Goal: Task Accomplishment & Management: Manage account settings

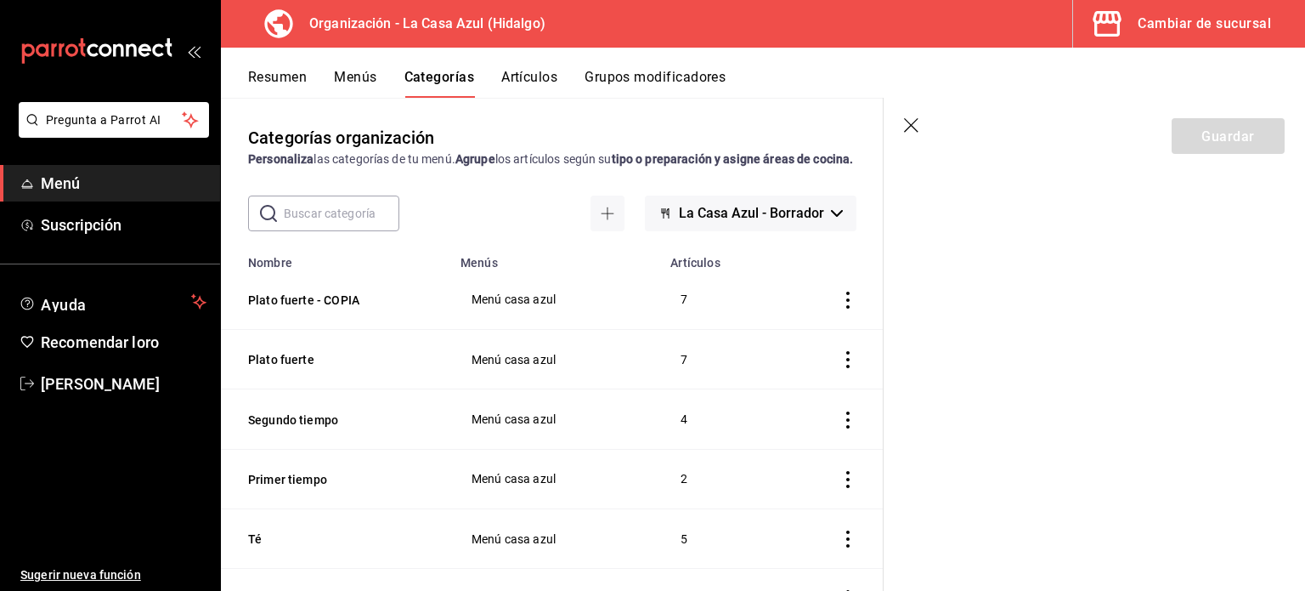
click at [910, 126] on icon "button" at bounding box center [911, 125] width 14 height 14
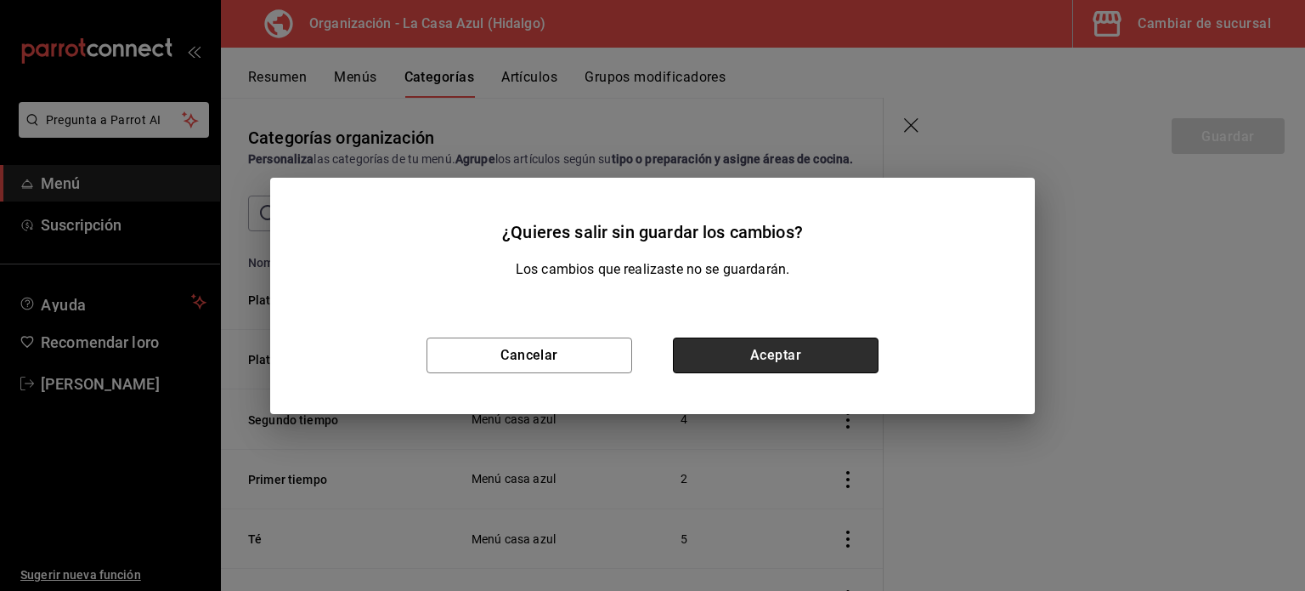
click at [731, 368] on button "Aceptar" at bounding box center [776, 355] width 206 height 36
click at [744, 356] on td "7" at bounding box center [718, 359] width 116 height 59
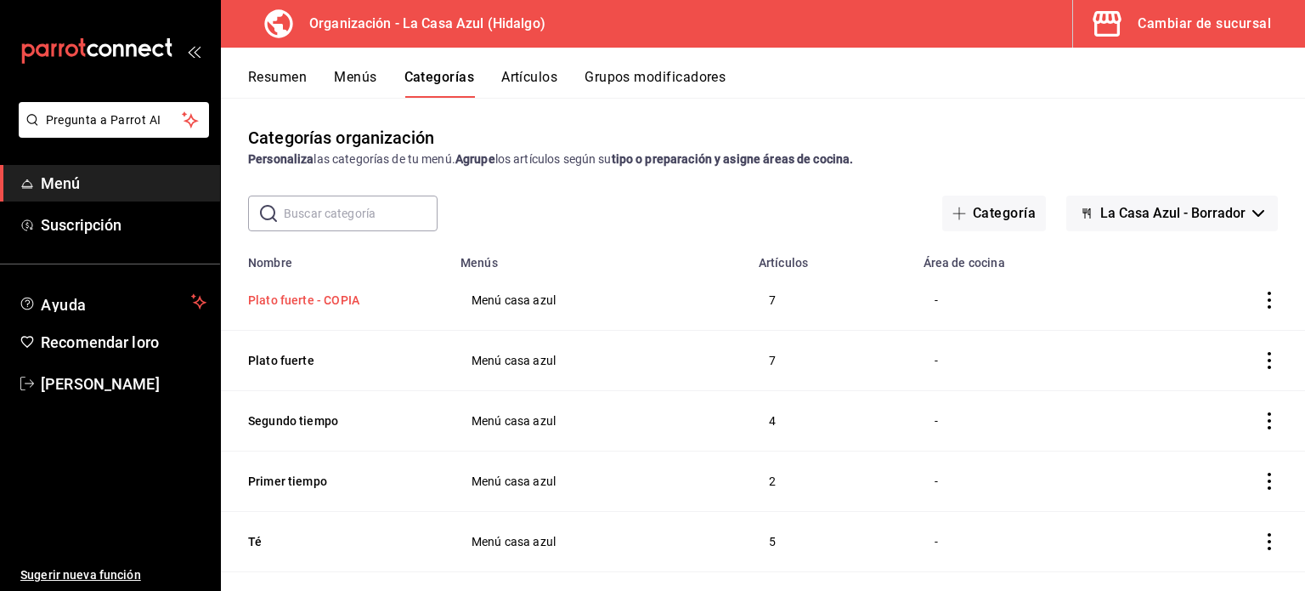
click at [333, 298] on button "Plato fuerte - COPIA" at bounding box center [333, 299] width 170 height 17
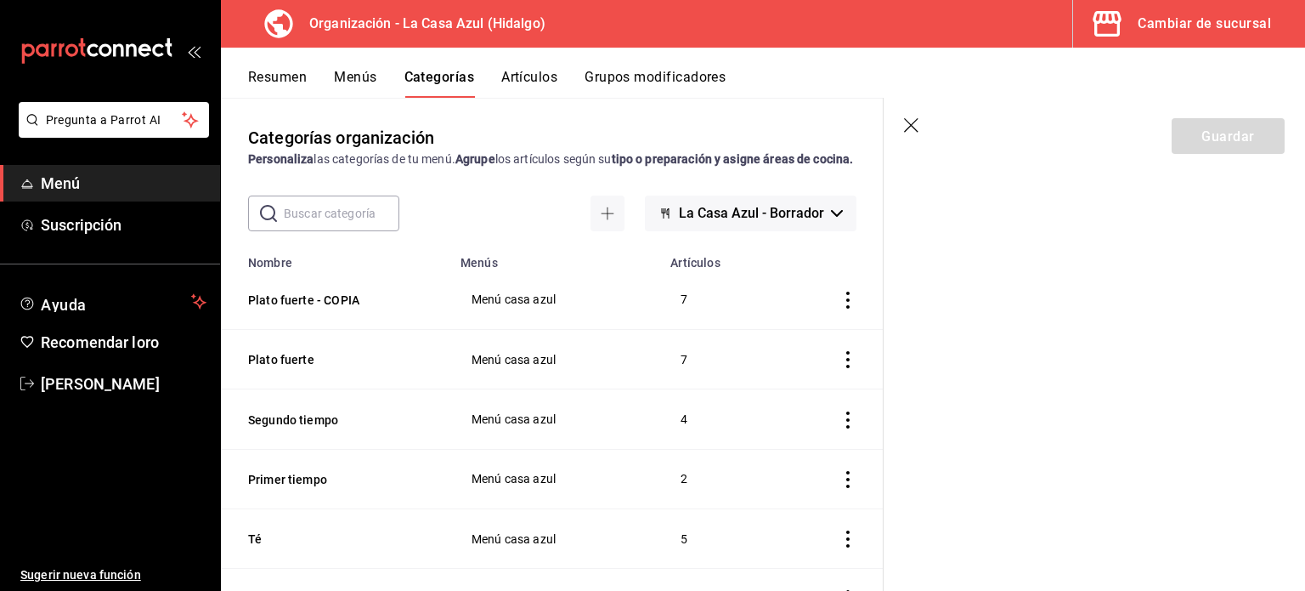
click at [551, 71] on font "Artículos" at bounding box center [529, 77] width 56 height 16
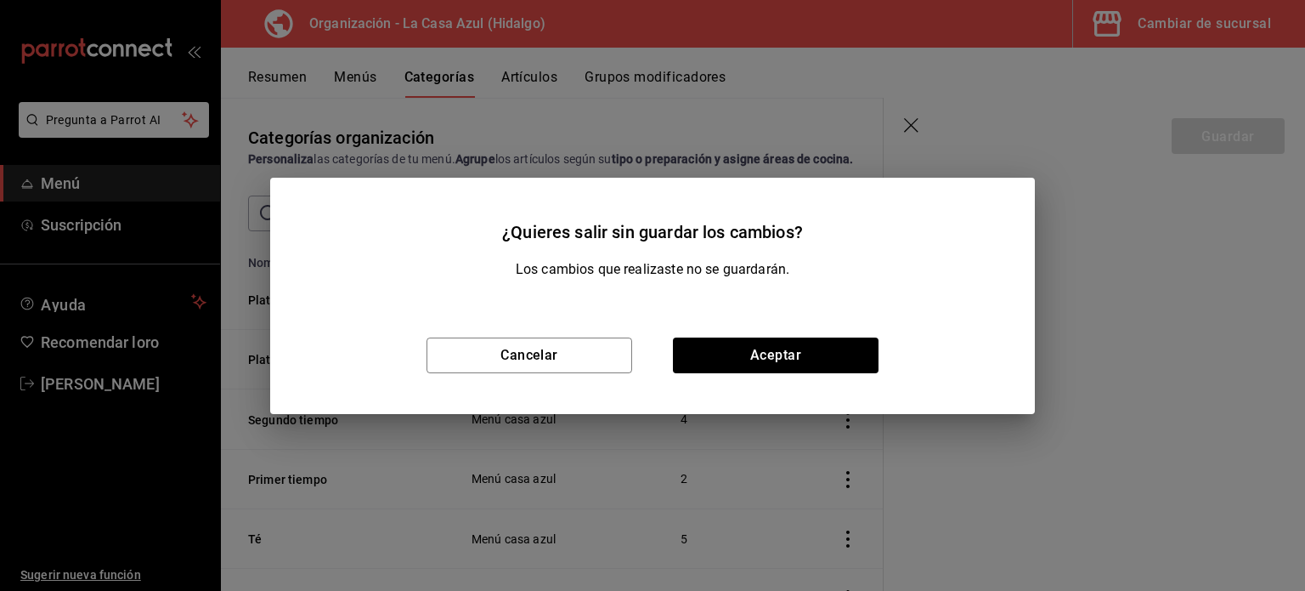
click at [795, 382] on div "Cancelar Aceptar" at bounding box center [652, 355] width 765 height 117
click at [793, 364] on button "Aceptar" at bounding box center [776, 355] width 206 height 36
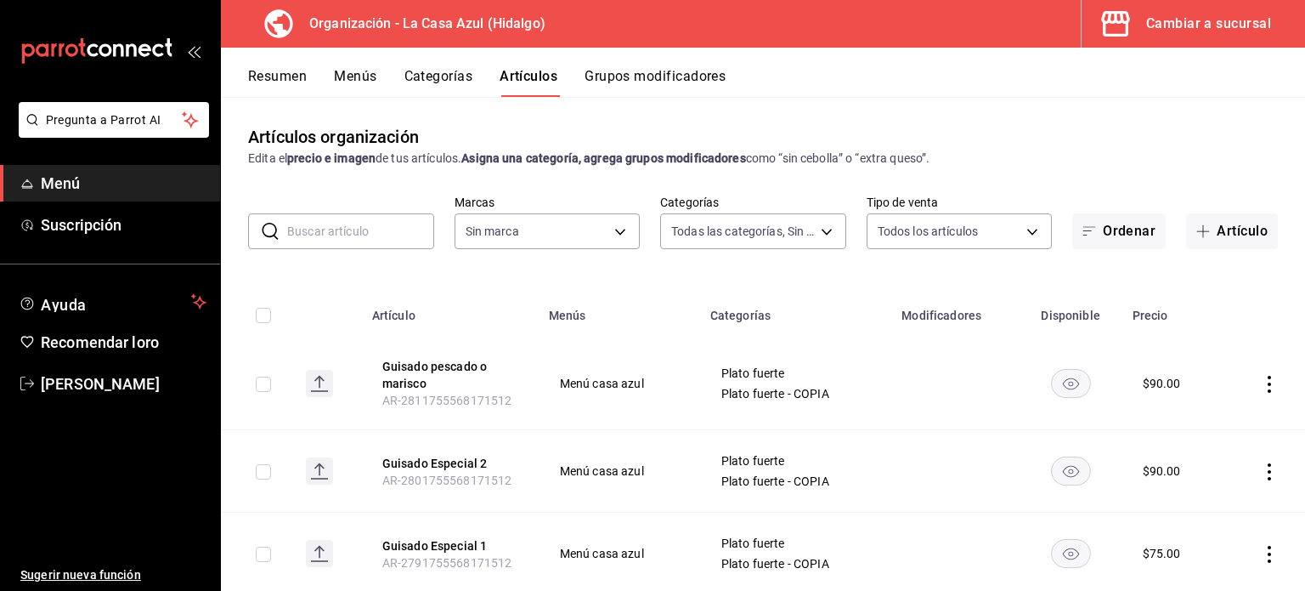
type input "882a1b15-8b6f-4c19-9b24-b8dd4a5e7ffb,556127bf-bec3-4003-9933-6ffb06015b2c,2481c…"
type input "dbb159b3-5420-434e-b45b-ebac01c6c2c8"
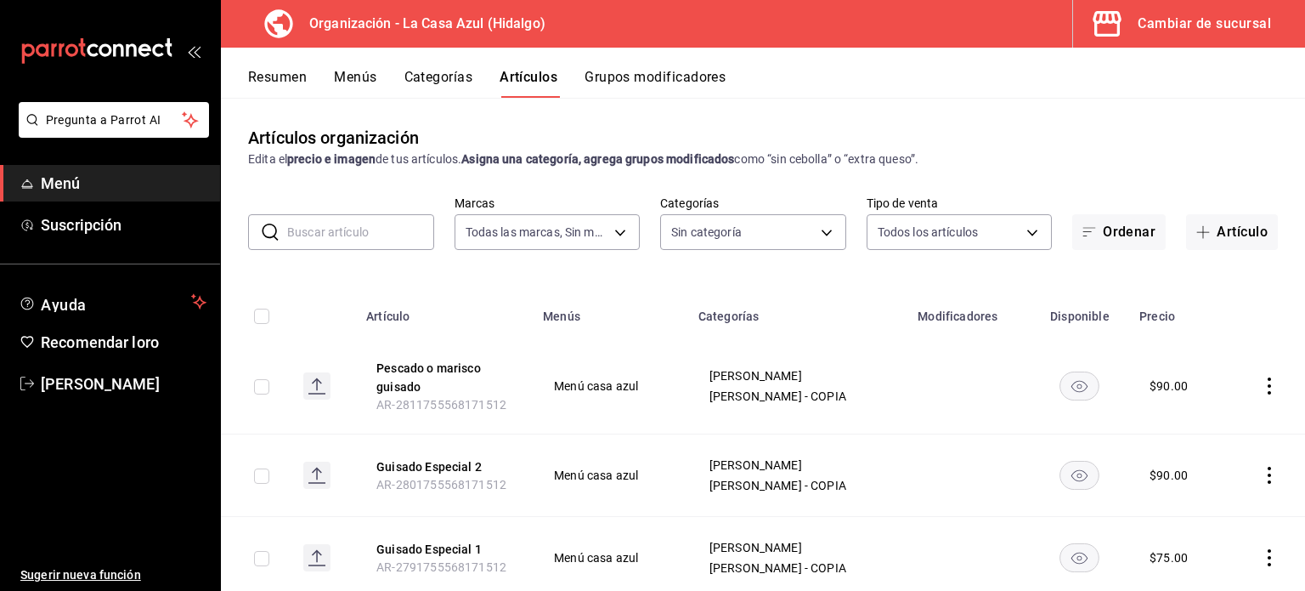
click at [1261, 388] on icon "comportamiento" at bounding box center [1269, 385] width 17 height 17
click at [1192, 496] on font "Eliminar" at bounding box center [1205, 496] width 43 height 14
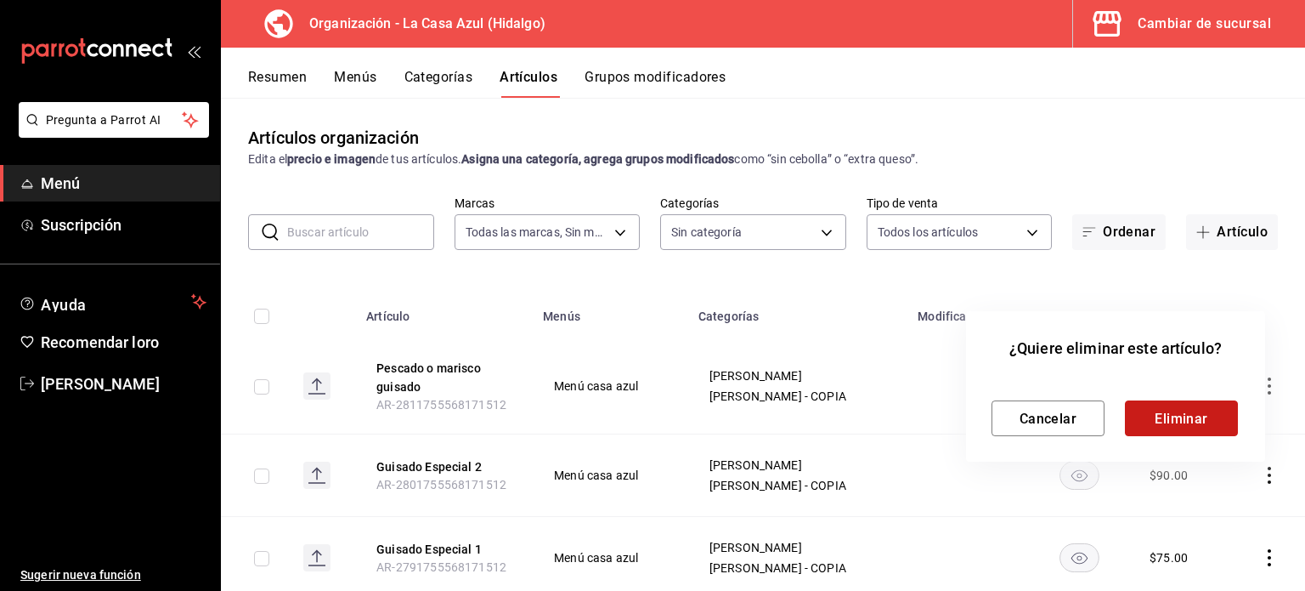
click at [1166, 410] on font "Eliminar" at bounding box center [1182, 418] width 54 height 16
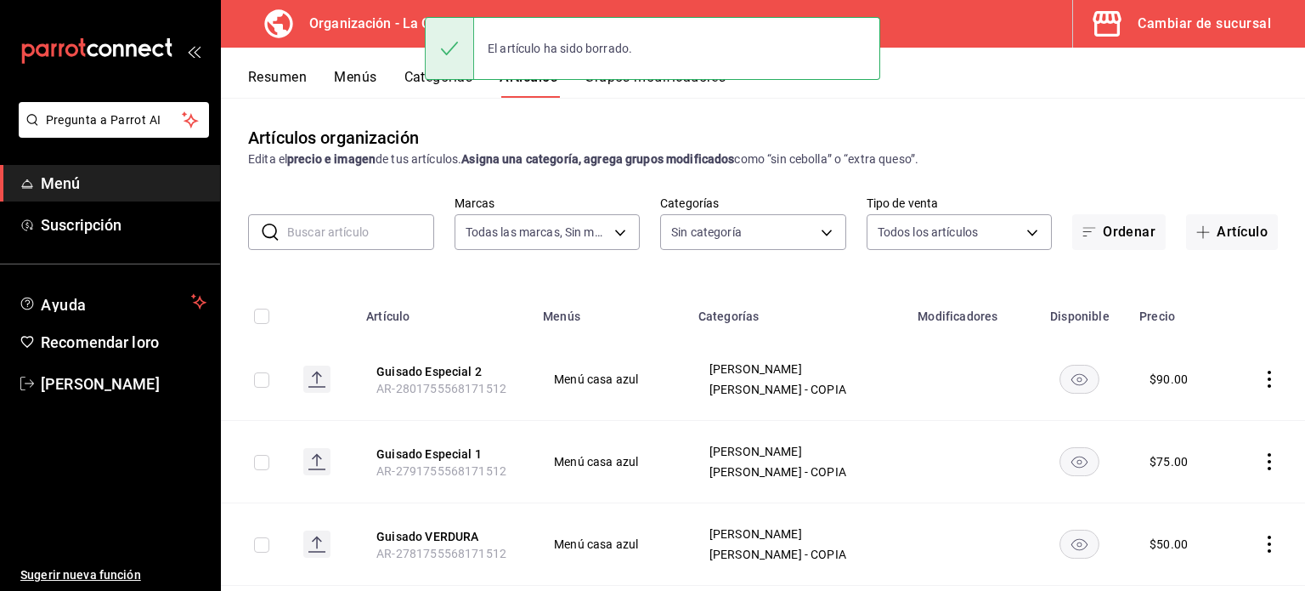
click at [1261, 372] on icon "comportamiento" at bounding box center [1269, 378] width 17 height 17
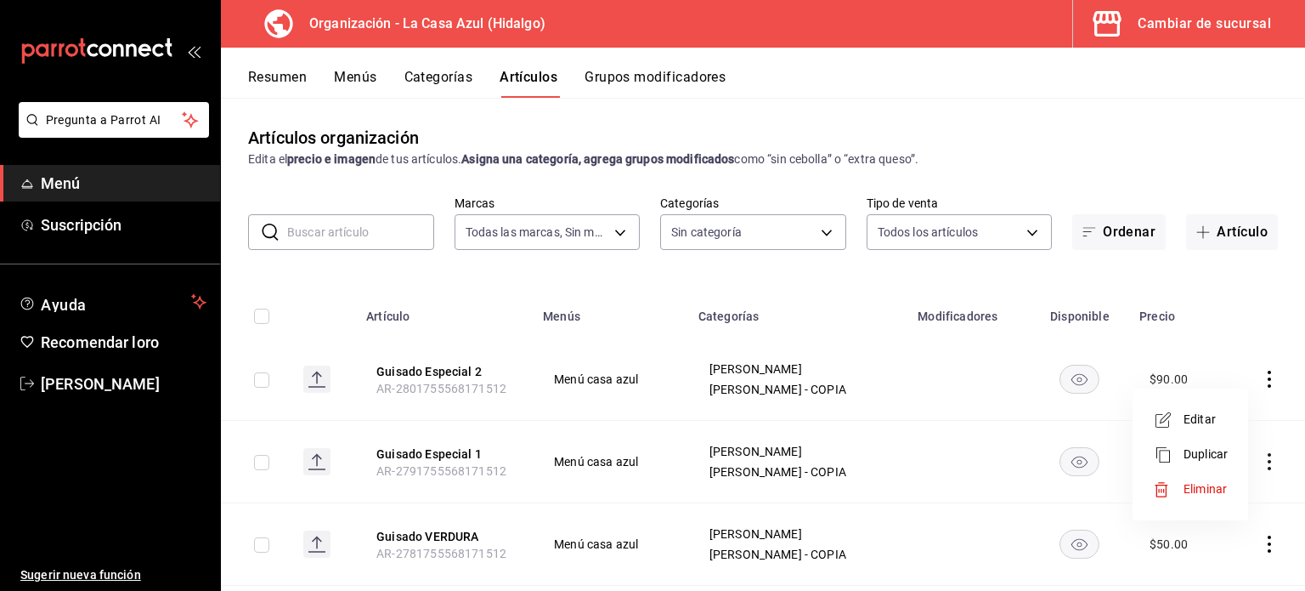
click at [1175, 495] on div at bounding box center [1168, 489] width 31 height 17
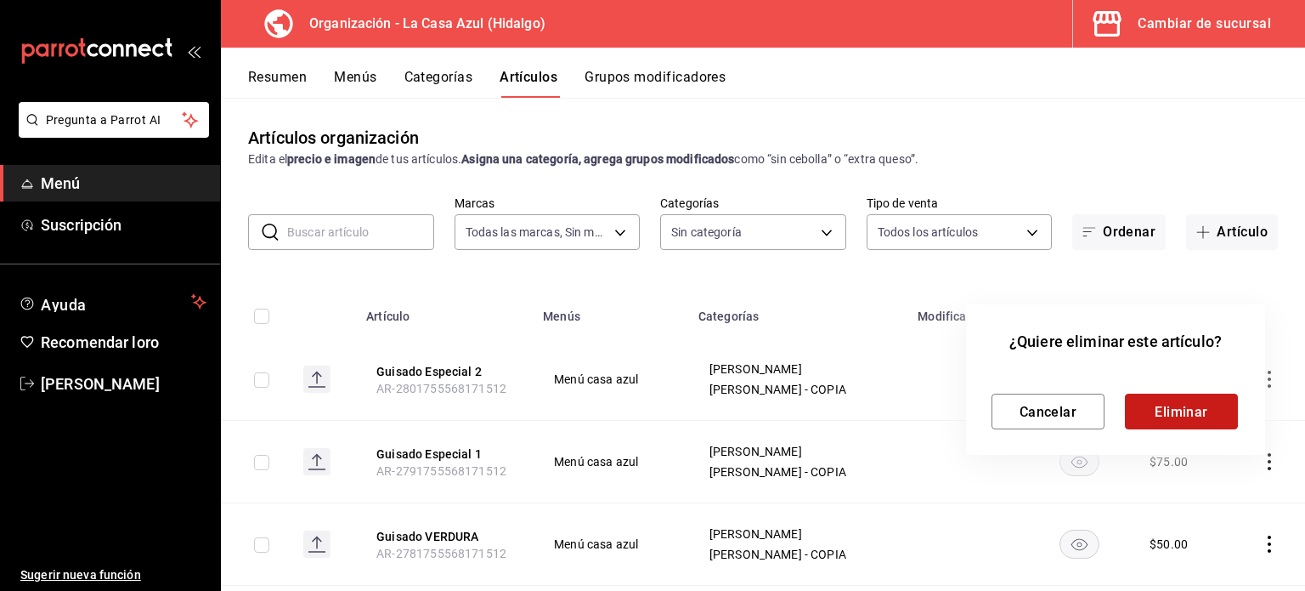
click at [1176, 421] on button "Eliminar" at bounding box center [1181, 411] width 113 height 36
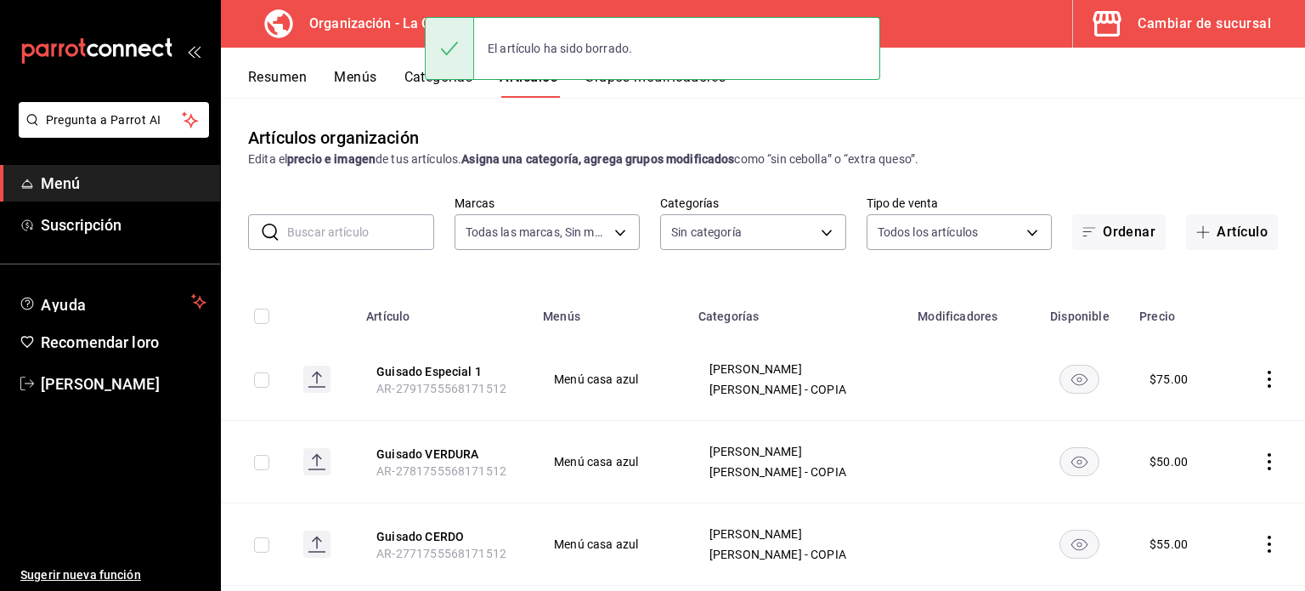
click at [1261, 380] on icon "comportamiento" at bounding box center [1269, 378] width 17 height 17
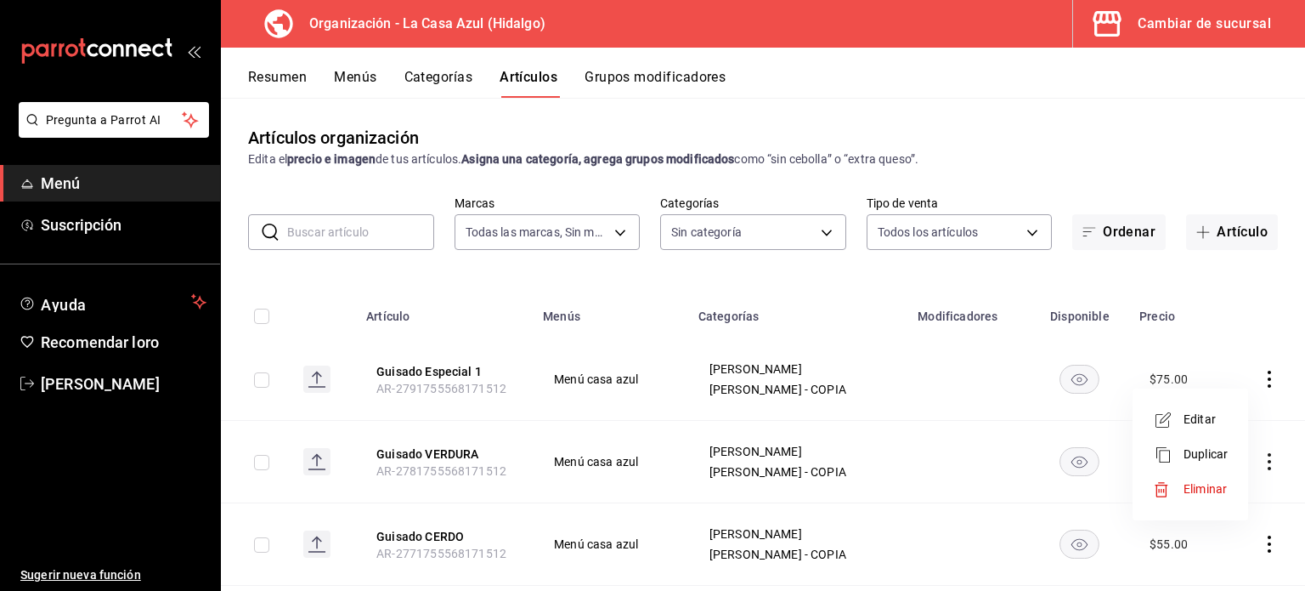
click at [1190, 499] on li "Eliminar" at bounding box center [1190, 489] width 102 height 35
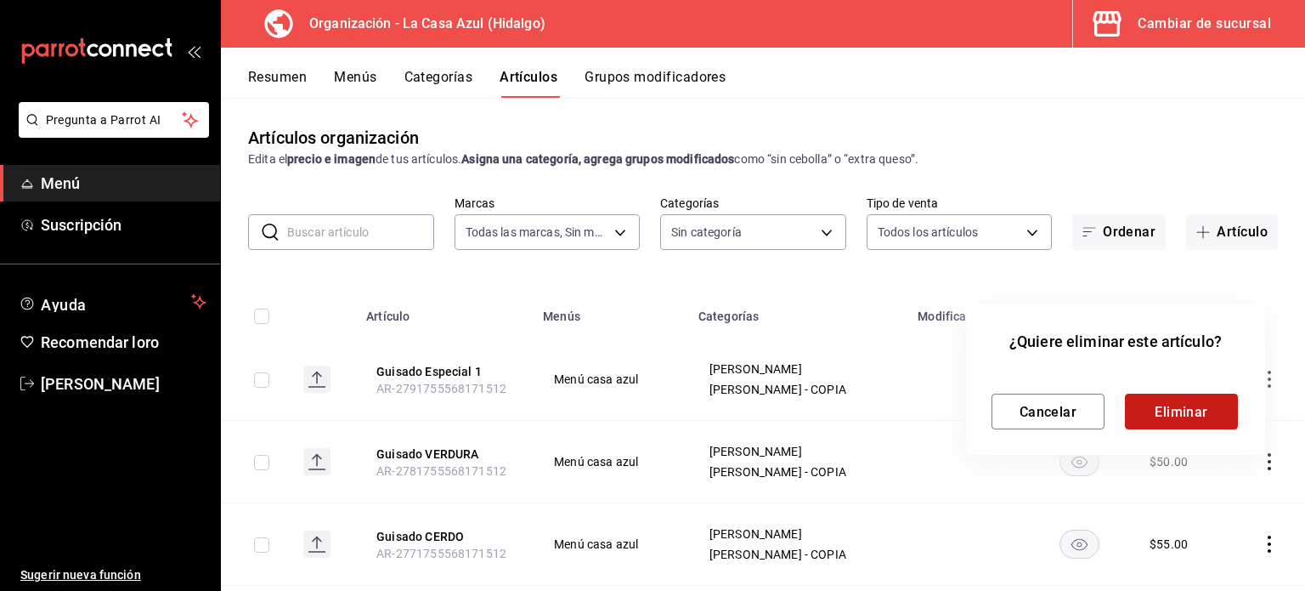
click at [1191, 418] on font "Eliminar" at bounding box center [1182, 411] width 54 height 16
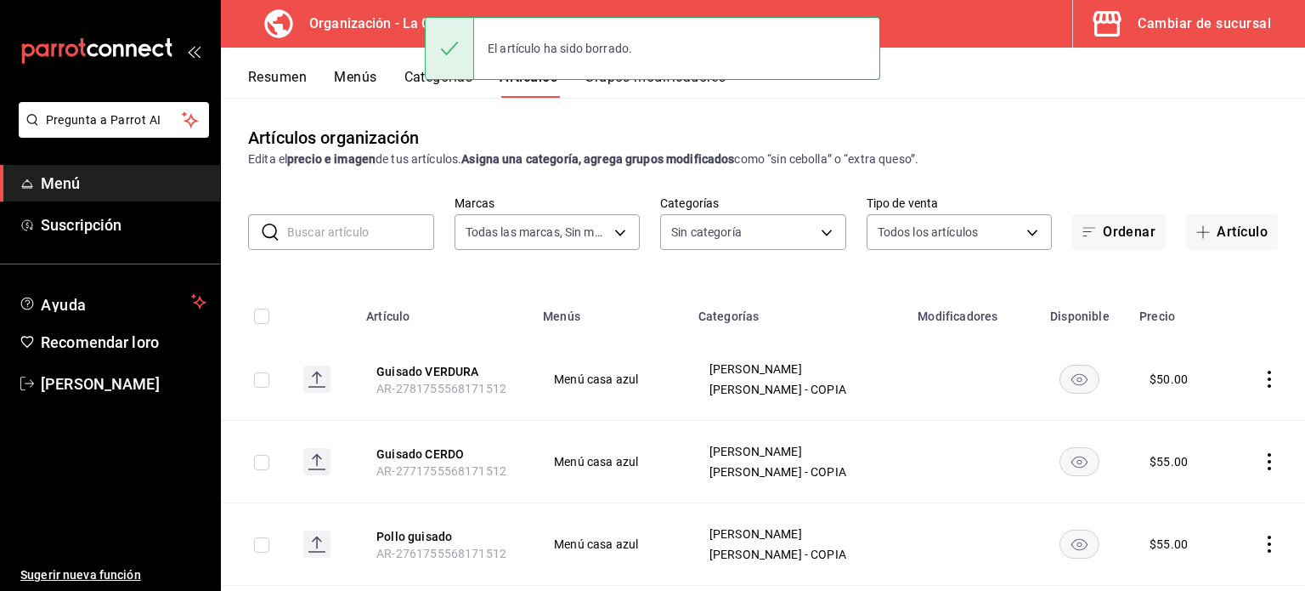
click at [1261, 381] on icon "comportamiento" at bounding box center [1269, 378] width 17 height 17
click at [1188, 482] on font "Eliminar" at bounding box center [1205, 489] width 43 height 14
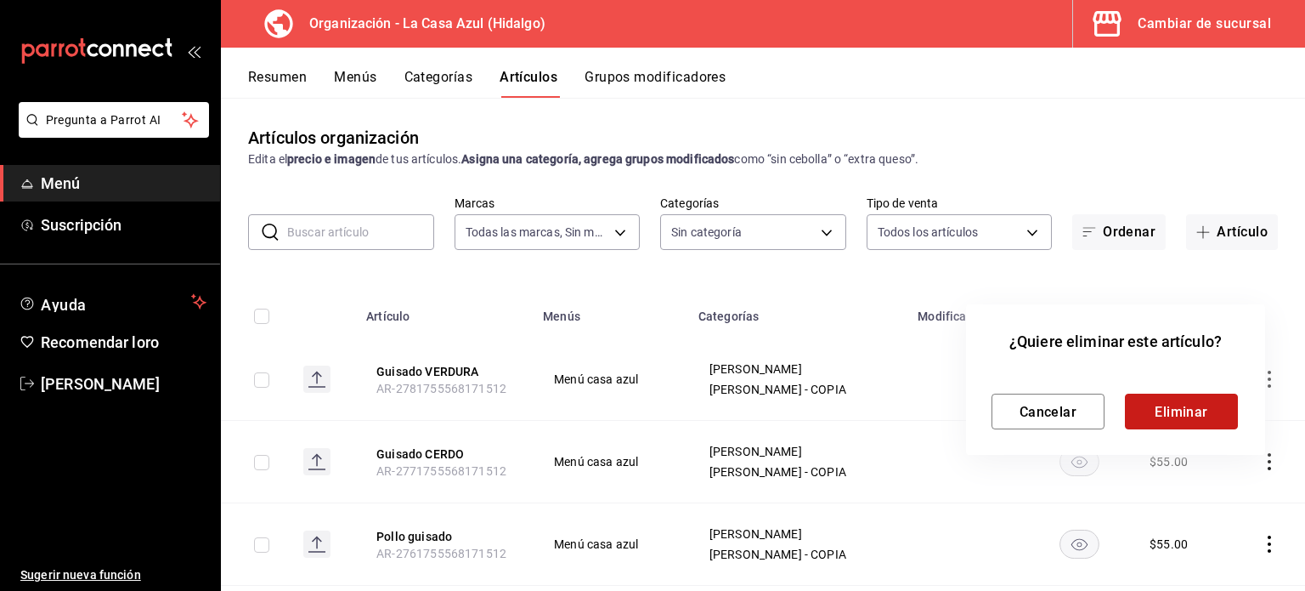
click at [1176, 396] on button "Eliminar" at bounding box center [1181, 411] width 113 height 36
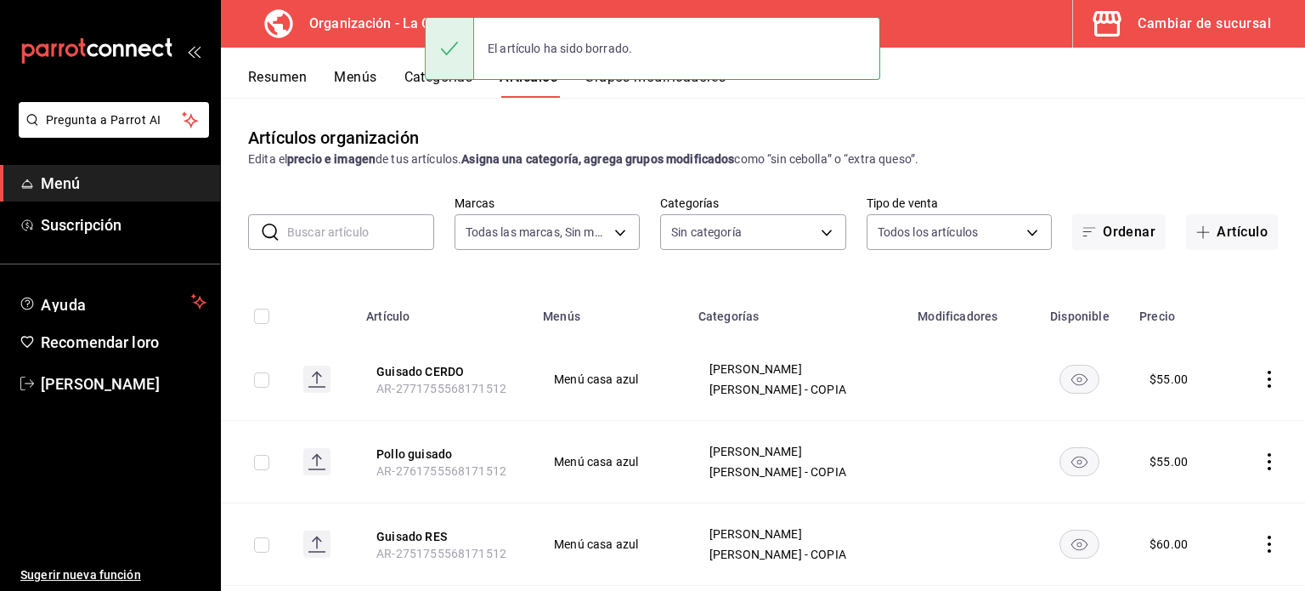
click at [1261, 380] on icon "comportamiento" at bounding box center [1269, 378] width 17 height 17
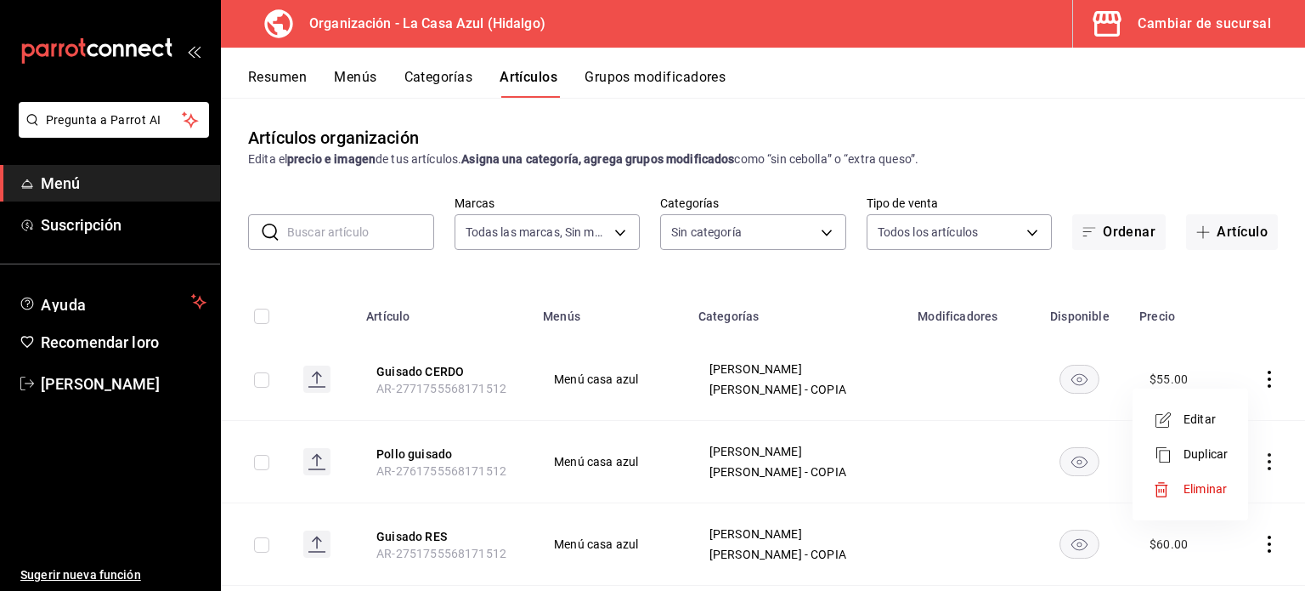
click at [1186, 489] on font "Eliminar" at bounding box center [1205, 489] width 43 height 14
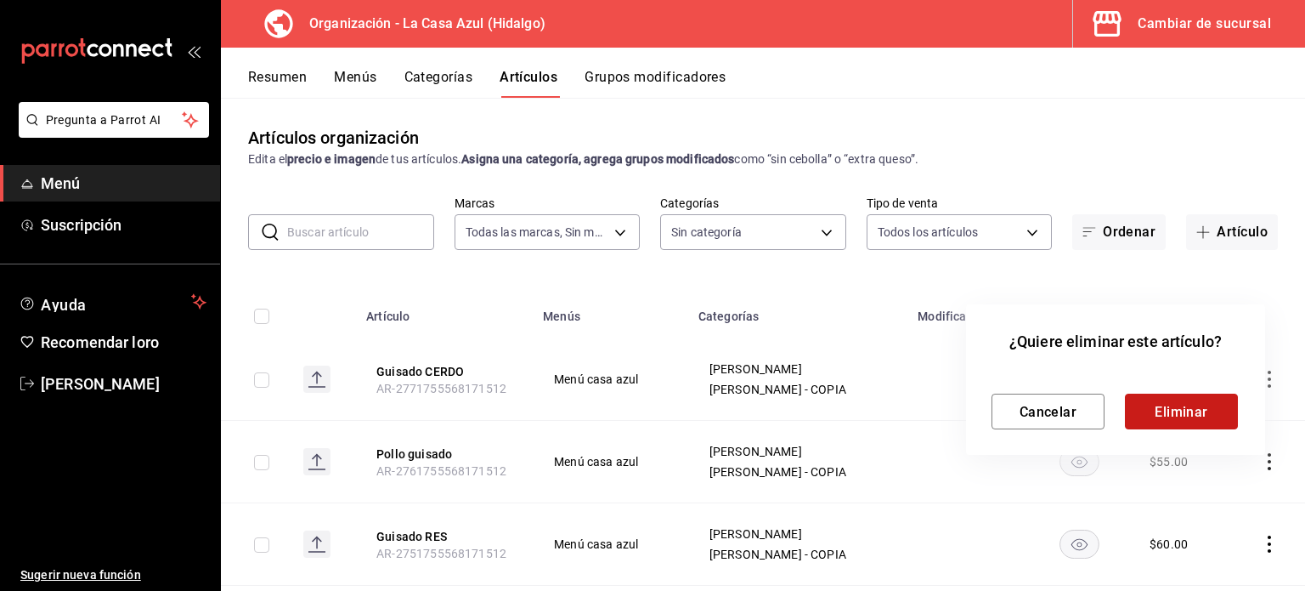
click at [1197, 407] on font "Eliminar" at bounding box center [1182, 411] width 54 height 16
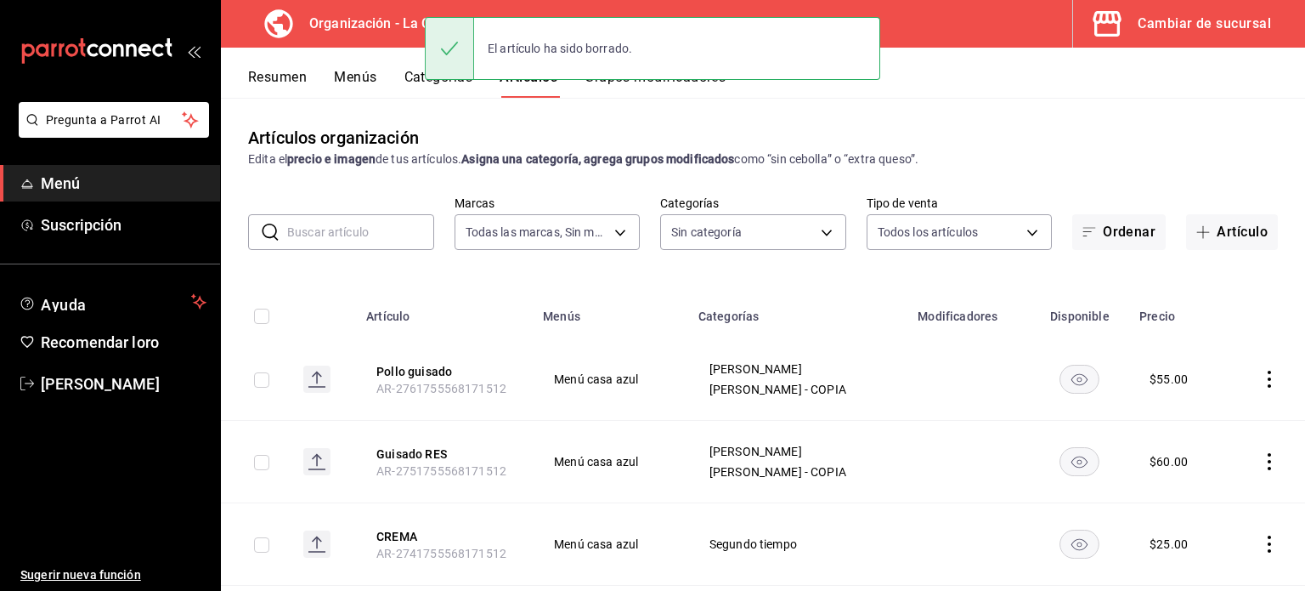
click at [261, 385] on input "checkbox" at bounding box center [261, 379] width 15 height 15
checkbox input "true"
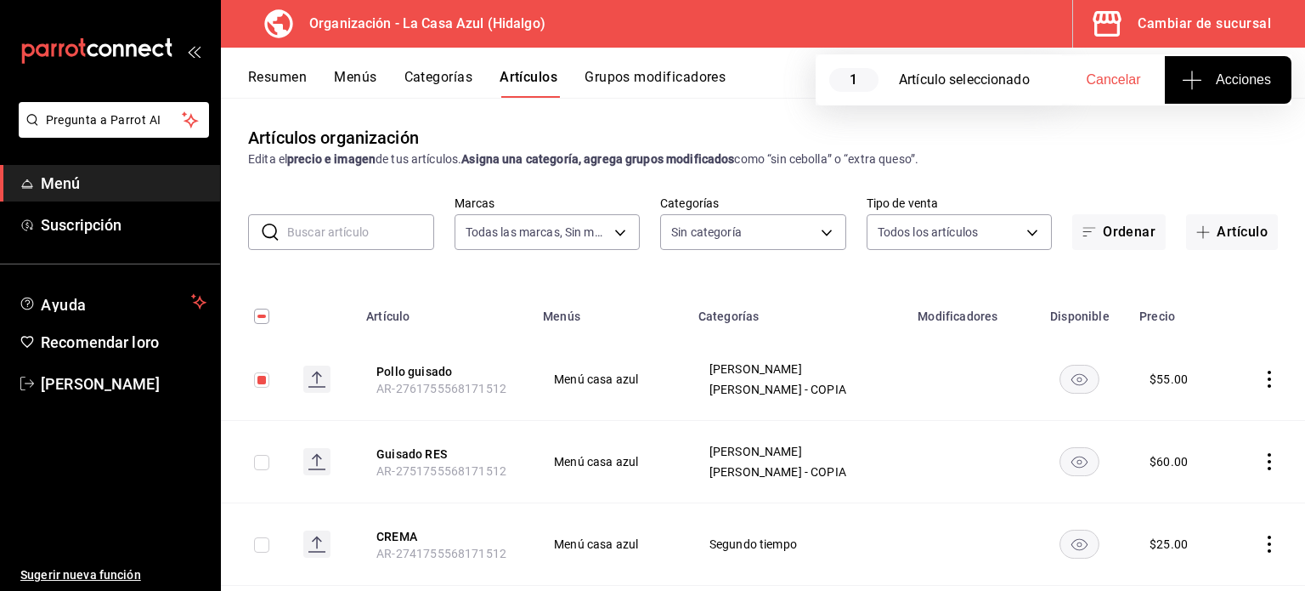
click at [258, 466] on input "checkbox" at bounding box center [261, 462] width 15 height 15
checkbox input "true"
click at [1264, 380] on td at bounding box center [1265, 379] width 79 height 82
click at [1261, 380] on icon "comportamiento" at bounding box center [1269, 378] width 17 height 17
click at [1190, 489] on font "Eliminar" at bounding box center [1205, 489] width 43 height 14
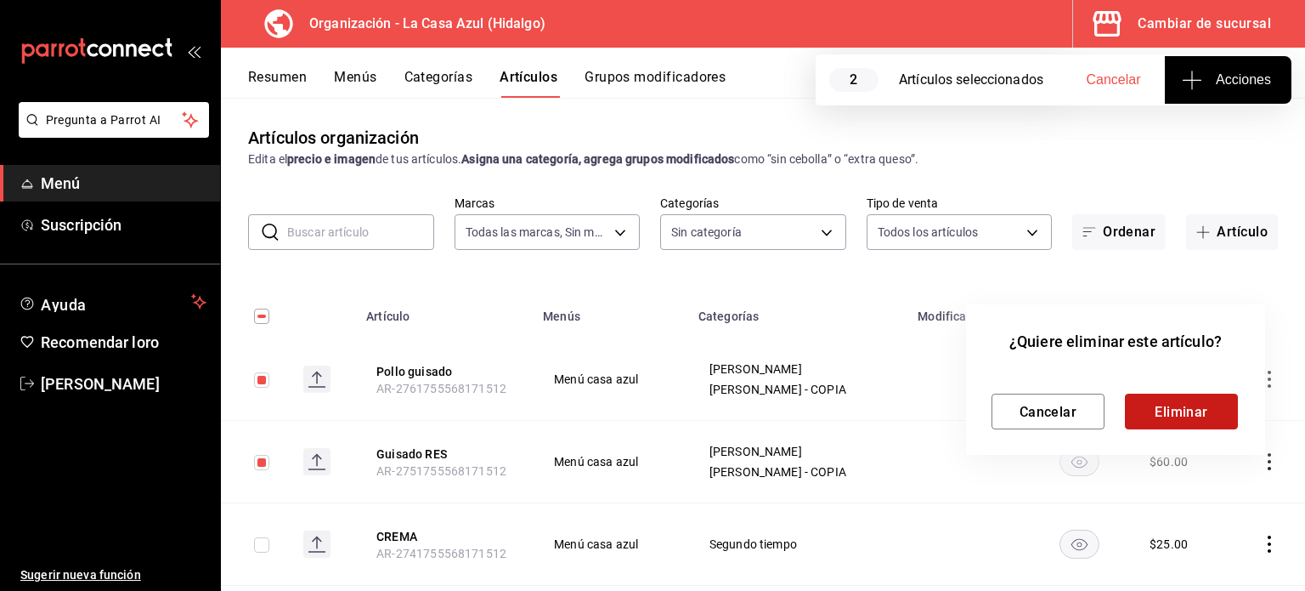
click at [1212, 416] on button "Eliminar" at bounding box center [1181, 411] width 113 height 36
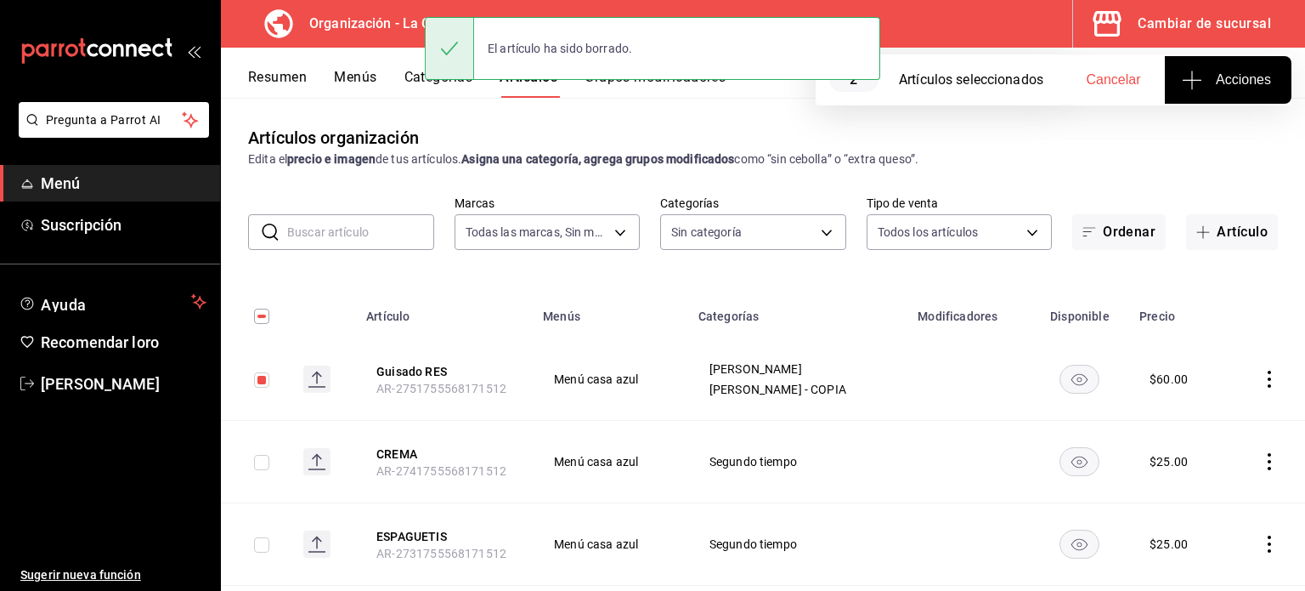
click at [1261, 385] on icon "comportamiento" at bounding box center [1269, 378] width 17 height 17
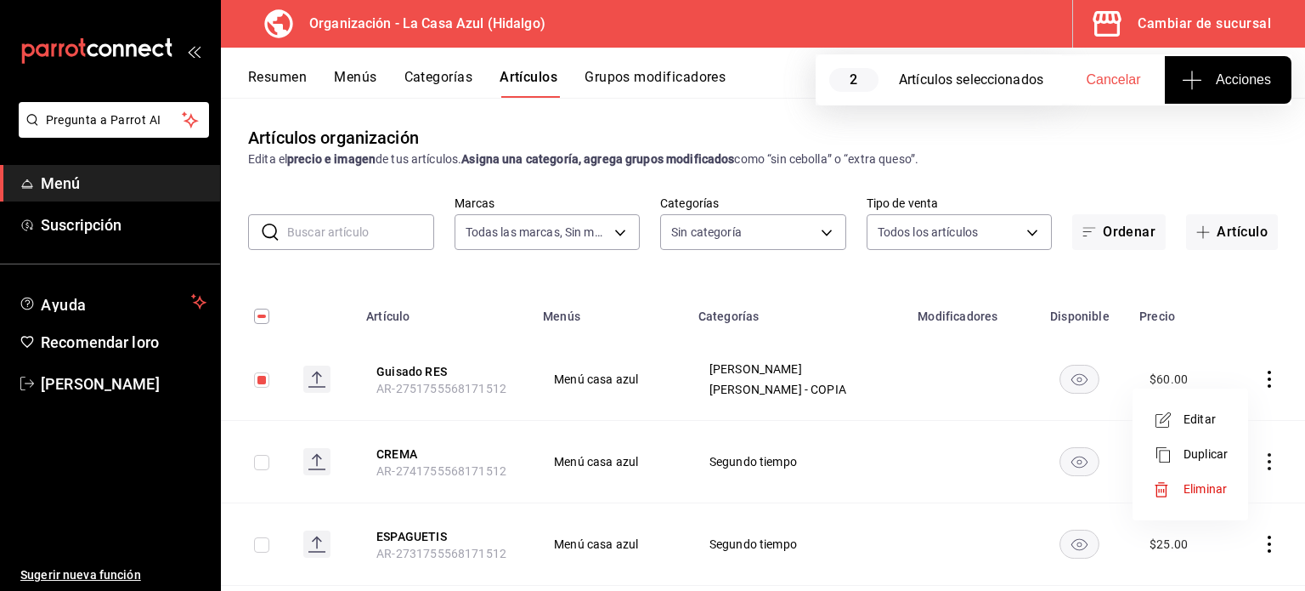
click at [1179, 498] on li "Eliminar" at bounding box center [1190, 489] width 102 height 35
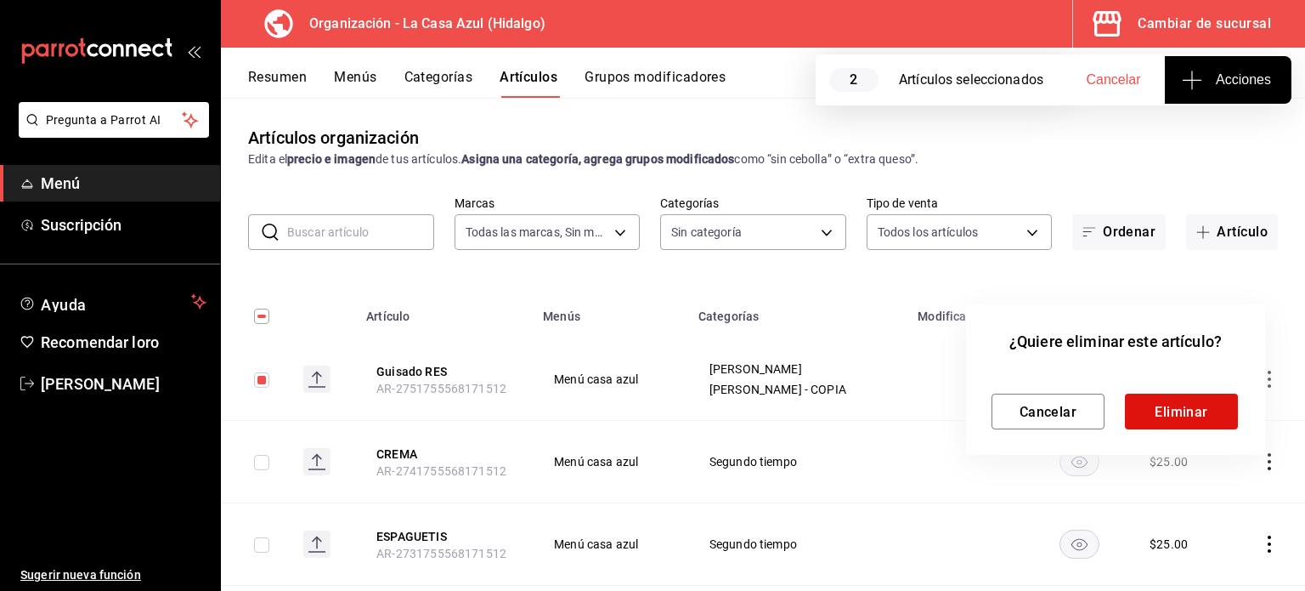
click at [1184, 437] on div "¿Quiere eliminar este artículo? Cancelar Eliminar" at bounding box center [1115, 379] width 299 height 150
click at [1186, 405] on font "Eliminar" at bounding box center [1182, 411] width 54 height 16
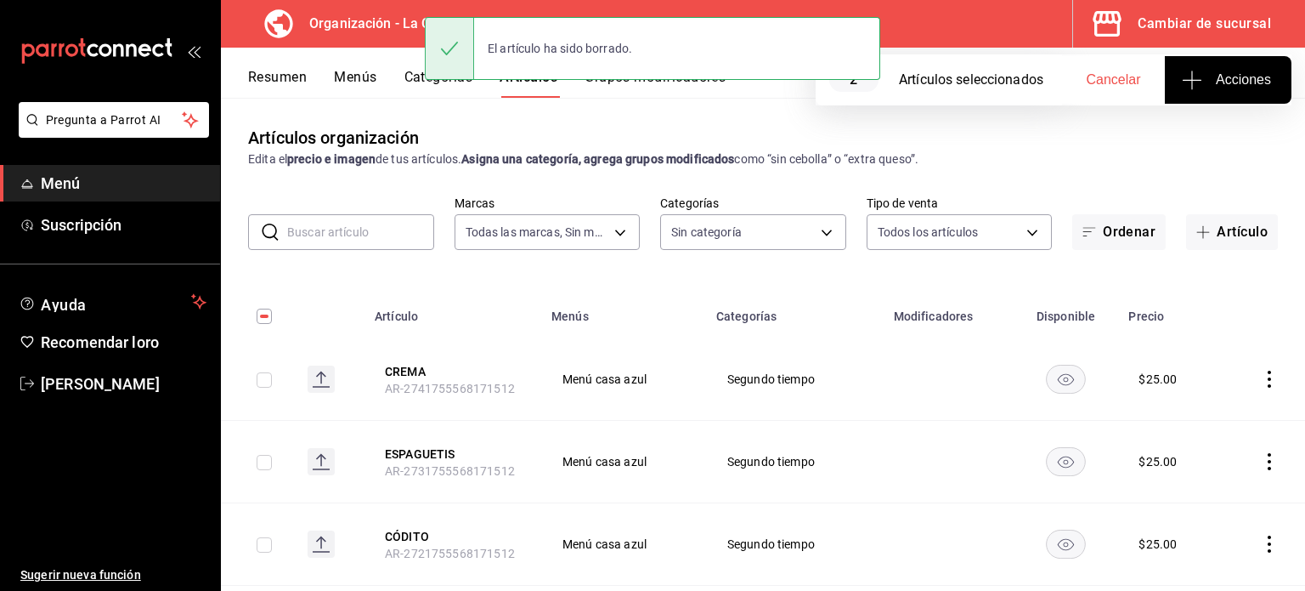
click at [129, 177] on span "Menú" at bounding box center [124, 183] width 166 height 23
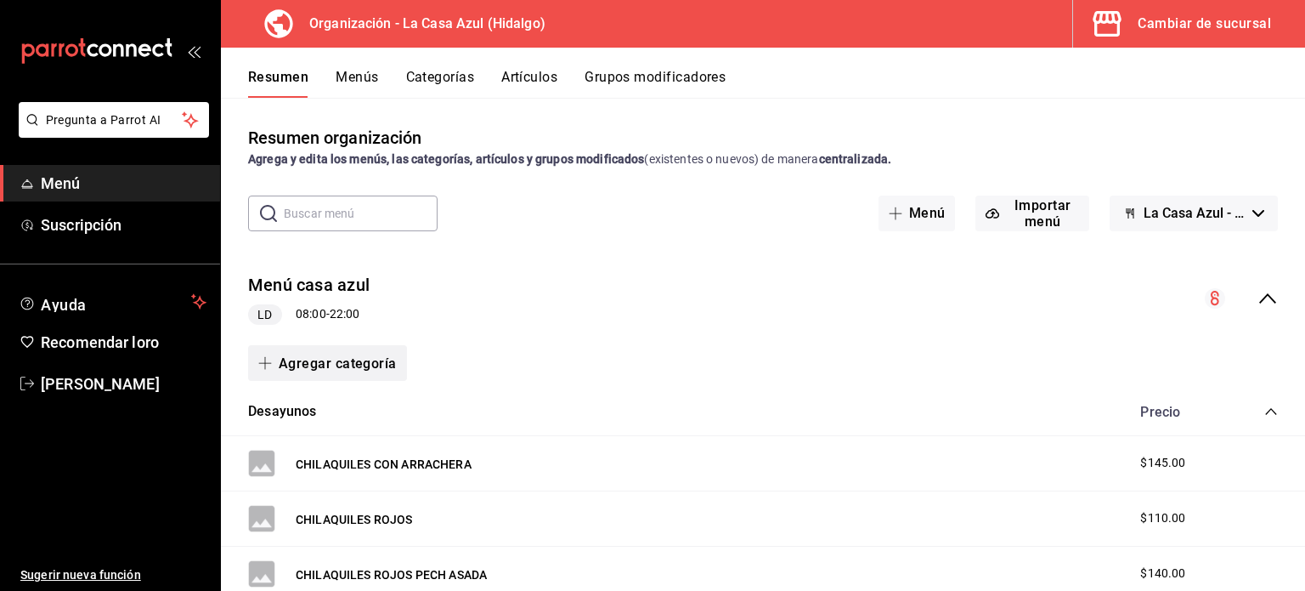
click at [347, 369] on font "Agregar categoría" at bounding box center [338, 363] width 118 height 16
click at [330, 457] on font "Categoría nueva" at bounding box center [313, 451] width 88 height 14
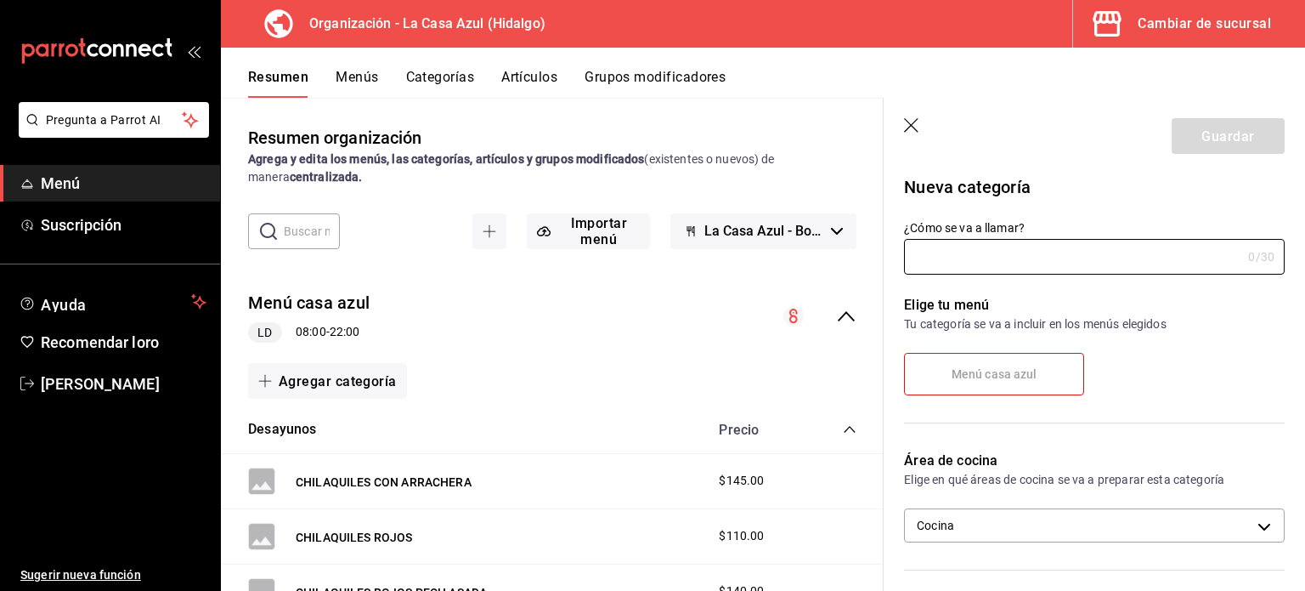
click at [965, 379] on font "Menú casa azul" at bounding box center [995, 374] width 86 height 14
click at [977, 250] on input "¿Cómo se va a llamar?" at bounding box center [1072, 257] width 337 height 34
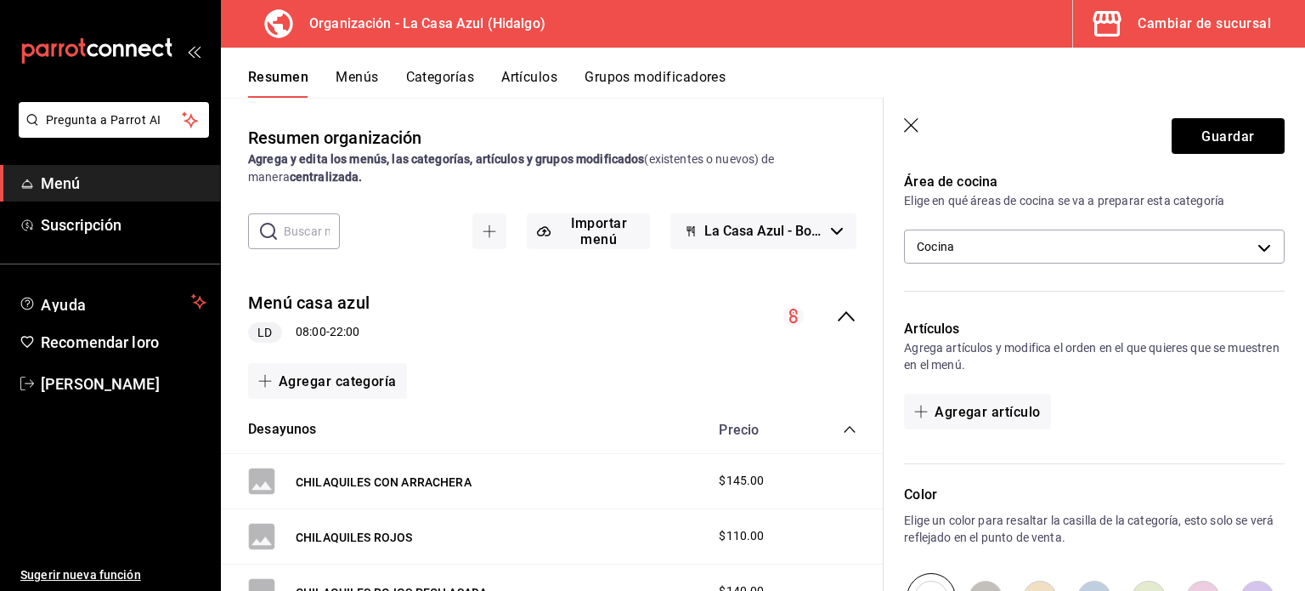
scroll to position [281, 0]
type input "Plato Fuerte"
click at [990, 411] on font "Agregar artículo" at bounding box center [987, 409] width 105 height 16
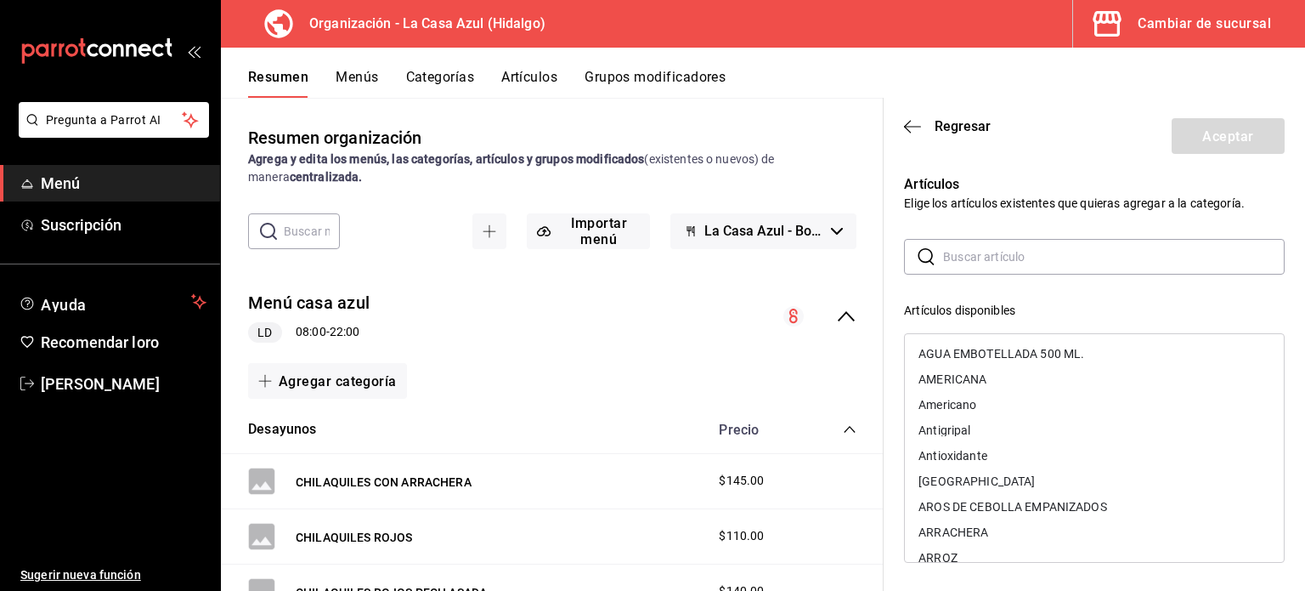
click at [1244, 230] on div "Artículos Elige los artículos existentes que quieras agregar a la categoría. ​ …" at bounding box center [1084, 500] width 401 height 692
click at [1179, 300] on div "​ ​ Artículos disponibles AGUA EMBOTELLADA 500 ML. AMERICANA Americano Antigrip…" at bounding box center [1094, 542] width 381 height 607
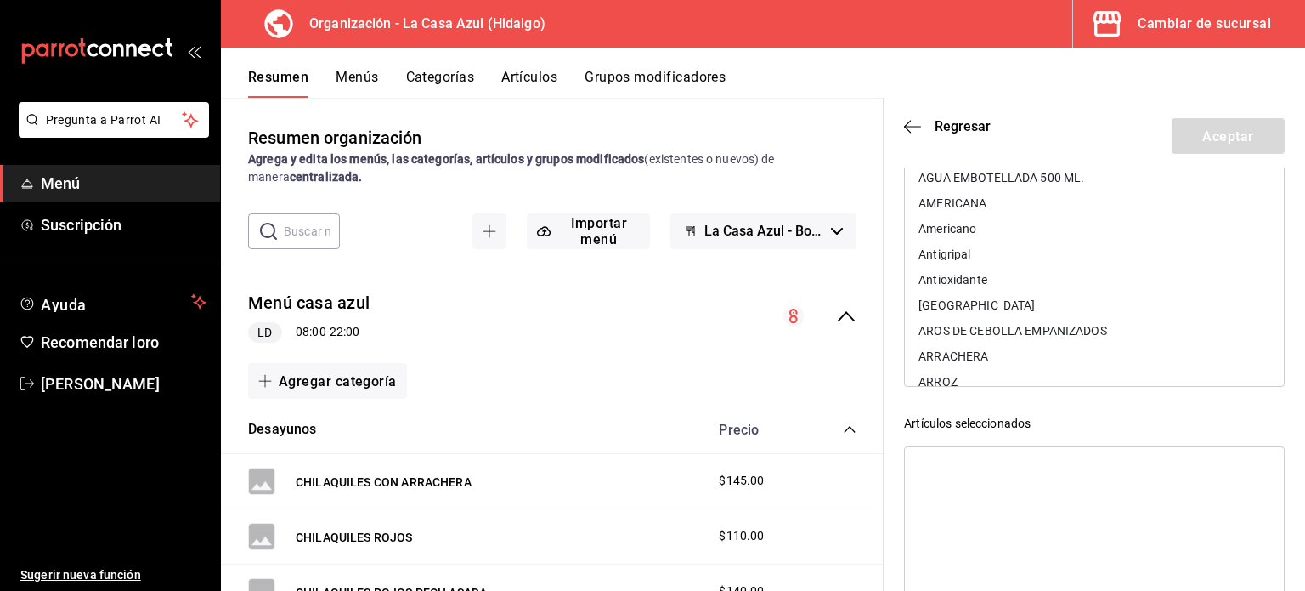
scroll to position [186, 0]
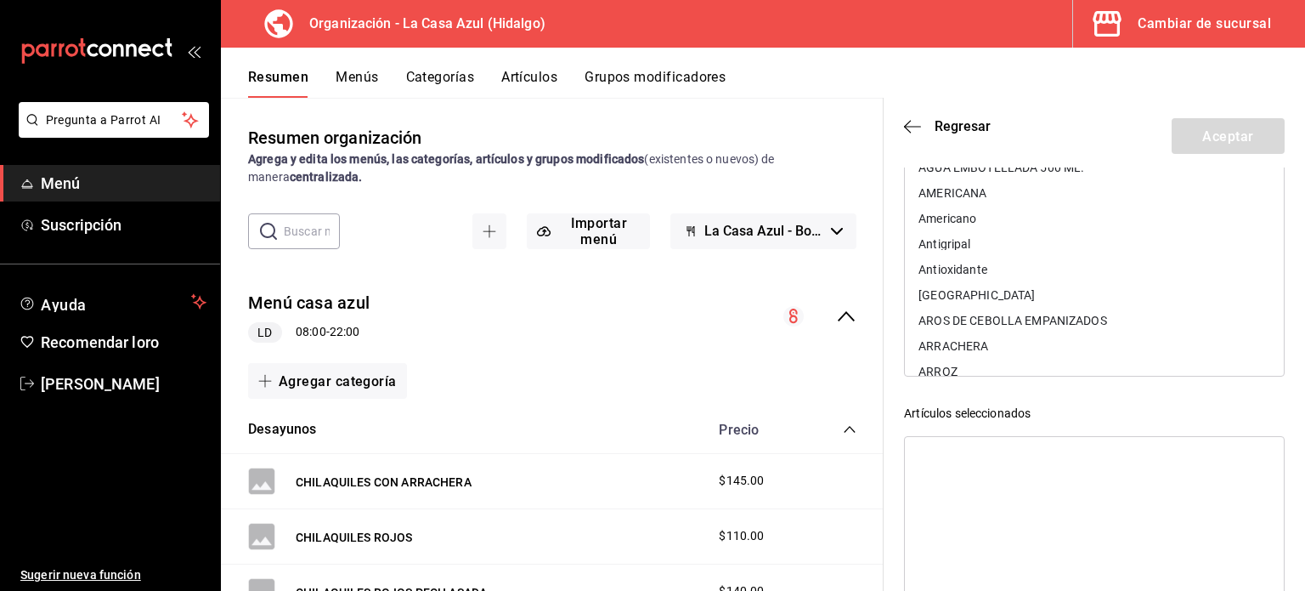
click at [1206, 499] on div at bounding box center [1094, 550] width 381 height 229
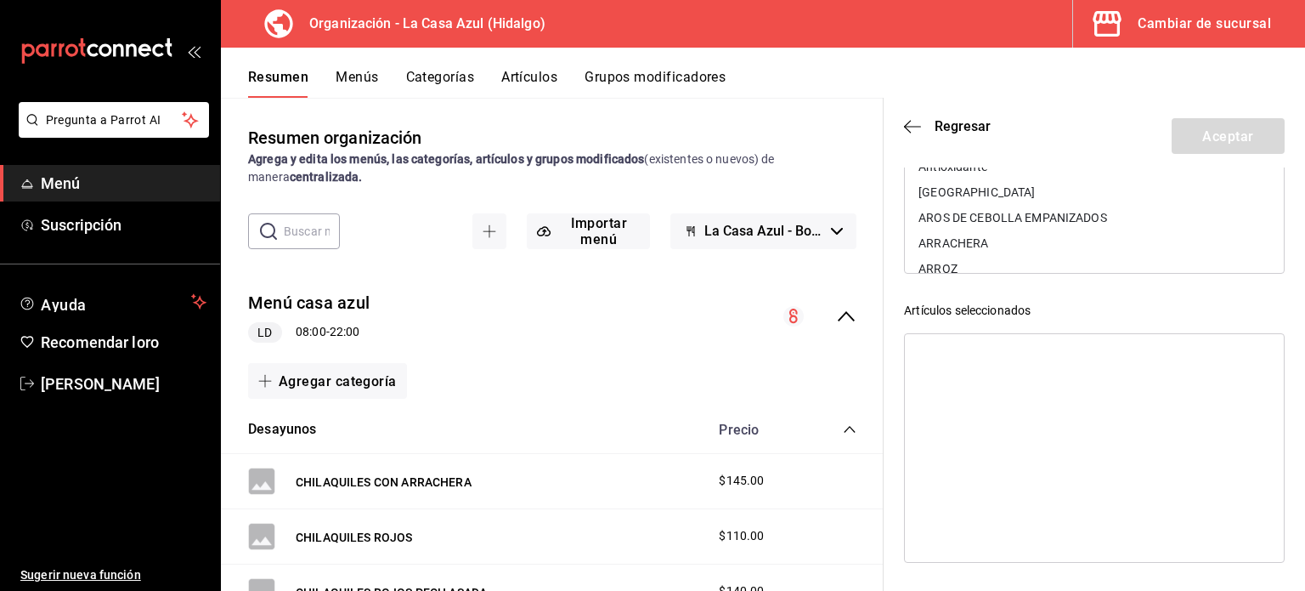
click at [1235, 361] on div at bounding box center [1094, 447] width 381 height 229
click at [913, 128] on icon "button" at bounding box center [912, 126] width 17 height 15
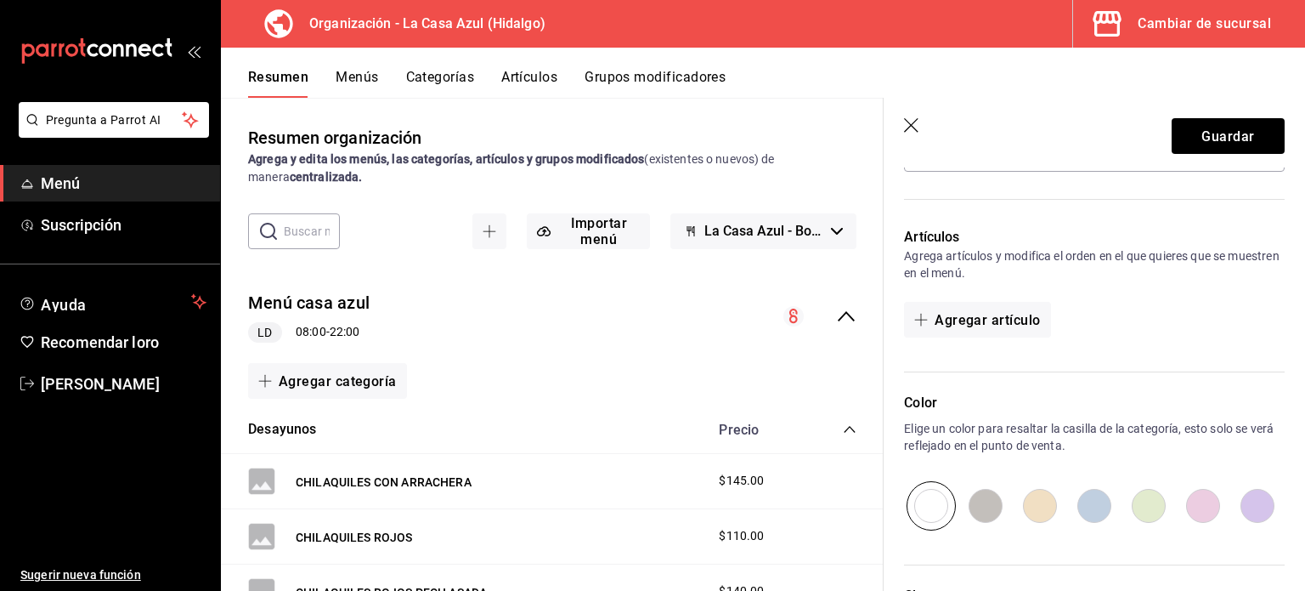
scroll to position [523, 0]
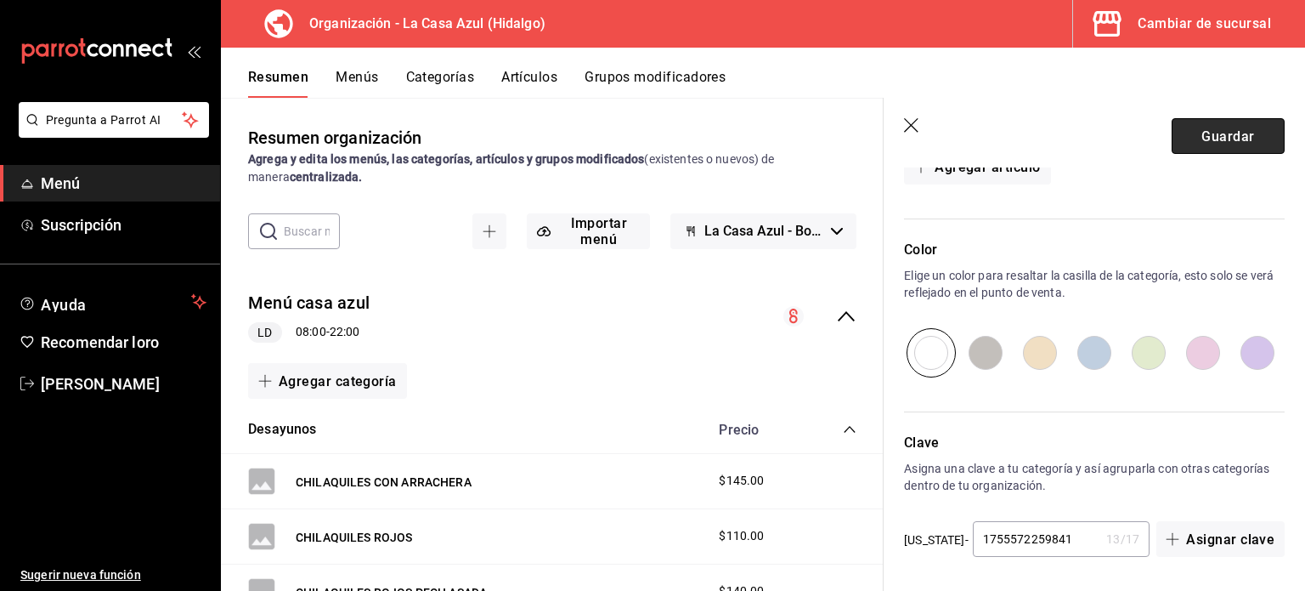
click at [1202, 137] on font "Guardar" at bounding box center [1228, 135] width 53 height 16
click at [358, 77] on font "Menús" at bounding box center [357, 77] width 42 height 16
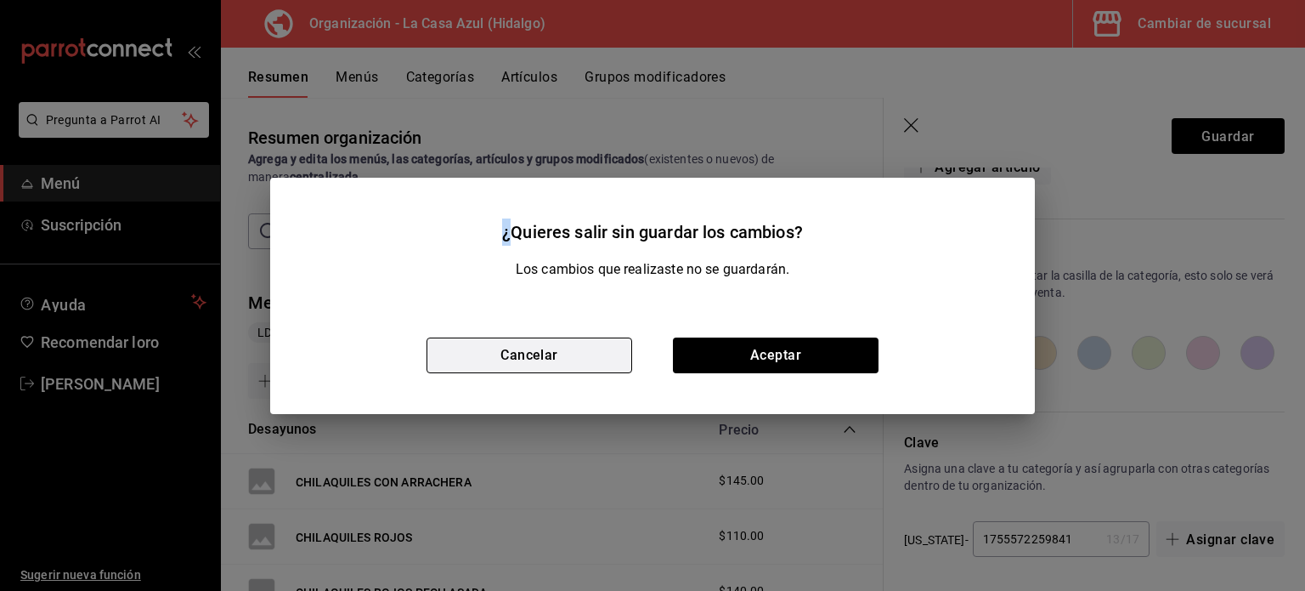
click at [577, 342] on button "Cancelar" at bounding box center [530, 355] width 206 height 36
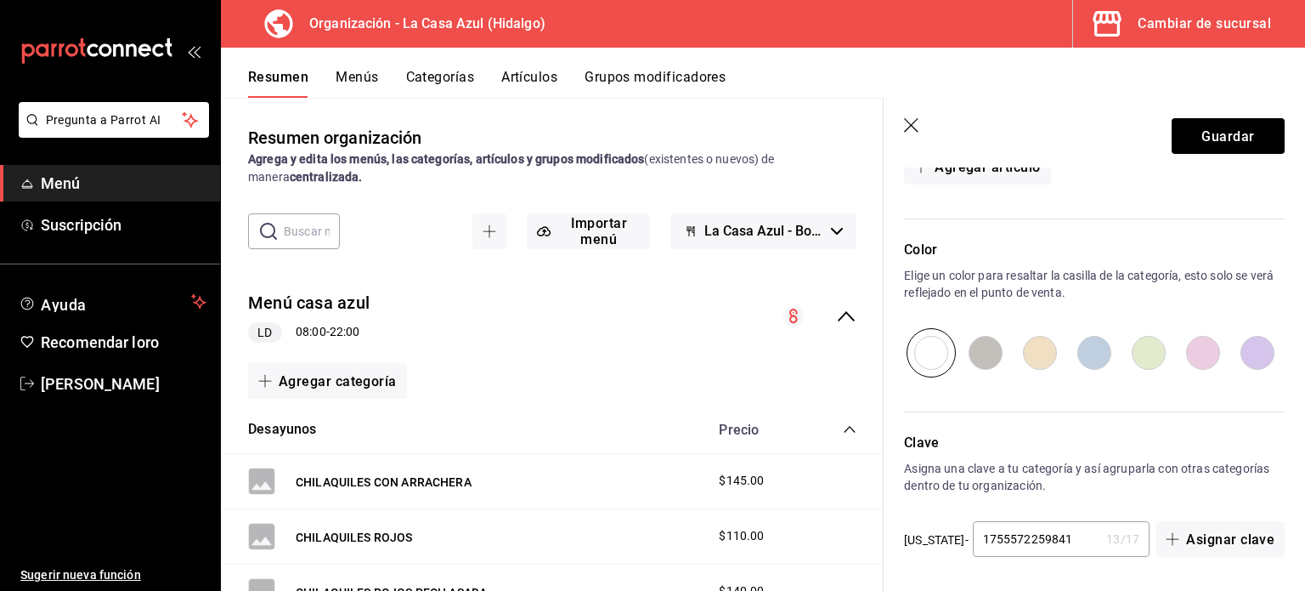
click at [435, 71] on font "Categorías" at bounding box center [440, 77] width 69 height 16
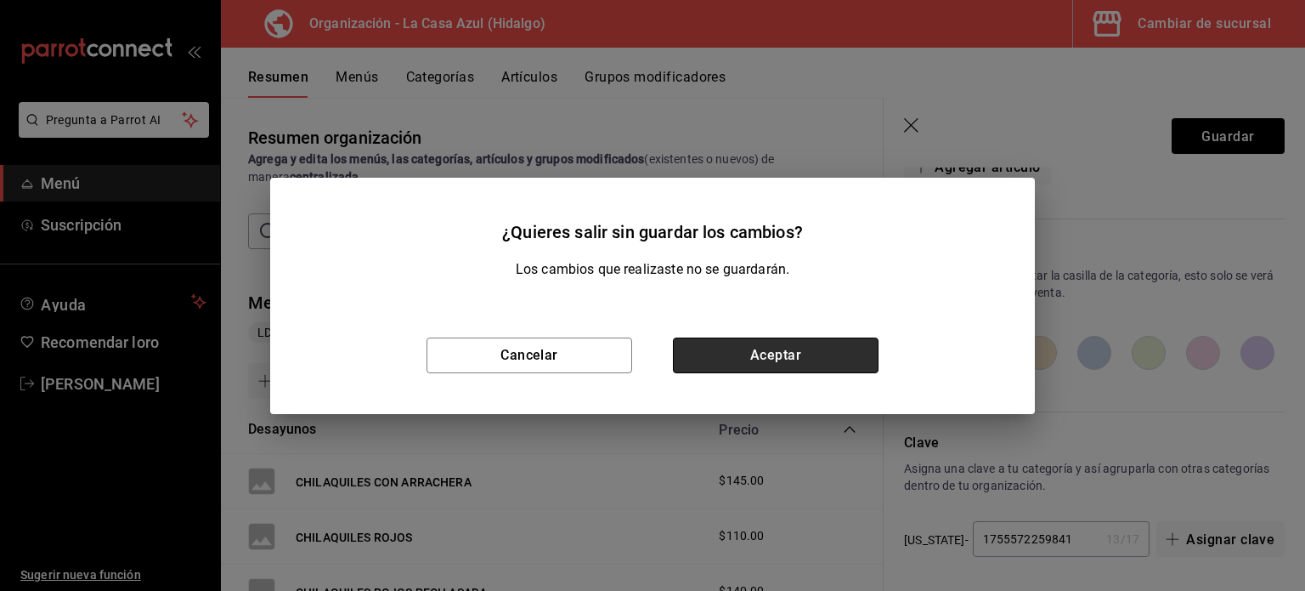
click at [845, 361] on button "Aceptar" at bounding box center [776, 355] width 206 height 36
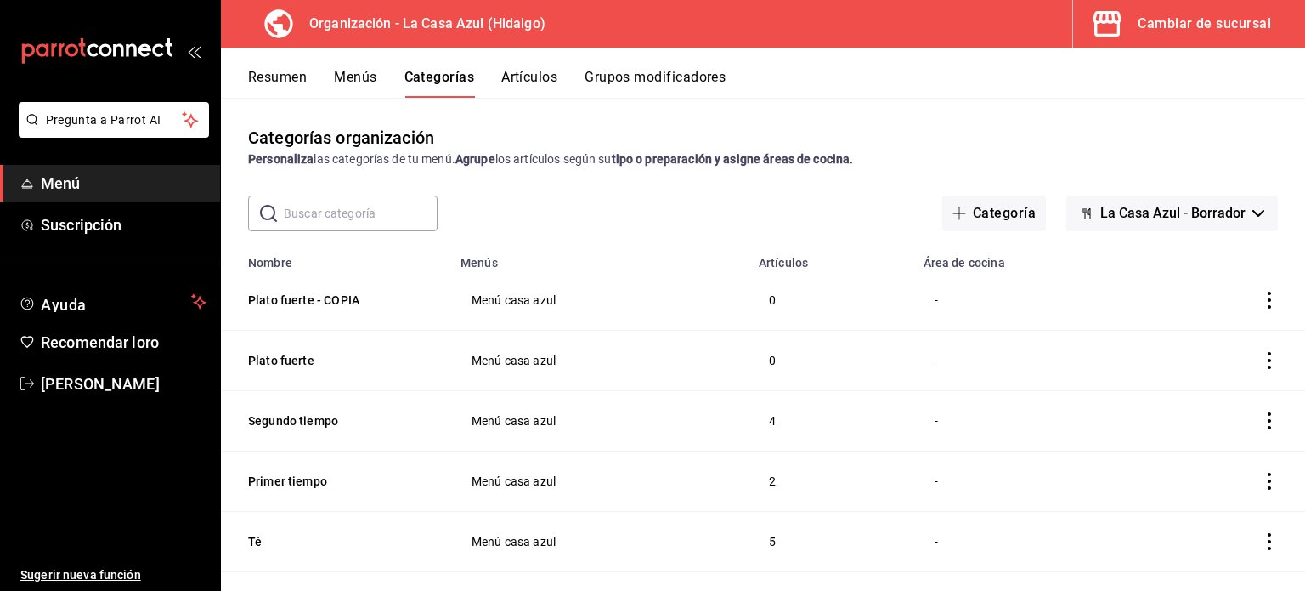
click at [1261, 359] on icon "actions" at bounding box center [1269, 360] width 17 height 17
click at [1186, 410] on span "Editar" at bounding box center [1206, 402] width 44 height 18
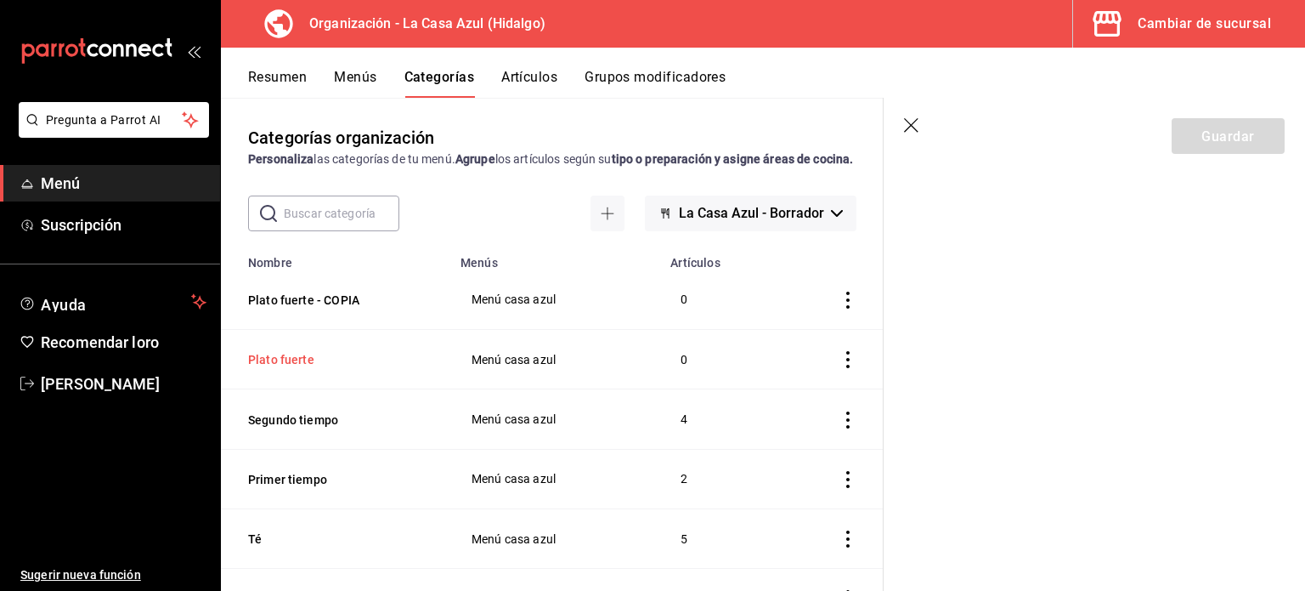
click at [262, 368] on button "Plato fuerte" at bounding box center [333, 359] width 170 height 17
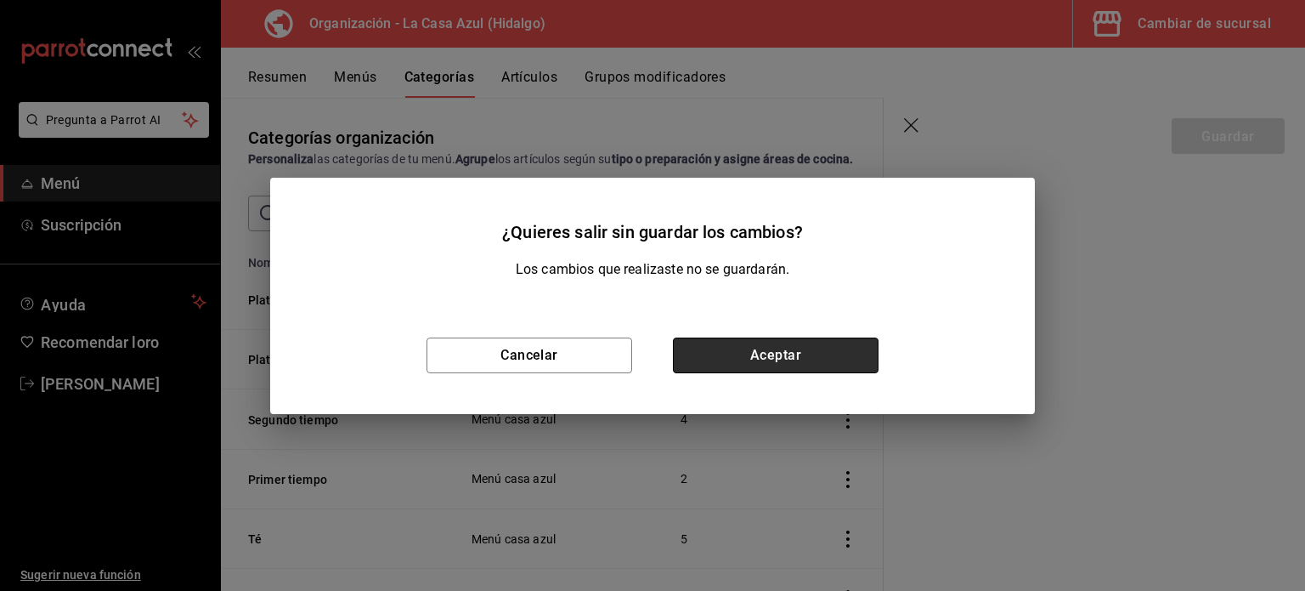
click at [815, 370] on button "Aceptar" at bounding box center [776, 355] width 206 height 36
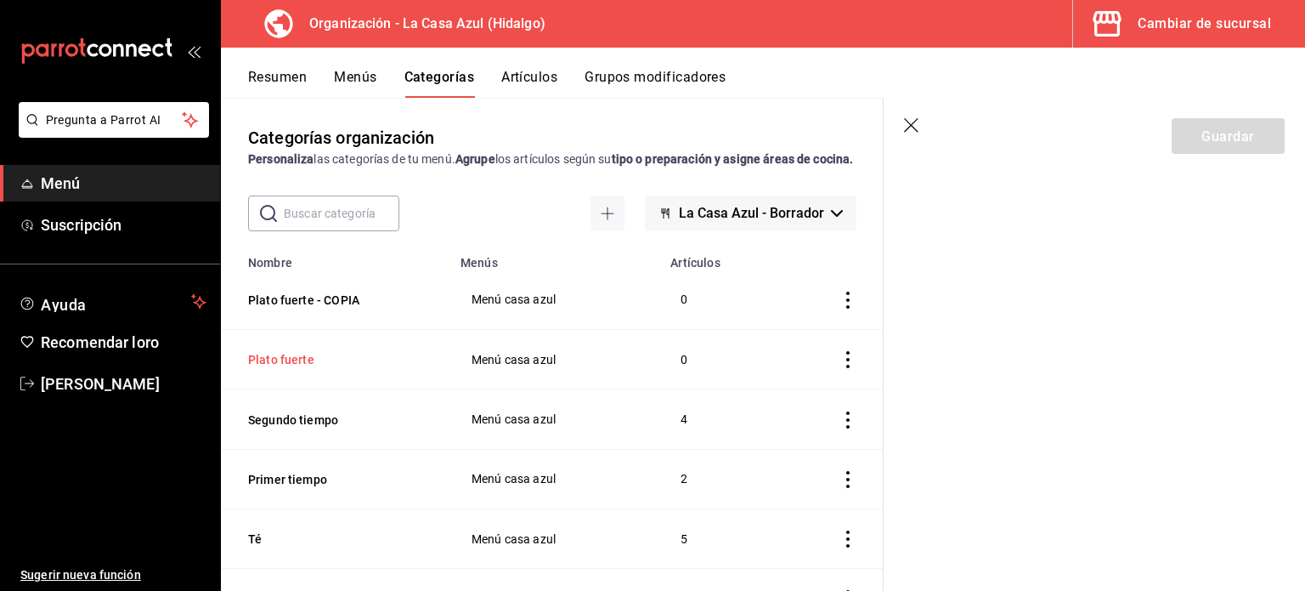
click at [307, 368] on button "Plato fuerte" at bounding box center [333, 359] width 170 height 17
click at [495, 365] on span "Menú casa azul" at bounding box center [555, 359] width 167 height 12
click at [286, 368] on button "Plato fuerte" at bounding box center [333, 359] width 170 height 17
click at [831, 217] on icon "button" at bounding box center [837, 213] width 12 height 7
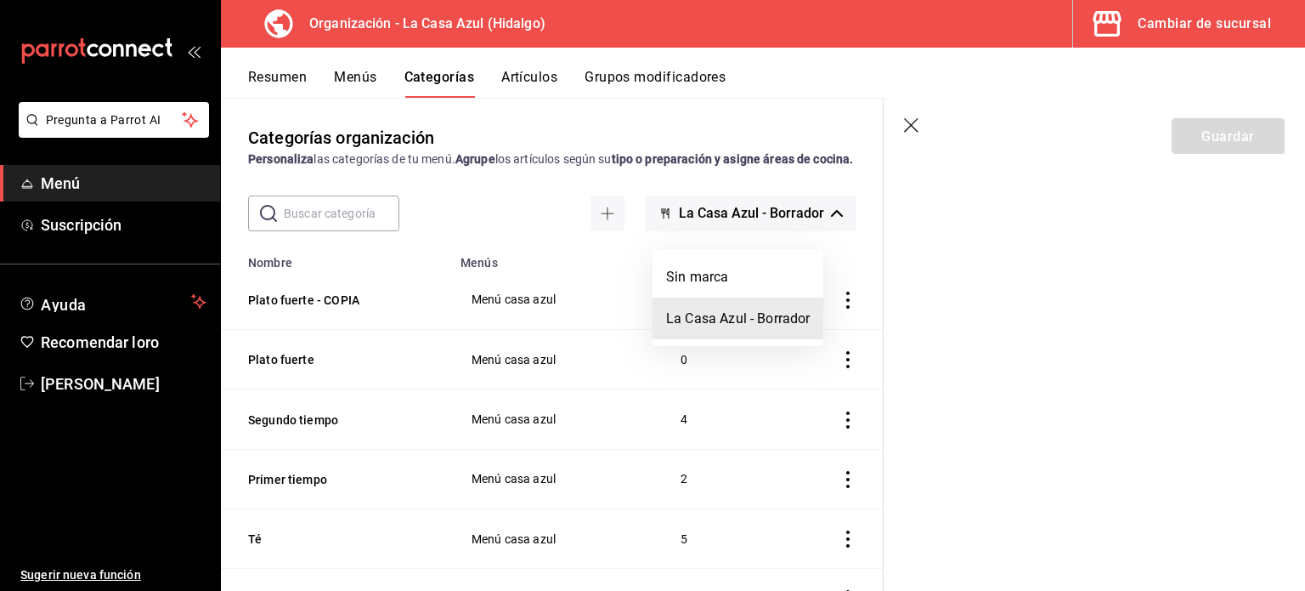
click at [326, 206] on div at bounding box center [652, 295] width 1305 height 591
click at [354, 76] on font "Menús" at bounding box center [355, 77] width 42 height 16
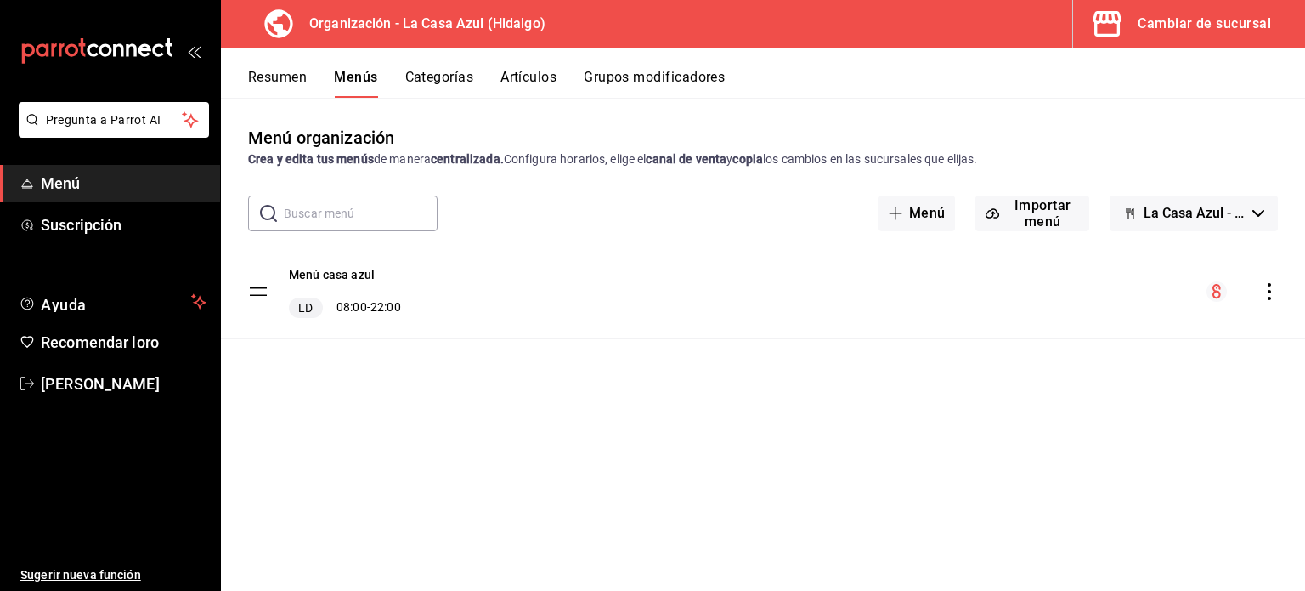
click at [256, 295] on tbody "Menú casa azul LD 08:00 - 22:00" at bounding box center [763, 292] width 1084 height 94
click at [314, 294] on div "Menú casa azul LD 08:00 - 22:00" at bounding box center [345, 291] width 112 height 53
click at [1273, 289] on icon "comportamiento" at bounding box center [1269, 291] width 17 height 17
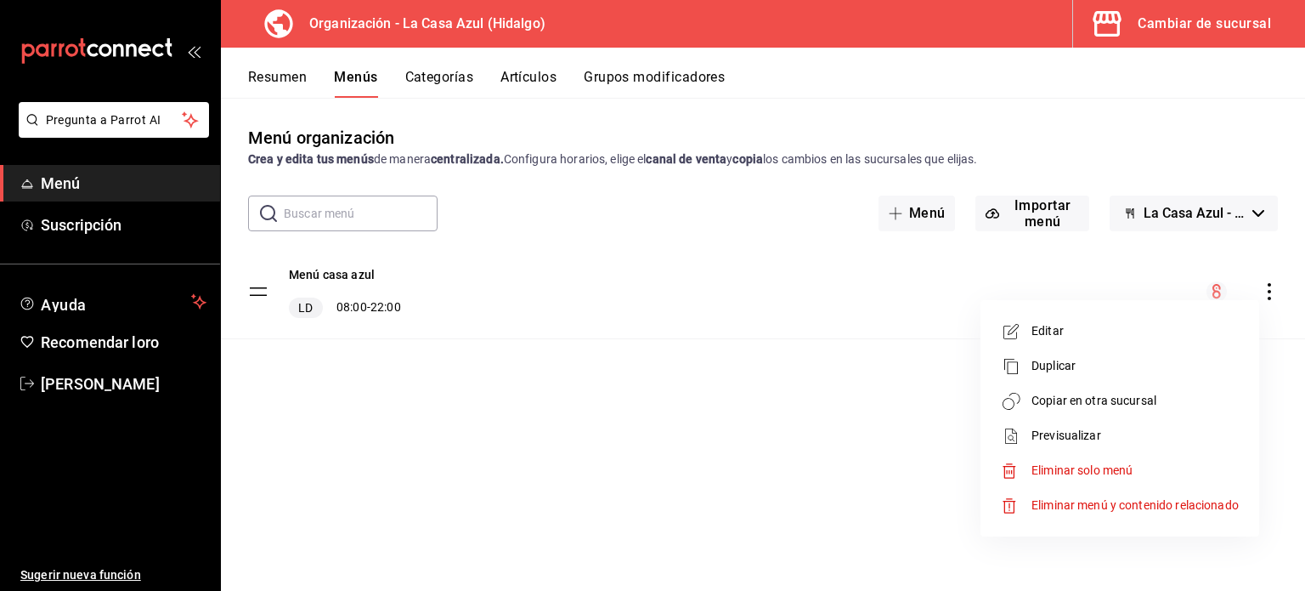
click at [1126, 512] on span "Eliminar menú y contenido relacionado" at bounding box center [1135, 505] width 207 height 18
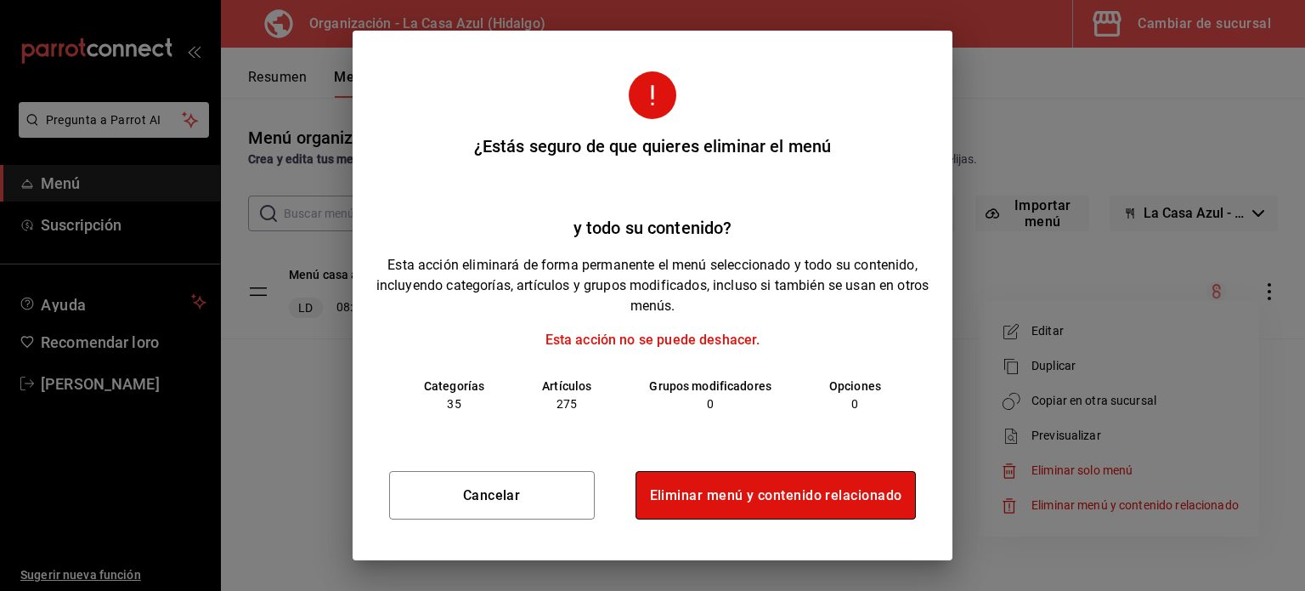
click at [771, 502] on font "Eliminar menú y contenido relacionado" at bounding box center [776, 495] width 252 height 16
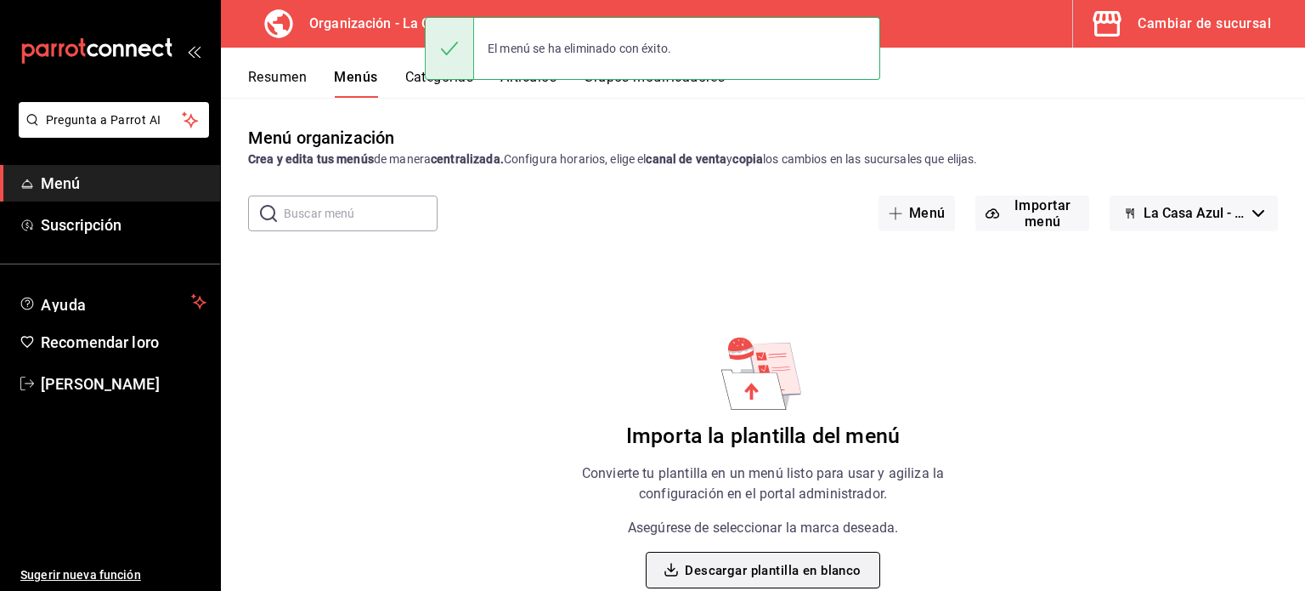
click at [755, 574] on font "Descargar plantilla en blanco" at bounding box center [773, 570] width 176 height 15
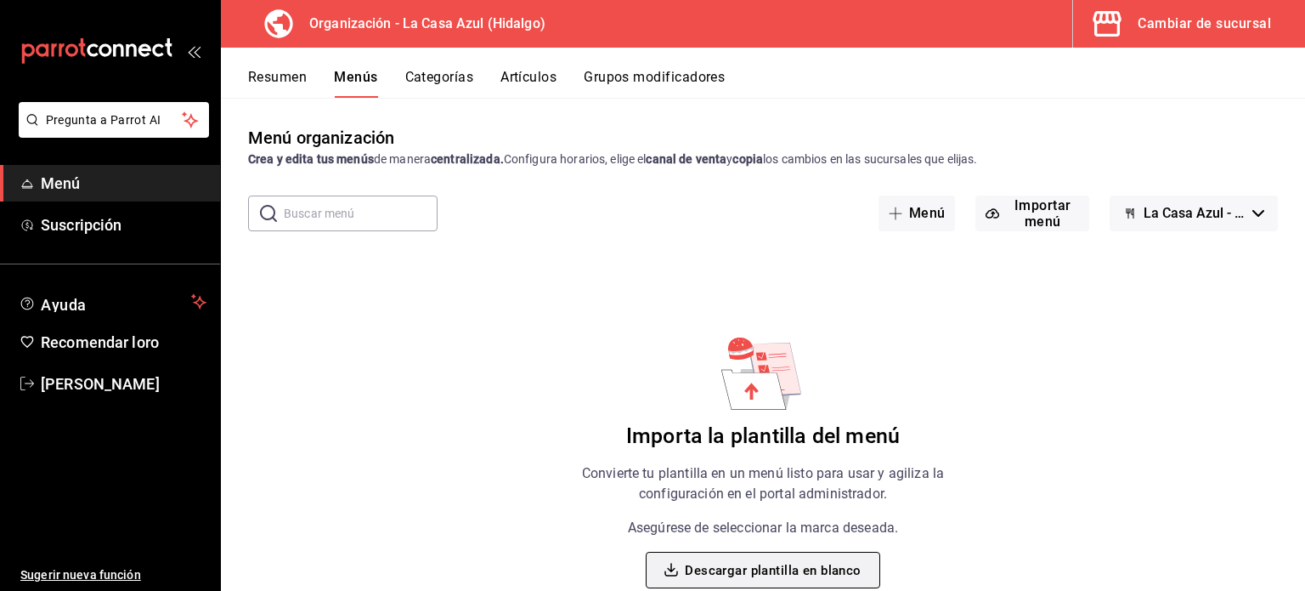
click at [755, 572] on font "Descargar plantilla en blanco" at bounding box center [773, 570] width 176 height 15
click at [1055, 223] on font "Importar menú" at bounding box center [1042, 213] width 73 height 32
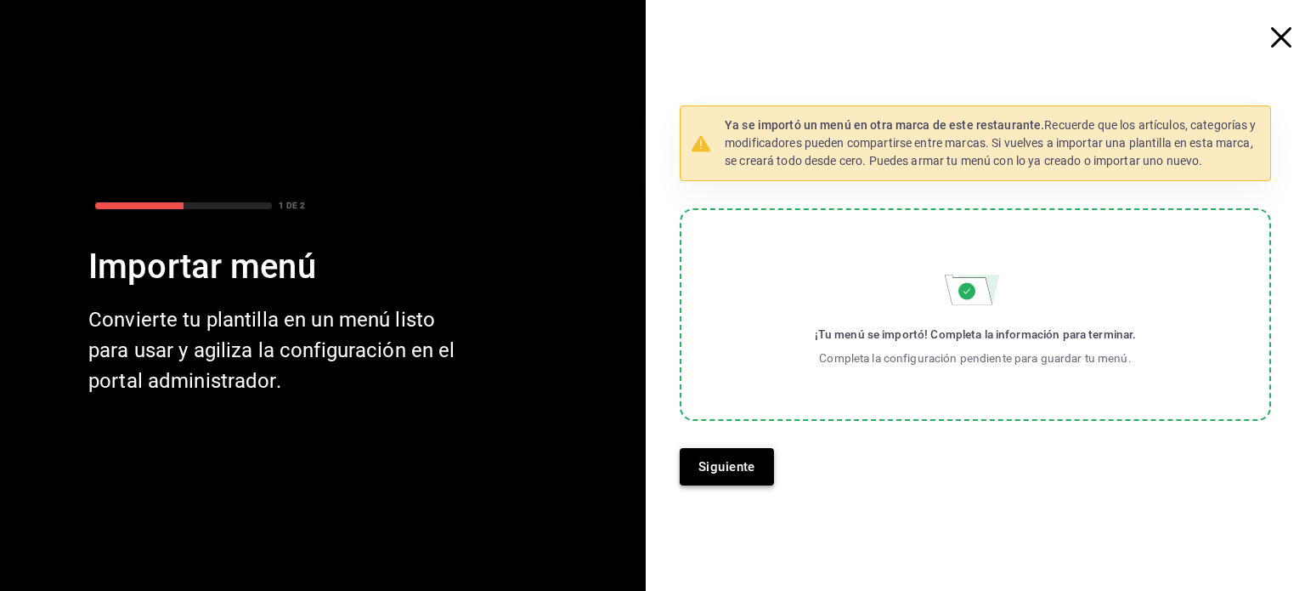
click at [736, 477] on font "Siguiente" at bounding box center [726, 466] width 57 height 23
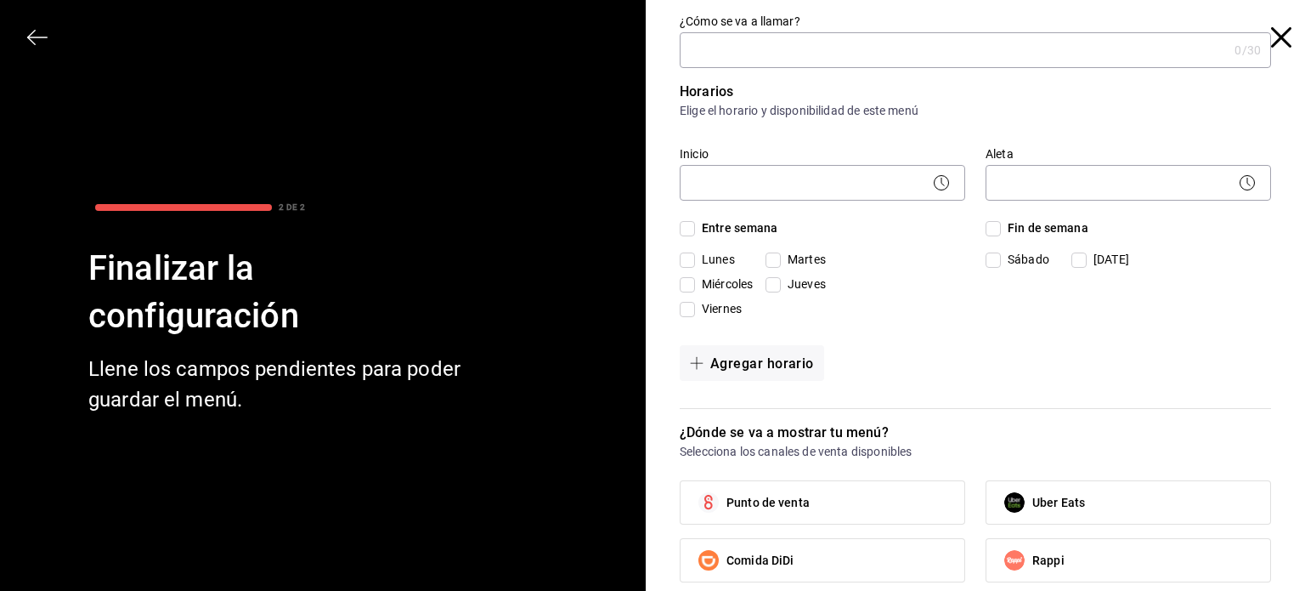
click at [680, 221] on input "Entre semana" at bounding box center [687, 228] width 15 height 15
checkbox input "true"
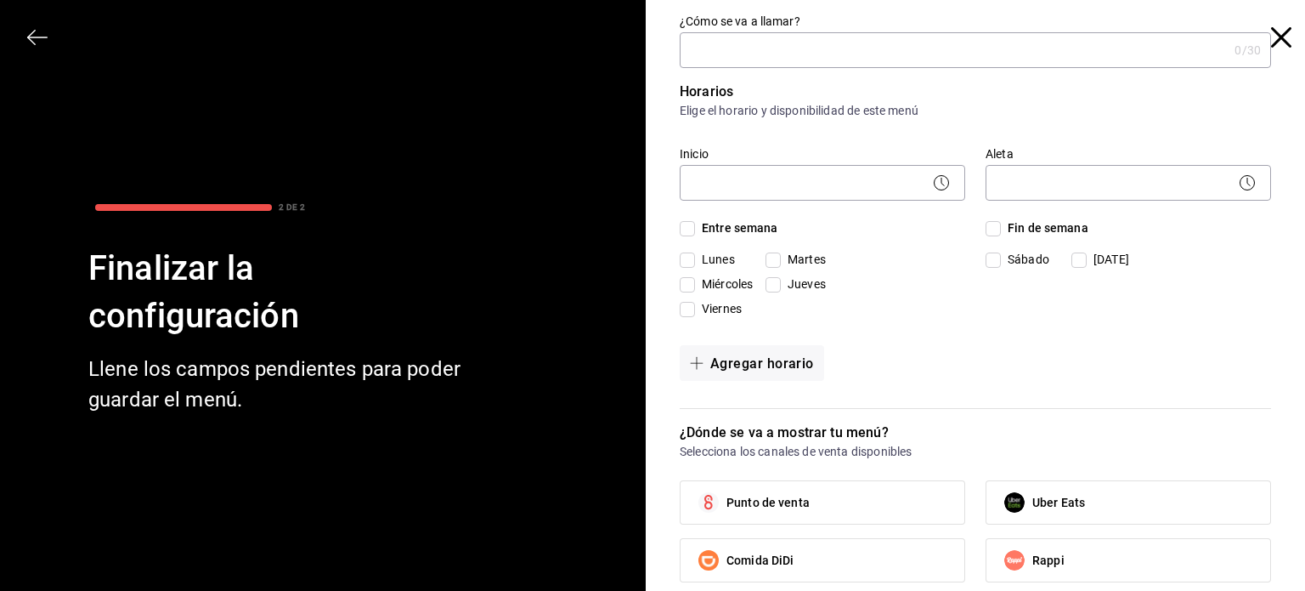
checkbox input "true"
click at [986, 226] on input "Fin de semana" at bounding box center [993, 228] width 15 height 15
checkbox input "true"
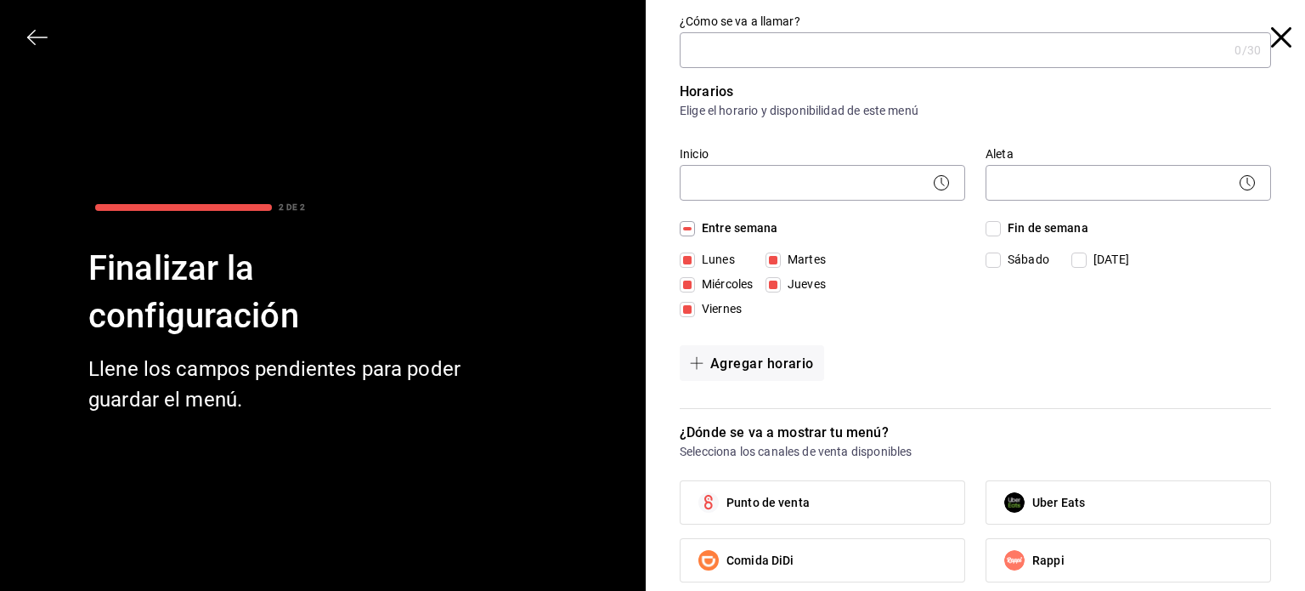
checkbox input "true"
click at [908, 183] on body "Pregunta a Parrot AI Menú Suscripción Ayuda Recomendar loro Berenice Bustos Sug…" at bounding box center [652, 295] width 1305 height 591
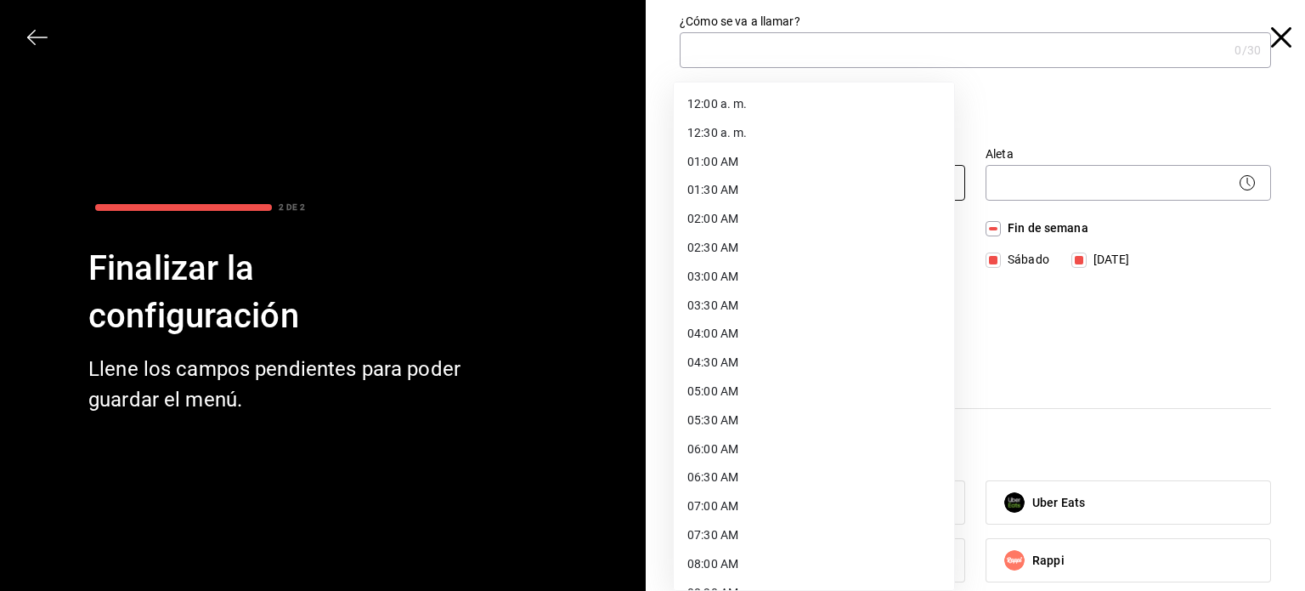
scroll to position [287, 0]
type input "08:00"
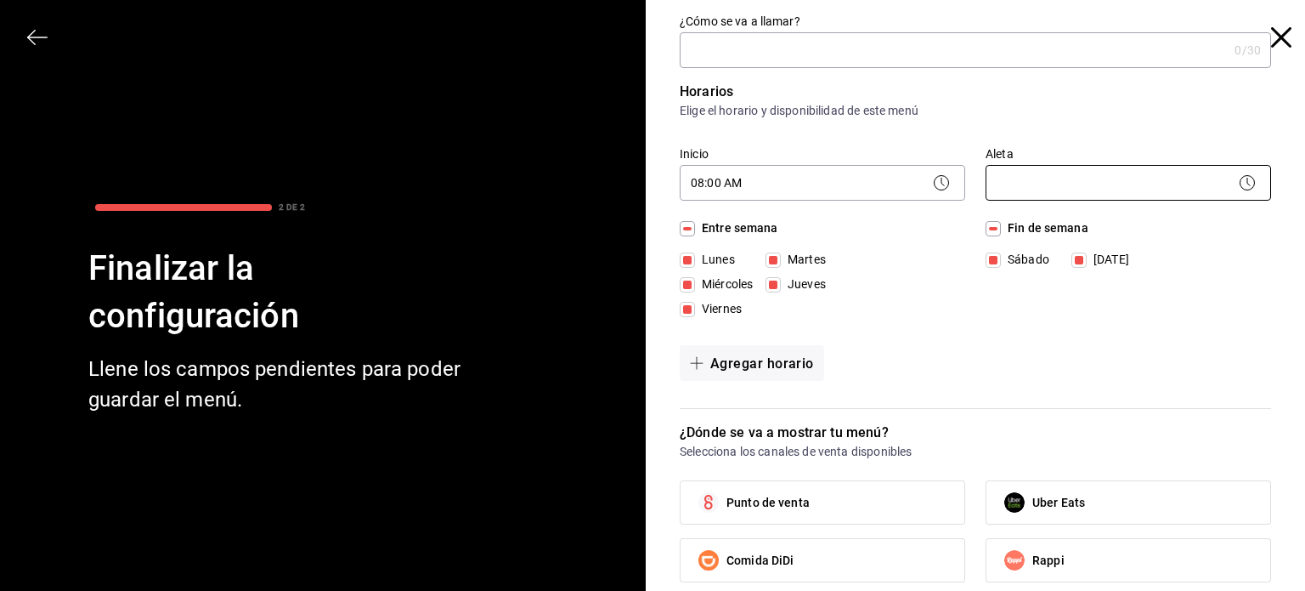
click at [1214, 179] on body "Pregunta a Parrot AI Menú Suscripción Ayuda Recomendar loro Berenice Bustos Sug…" at bounding box center [652, 295] width 1305 height 591
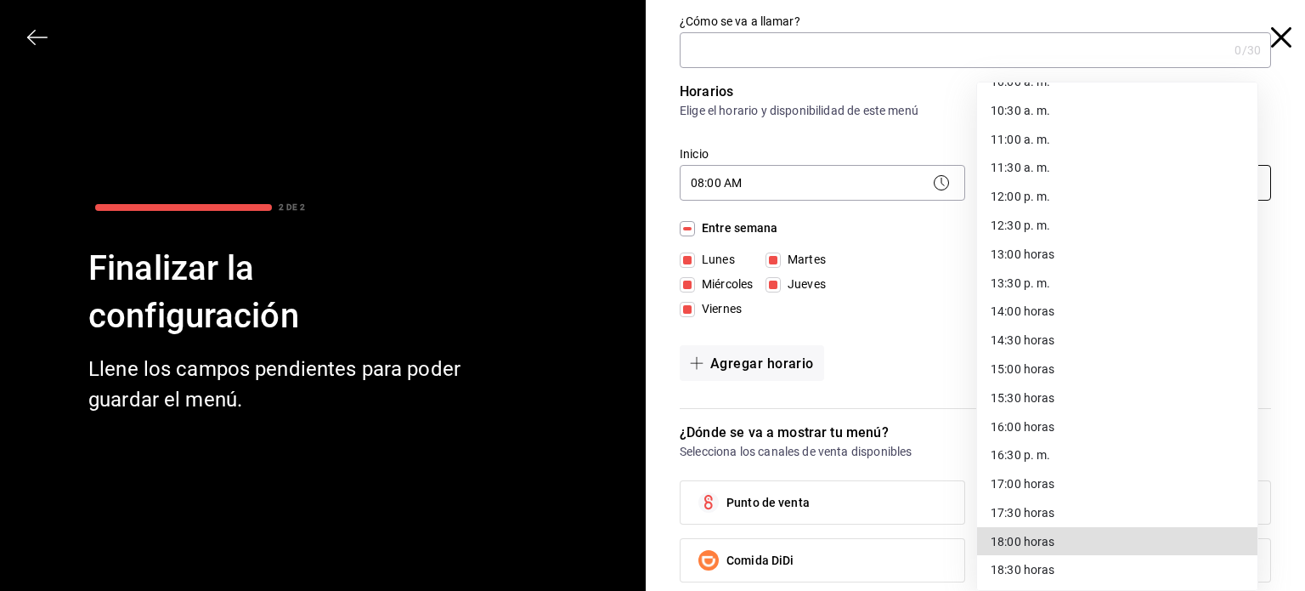
scroll to position [865, 0]
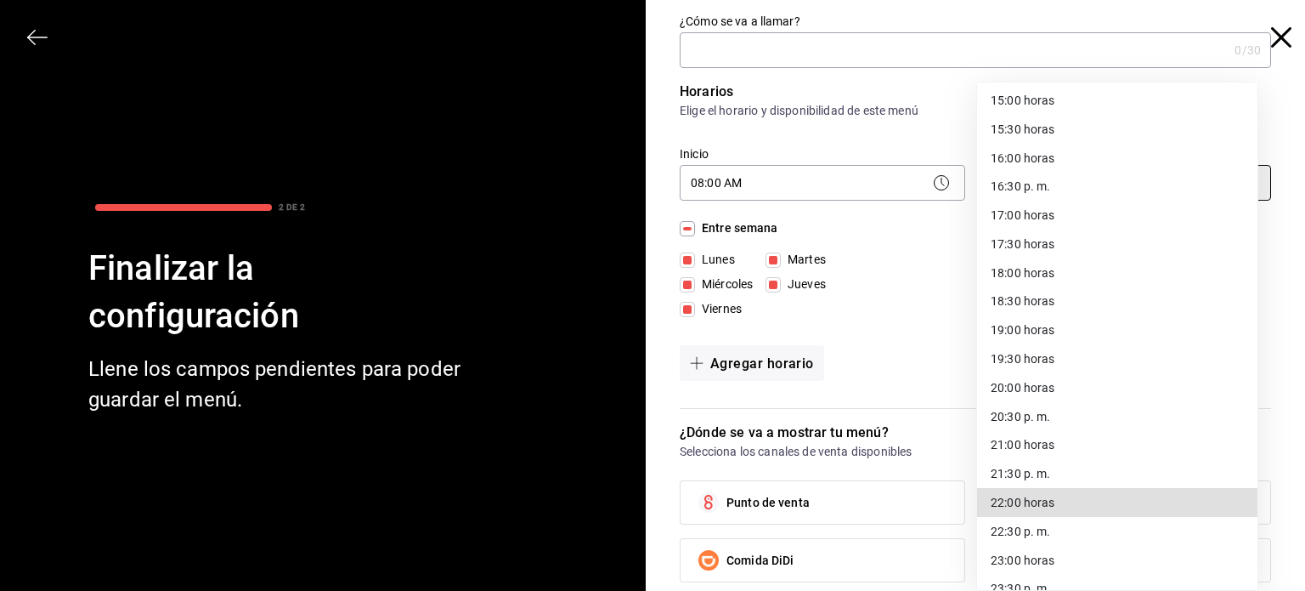
type input "22:00"
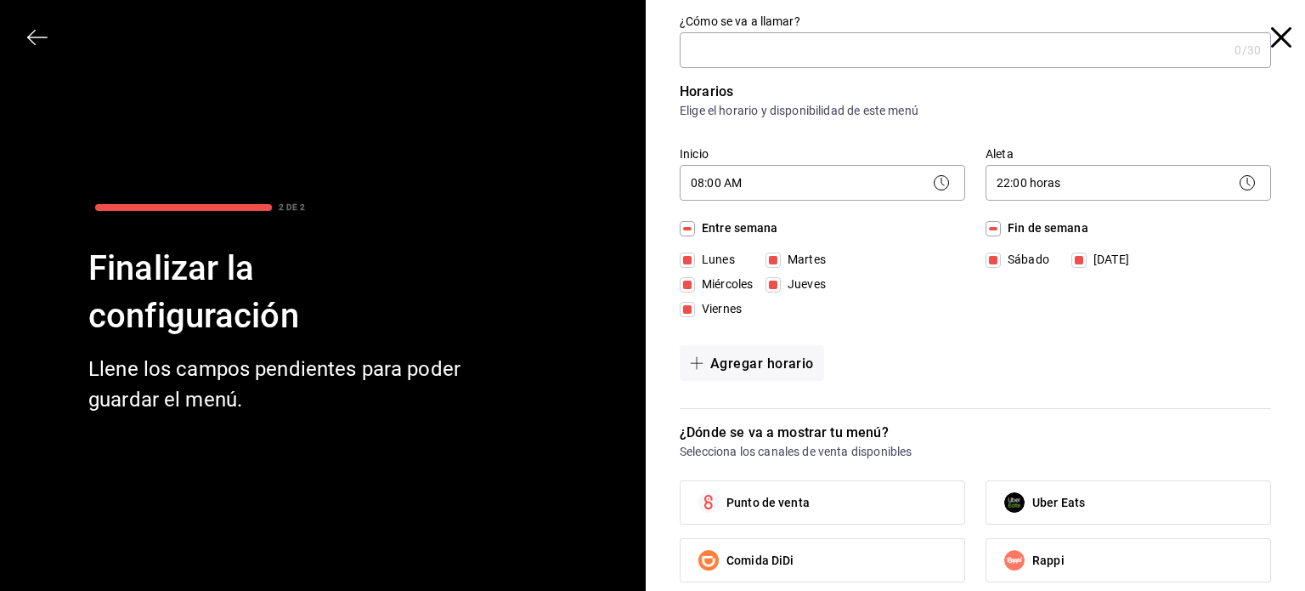
click at [816, 519] on label "Punto de venta" at bounding box center [823, 502] width 284 height 42
click at [727, 519] on input "Punto de venta" at bounding box center [709, 502] width 36 height 36
checkbox input "true"
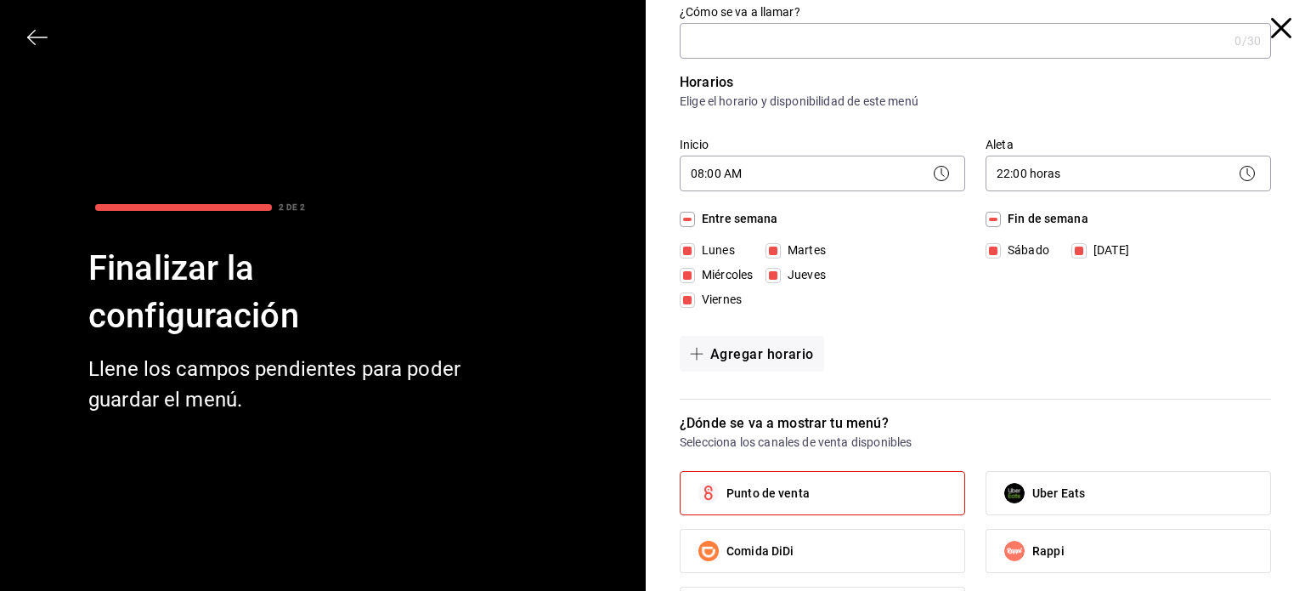
scroll to position [0, 0]
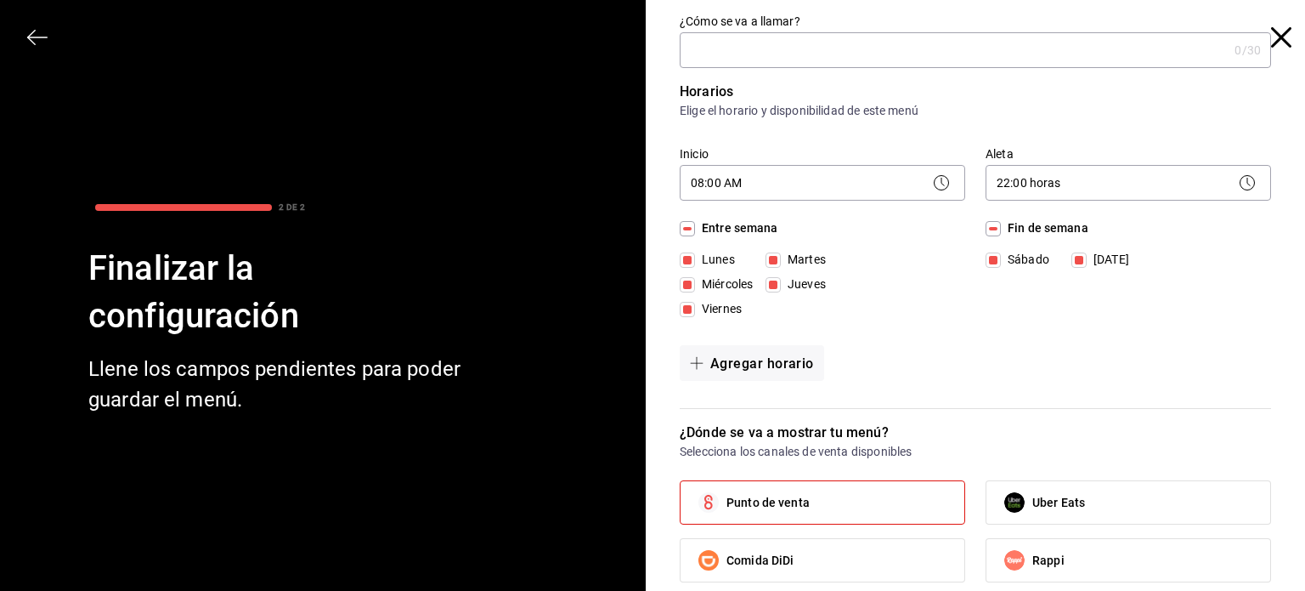
click at [1260, 237] on div "¿Cómo se va a llamar? 0 /30 ¿Cómo se va a llamar? Horarios Elige el horario y d…" at bounding box center [982, 401] width 646 height 774
click at [1058, 49] on input "¿Cómo se va a llamar?" at bounding box center [954, 50] width 548 height 34
type input "Menú Casa Azul"
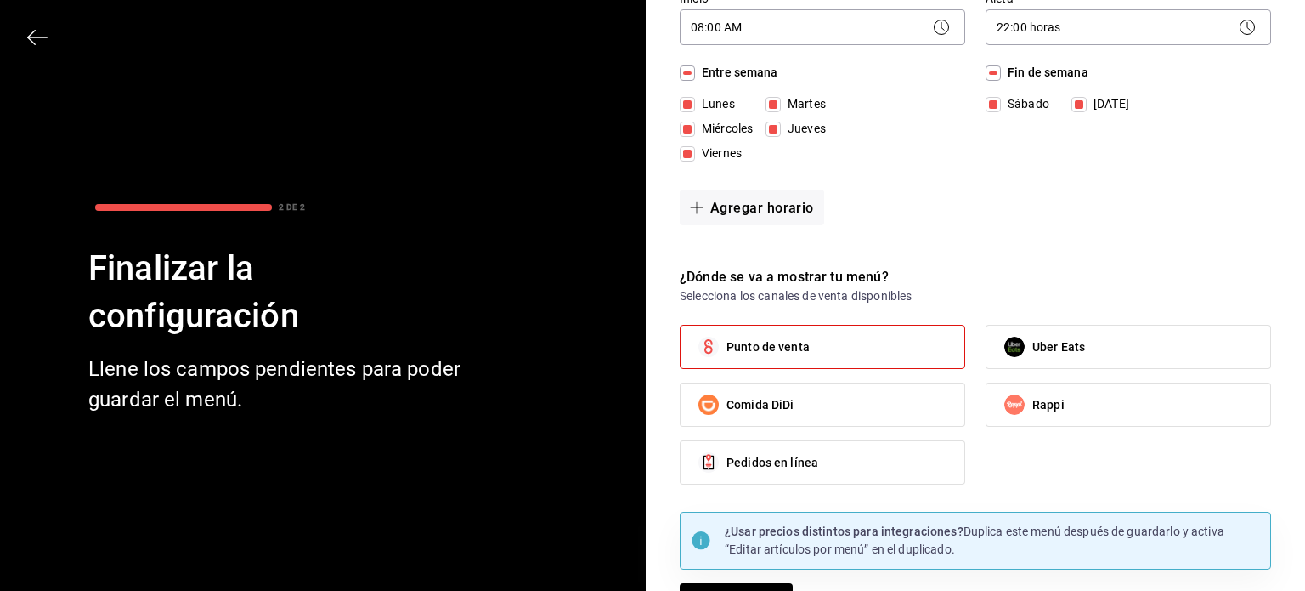
scroll to position [195, 0]
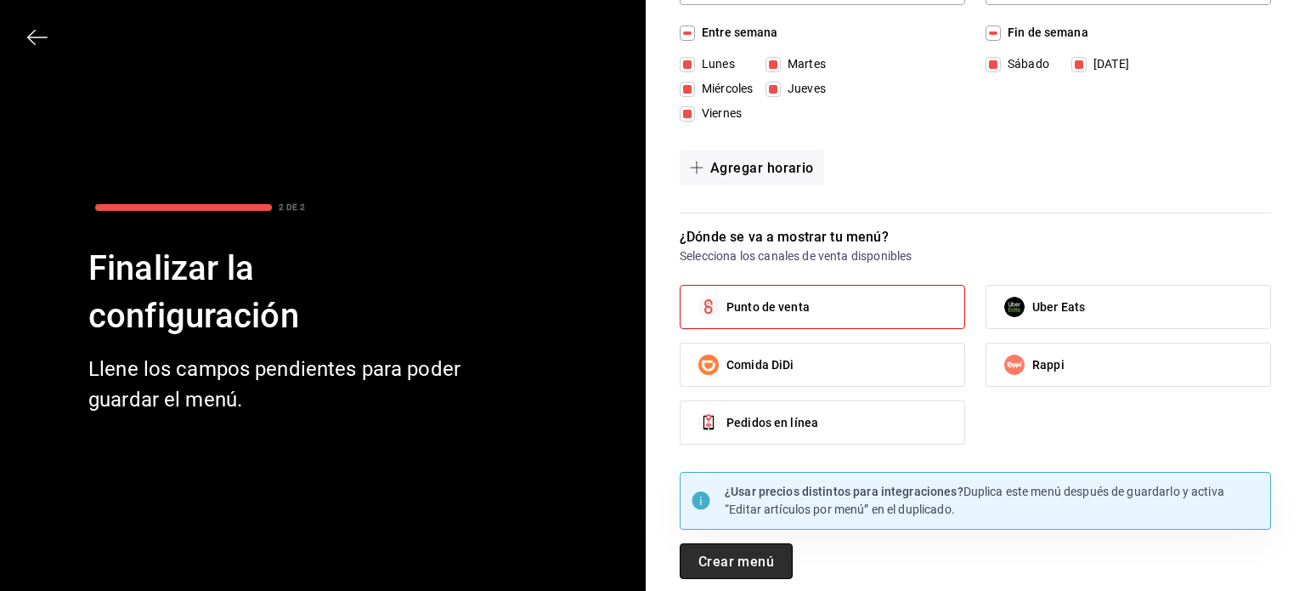
click at [748, 552] on font "Crear menú" at bounding box center [736, 560] width 76 height 16
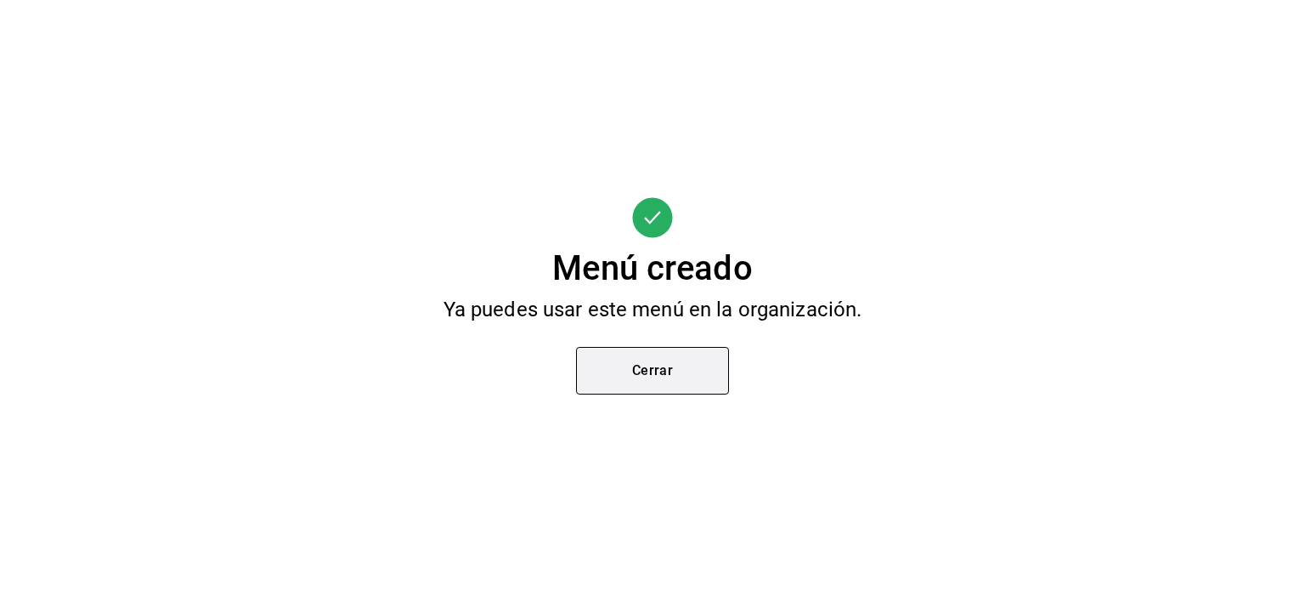
click at [643, 366] on font "Cerrar" at bounding box center [653, 370] width 42 height 16
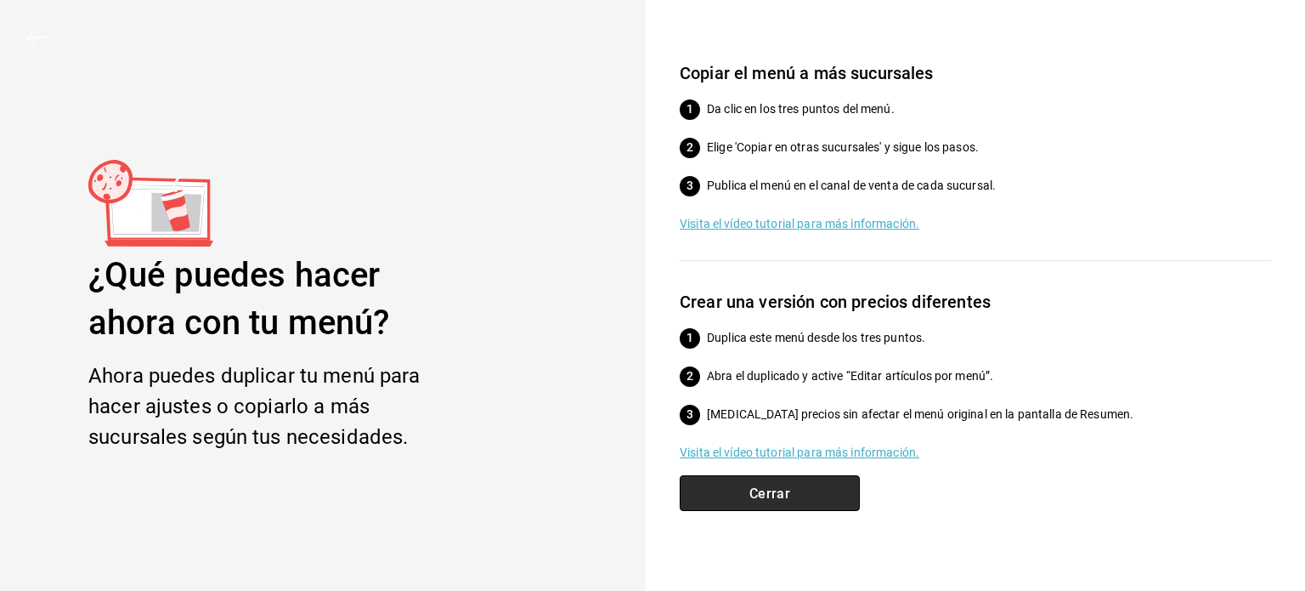
click at [767, 491] on font "Cerrar" at bounding box center [770, 492] width 42 height 16
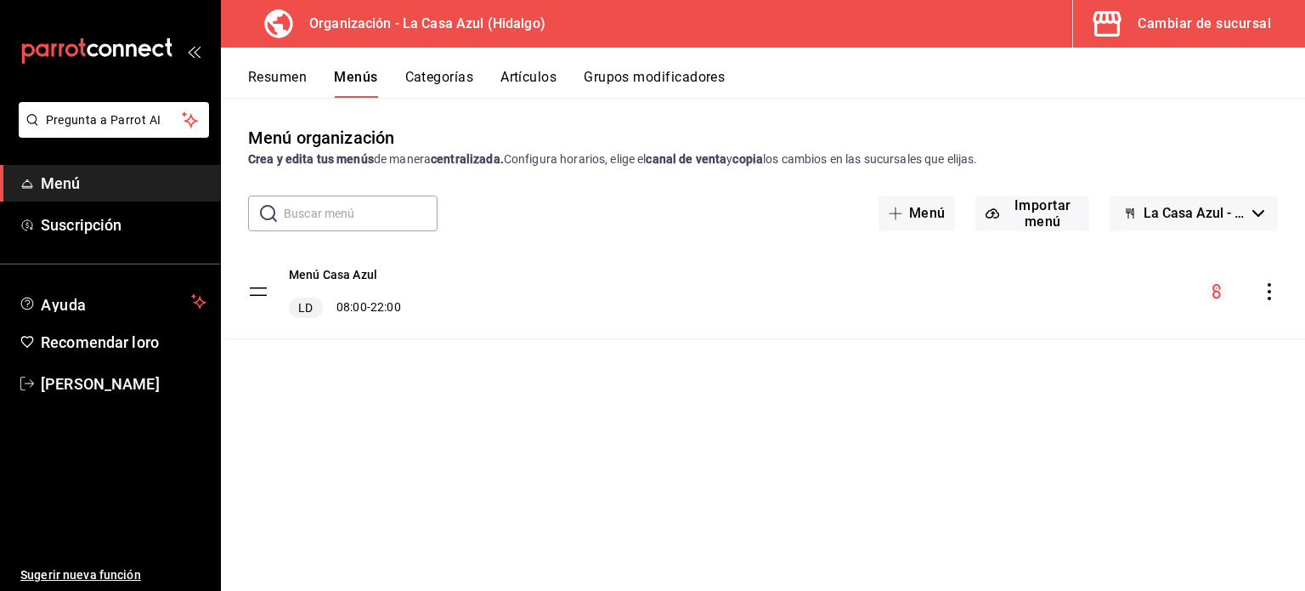
click at [417, 80] on font "Categorías" at bounding box center [439, 77] width 69 height 16
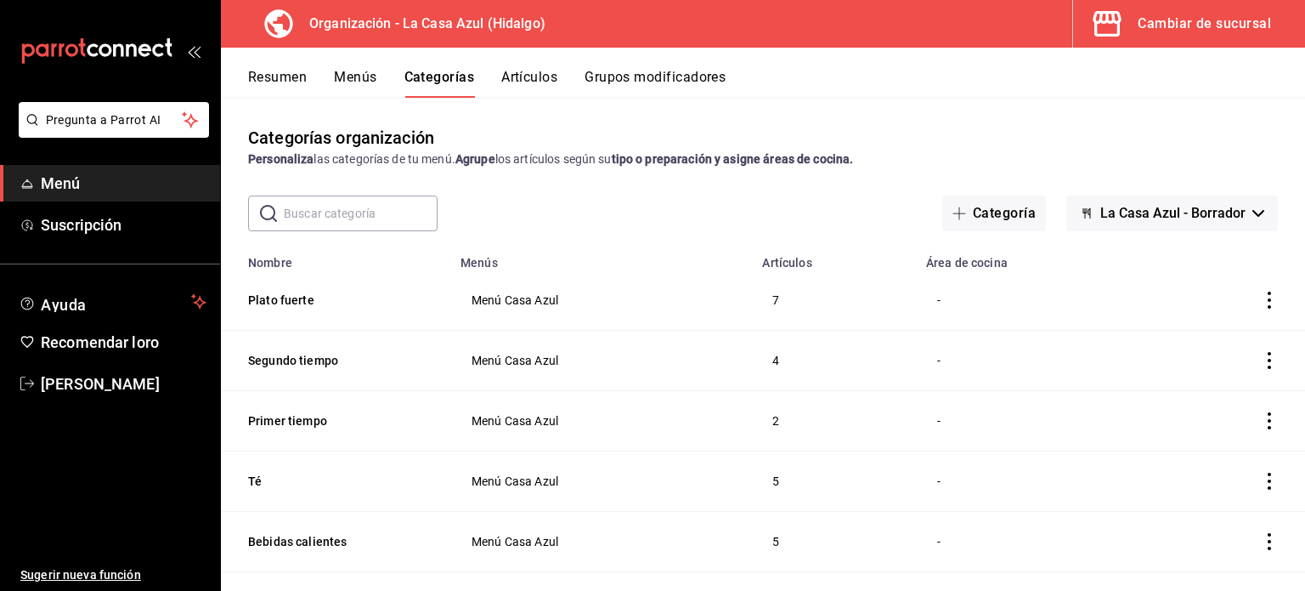
click at [987, 263] on font "Área de cocina" at bounding box center [967, 264] width 82 height 14
click at [1250, 291] on td "categoríasTabla" at bounding box center [1229, 300] width 151 height 60
click at [1268, 300] on icon "actions" at bounding box center [1269, 299] width 3 height 17
click at [1180, 344] on div at bounding box center [1168, 341] width 31 height 20
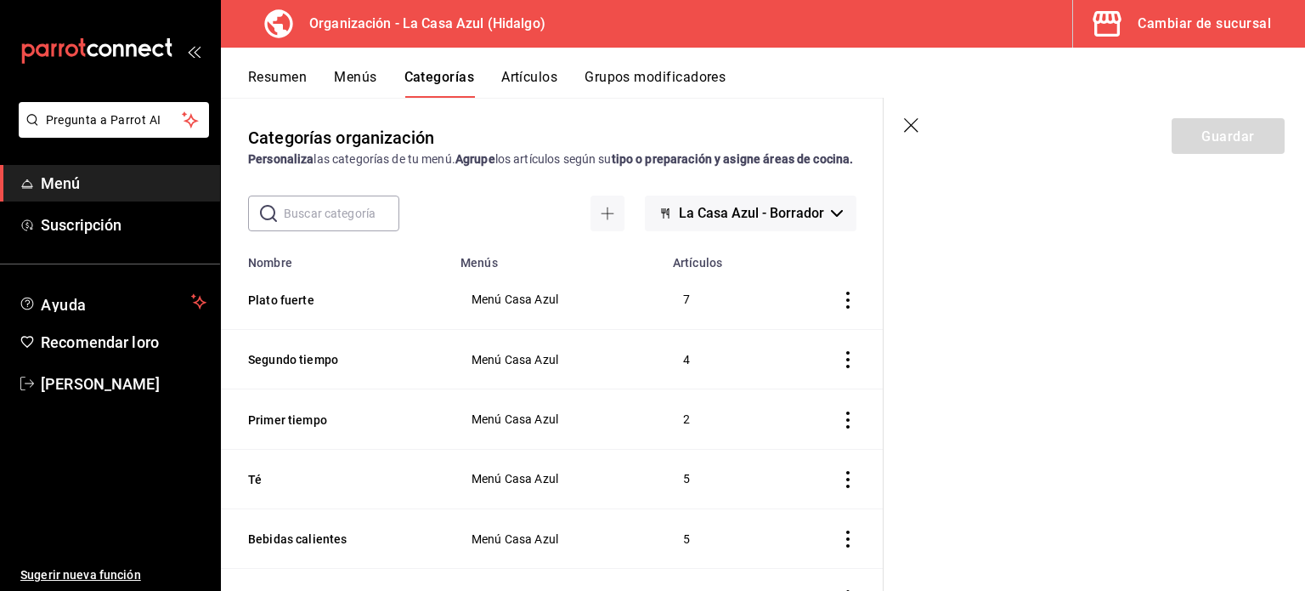
click at [670, 295] on td "7" at bounding box center [720, 299] width 115 height 59
click at [544, 327] on td "Menú Casa Azul" at bounding box center [556, 299] width 212 height 59
click at [535, 71] on font "Artículos" at bounding box center [529, 77] width 56 height 16
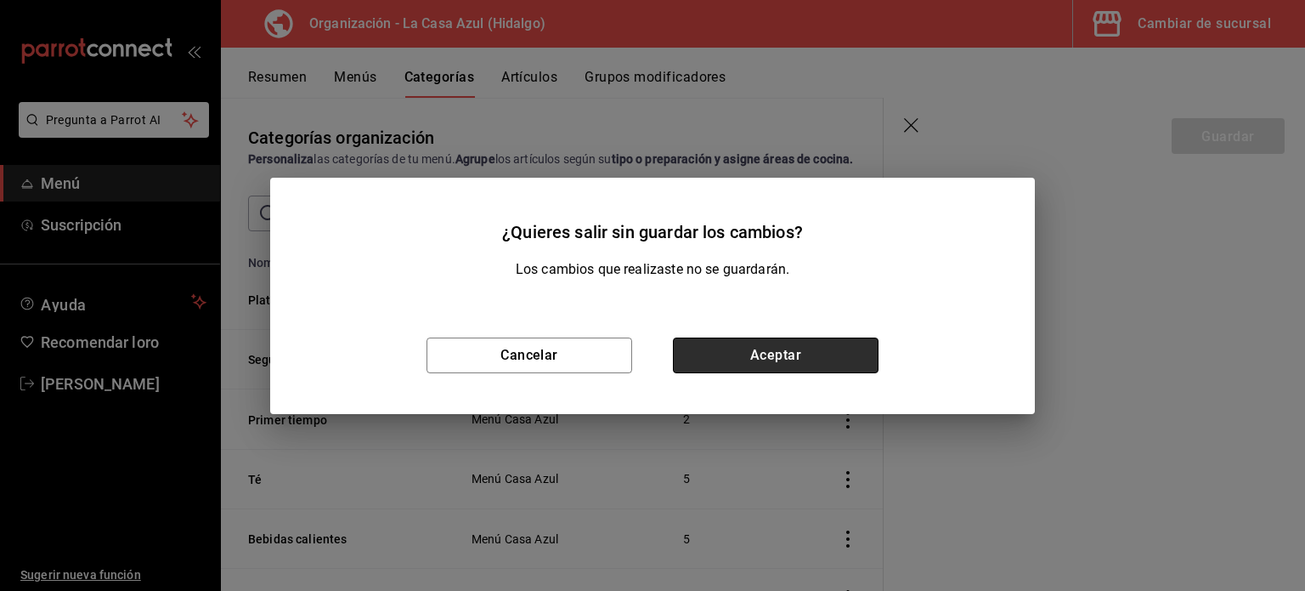
click at [751, 363] on button "Aceptar" at bounding box center [776, 355] width 206 height 36
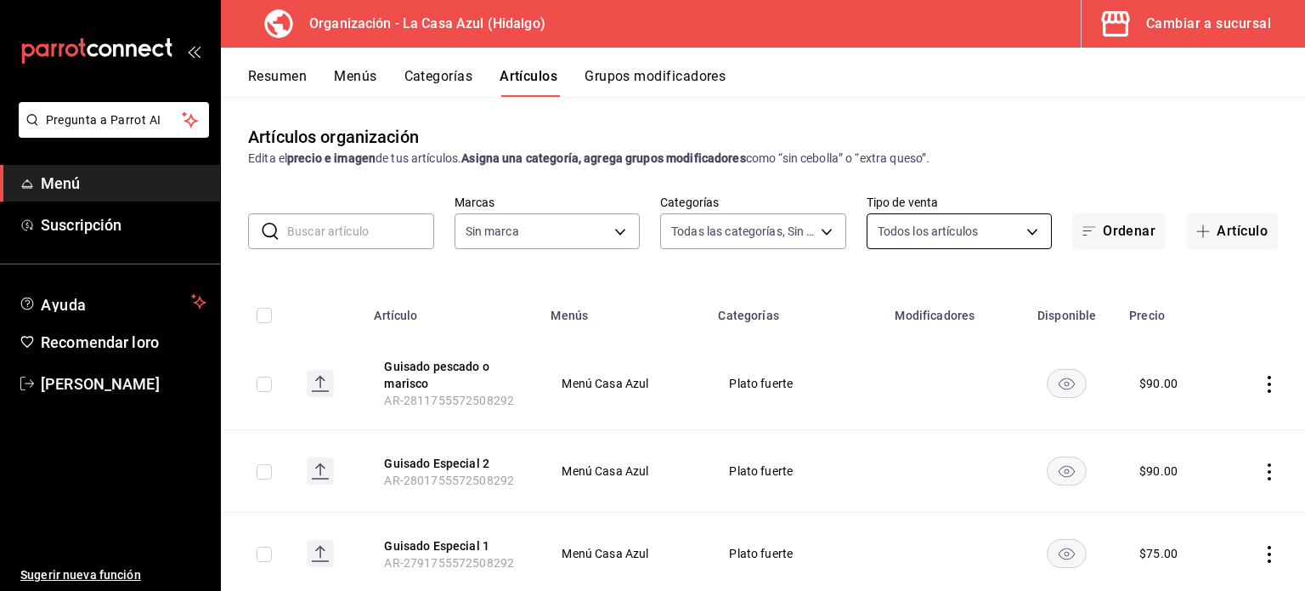
type input "2f04160c-a79e-4450-aa48-4db4e70c93f8,46c7c3d0-d097-432c-8732-7cdb896b6c1b,14b7c…"
type input "dbb159b3-5420-434e-b45b-ebac01c6c2c8"
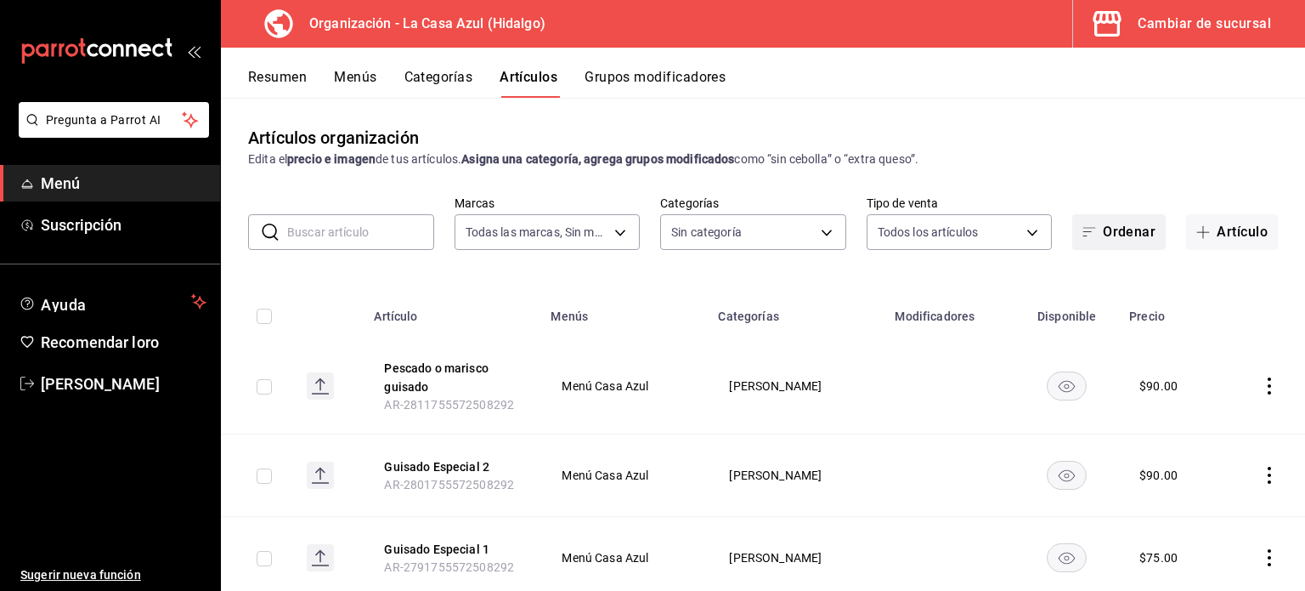
click at [1132, 237] on font "Ordenar" at bounding box center [1129, 231] width 53 height 16
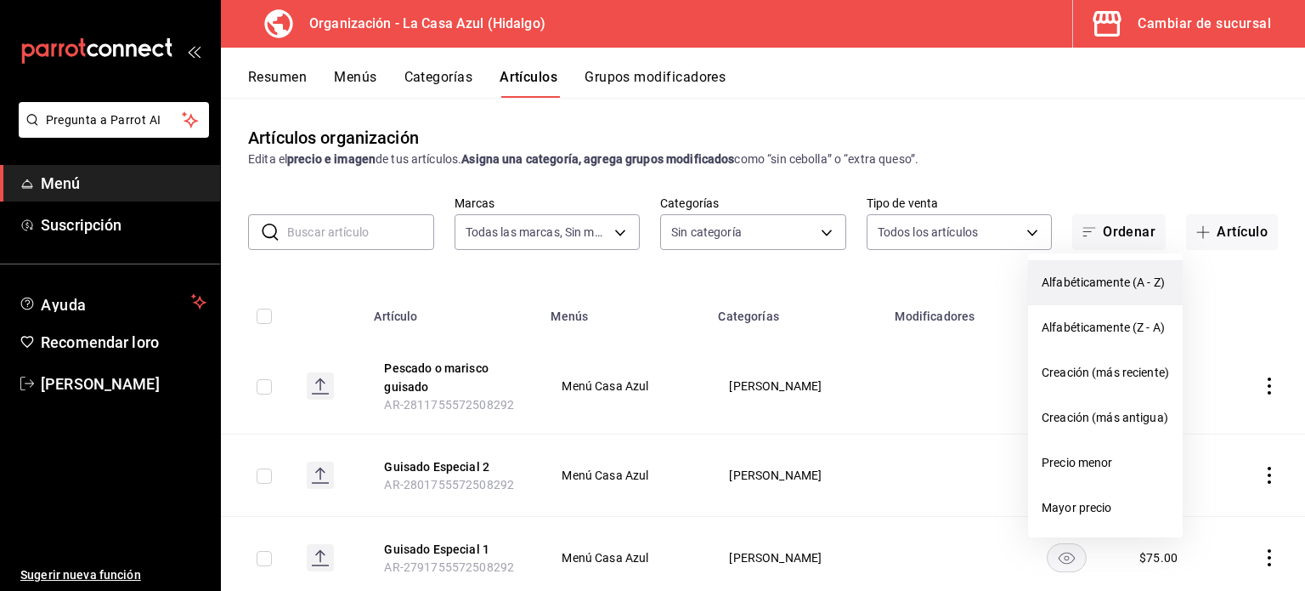
click at [1128, 299] on li "Alfabéticamente (A - Z)" at bounding box center [1105, 282] width 155 height 45
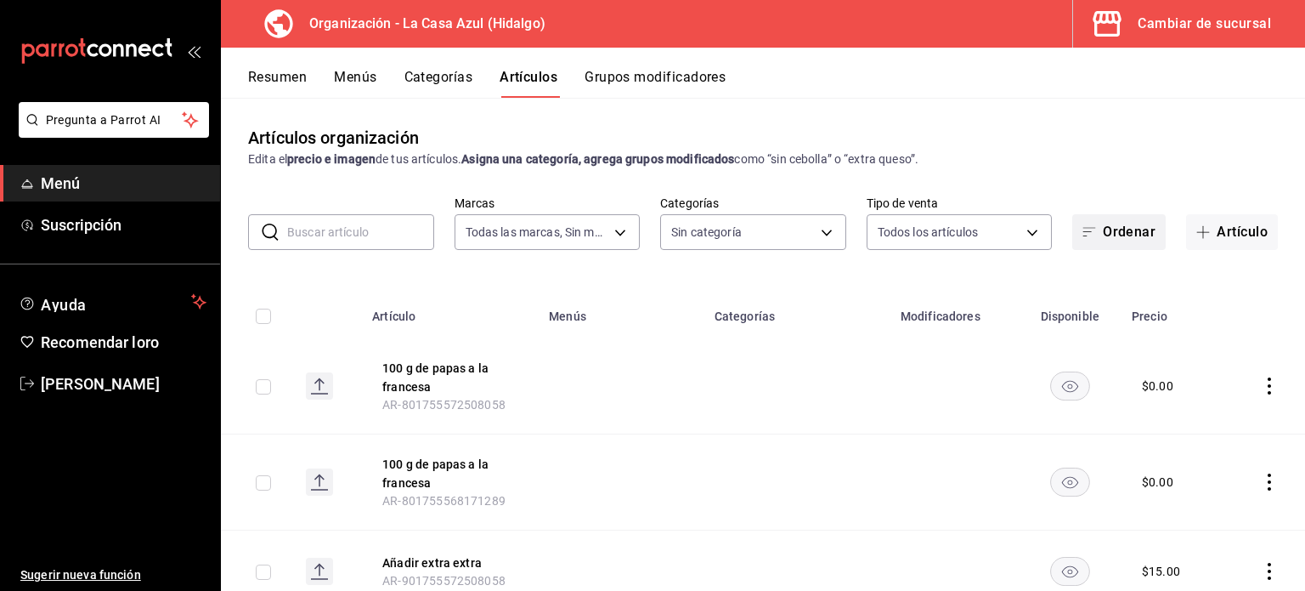
click at [1103, 234] on font "Ordenar" at bounding box center [1129, 231] width 53 height 16
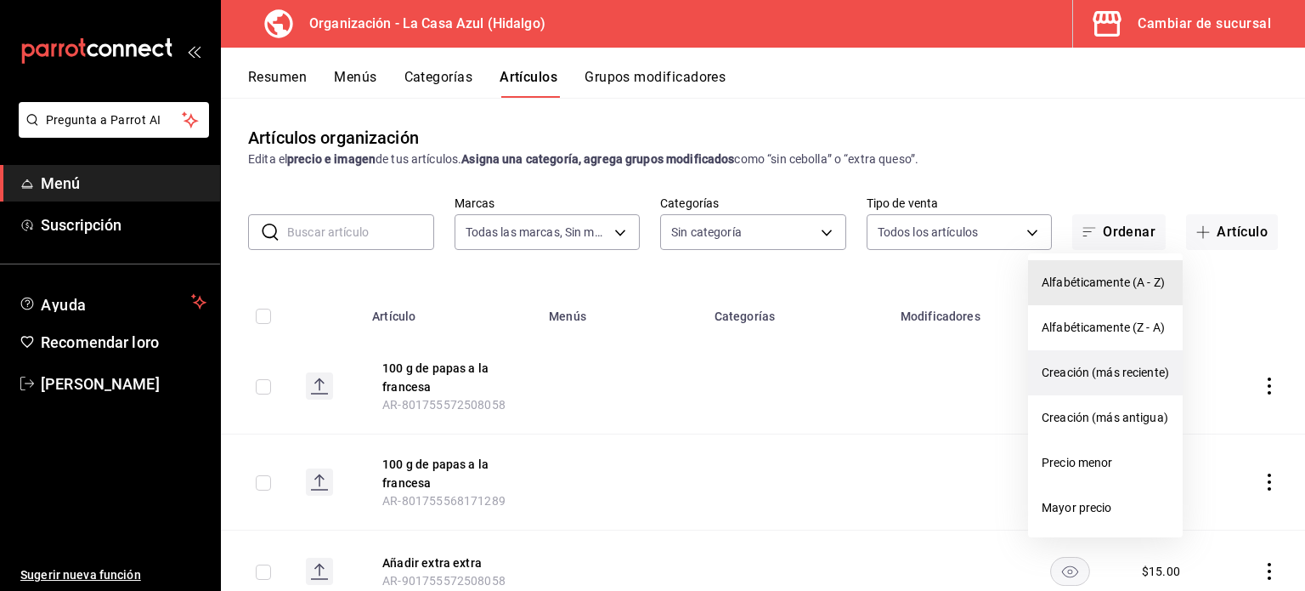
click at [1117, 373] on font "Creación (más reciente)" at bounding box center [1105, 372] width 127 height 14
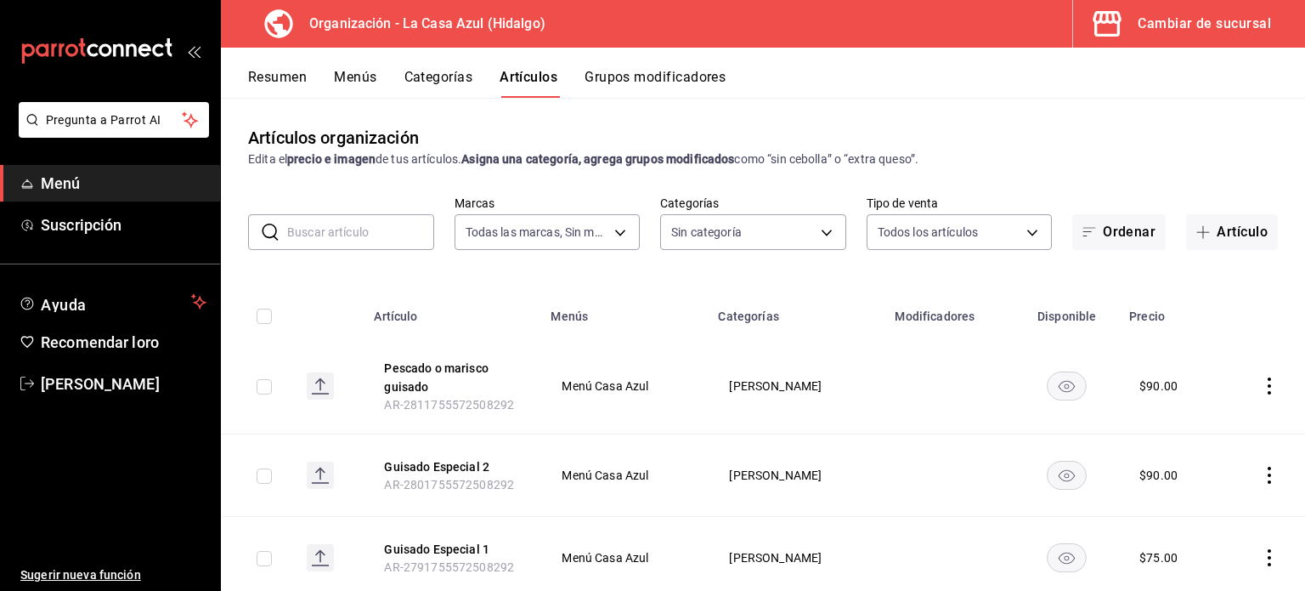
click at [1268, 387] on icon "comportamiento" at bounding box center [1269, 385] width 3 height 17
click at [1220, 421] on span "Editar" at bounding box center [1206, 426] width 44 height 18
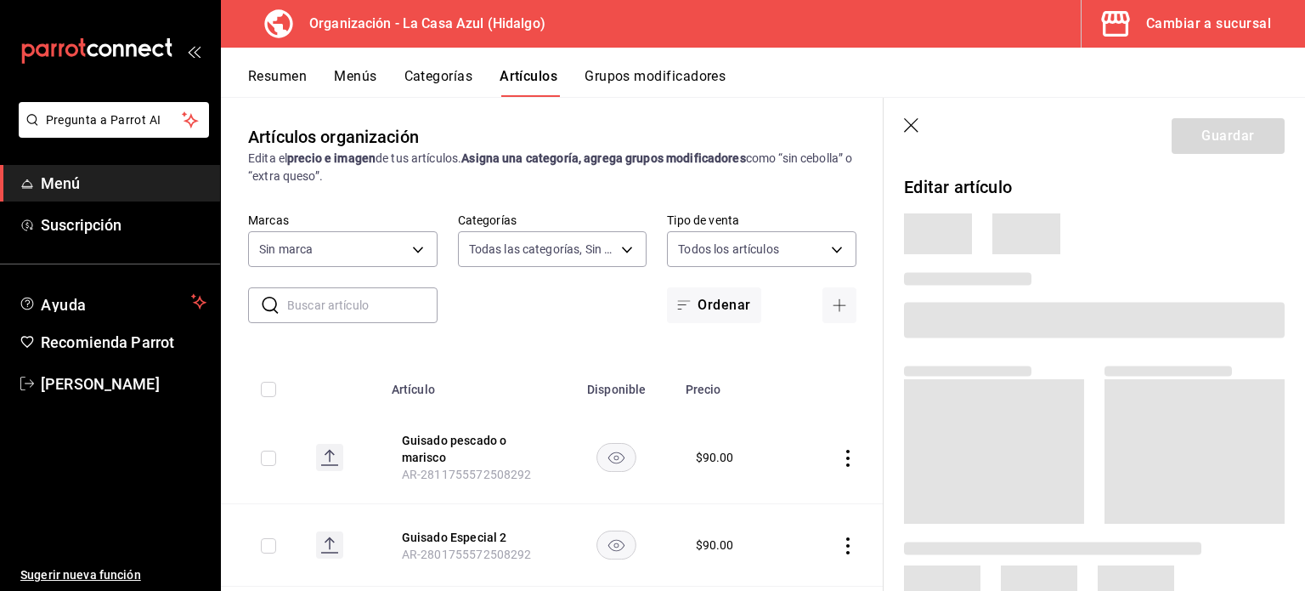
type input "2f04160c-a79e-4450-aa48-4db4e70c93f8,46c7c3d0-d097-432c-8732-7cdb896b6c1b,14b7c…"
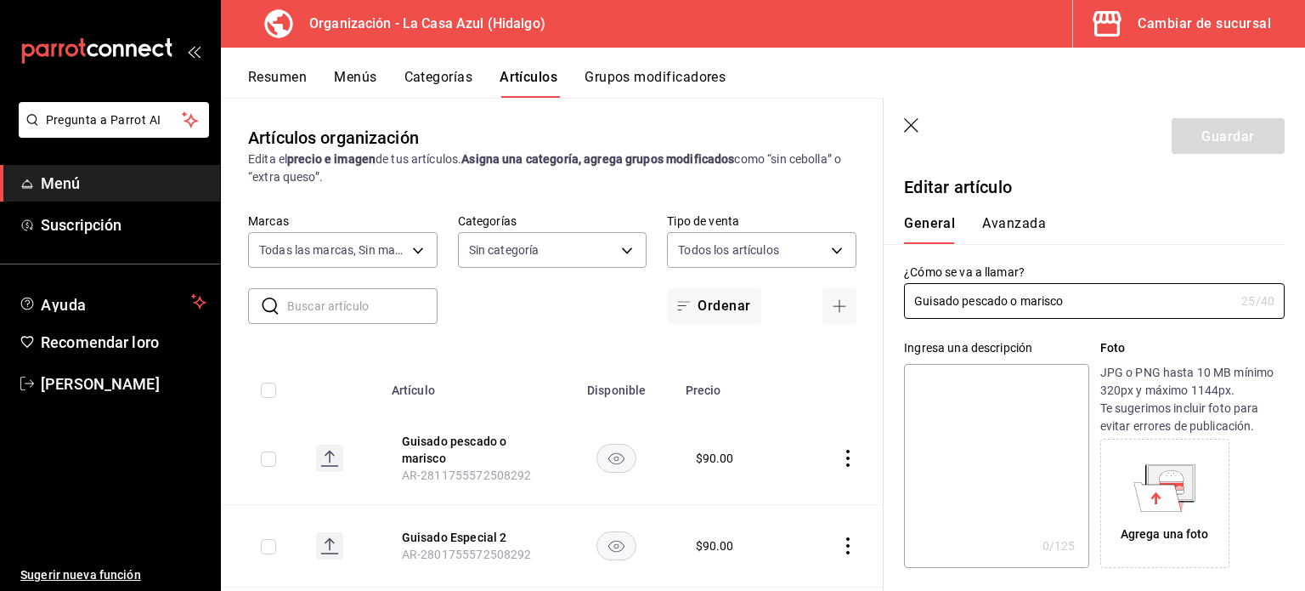
type input "dbb159b3-5420-434e-b45b-ebac01c6c2c8"
type input "$90.00"
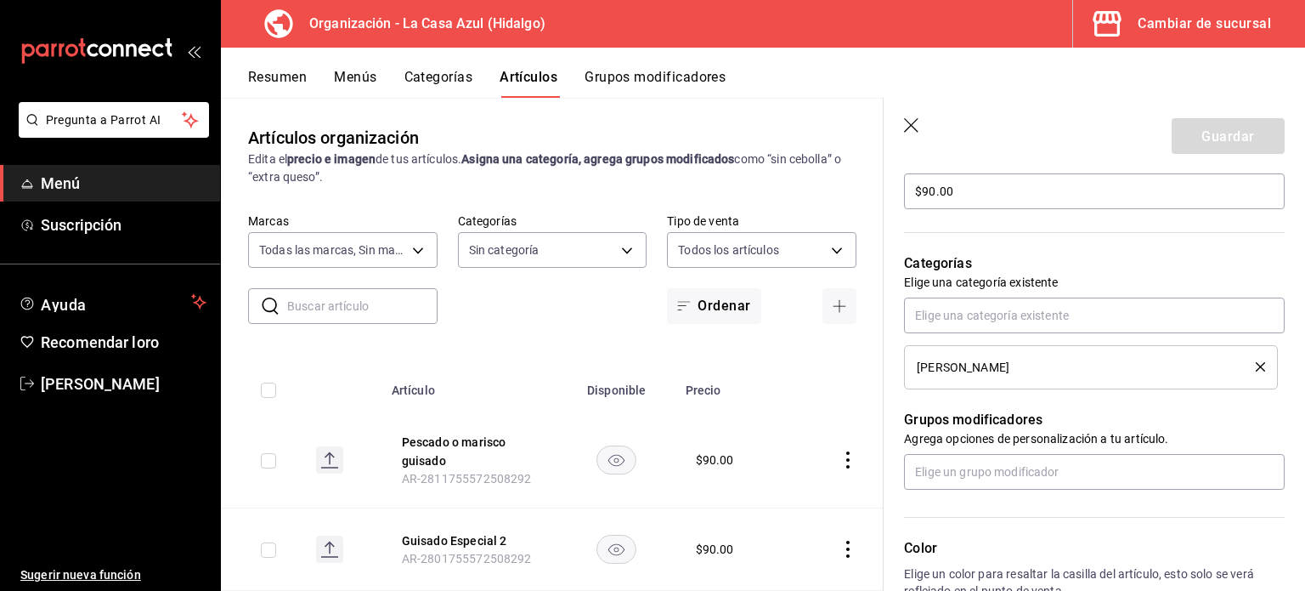
scroll to position [433, 0]
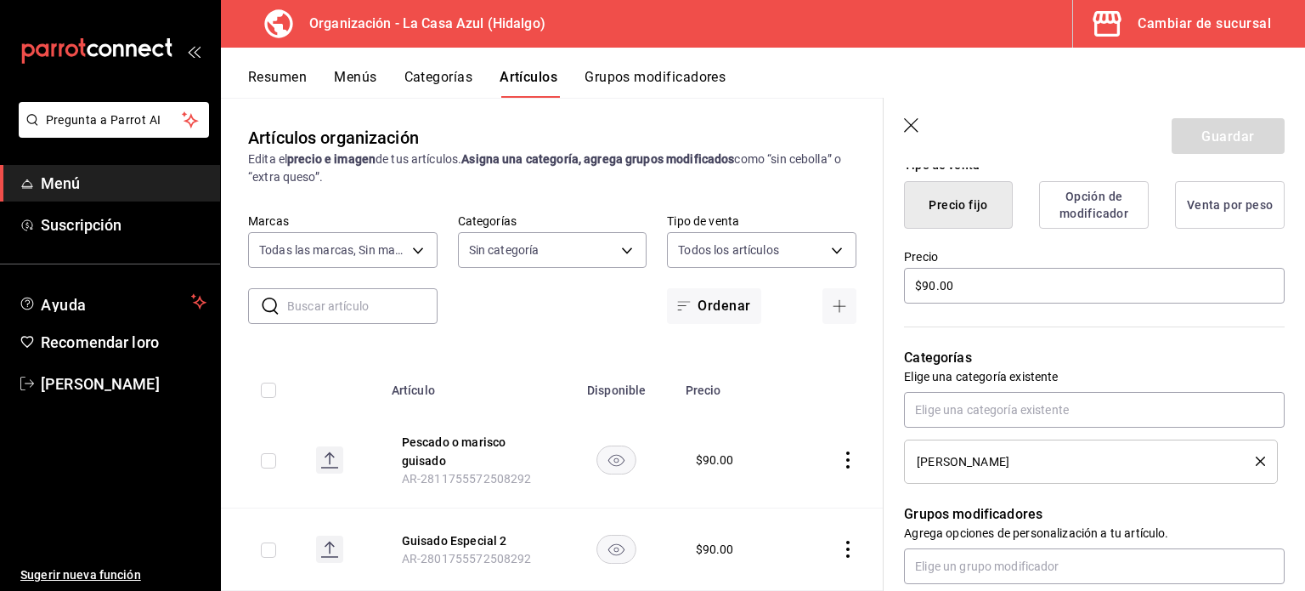
click at [1074, 219] on font "Opción de modificador" at bounding box center [1094, 205] width 69 height 30
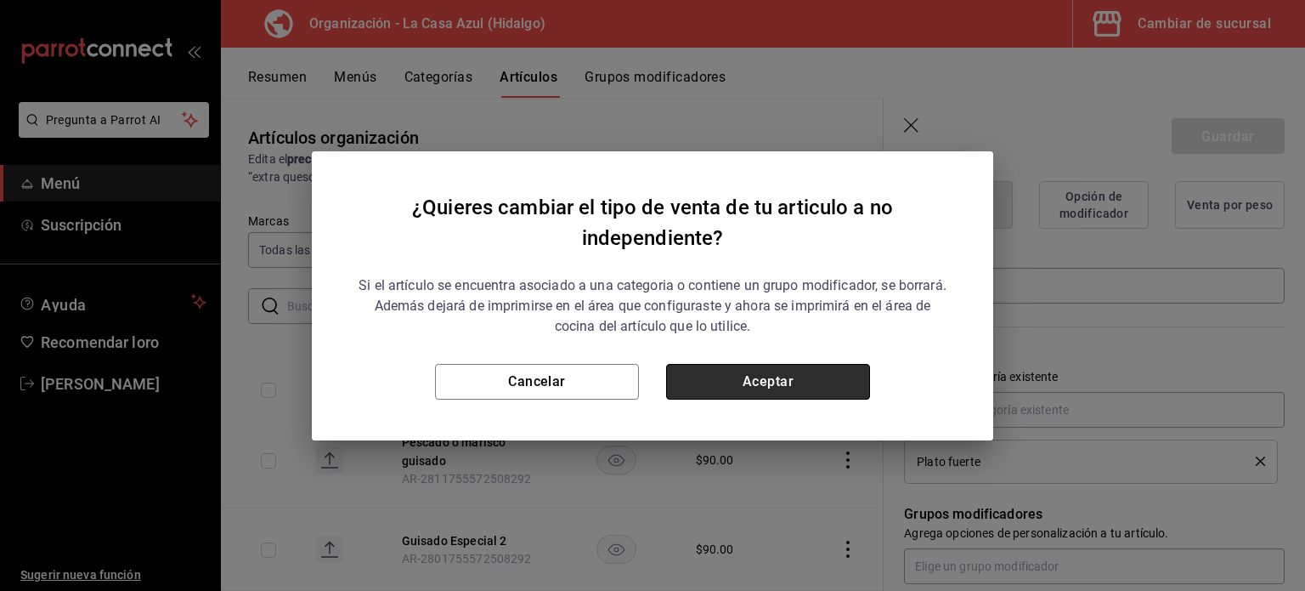
click at [776, 385] on button "Aceptar" at bounding box center [768, 382] width 204 height 36
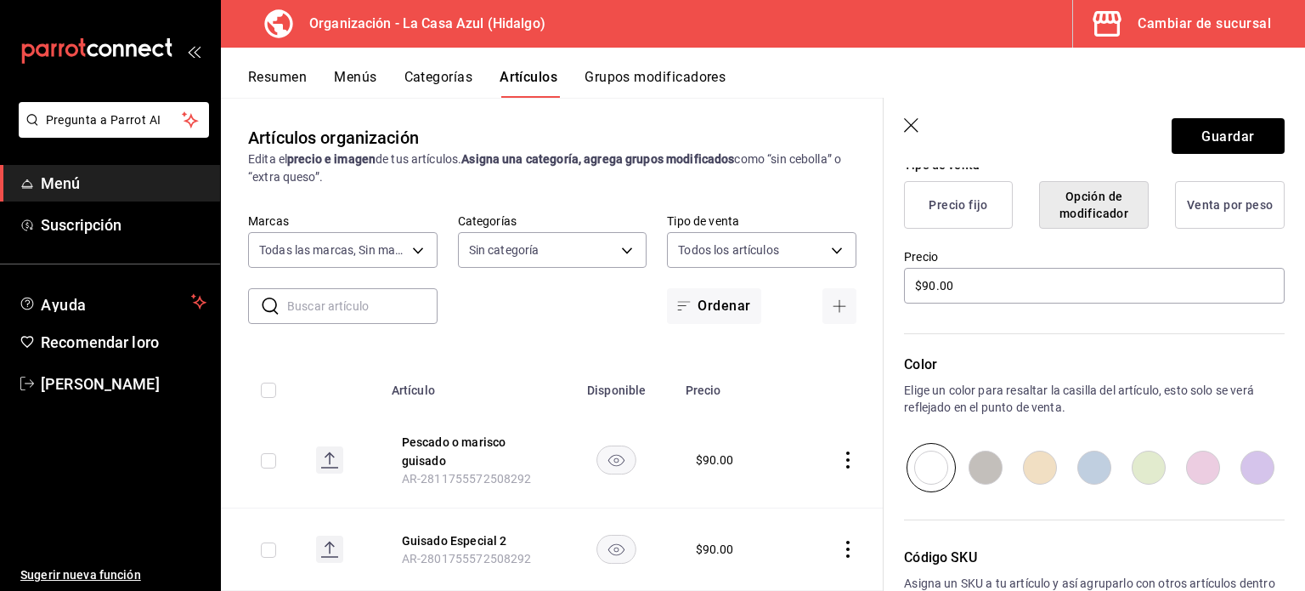
click at [1198, 212] on font "Venta por peso" at bounding box center [1230, 205] width 87 height 14
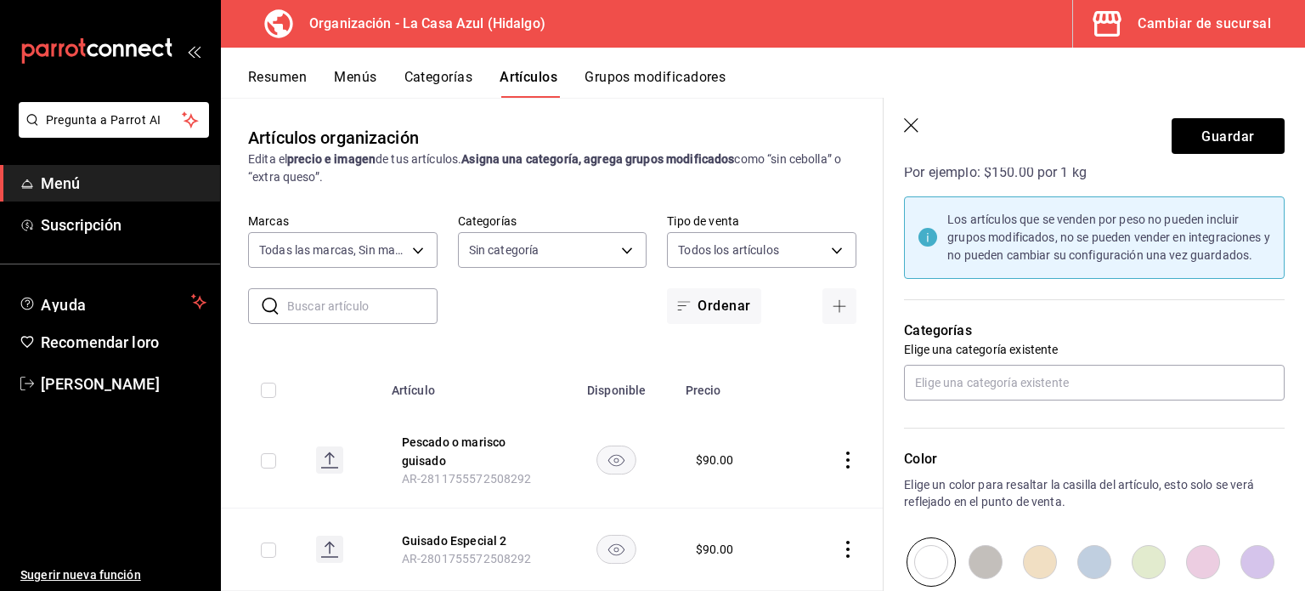
scroll to position [661, 0]
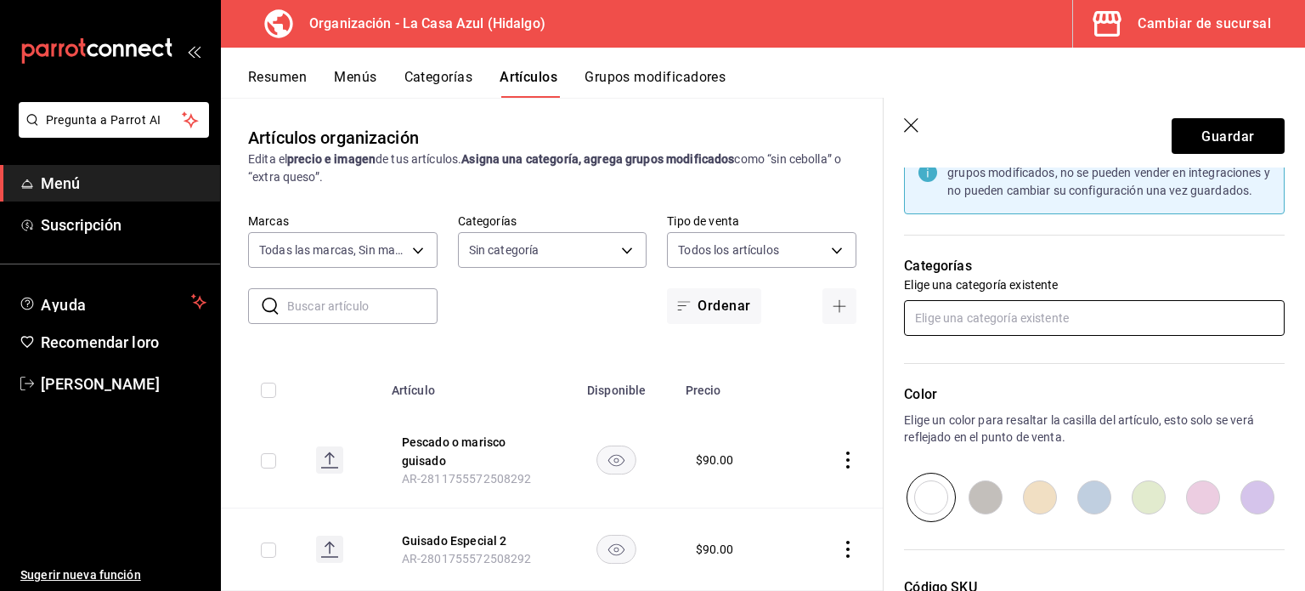
click at [1149, 336] on input "text" at bounding box center [1094, 318] width 381 height 36
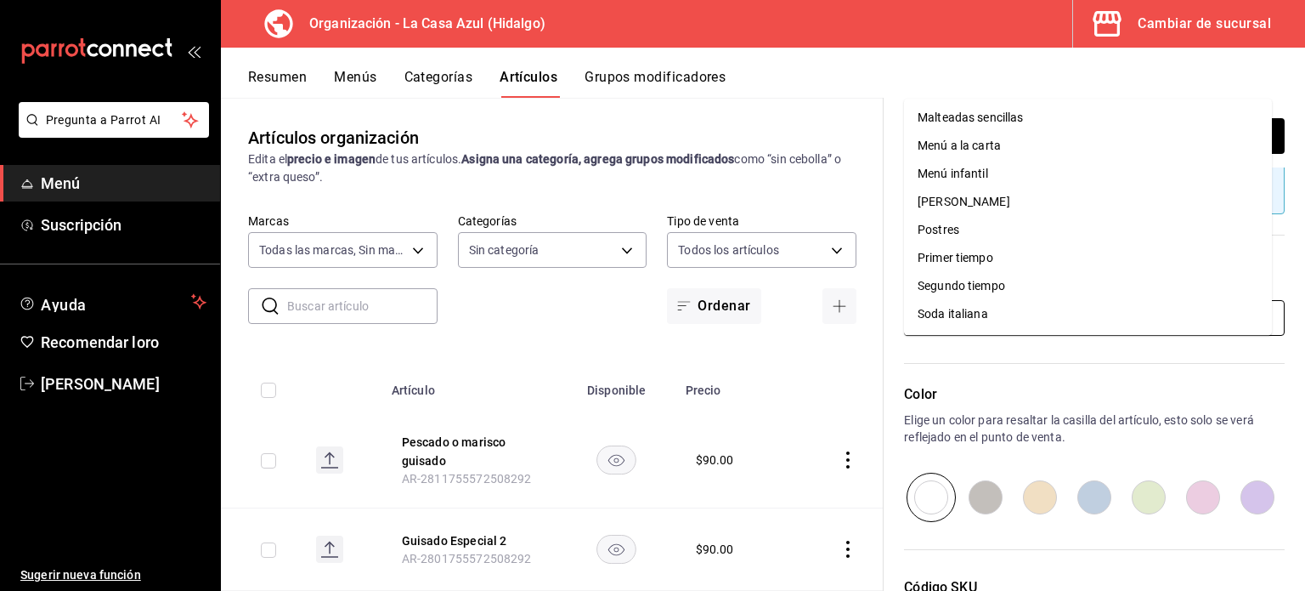
scroll to position [731, 0]
click at [862, 408] on th at bounding box center [836, 385] width 93 height 54
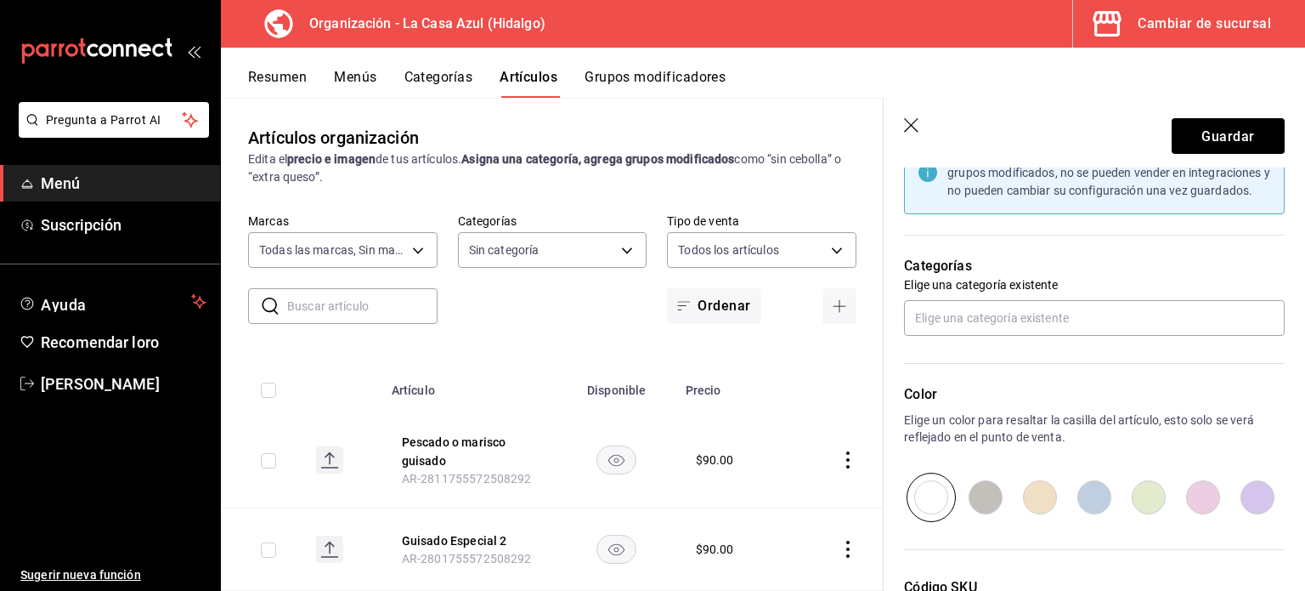
click at [445, 74] on font "Categorías" at bounding box center [438, 77] width 69 height 16
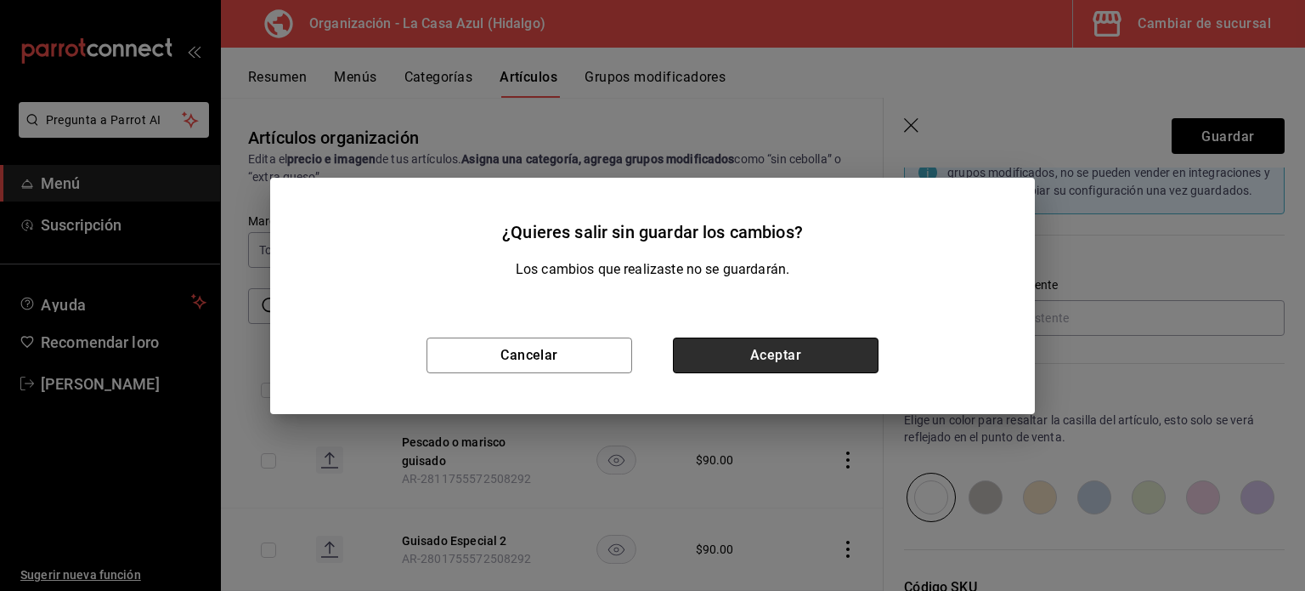
click at [711, 353] on button "Aceptar" at bounding box center [776, 355] width 206 height 36
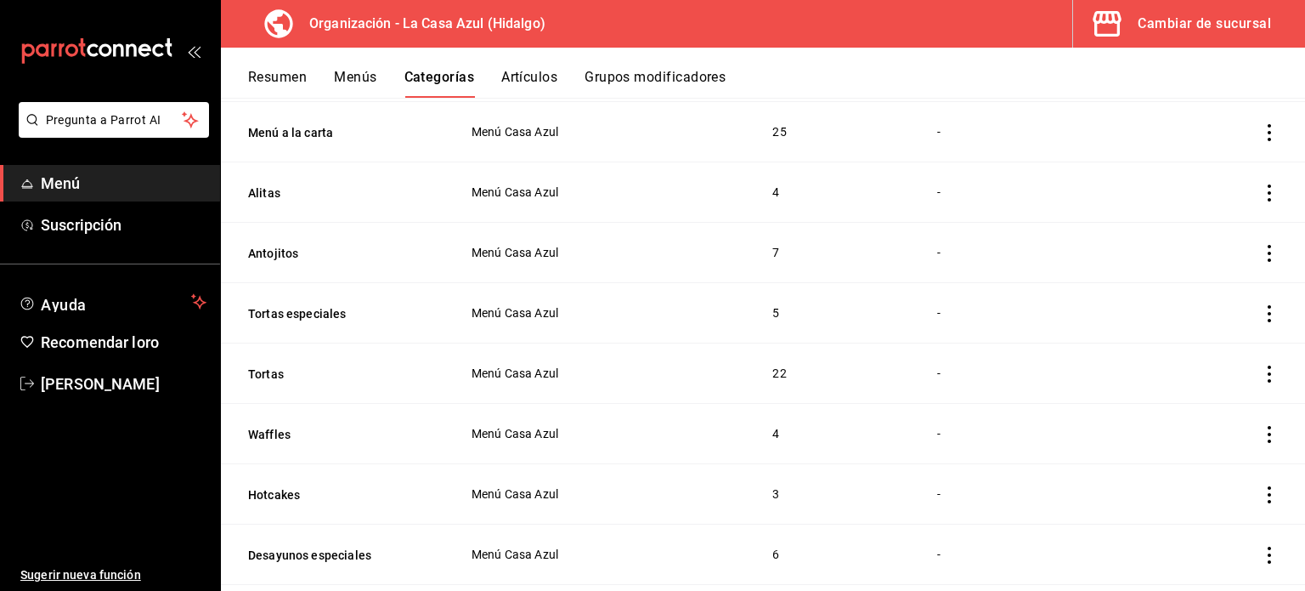
scroll to position [1766, 0]
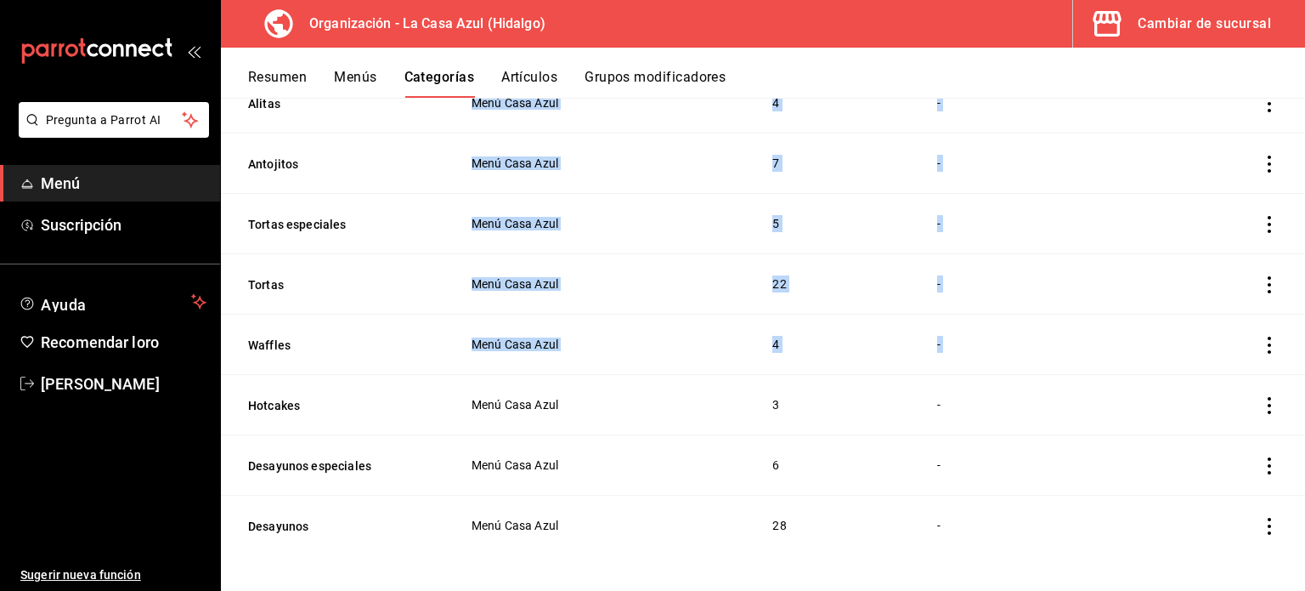
drag, startPoint x: 1285, startPoint y: 550, endPoint x: 1279, endPoint y: 360, distance: 189.6
click at [264, 71] on font "Resumen" at bounding box center [277, 77] width 59 height 16
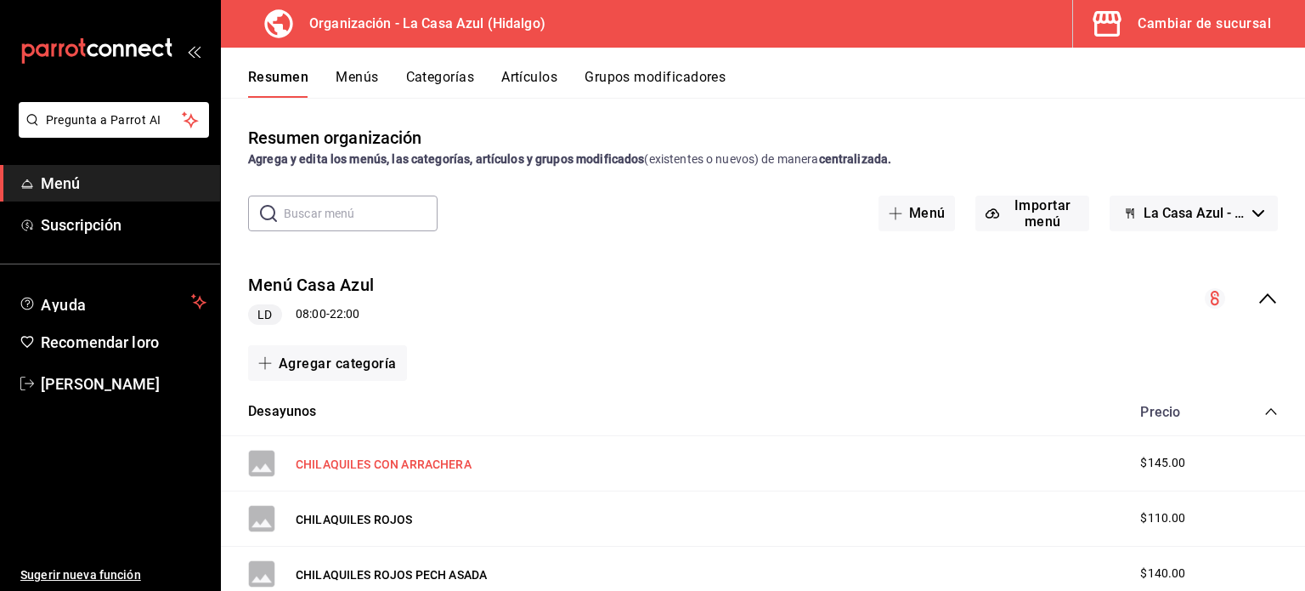
click at [435, 470] on font "CHILAQUILES CON ARRACHERA" at bounding box center [384, 464] width 176 height 14
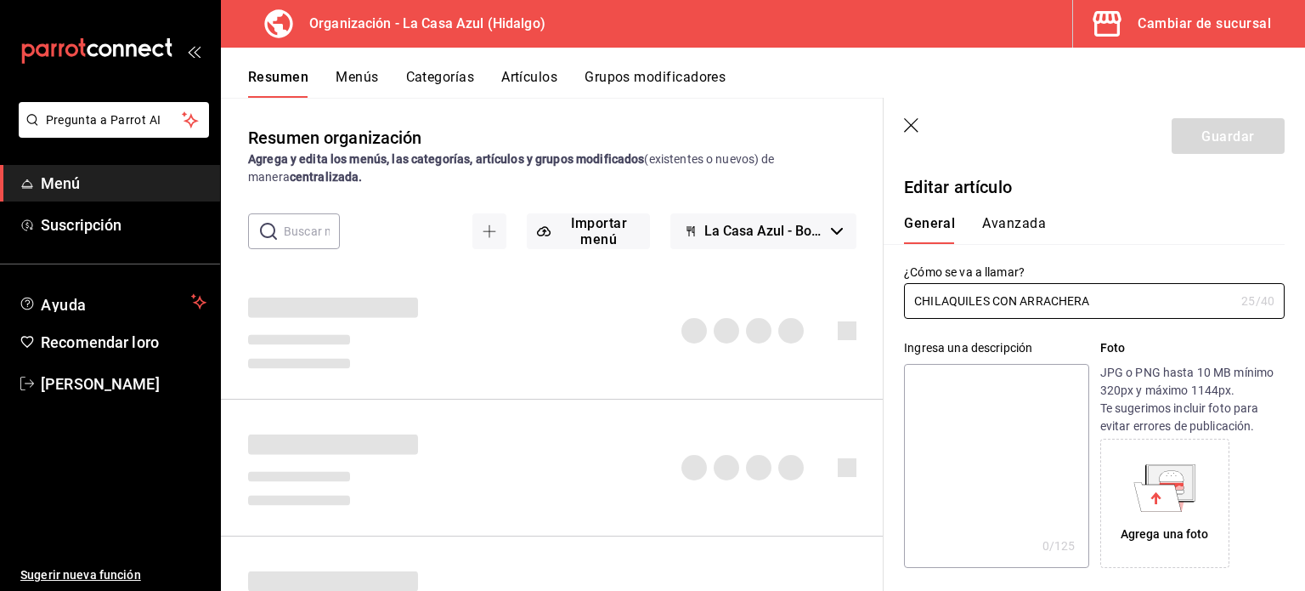
type input "$145.00"
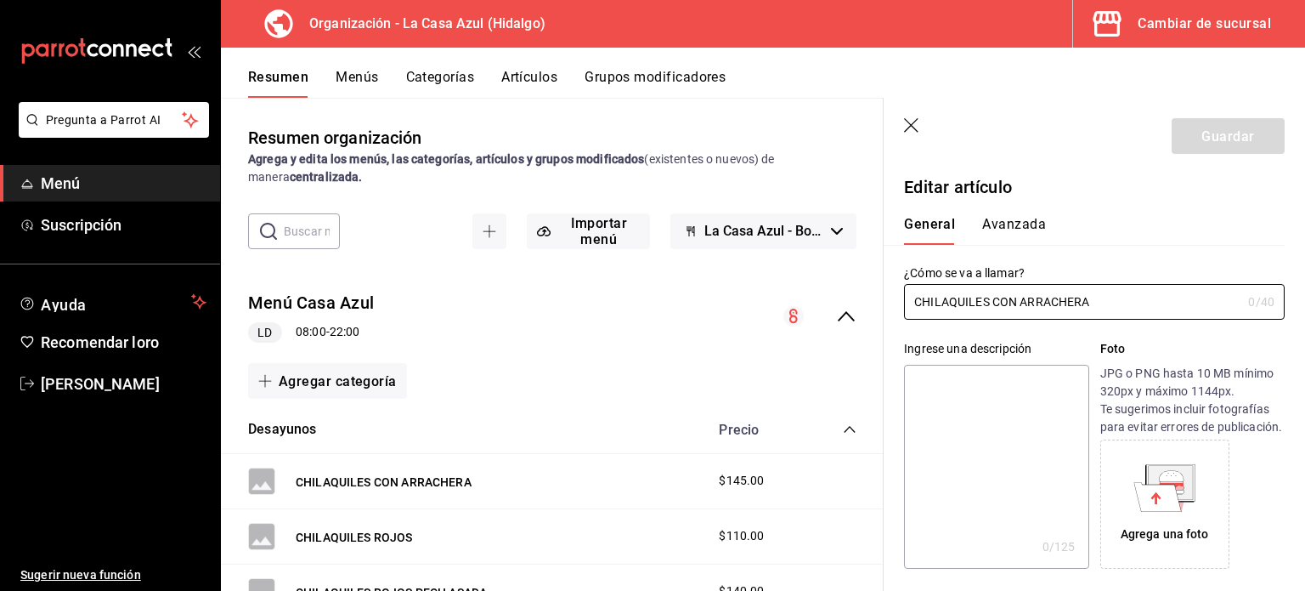
click at [1010, 224] on font "Avanzada" at bounding box center [1014, 224] width 64 height 16
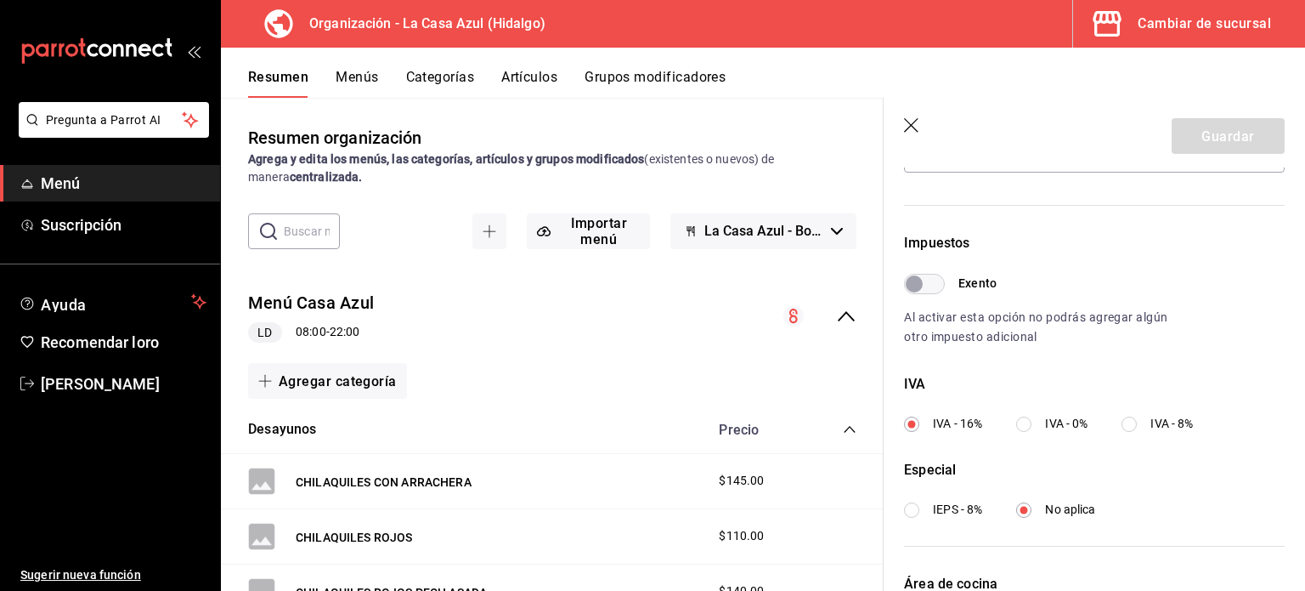
scroll to position [448, 0]
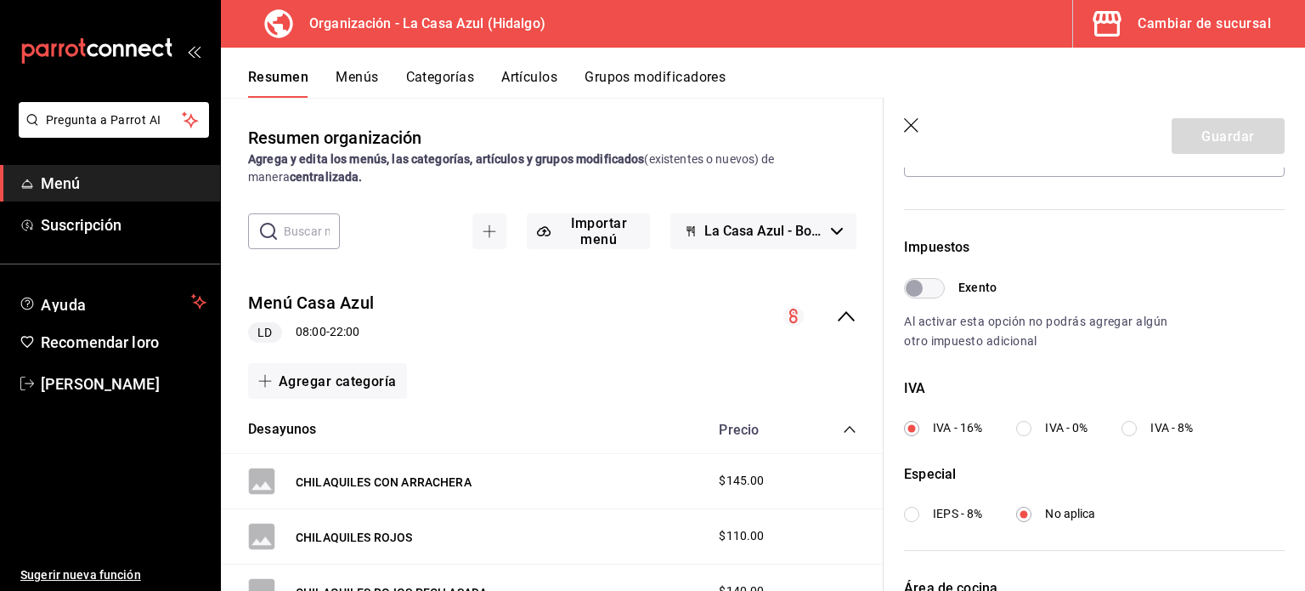
click at [1276, 456] on div "Editar artículo General Avanzada ¿Cómo se va a llamar? CHILAQUILES CON ARRACHER…" at bounding box center [1094, 236] width 421 height 1033
drag, startPoint x: 1291, startPoint y: 370, endPoint x: 1302, endPoint y: 430, distance: 61.3
click at [1302, 430] on section "Guardar Editar artículo General Avanzada ¿Cómo se va a llamar? CHILAQUILES CON …" at bounding box center [1094, 344] width 421 height 493
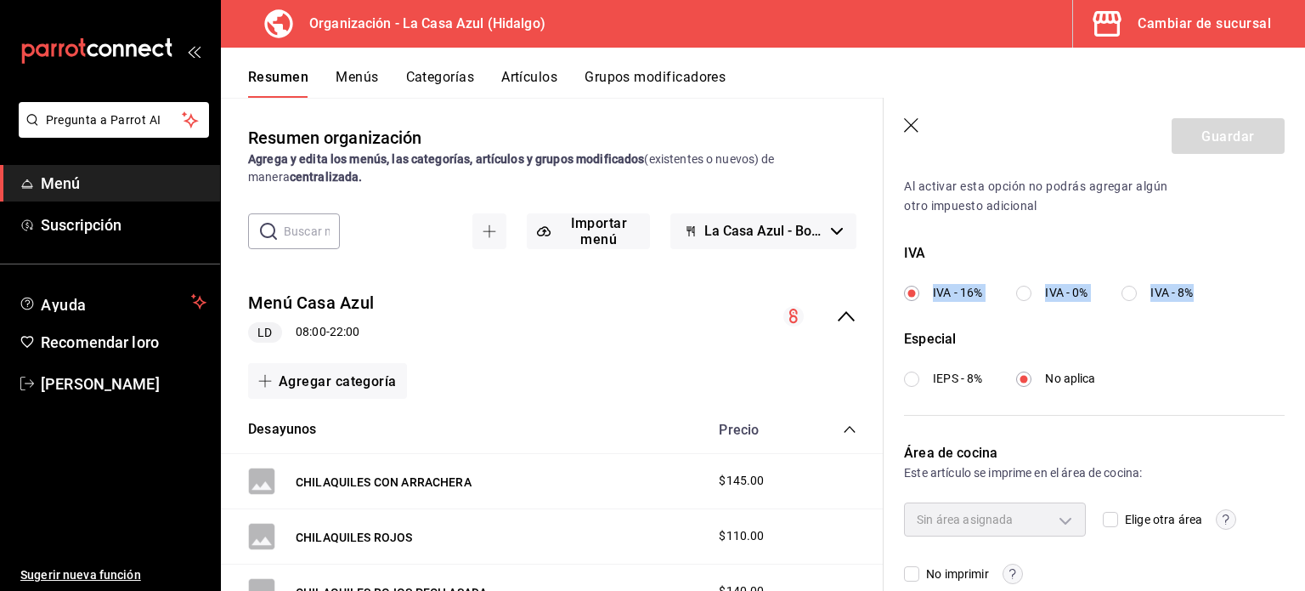
scroll to position [609, 0]
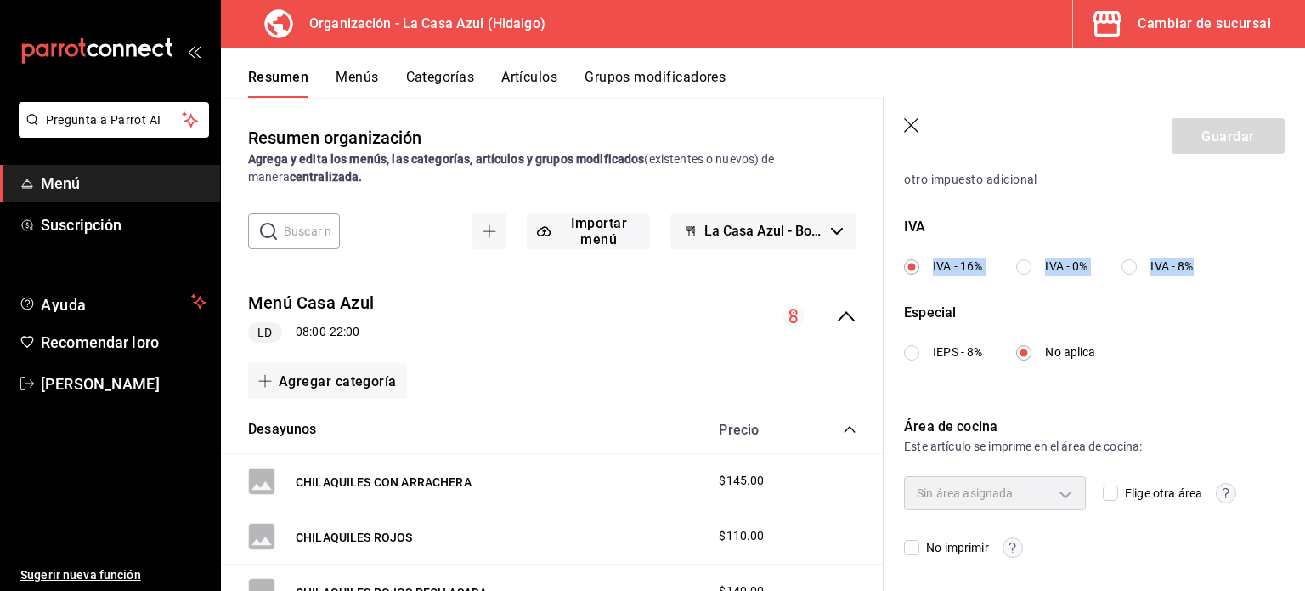
click at [1108, 491] on input "Elige otra área" at bounding box center [1110, 492] width 15 height 15
checkbox input "true"
click at [1064, 494] on body "Pregunta a Parrot AI Menú Suscripción Ayuda Recomendar loro Berenice Bustos Sug…" at bounding box center [652, 295] width 1305 height 591
click at [926, 553] on input "checkbox" at bounding box center [926, 547] width 15 height 15
checkbox input "true"
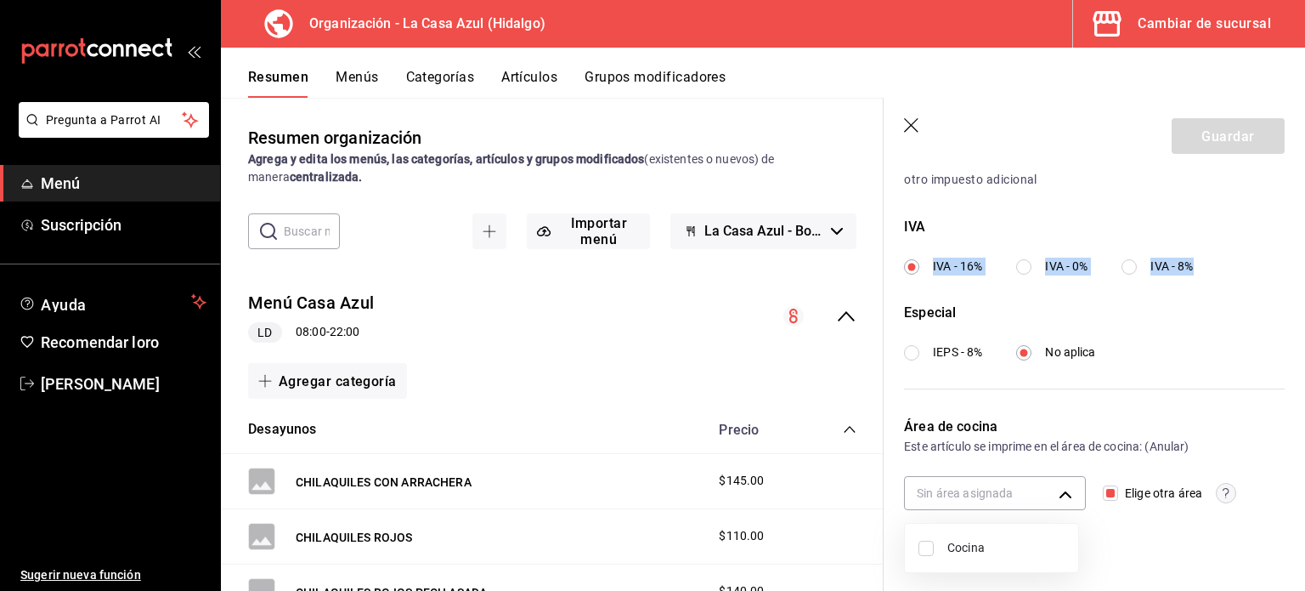
type input "e34fe6eb-a6a0-4674-9708-e38fb42f605d"
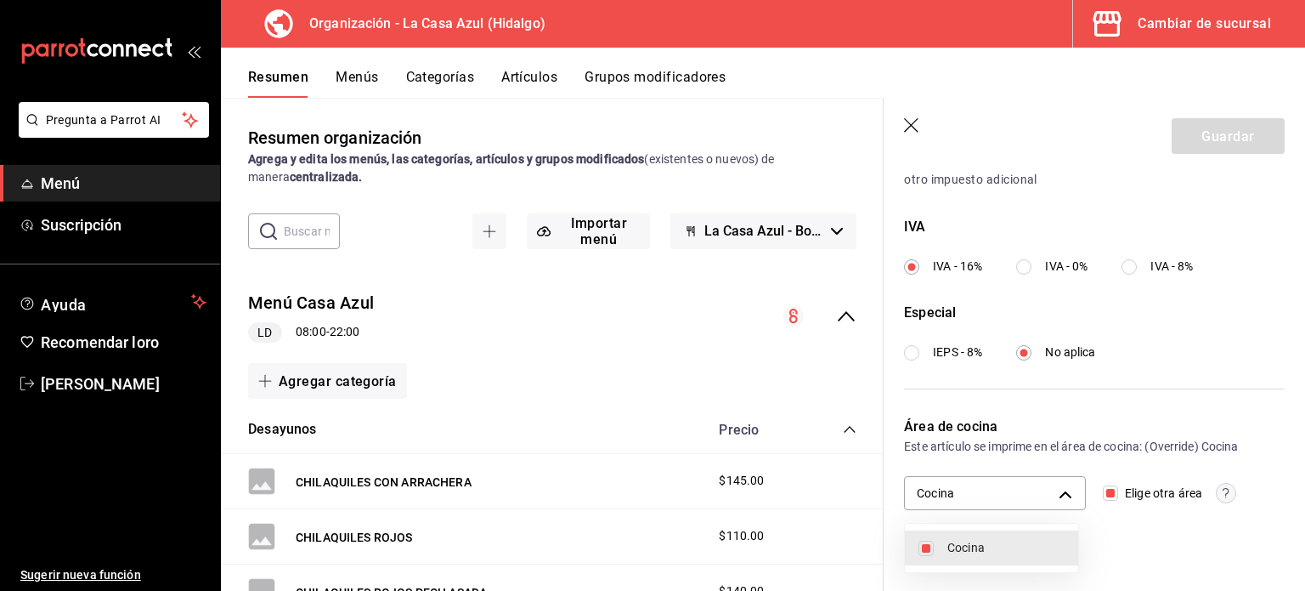
drag, startPoint x: 1297, startPoint y: 467, endPoint x: 1297, endPoint y: 579, distance: 111.3
click at [1297, 579] on div at bounding box center [652, 295] width 1305 height 591
click at [441, 82] on font "Categorías" at bounding box center [440, 77] width 69 height 16
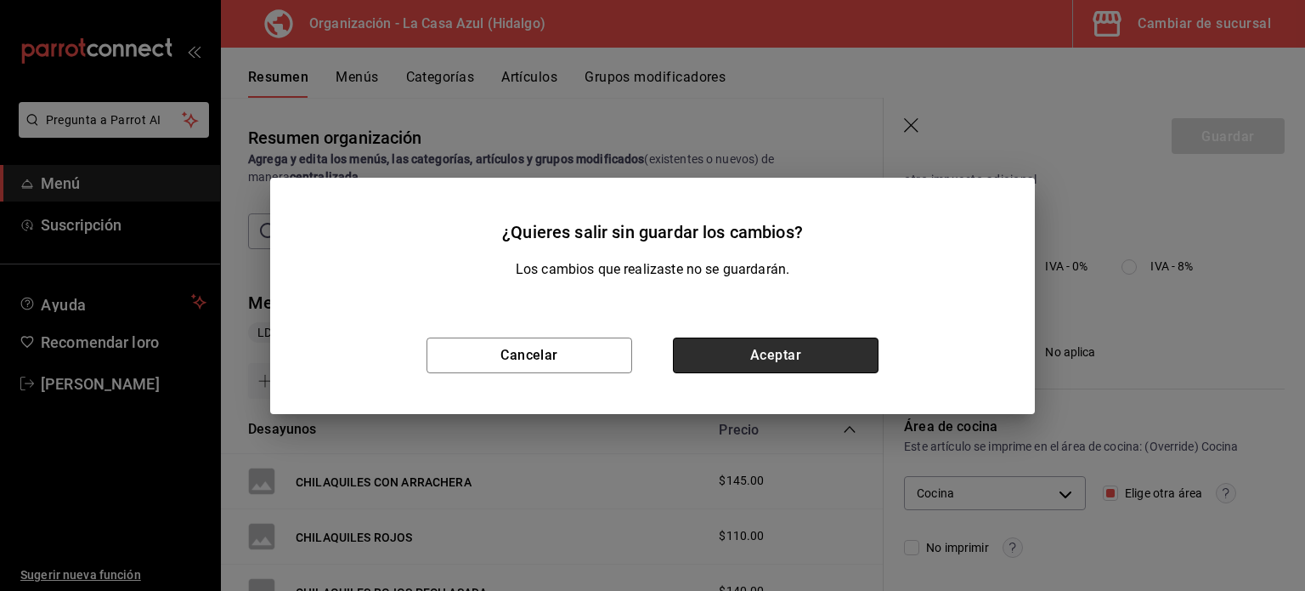
click at [749, 350] on button "Aceptar" at bounding box center [776, 355] width 206 height 36
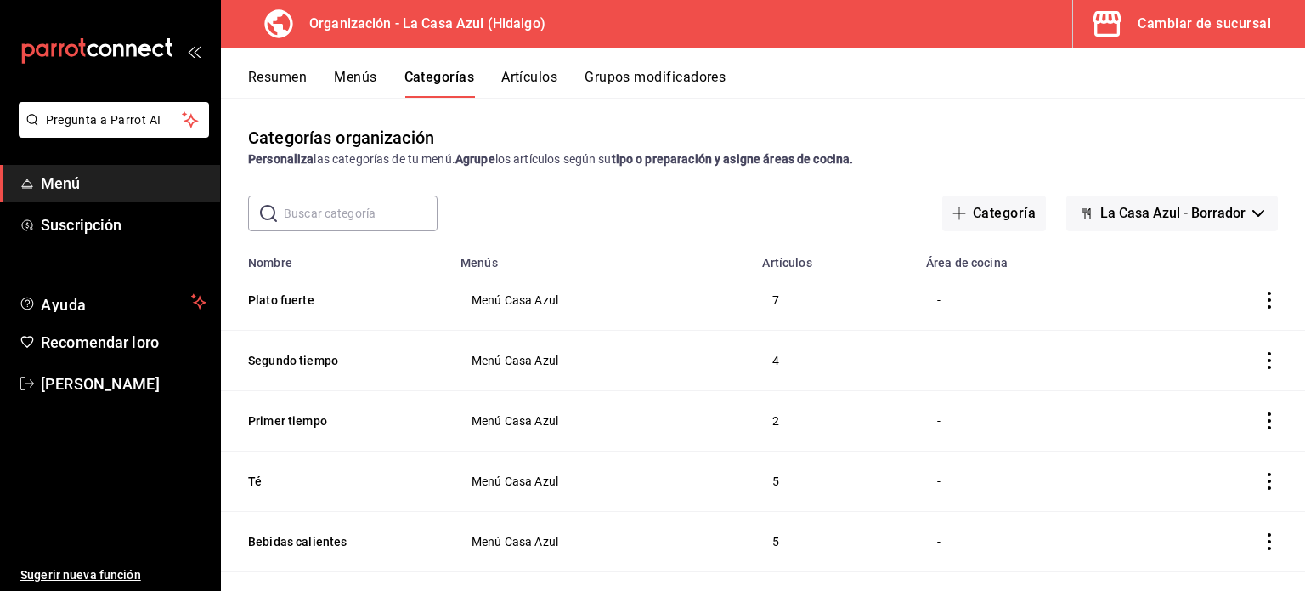
click at [1261, 296] on icon "actions" at bounding box center [1269, 299] width 17 height 17
click at [1189, 349] on span "Editar" at bounding box center [1206, 341] width 44 height 18
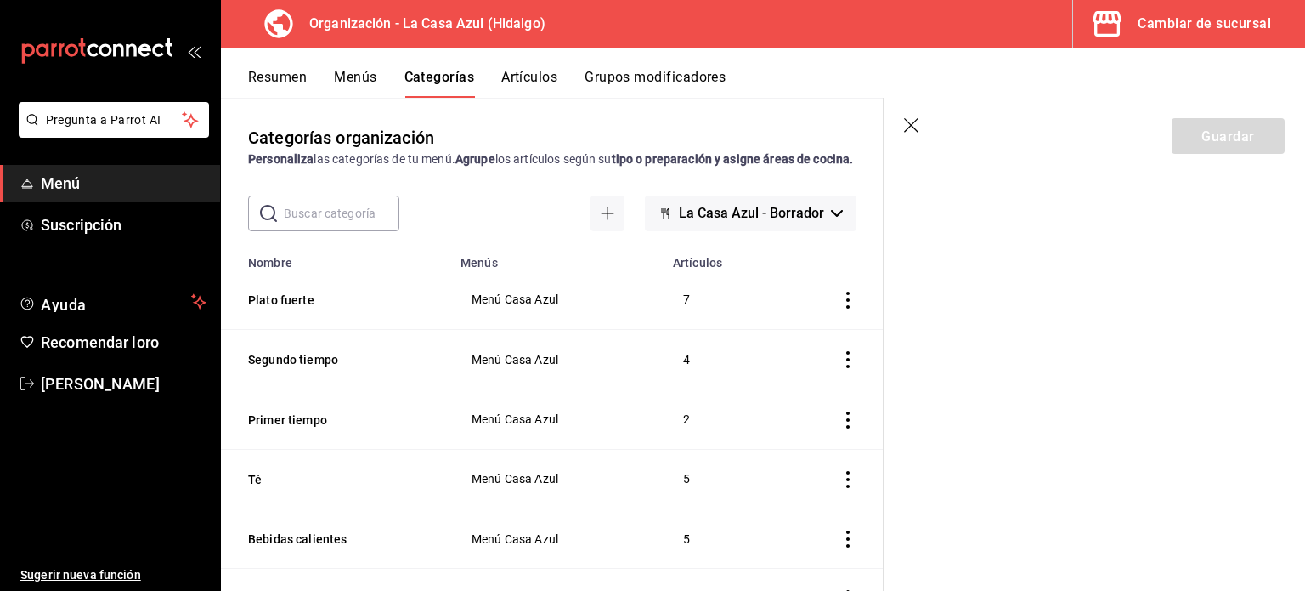
click at [349, 68] on font "Menús" at bounding box center [355, 77] width 42 height 18
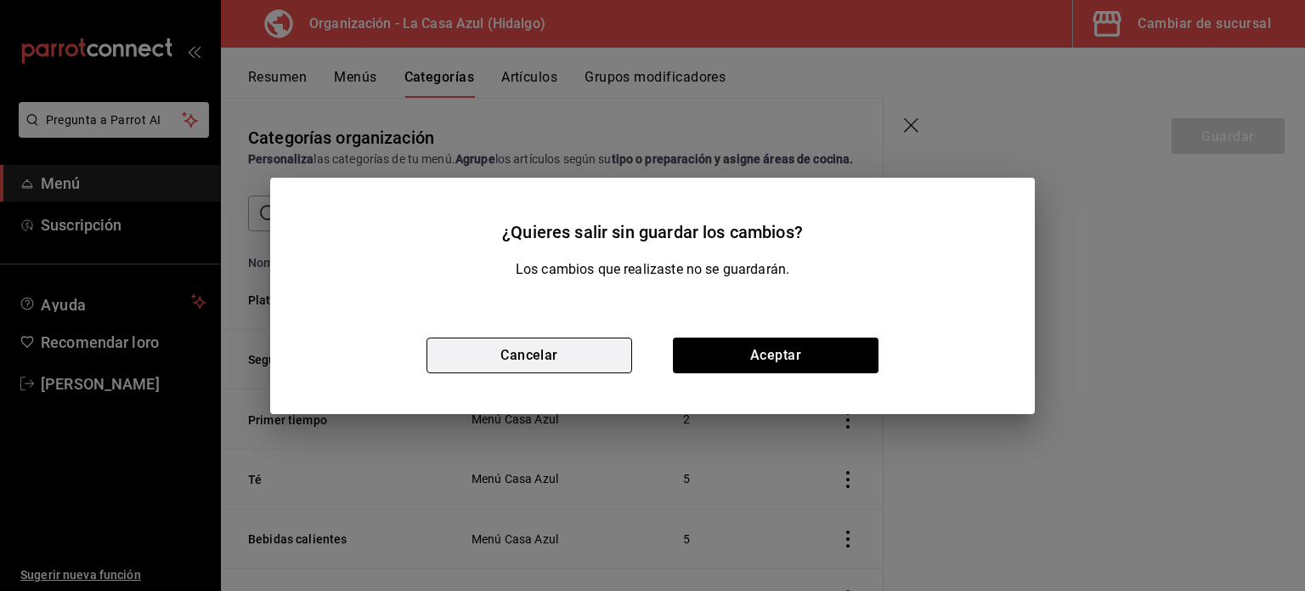
click at [551, 344] on button "Cancelar" at bounding box center [530, 355] width 206 height 36
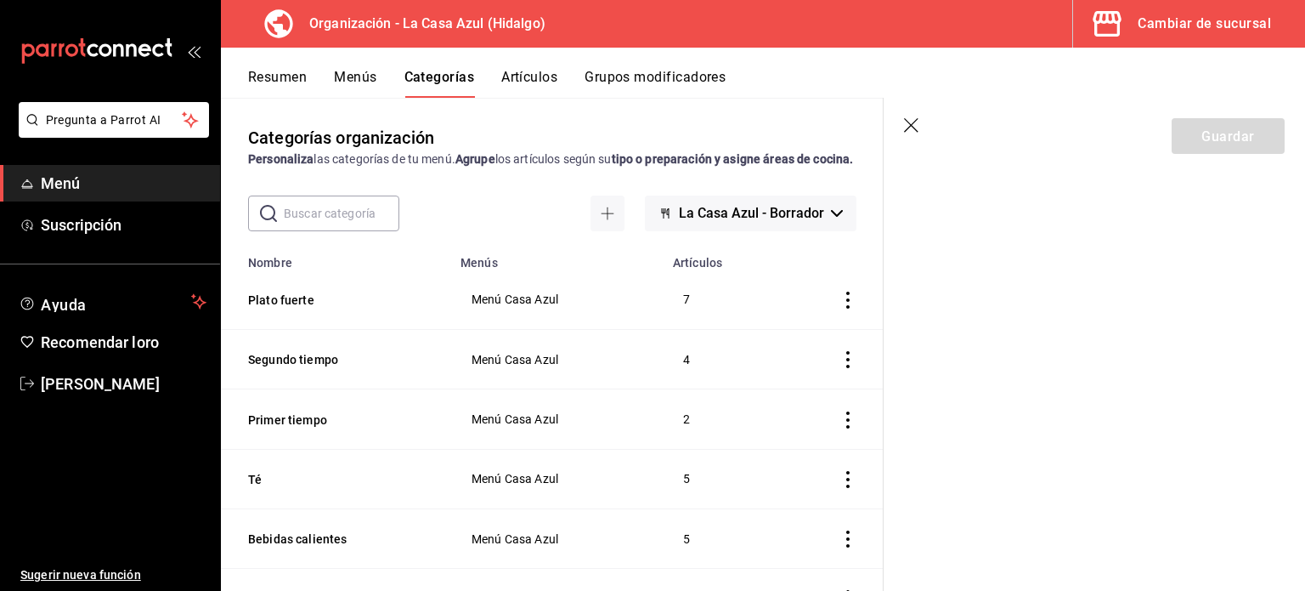
click at [476, 330] on td "Menú Casa Azul" at bounding box center [556, 299] width 212 height 59
click at [489, 305] on span "Menú Casa Azul" at bounding box center [557, 299] width 170 height 12
click at [269, 308] on button "Plato fuerte" at bounding box center [333, 299] width 170 height 17
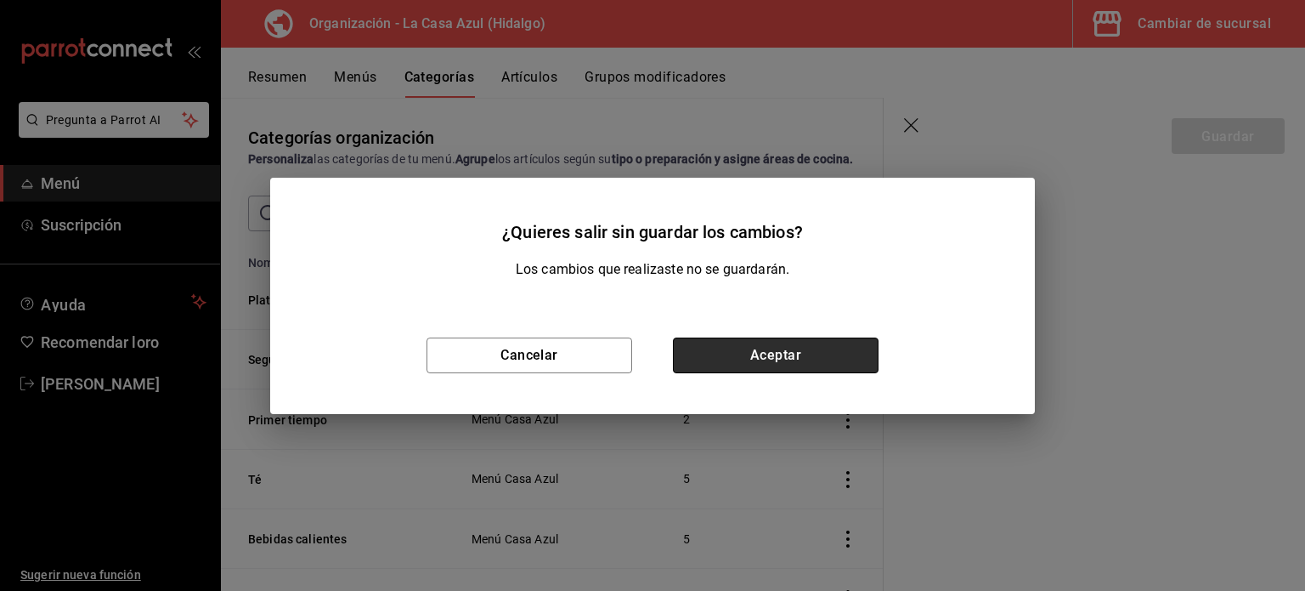
click at [820, 363] on button "Aceptar" at bounding box center [776, 355] width 206 height 36
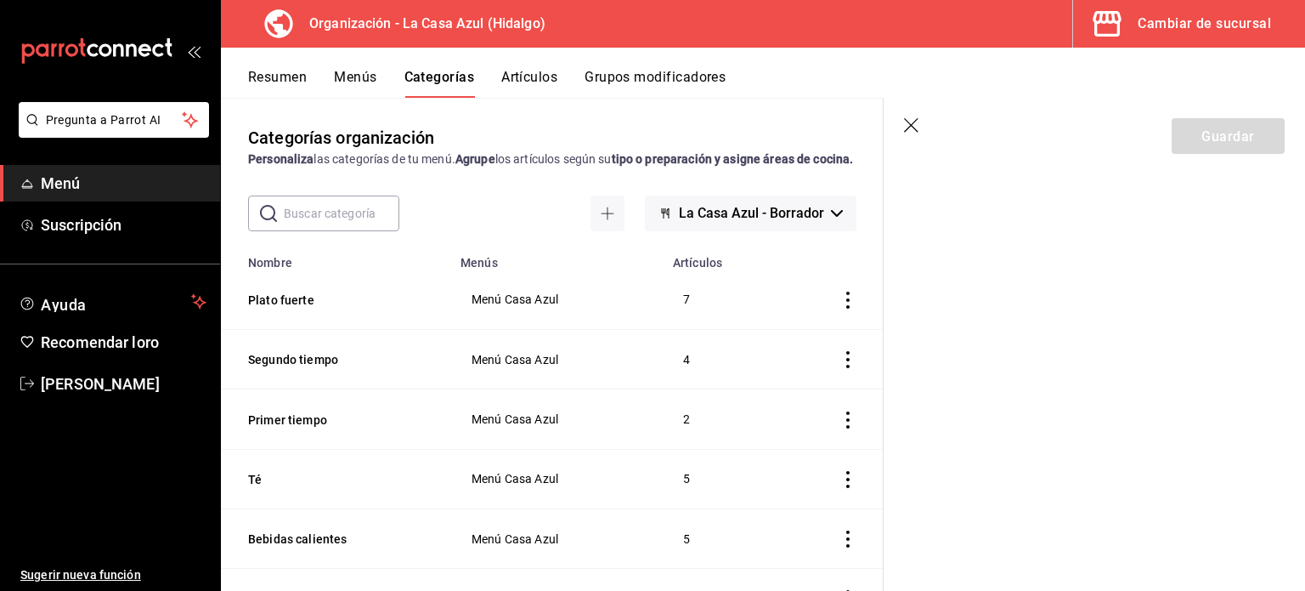
click at [273, 330] on th "Plato fuerte" at bounding box center [335, 299] width 229 height 59
click at [273, 308] on button "Plato fuerte" at bounding box center [333, 299] width 170 height 17
click at [540, 77] on font "Artículos" at bounding box center [529, 77] width 56 height 16
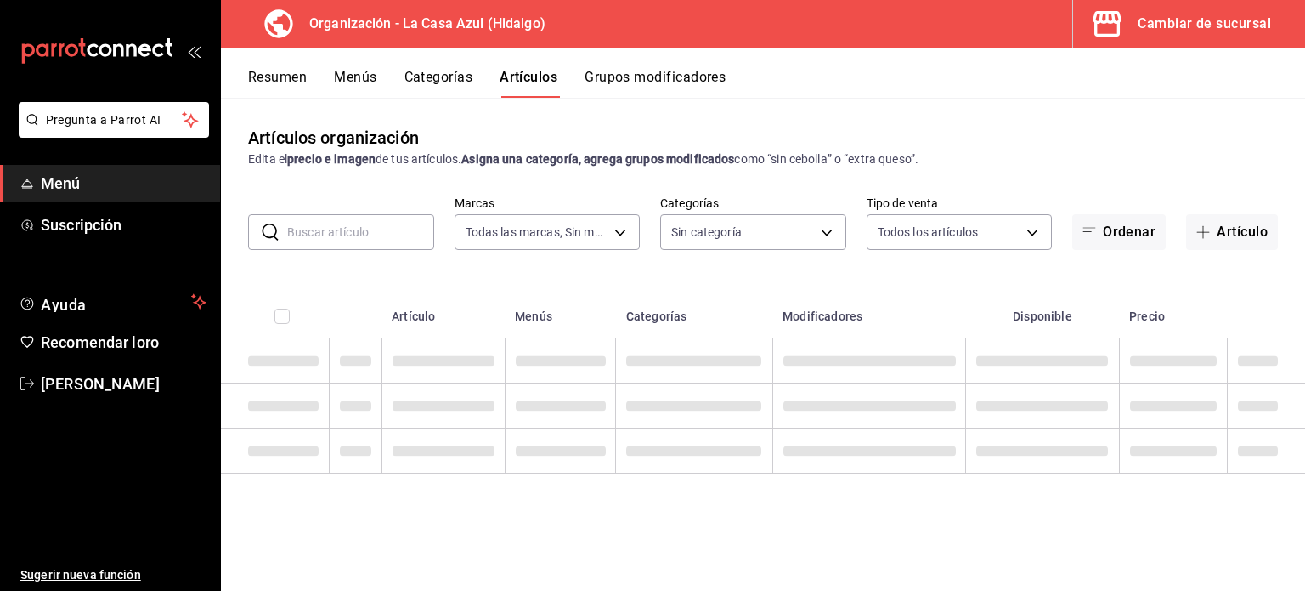
type input "dbb159b3-5420-434e-b45b-ebac01c6c2c8"
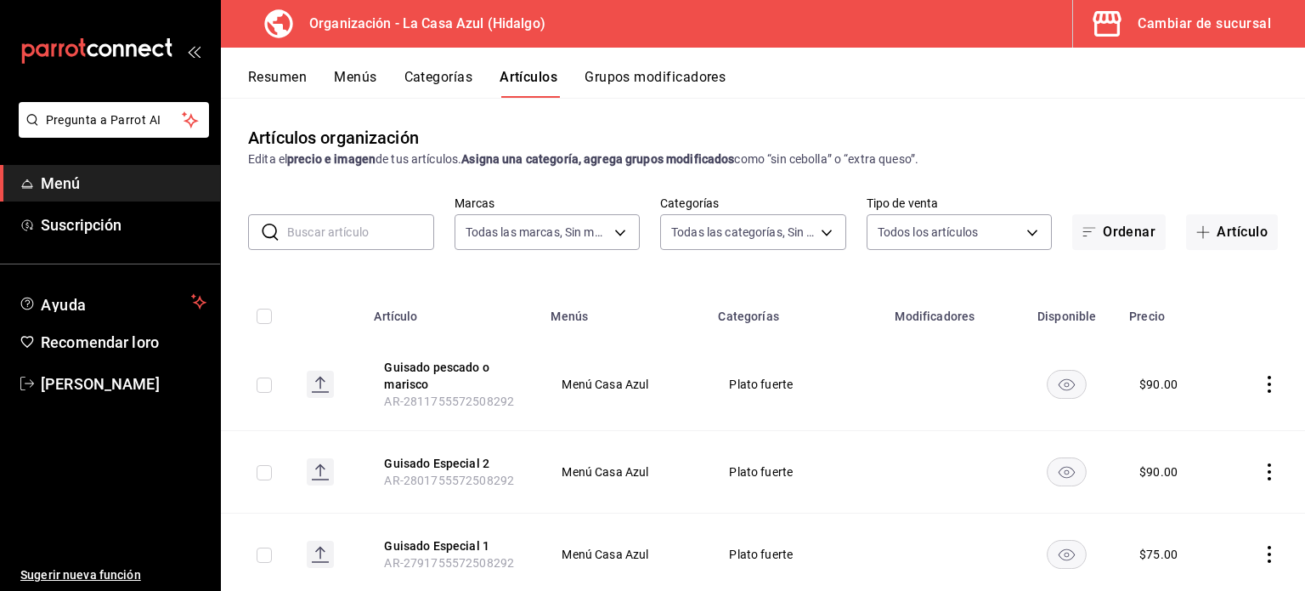
type input "2f04160c-a79e-4450-aa48-4db4e70c93f8,46c7c3d0-d097-432c-8732-7cdb896b6c1b,14b7c…"
click at [1261, 466] on icon "comportamiento" at bounding box center [1269, 474] width 17 height 17
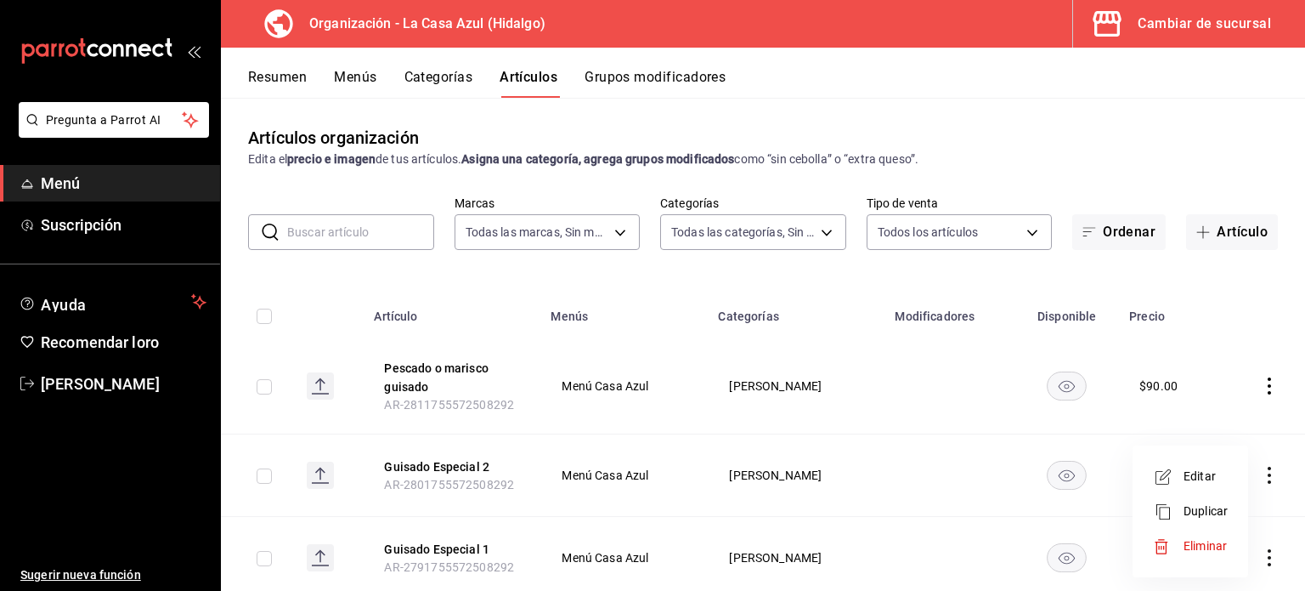
click at [1228, 483] on li "Editar" at bounding box center [1190, 476] width 102 height 35
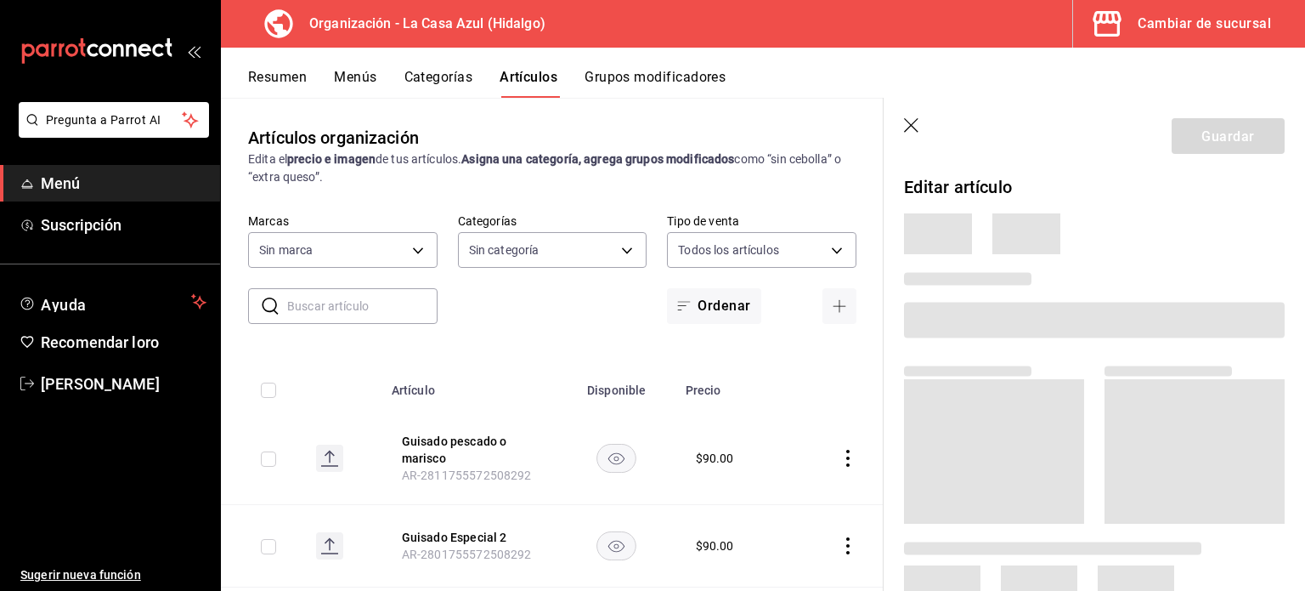
type input "2f04160c-a79e-4450-aa48-4db4e70c93f8,46c7c3d0-d097-432c-8732-7cdb896b6c1b,14b7c…"
type input "dbb159b3-5420-434e-b45b-ebac01c6c2c8"
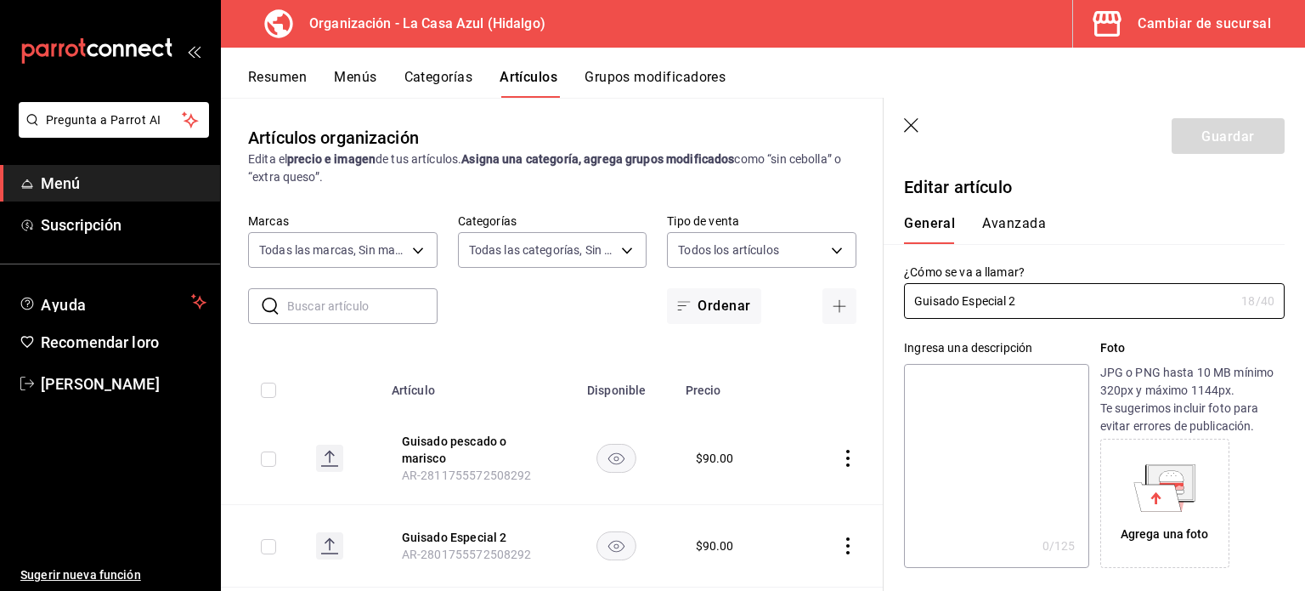
type input "$90.00"
click at [1004, 221] on font "Avanzada" at bounding box center [1014, 224] width 64 height 16
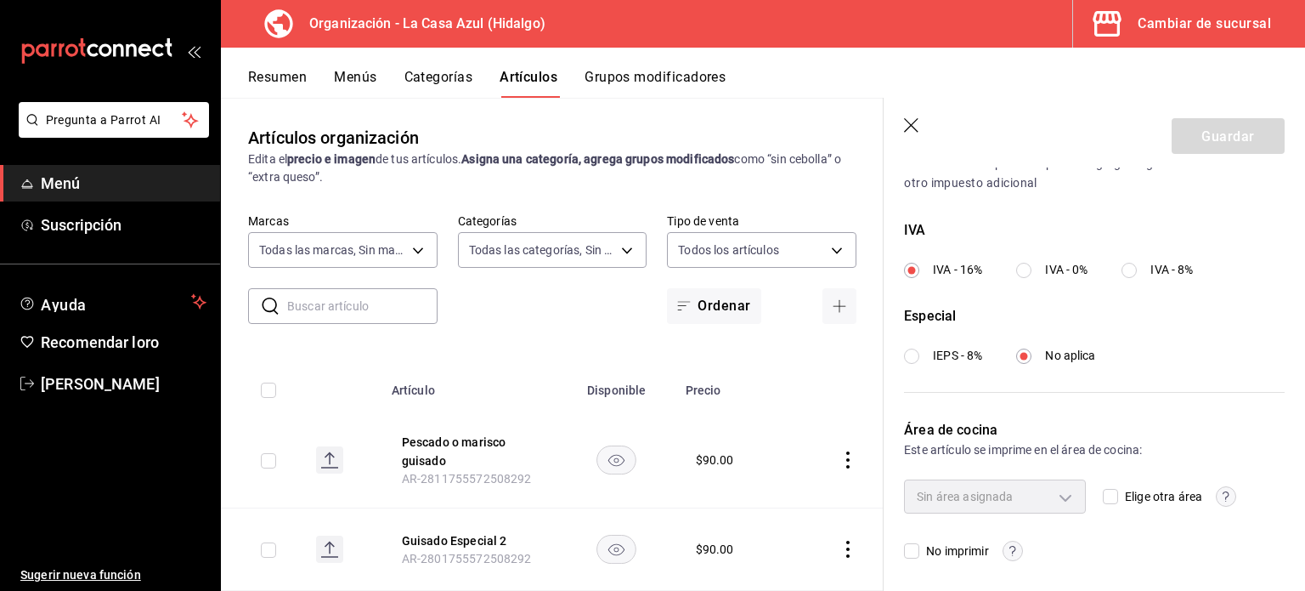
scroll to position [609, 0]
click at [1105, 489] on input "Elige otra área" at bounding box center [1110, 492] width 15 height 15
checkbox input "true"
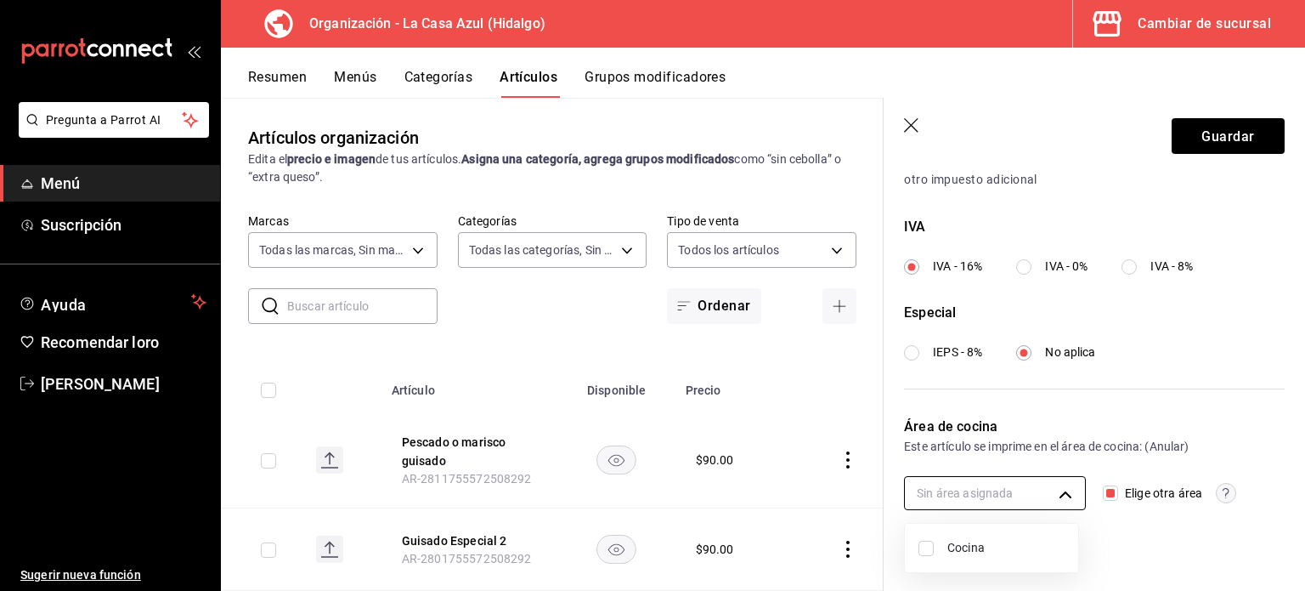
click at [1053, 488] on body "Pregunta a Parrot AI Menú Suscripción Ayuda Recomendar loro [PERSON_NAME] Suger…" at bounding box center [652, 295] width 1305 height 591
click at [956, 549] on font "Cocina" at bounding box center [965, 547] width 37 height 14
type input "e34fe6eb-a6a0-4674-9708-e38fb42f605d"
checkbox input "true"
drag, startPoint x: 1293, startPoint y: 455, endPoint x: 1282, endPoint y: 603, distance: 149.1
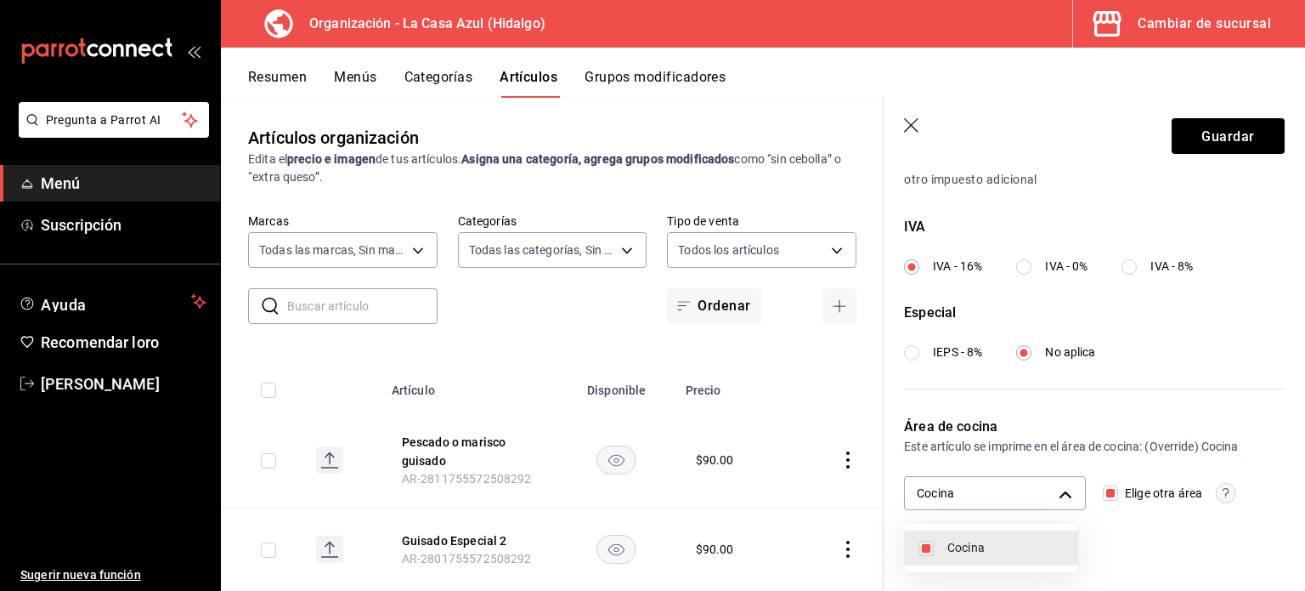
click at [1282, 590] on html "Pregunta a Parrot AI Menú Suscripción Ayuda Recomendar loro [PERSON_NAME] Suger…" at bounding box center [652, 295] width 1305 height 591
click at [1129, 540] on div at bounding box center [652, 295] width 1305 height 591
click at [1055, 482] on body "Pregunta a Parrot AI Menú Suscripción Ayuda Recomendar loro [PERSON_NAME] Suger…" at bounding box center [652, 295] width 1305 height 591
click at [1208, 133] on div at bounding box center [652, 295] width 1305 height 591
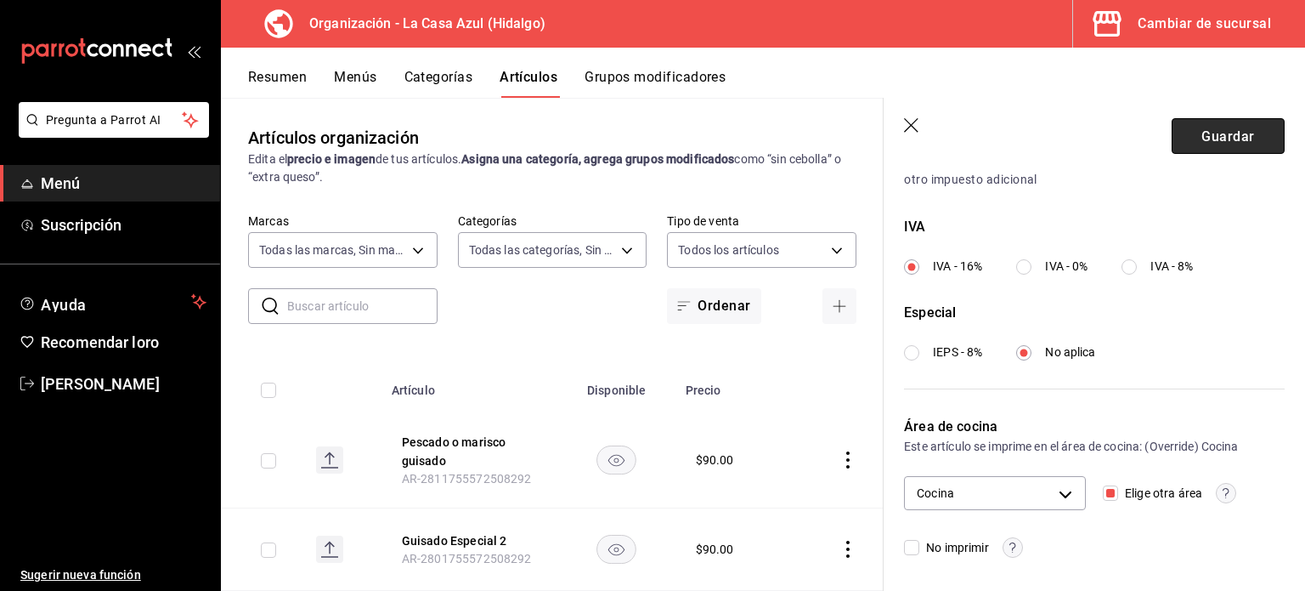
click at [1208, 131] on font "Guardar" at bounding box center [1228, 135] width 53 height 16
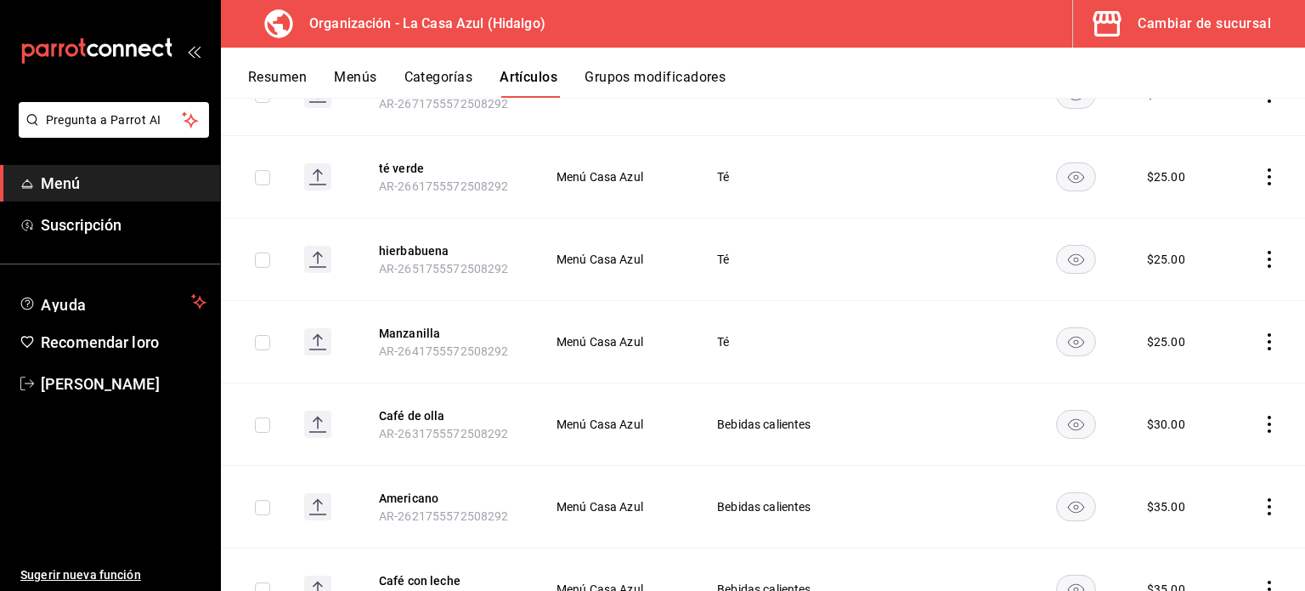
scroll to position [1482, 0]
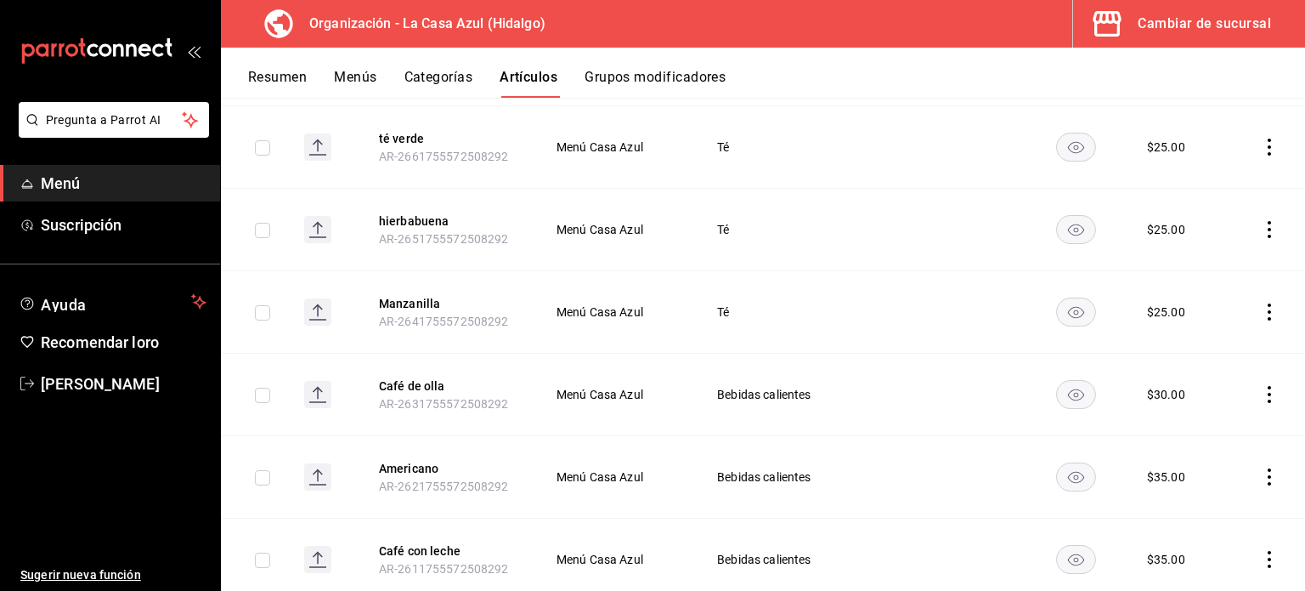
click at [257, 478] on input "checkbox" at bounding box center [262, 477] width 15 height 15
checkbox input "true"
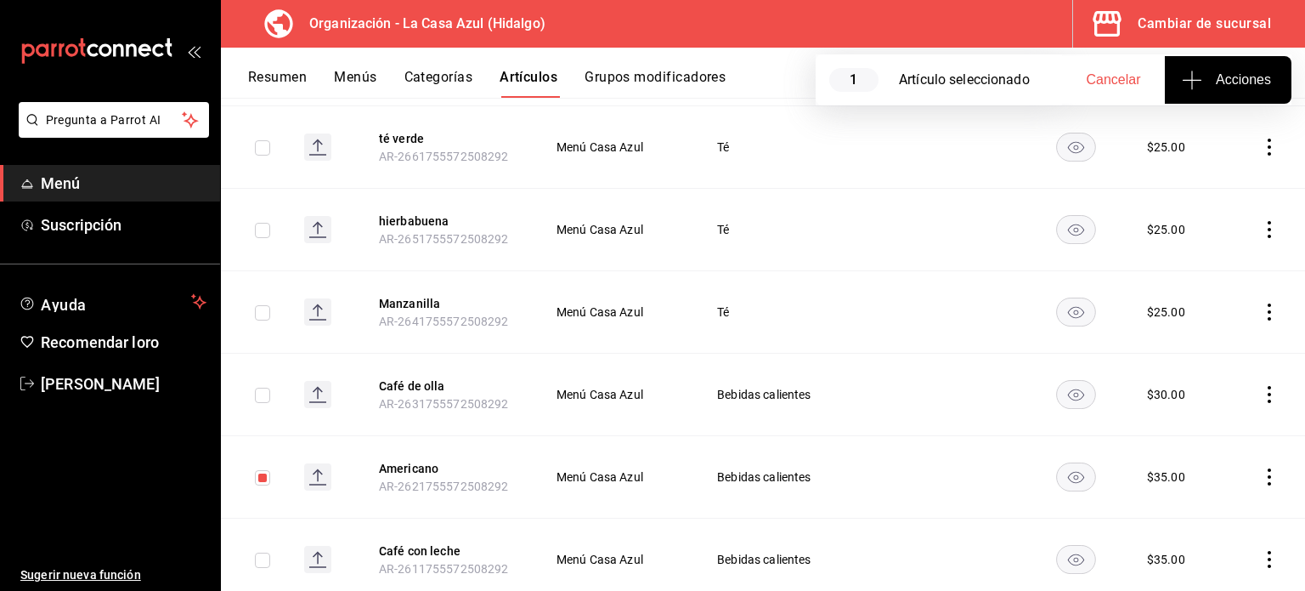
click at [1202, 80] on icon "button" at bounding box center [1192, 80] width 20 height 20
click at [1255, 478] on div at bounding box center [652, 295] width 1305 height 591
click at [1261, 478] on icon "comportamiento" at bounding box center [1269, 476] width 17 height 17
click at [1196, 469] on font "Editar" at bounding box center [1200, 476] width 32 height 14
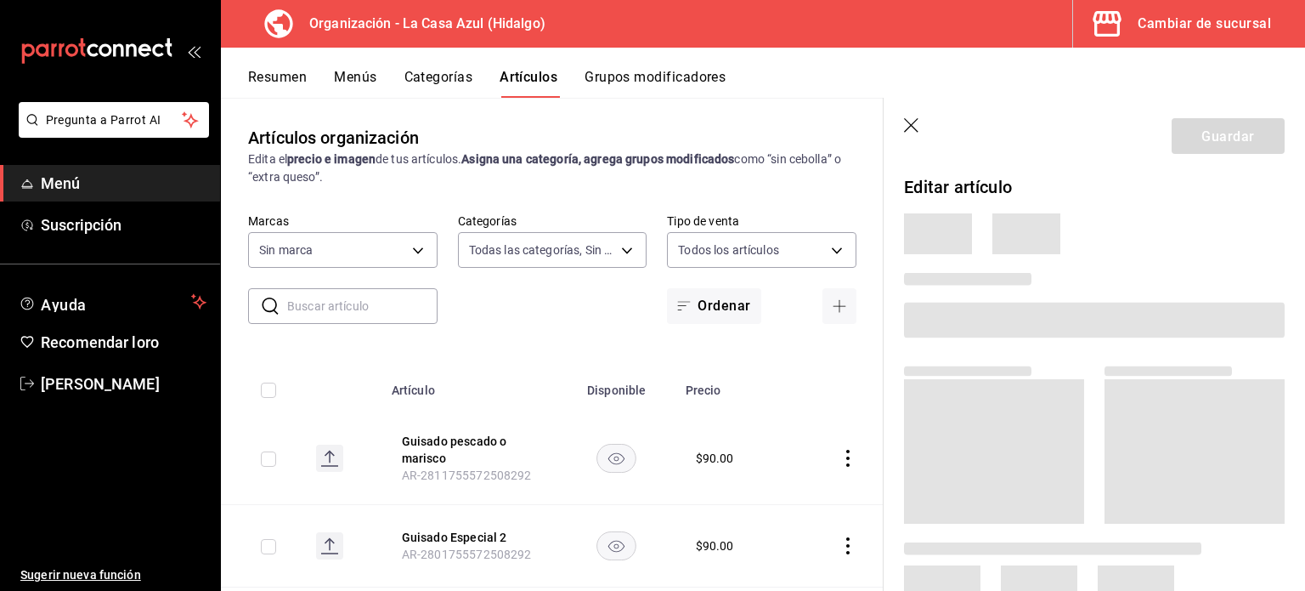
type input "2f04160c-a79e-4450-aa48-4db4e70c93f8,46c7c3d0-d097-432c-8732-7cdb896b6c1b,14b7c…"
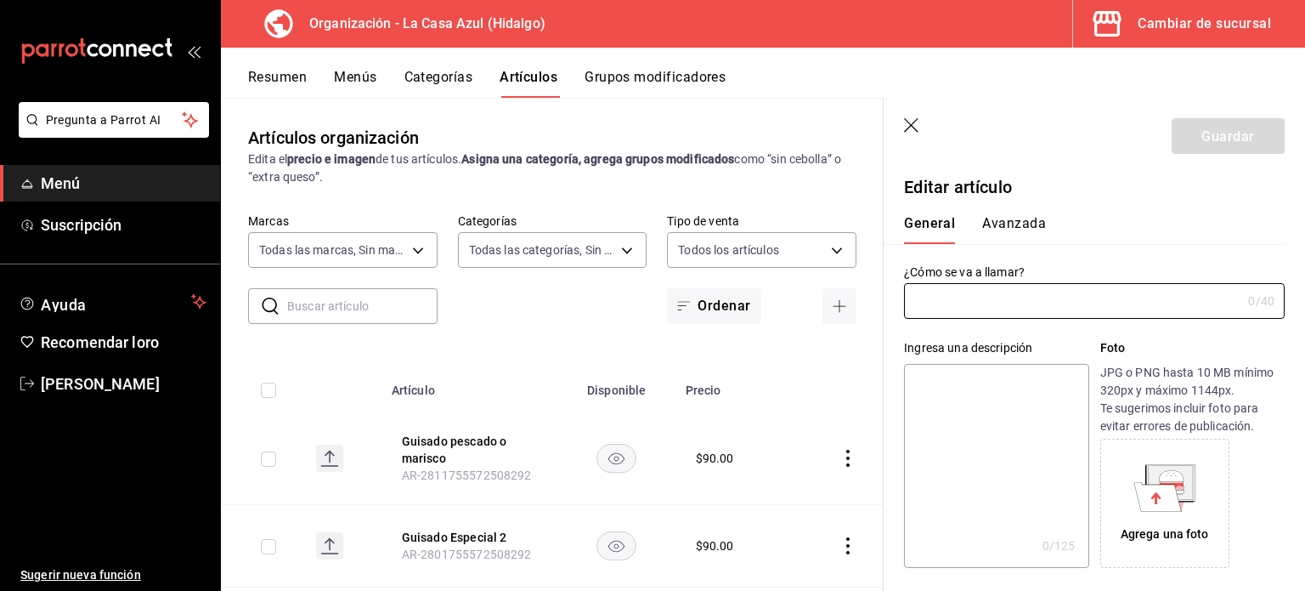
type input "dbb159b3-5420-434e-b45b-ebac01c6c2c8"
type input "Americano"
type input "AR-2621755572508292"
type input "$35.00"
click at [1009, 236] on button "Avanzada" at bounding box center [1014, 230] width 64 height 30
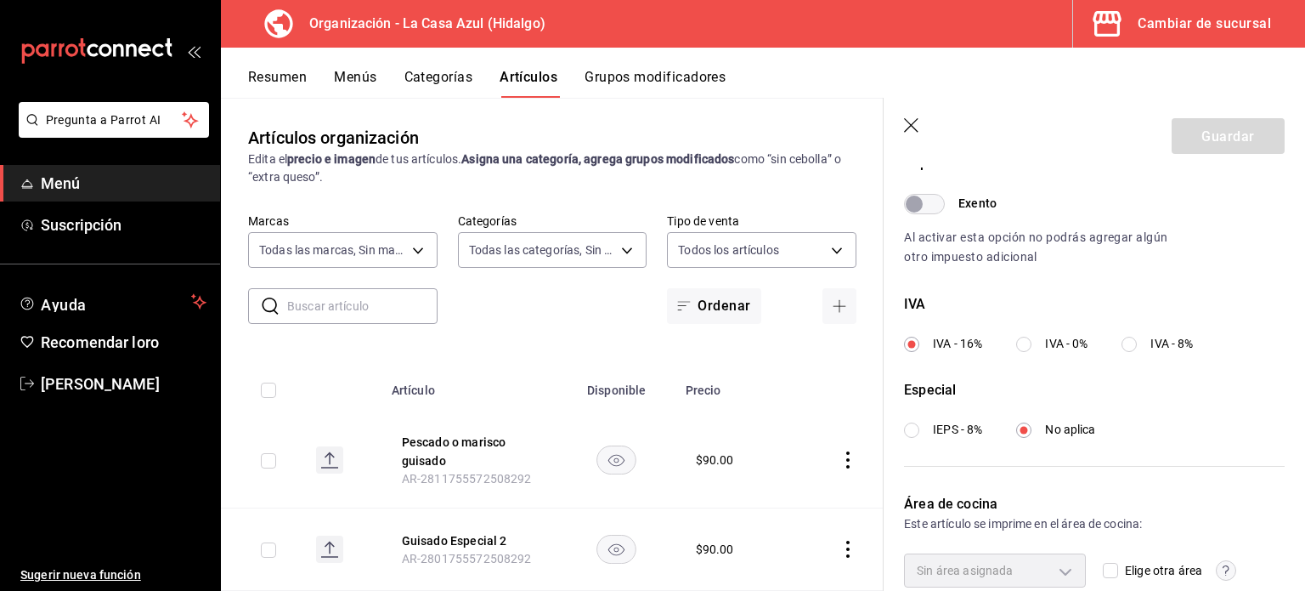
scroll to position [609, 0]
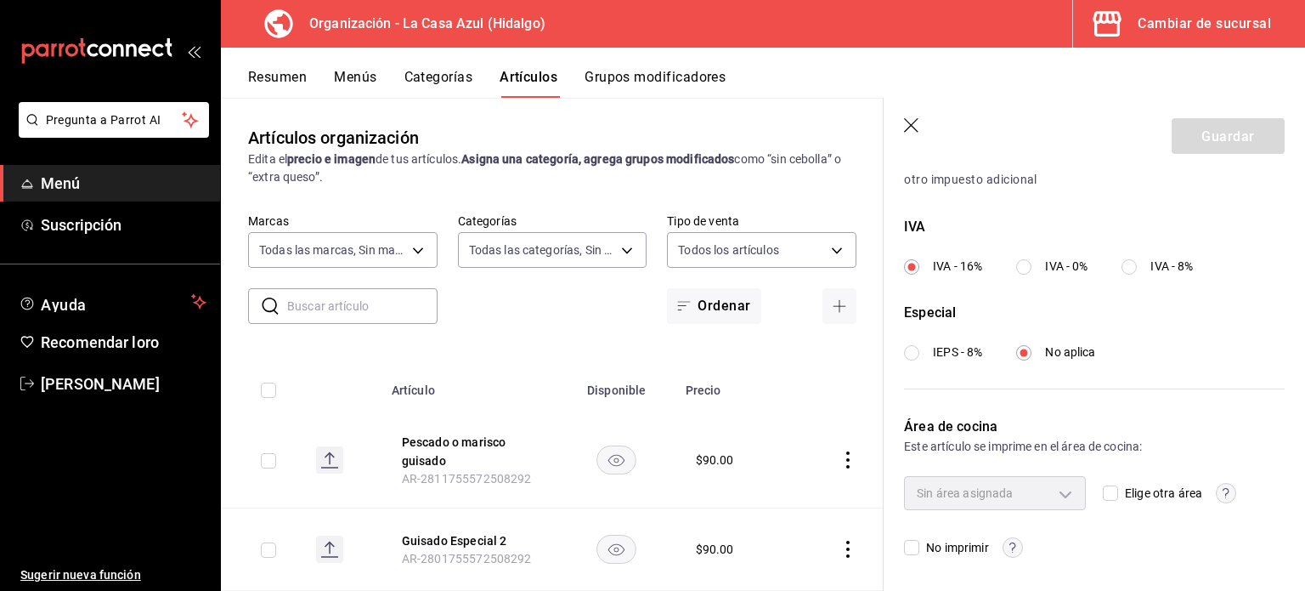
click at [1045, 481] on div "Sin área asignada" at bounding box center [995, 493] width 182 height 34
click at [1103, 489] on input "Elige otra área" at bounding box center [1110, 492] width 15 height 15
checkbox input "true"
click at [1059, 494] on body "Pregunta a Parrot AI Menú Suscripción Ayuda Recomendar loro [PERSON_NAME] Suger…" at bounding box center [652, 295] width 1305 height 591
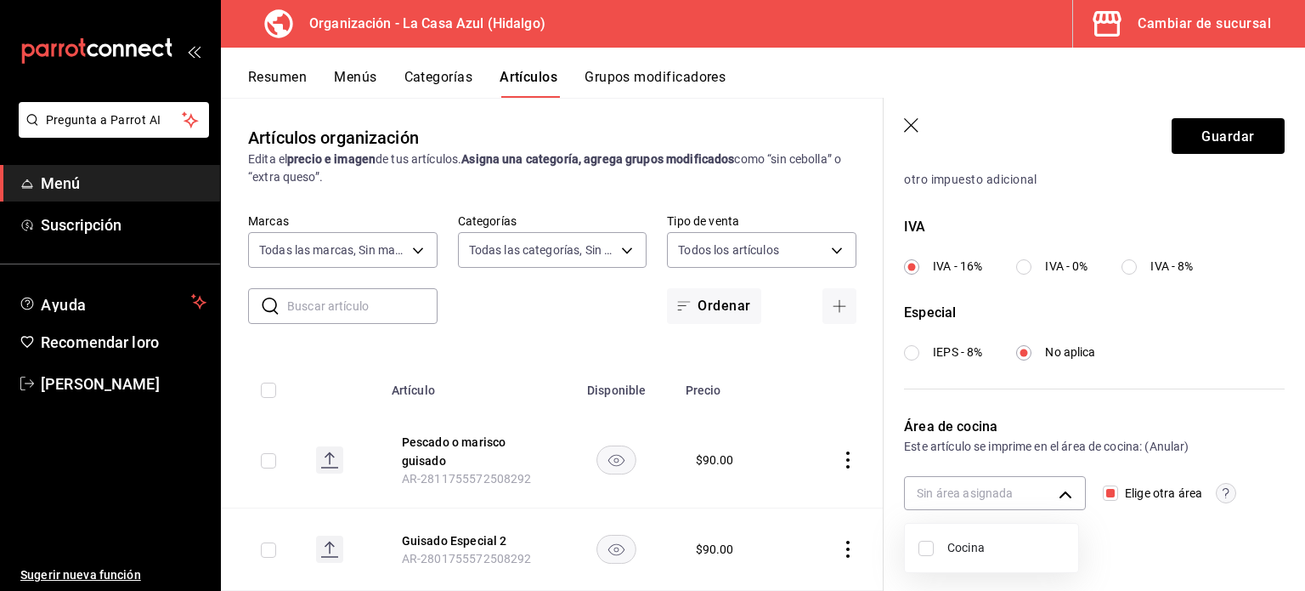
click at [79, 171] on div at bounding box center [652, 295] width 1305 height 591
click at [78, 46] on icon "carpetas de buzón" at bounding box center [96, 50] width 153 height 25
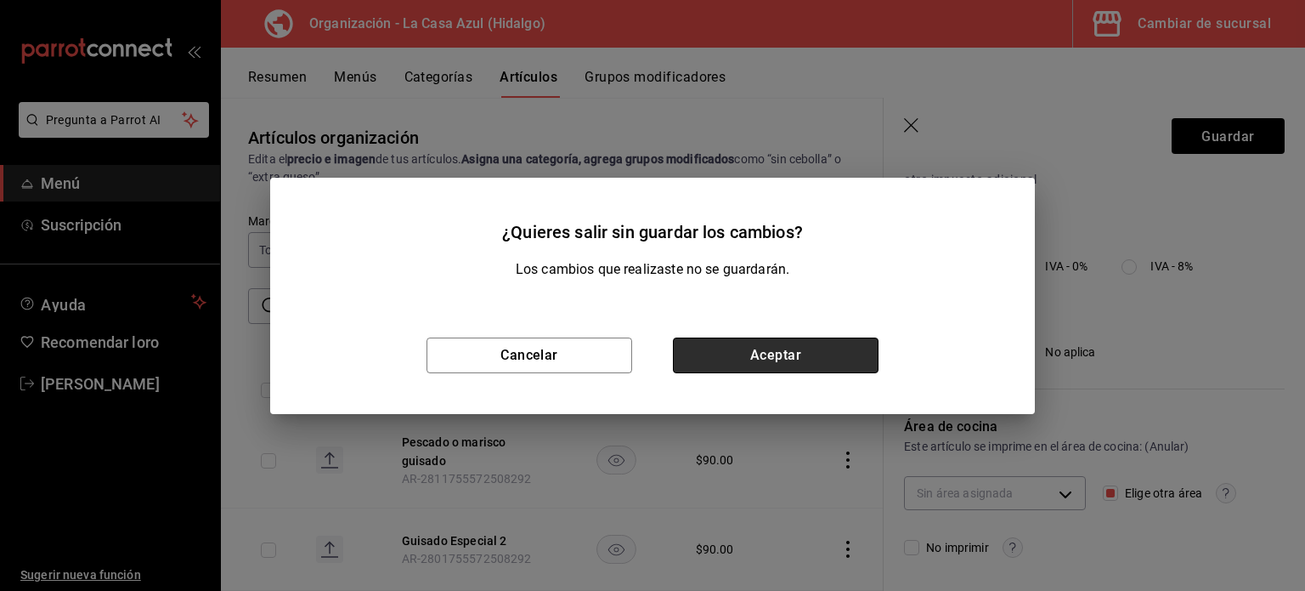
click at [734, 359] on button "Aceptar" at bounding box center [776, 355] width 206 height 36
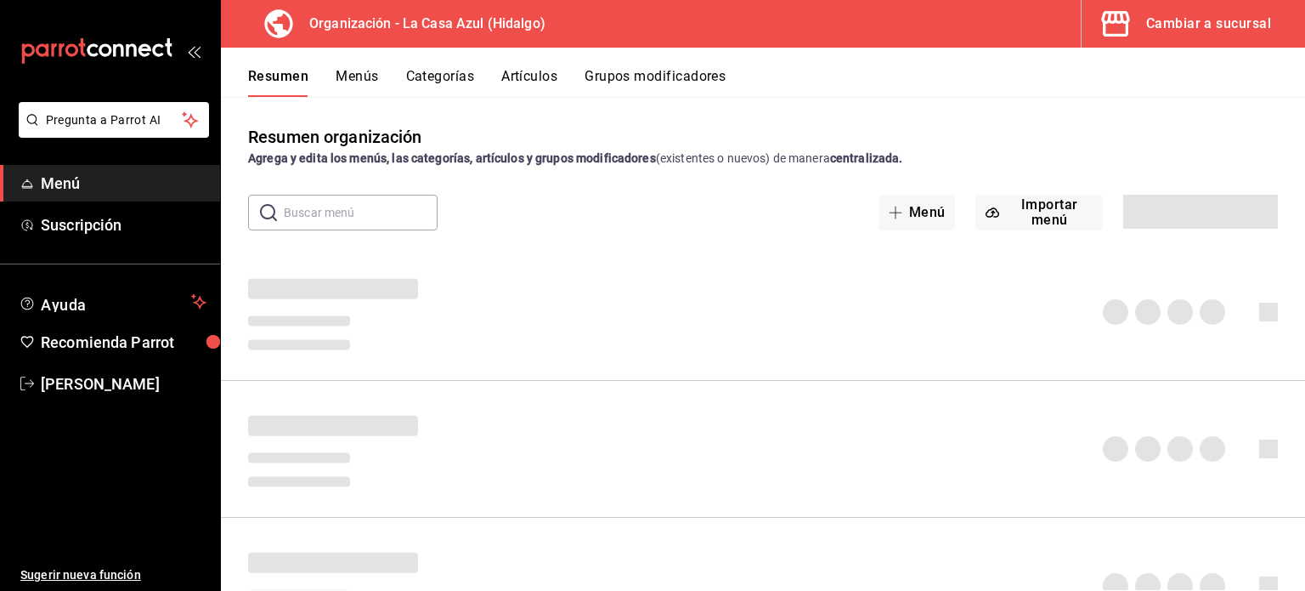
click at [112, 46] on icon "mailbox folders" at bounding box center [96, 50] width 153 height 25
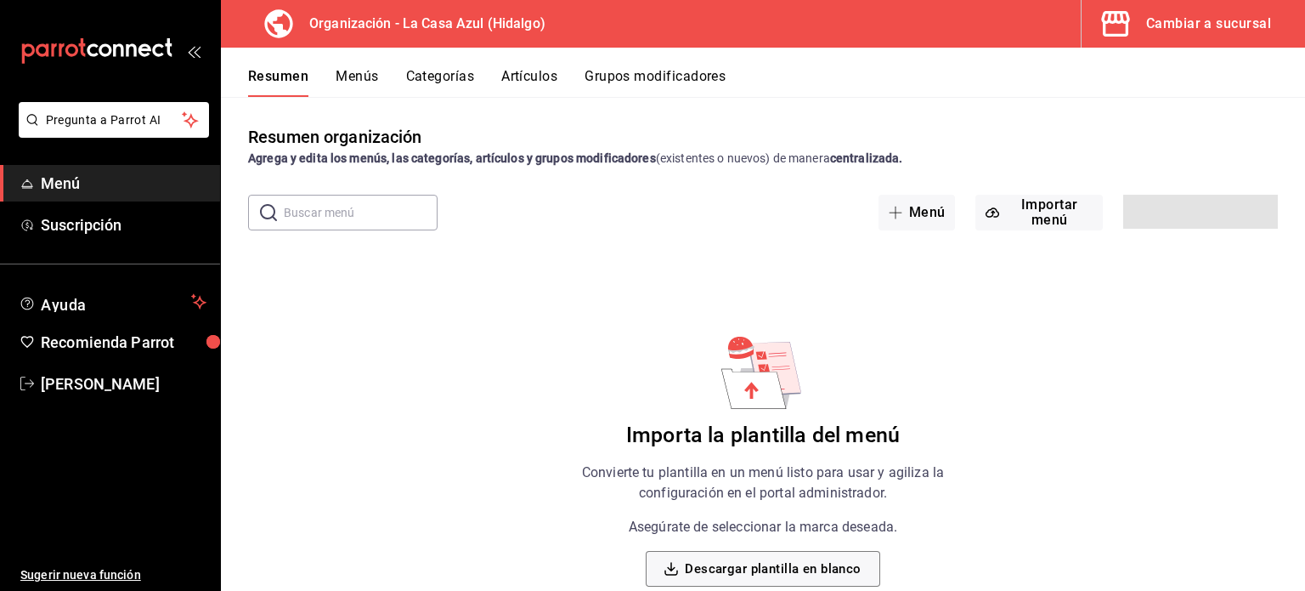
click at [61, 189] on span "Menú" at bounding box center [124, 183] width 166 height 23
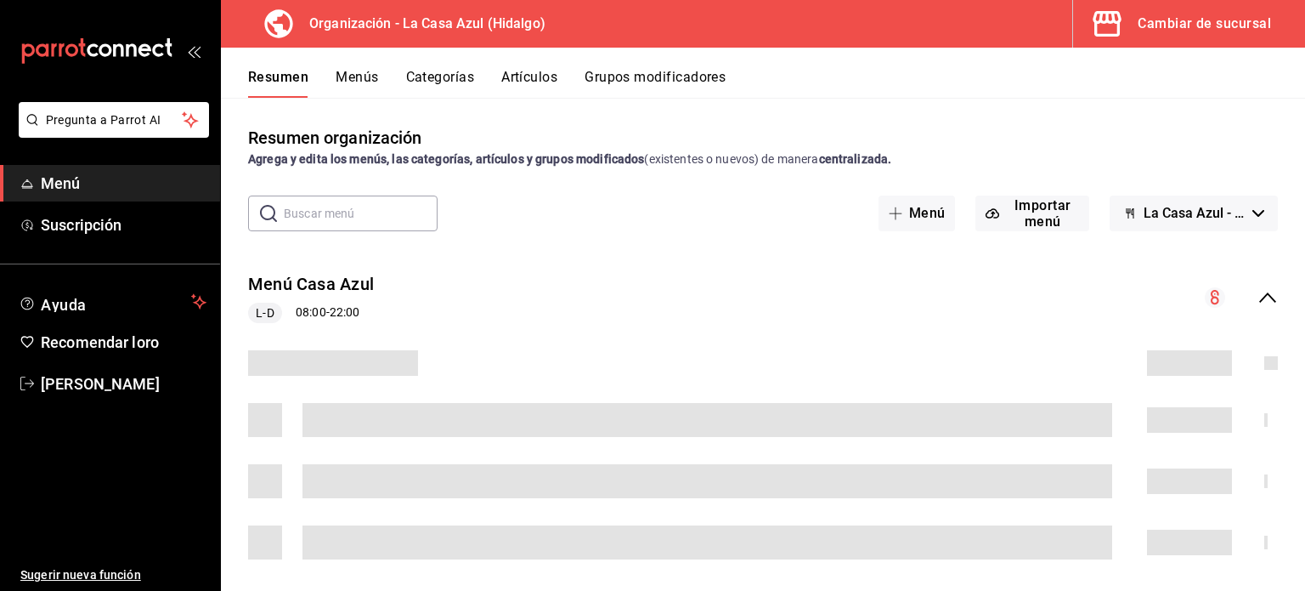
click at [61, 189] on font "Menú" at bounding box center [61, 183] width 40 height 18
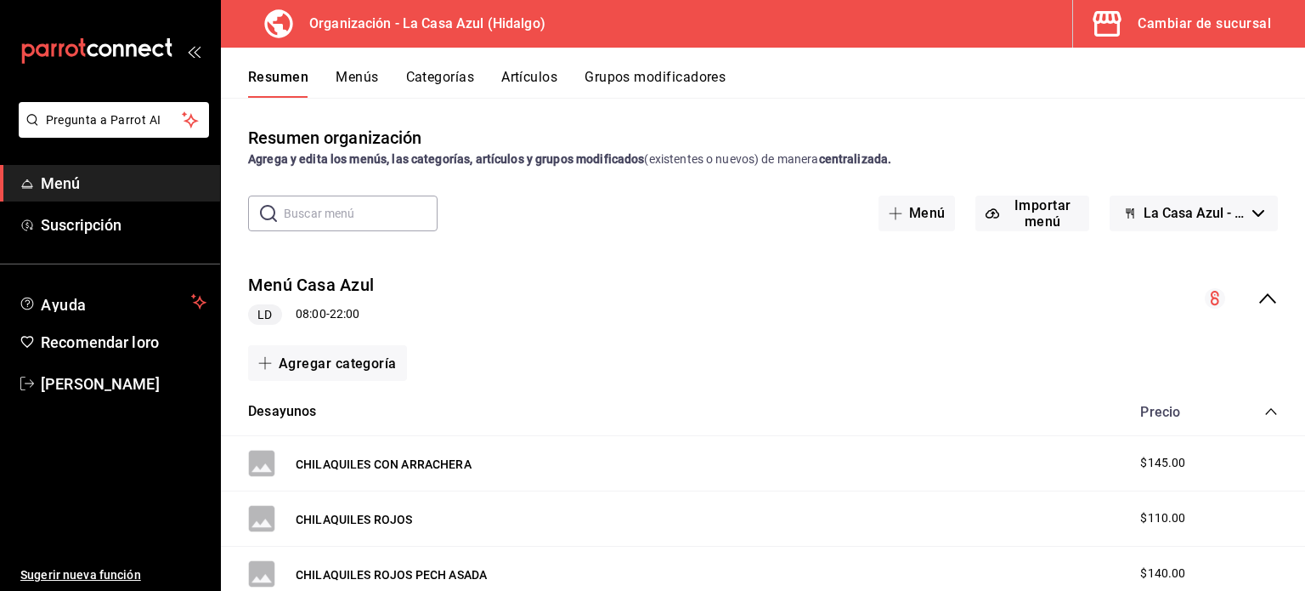
click at [77, 49] on icon "carpetas de buzón" at bounding box center [71, 49] width 13 height 13
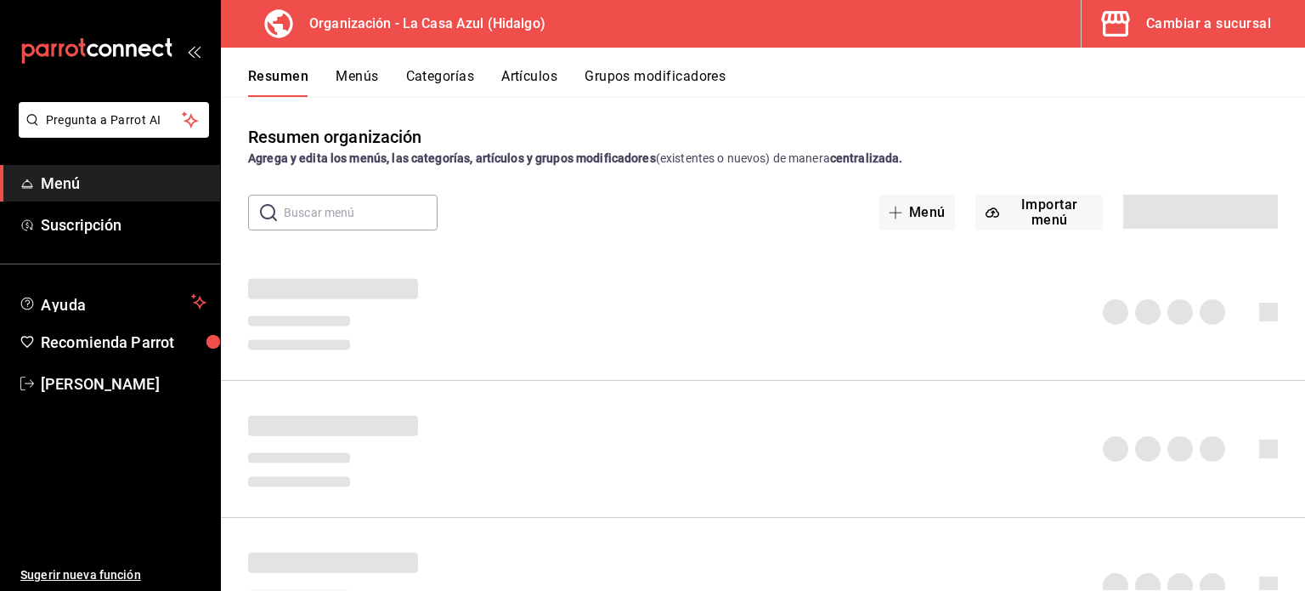
click at [1190, 23] on div "Cambiar a sucursal" at bounding box center [1208, 24] width 125 height 24
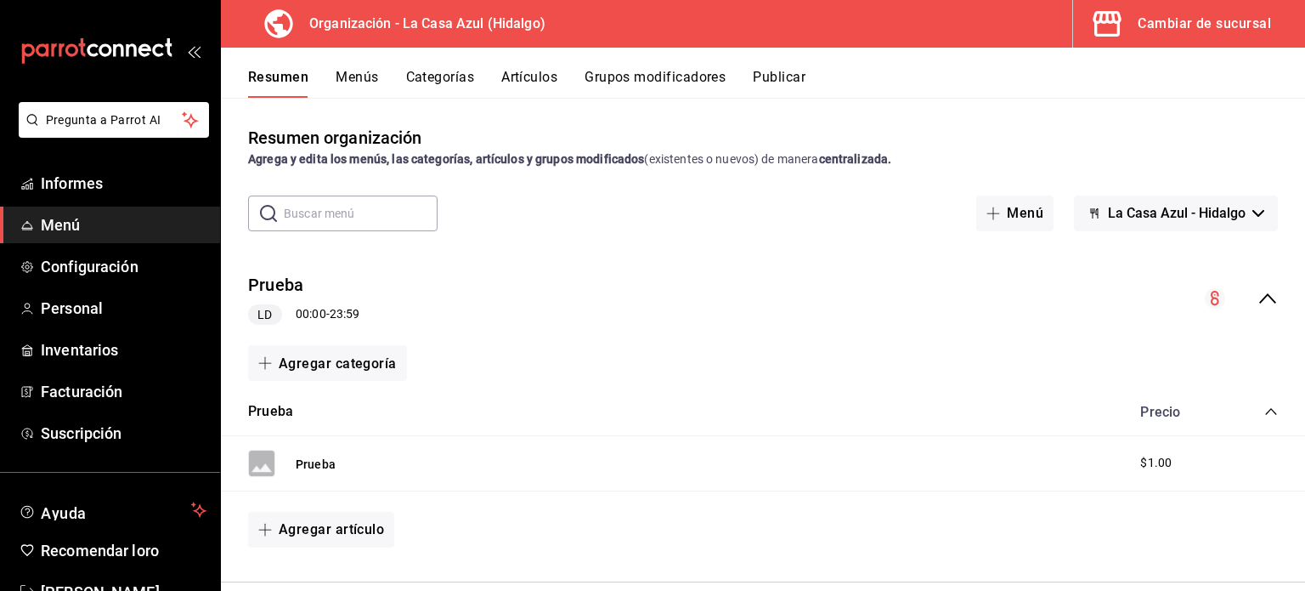
click at [829, 332] on div "Prueba LD 00:00 - 23:59" at bounding box center [763, 298] width 1084 height 81
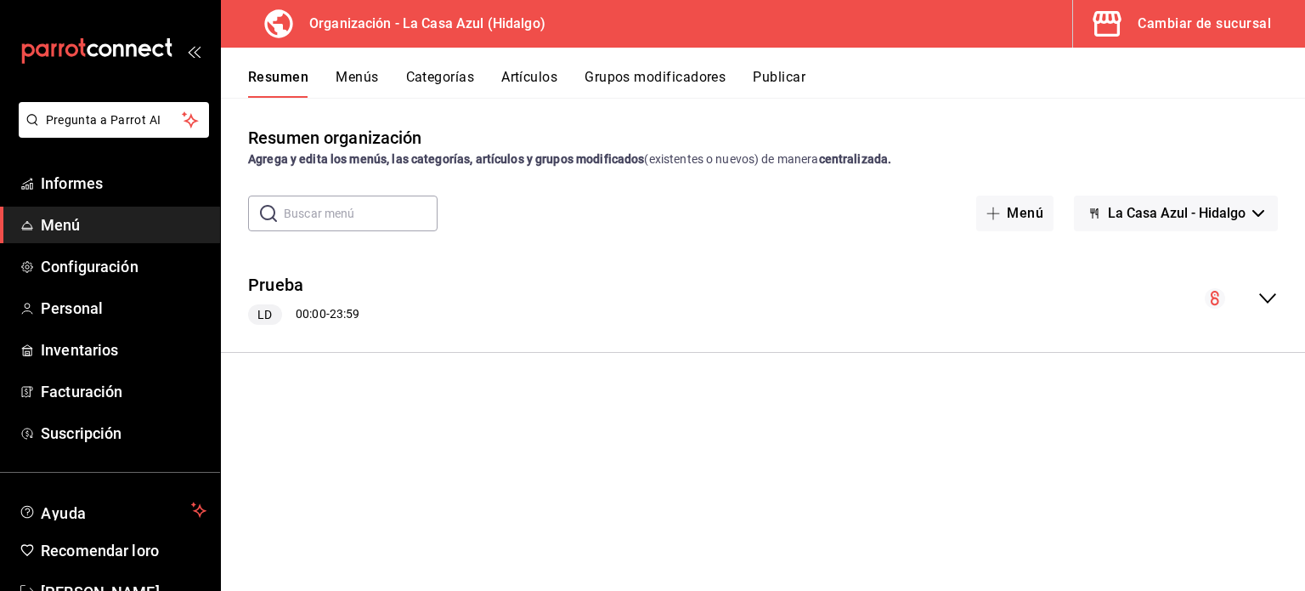
click at [829, 332] on div "Prueba LD 00:00 - 23:59" at bounding box center [763, 298] width 1084 height 81
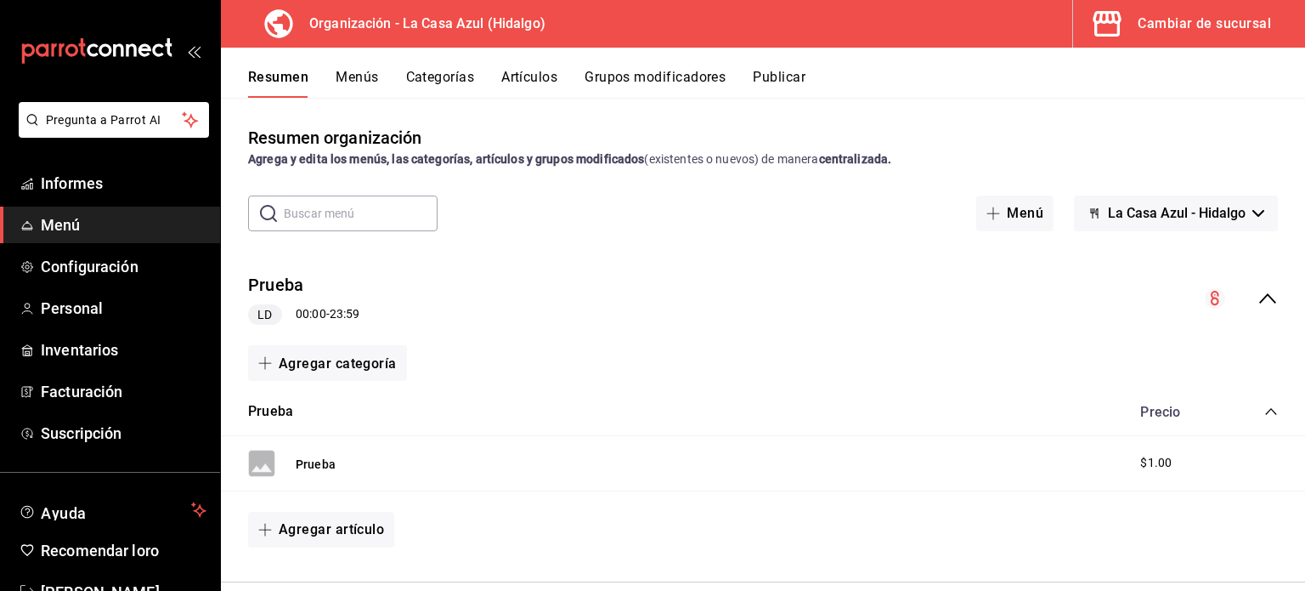
click at [1147, 201] on button "La Casa Azul - Hidalgo" at bounding box center [1176, 213] width 204 height 36
click at [1156, 261] on font "La Casa Azul - Hidalgo" at bounding box center [1163, 259] width 139 height 16
click at [127, 193] on span "Informes" at bounding box center [124, 183] width 166 height 23
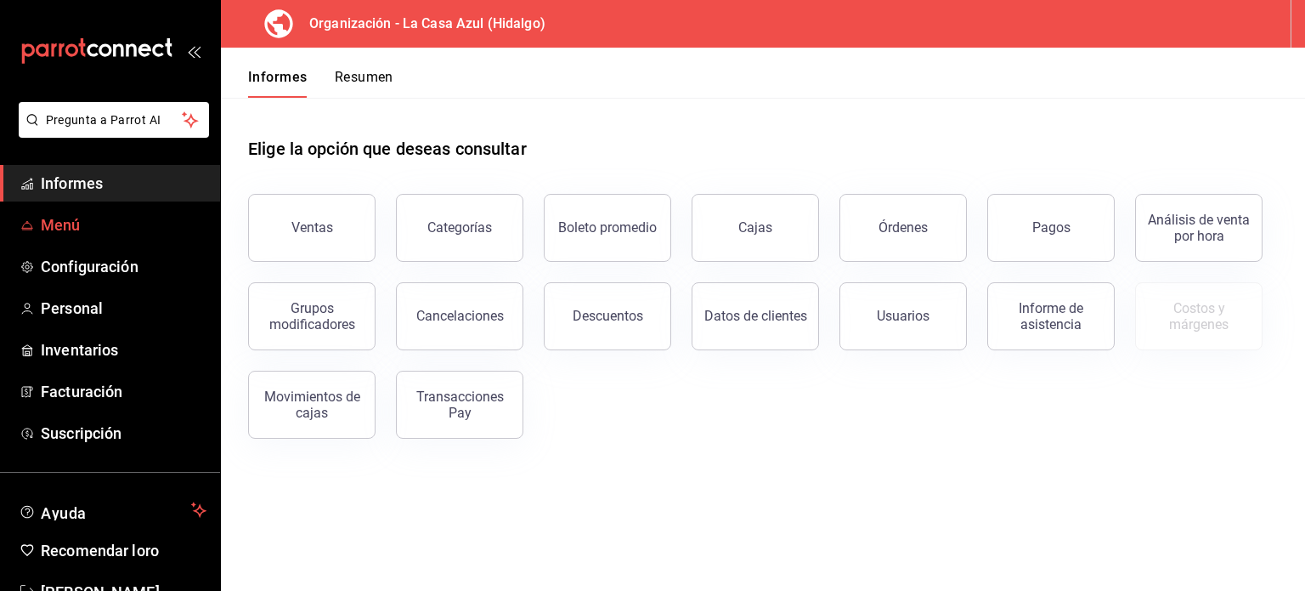
click at [24, 228] on icon "carpetas de buzón" at bounding box center [26, 228] width 11 height 0
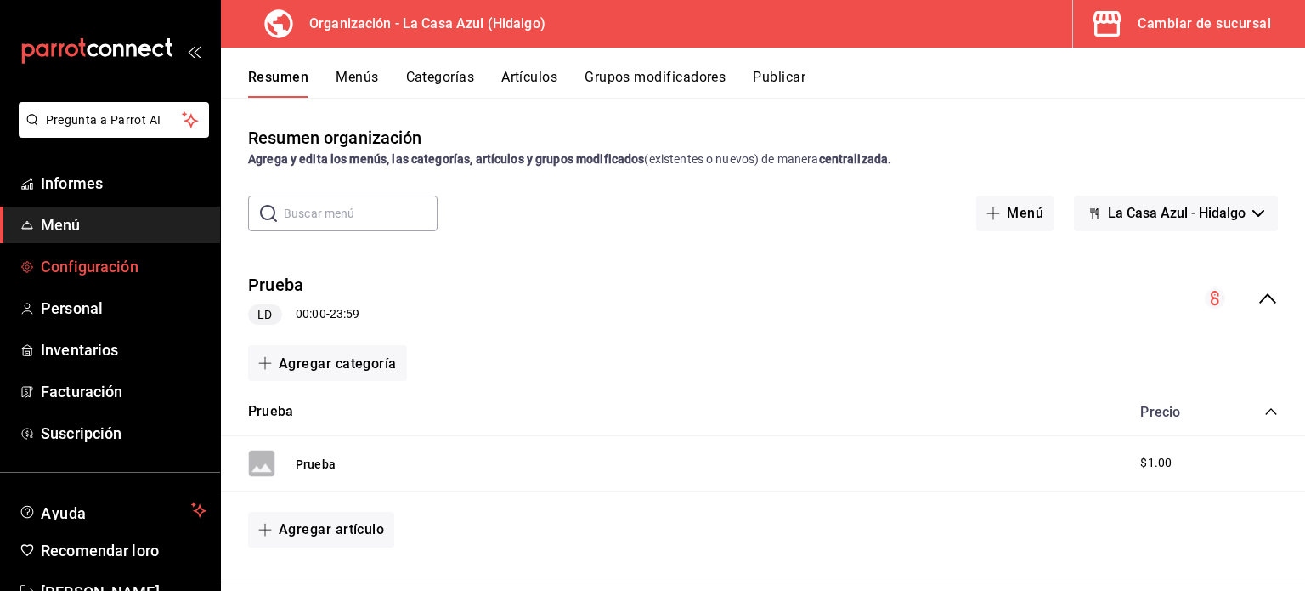
click at [82, 257] on font "Configuración" at bounding box center [90, 266] width 98 height 18
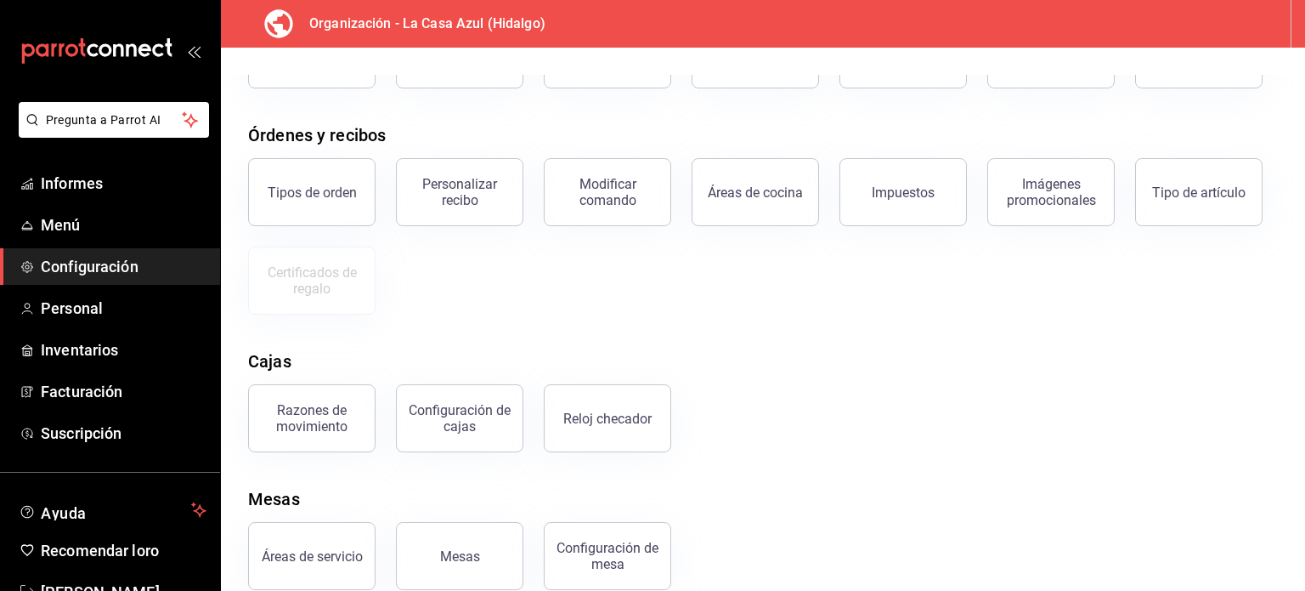
scroll to position [183, 0]
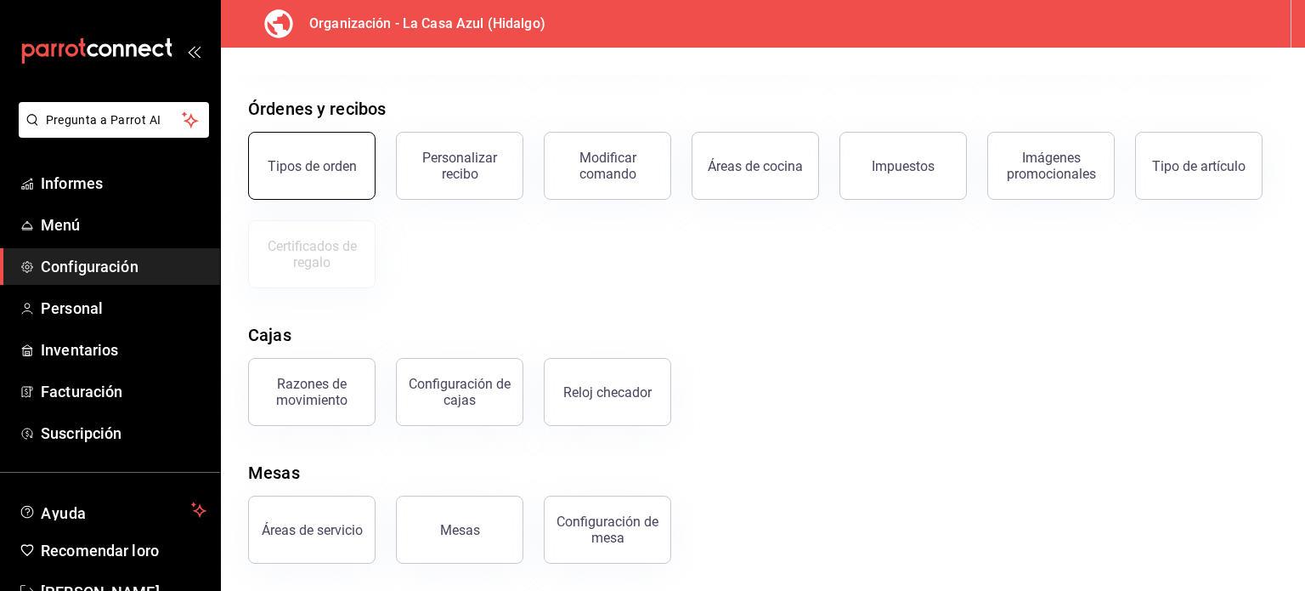
click at [288, 178] on button "Tipos de orden" at bounding box center [311, 166] width 127 height 68
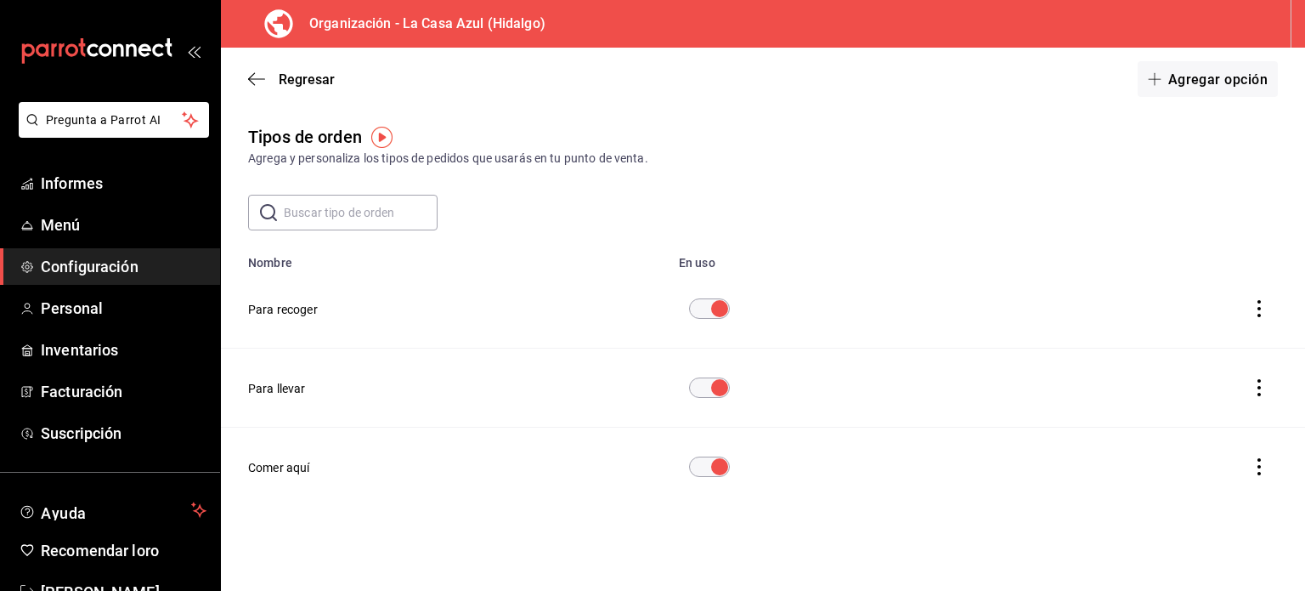
click at [147, 264] on span "Configuración" at bounding box center [124, 266] width 166 height 23
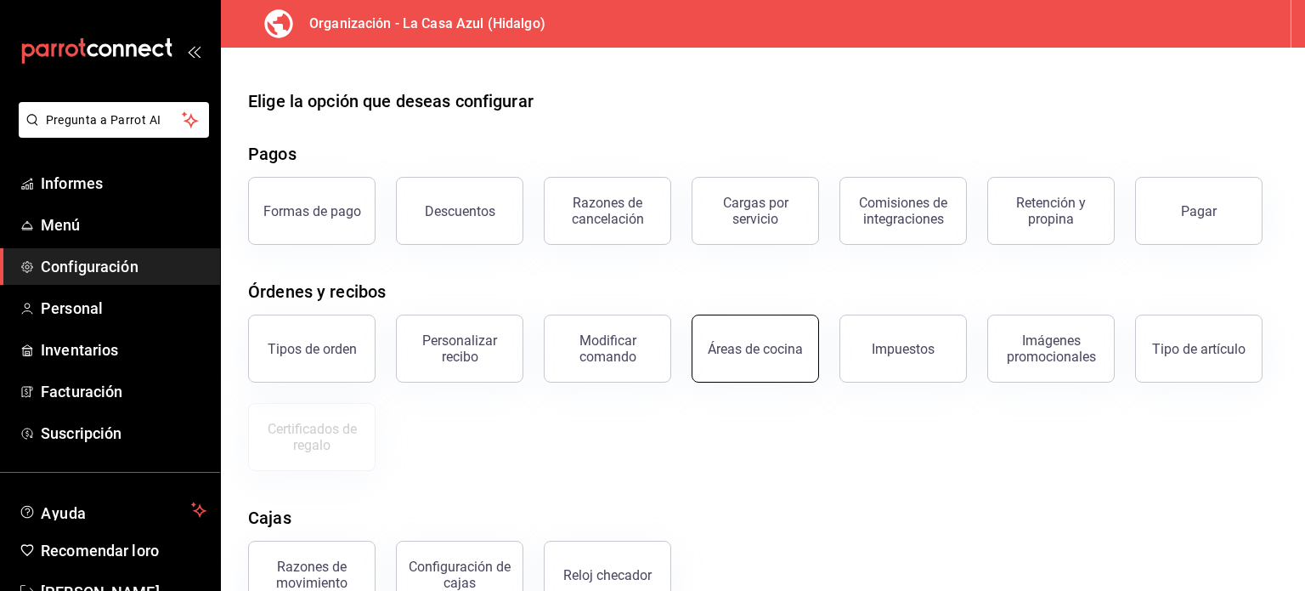
click at [815, 364] on div "Áreas de cocina" at bounding box center [745, 338] width 148 height 88
click at [789, 360] on button "Áreas de cocina" at bounding box center [755, 348] width 127 height 68
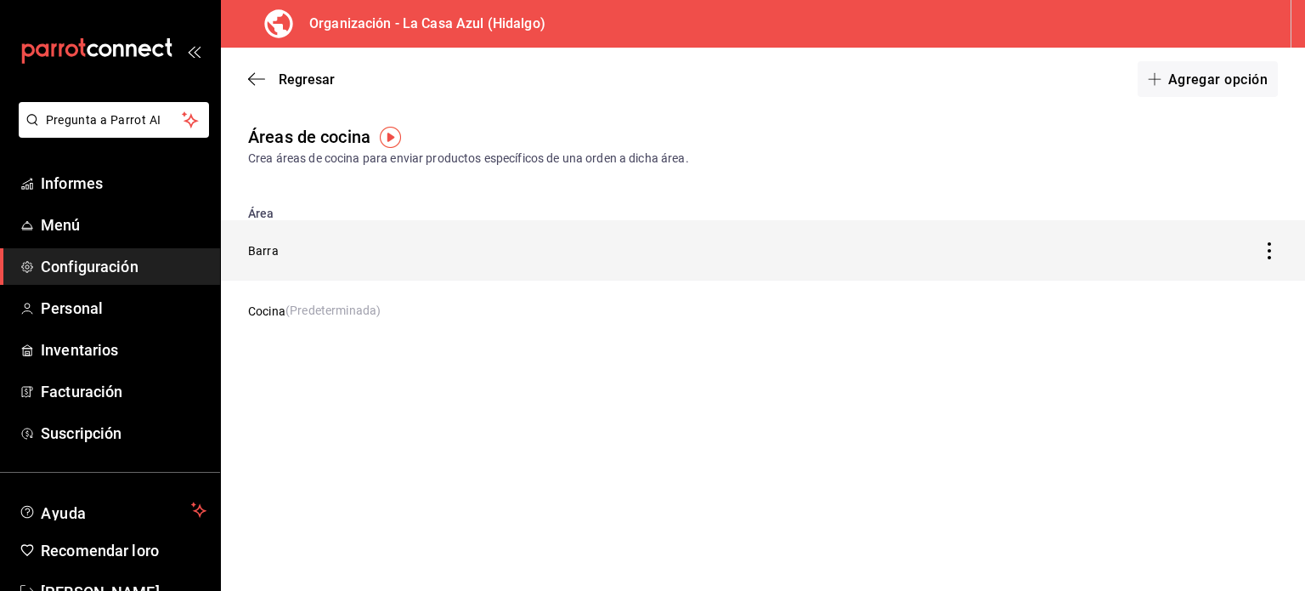
click at [274, 261] on td "Barra" at bounding box center [620, 249] width 799 height 59
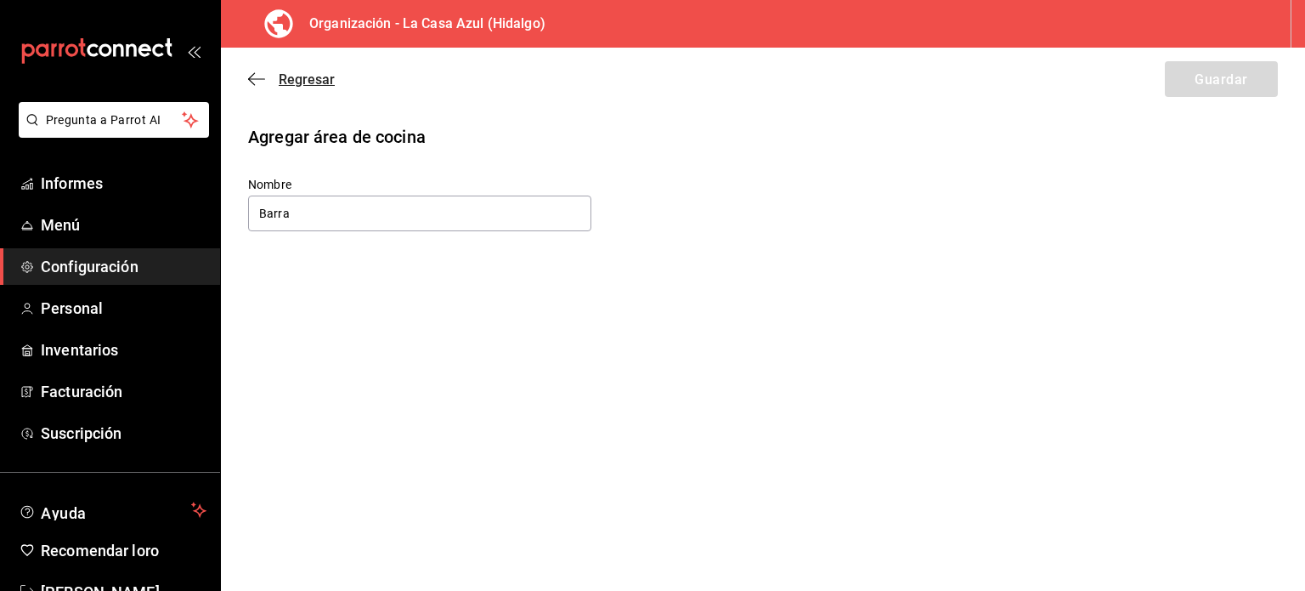
click at [252, 86] on icon "button" at bounding box center [256, 78] width 17 height 15
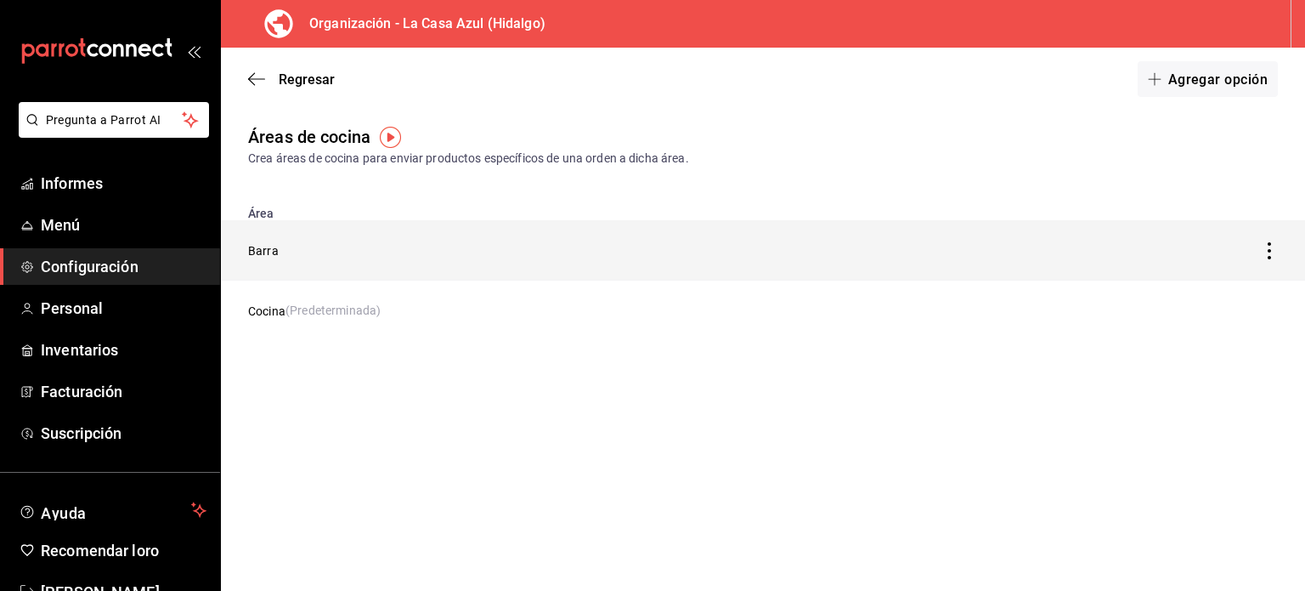
click at [1273, 257] on icon "Tabla de descuentos" at bounding box center [1269, 250] width 17 height 17
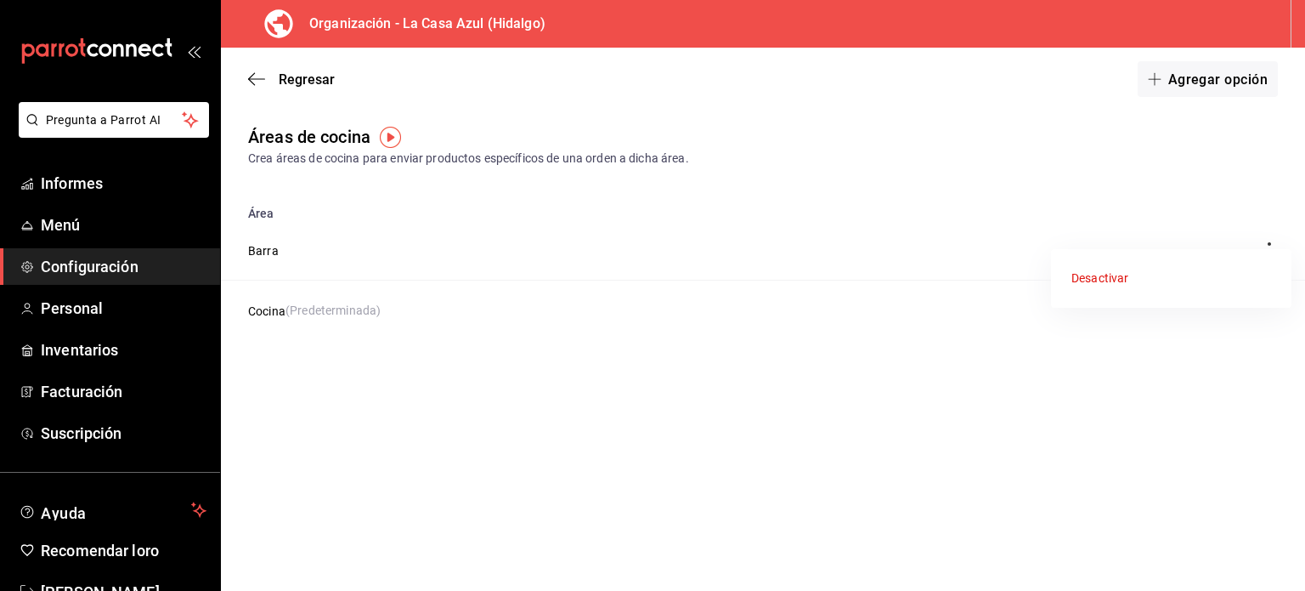
click at [400, 311] on div at bounding box center [652, 295] width 1305 height 591
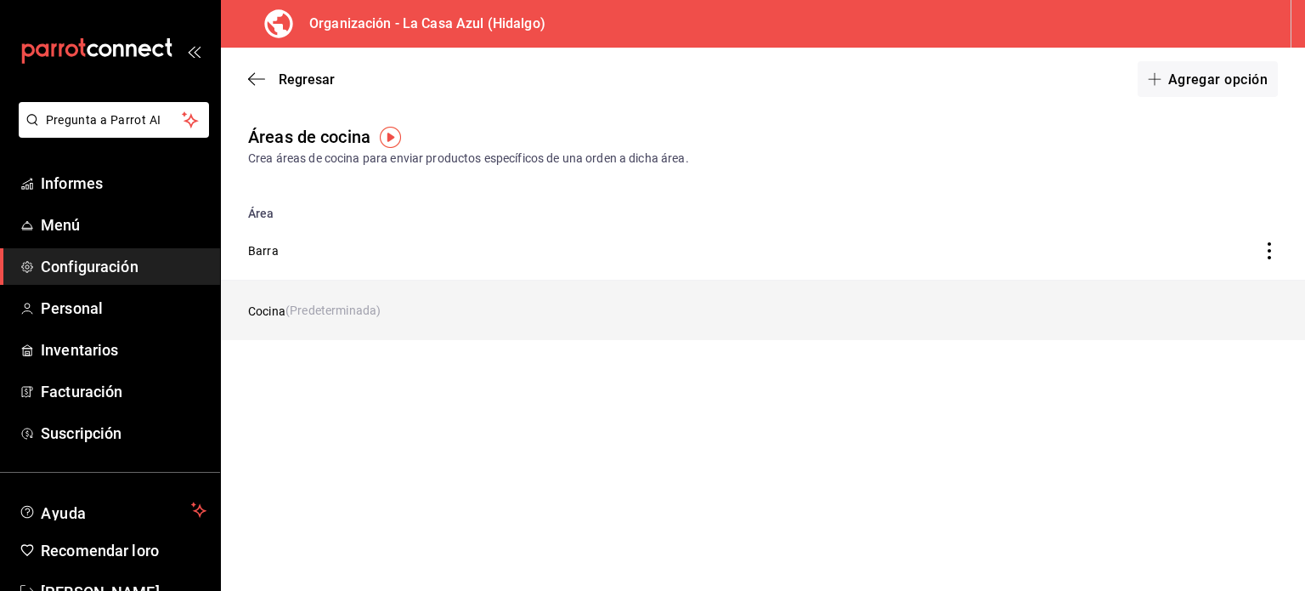
click at [1219, 326] on td "Tabla de descuentos" at bounding box center [1163, 309] width 286 height 59
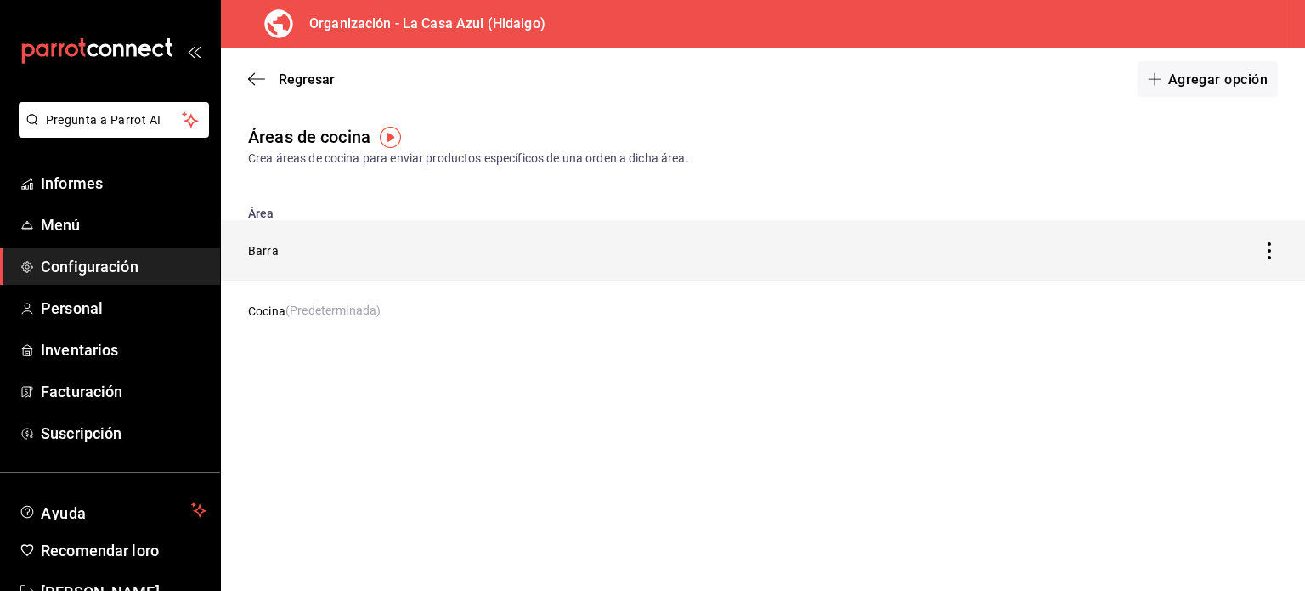
click at [1266, 245] on icon "Tabla de descuentos" at bounding box center [1269, 250] width 17 height 17
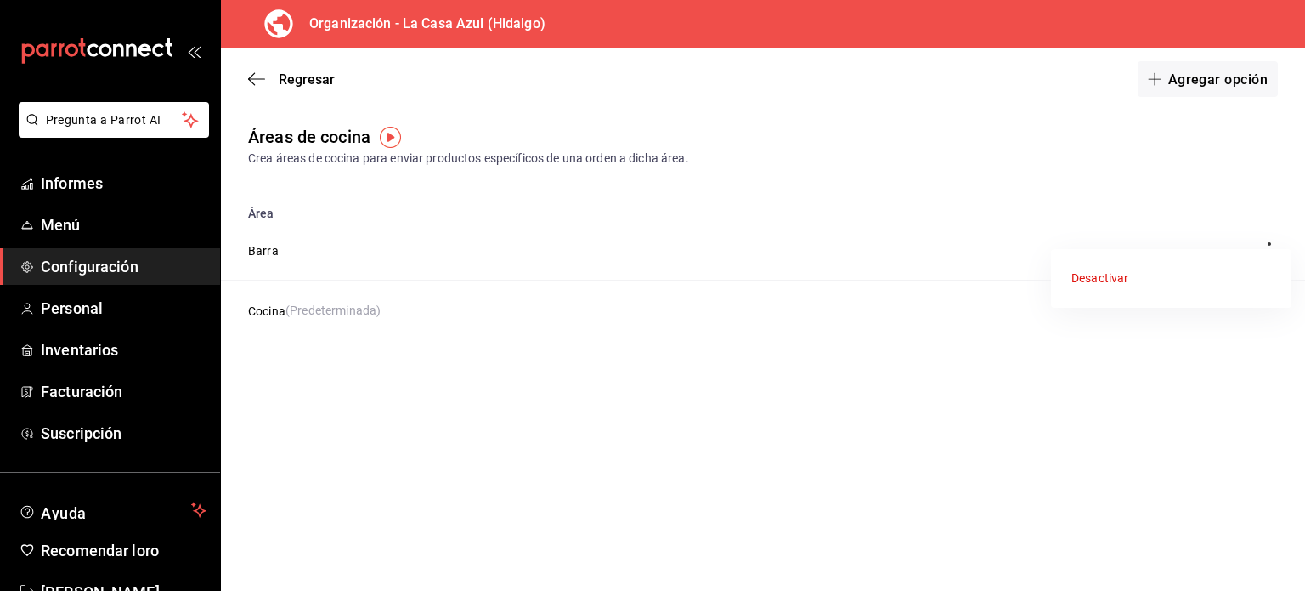
click at [263, 243] on div at bounding box center [652, 295] width 1305 height 591
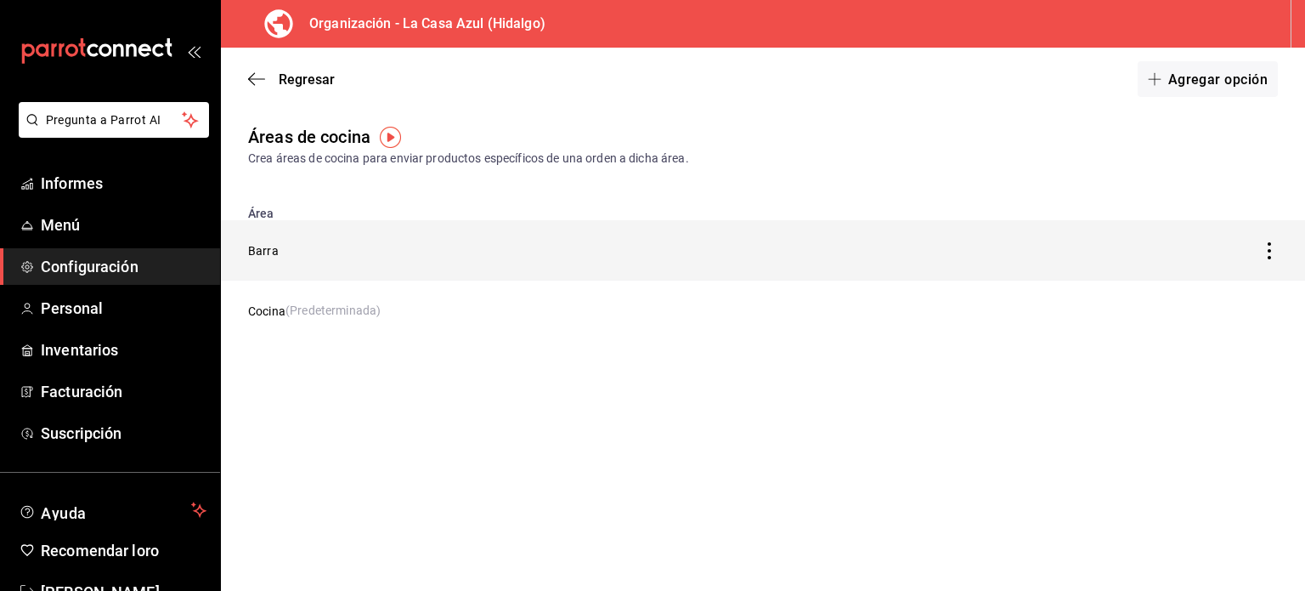
click at [269, 252] on font "Barra" at bounding box center [263, 251] width 31 height 14
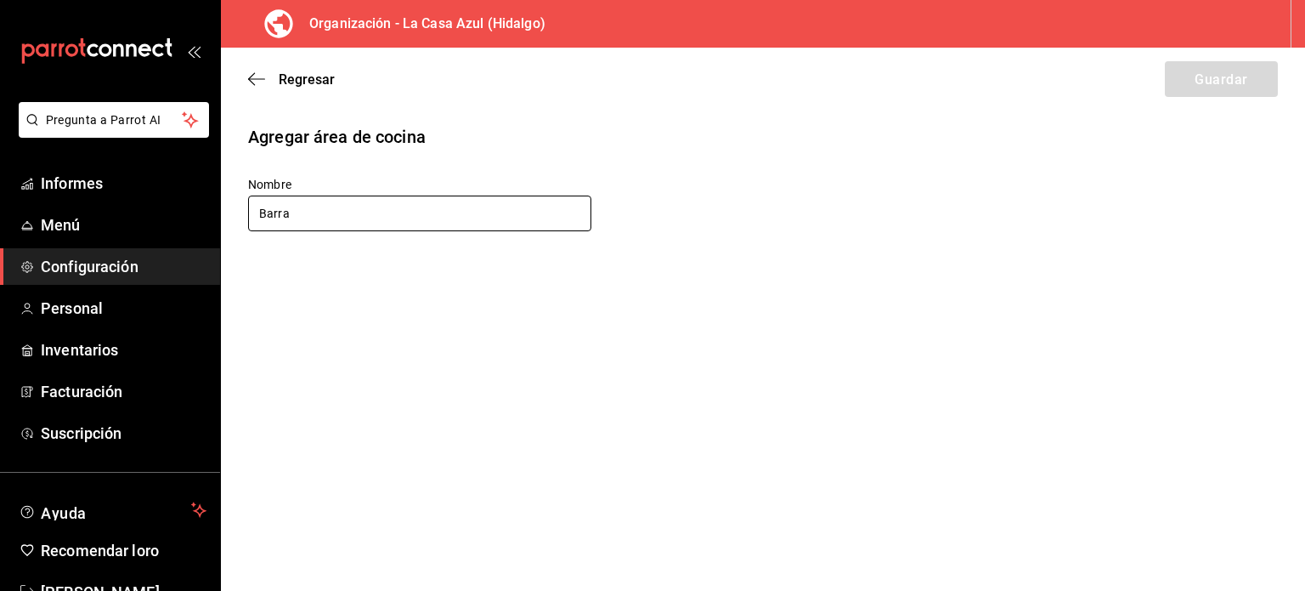
click at [455, 205] on input "Barra" at bounding box center [419, 213] width 343 height 36
click at [258, 65] on div "Regresar Guardar" at bounding box center [763, 79] width 1084 height 63
click at [253, 82] on icon "button" at bounding box center [256, 78] width 17 height 15
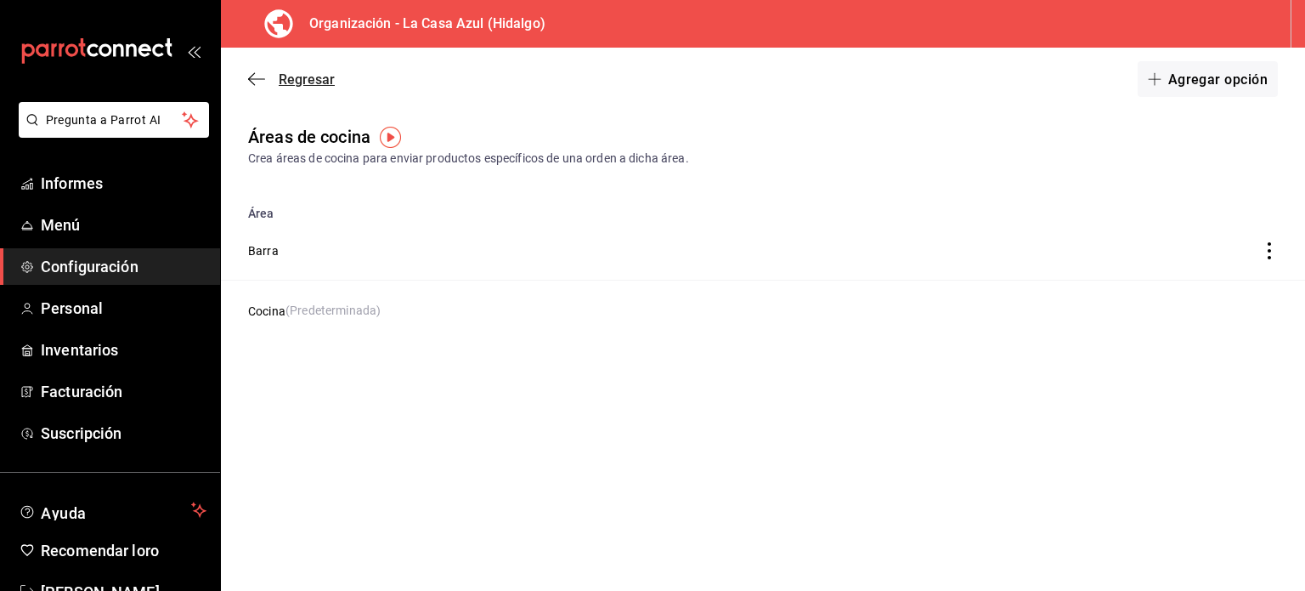
click at [255, 75] on icon "button" at bounding box center [256, 78] width 17 height 15
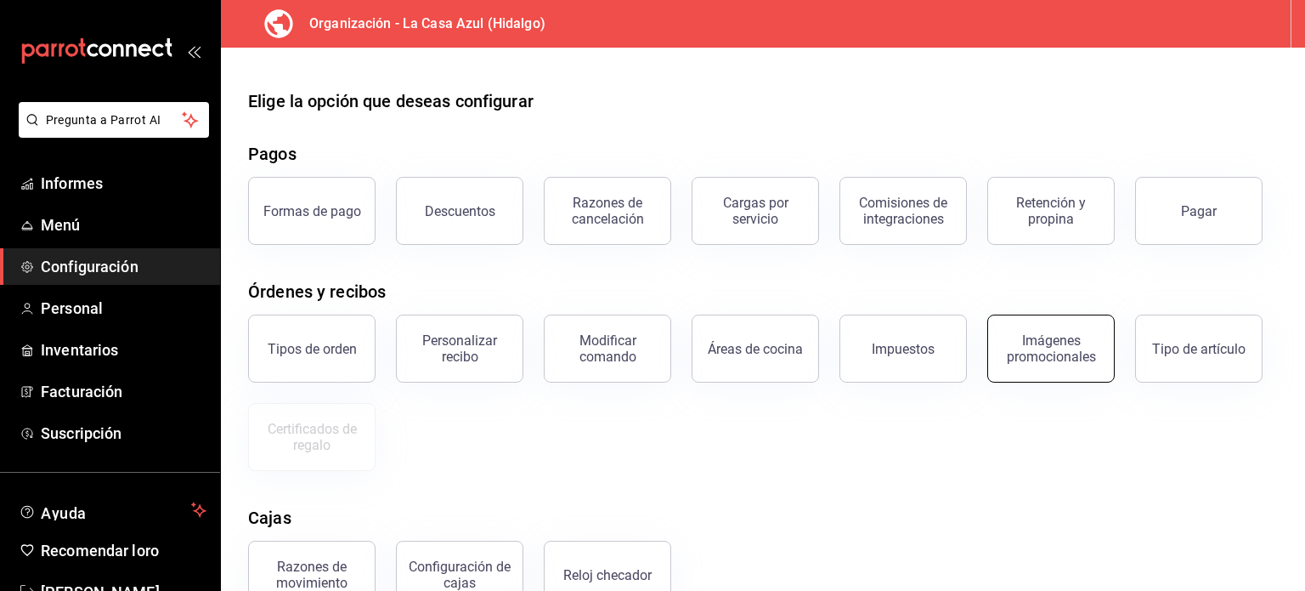
scroll to position [27, 0]
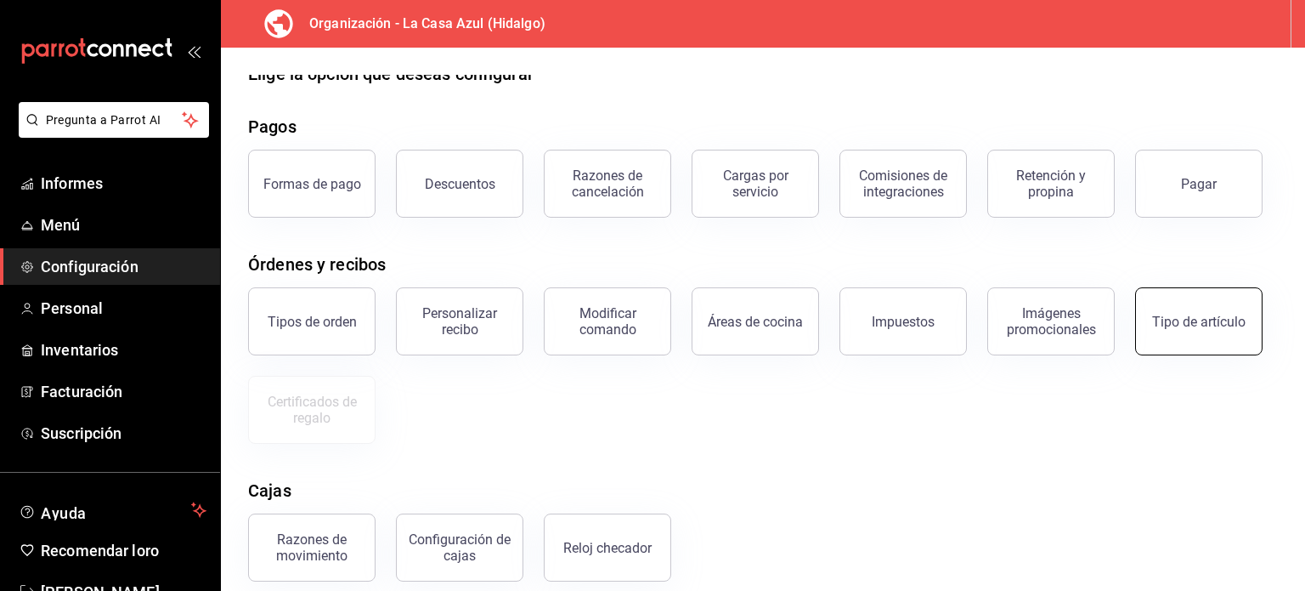
click at [1164, 321] on font "Tipo de artículo" at bounding box center [1198, 322] width 93 height 16
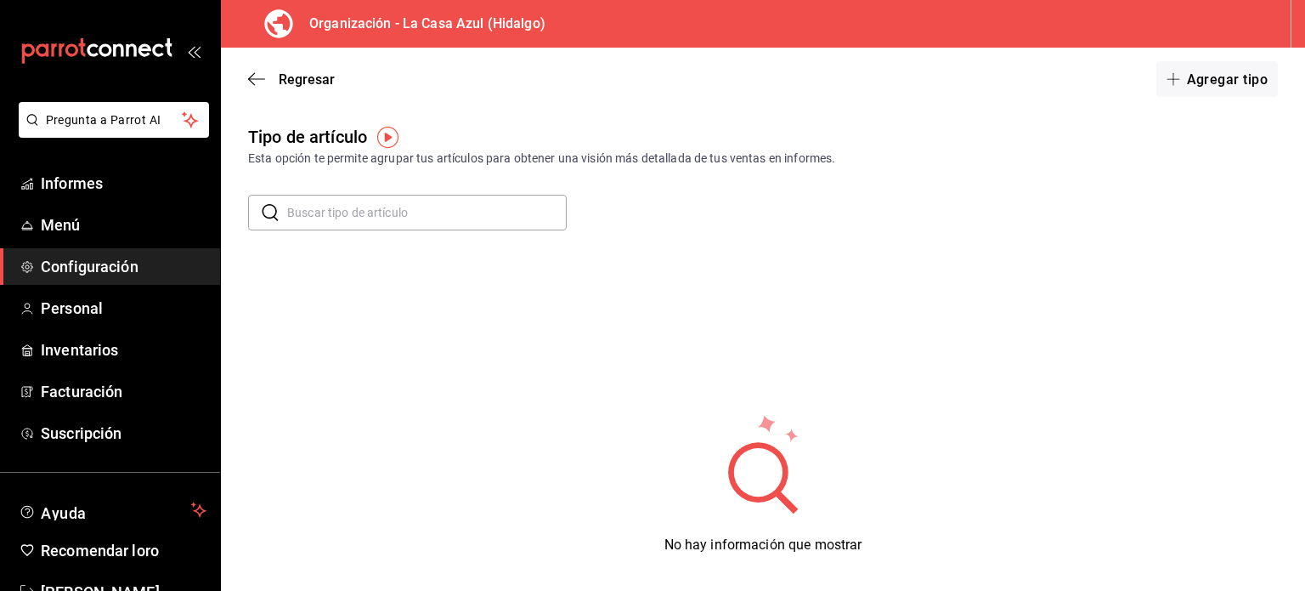
click at [247, 81] on div "Regresar Agregar tipo" at bounding box center [763, 79] width 1084 height 63
click at [262, 77] on icon "button" at bounding box center [256, 78] width 17 height 15
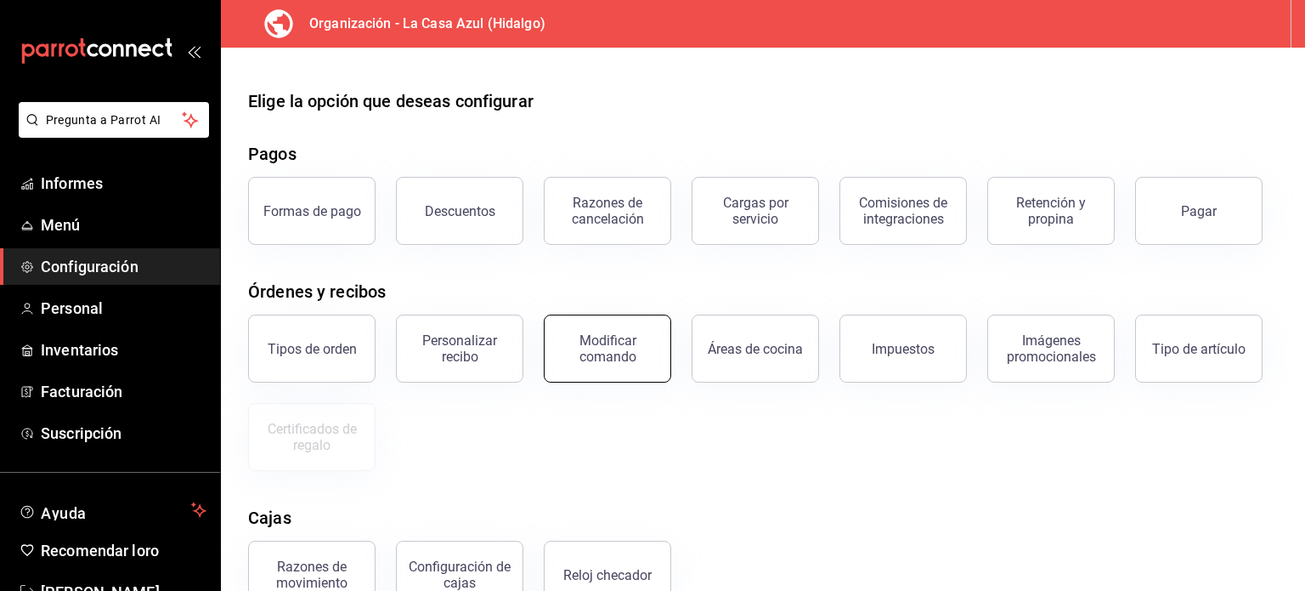
click at [639, 359] on div "Modificar comando" at bounding box center [607, 348] width 105 height 32
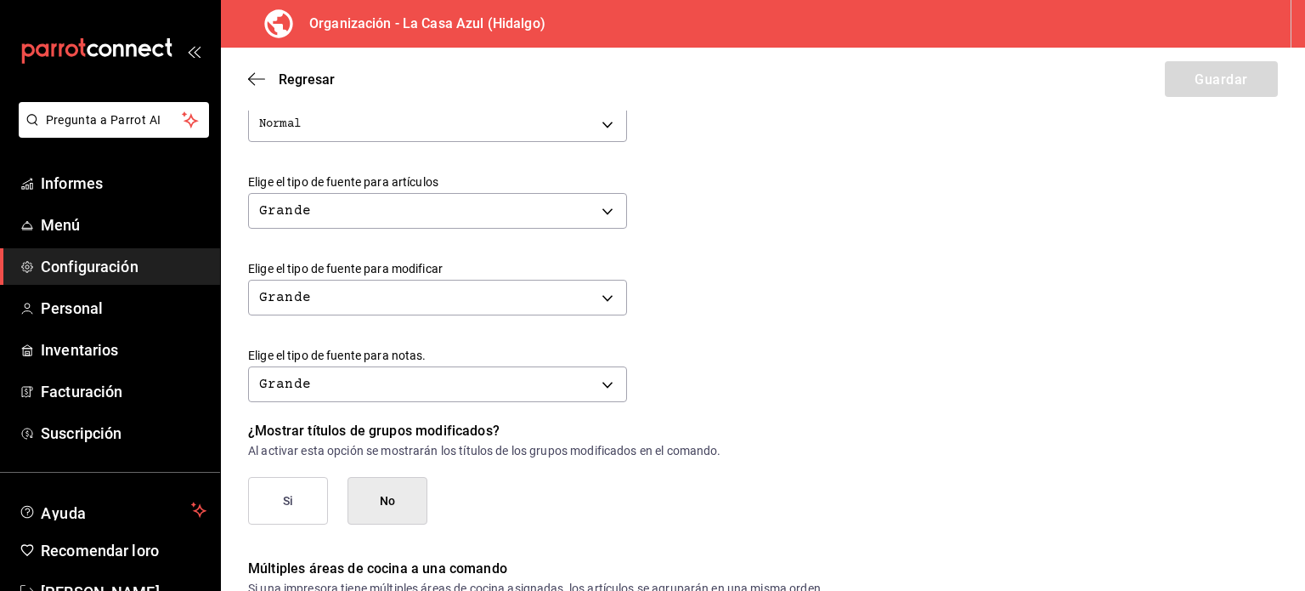
scroll to position [767, 0]
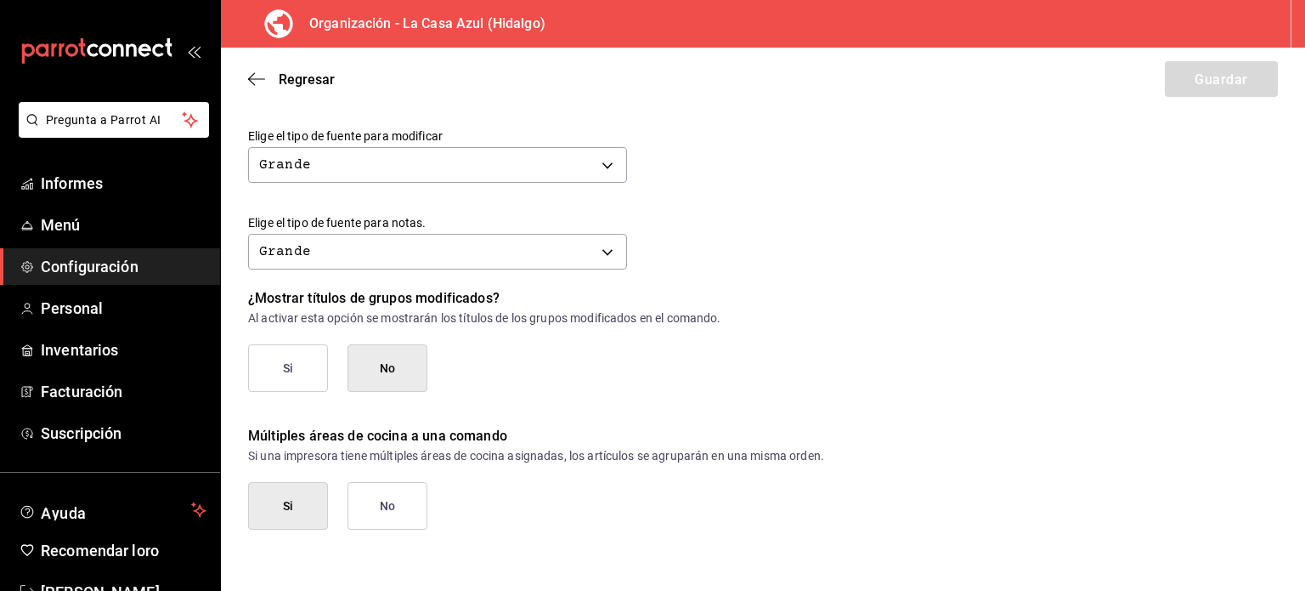
click at [85, 274] on font "Configuración" at bounding box center [90, 266] width 98 height 18
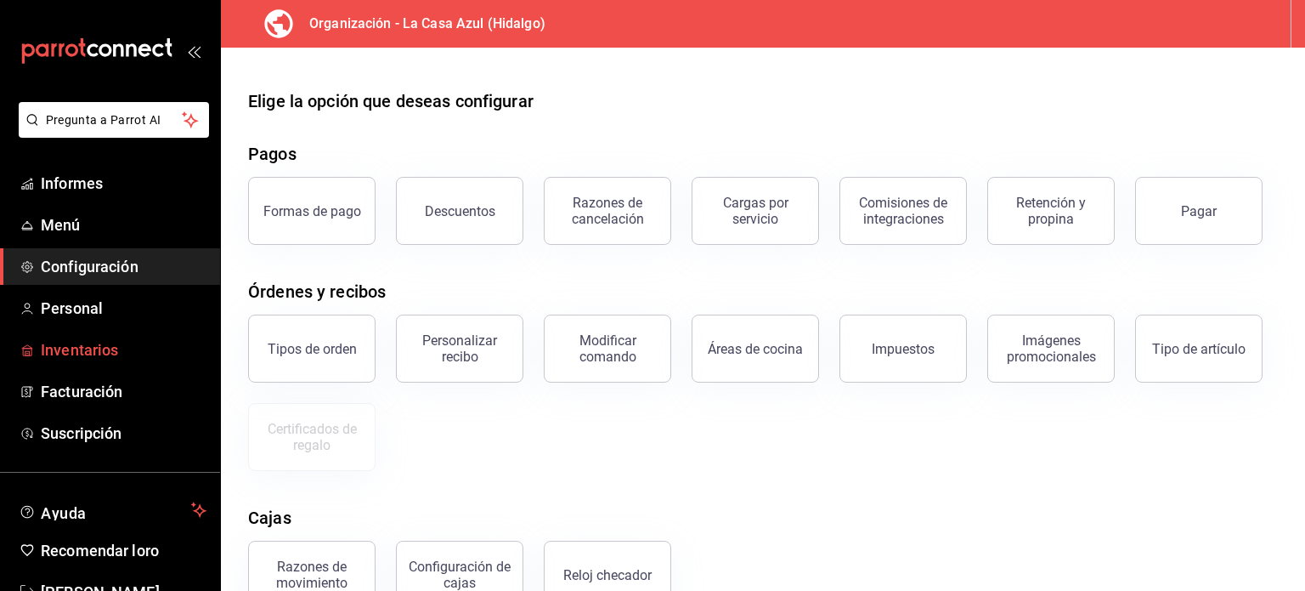
click at [78, 336] on link "Inventarios" at bounding box center [110, 349] width 220 height 37
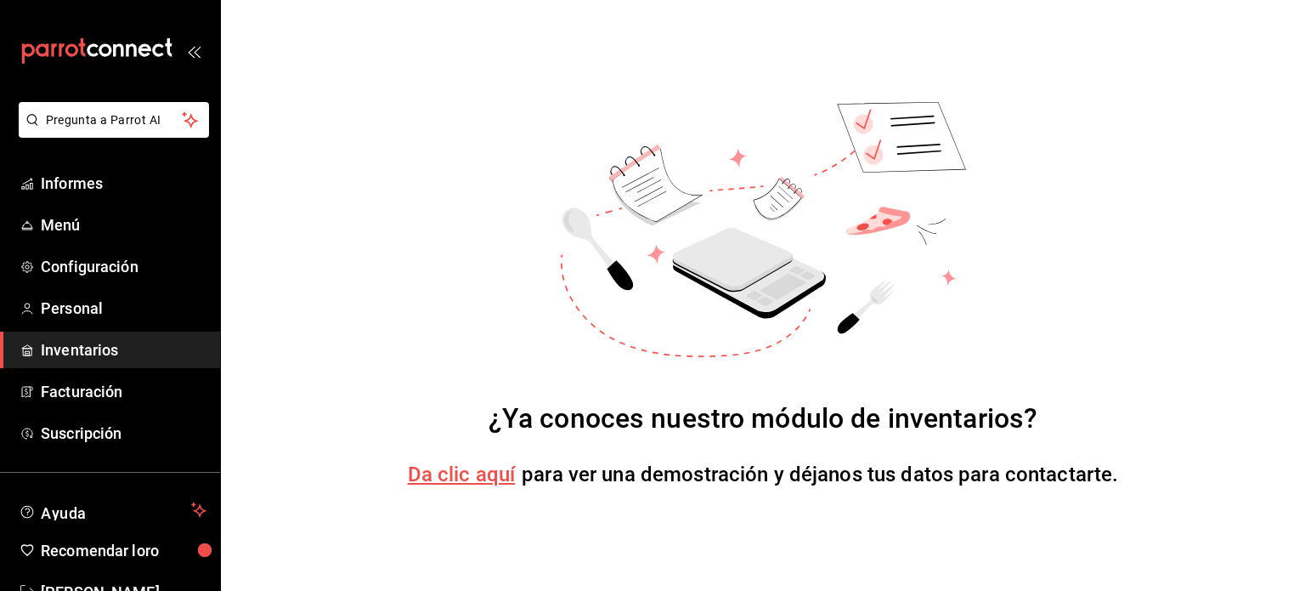
click at [466, 478] on font "Da clic aquí" at bounding box center [462, 474] width 108 height 24
click at [71, 353] on font "Inventarios" at bounding box center [79, 350] width 77 height 18
click at [80, 304] on font "Personal" at bounding box center [72, 308] width 62 height 18
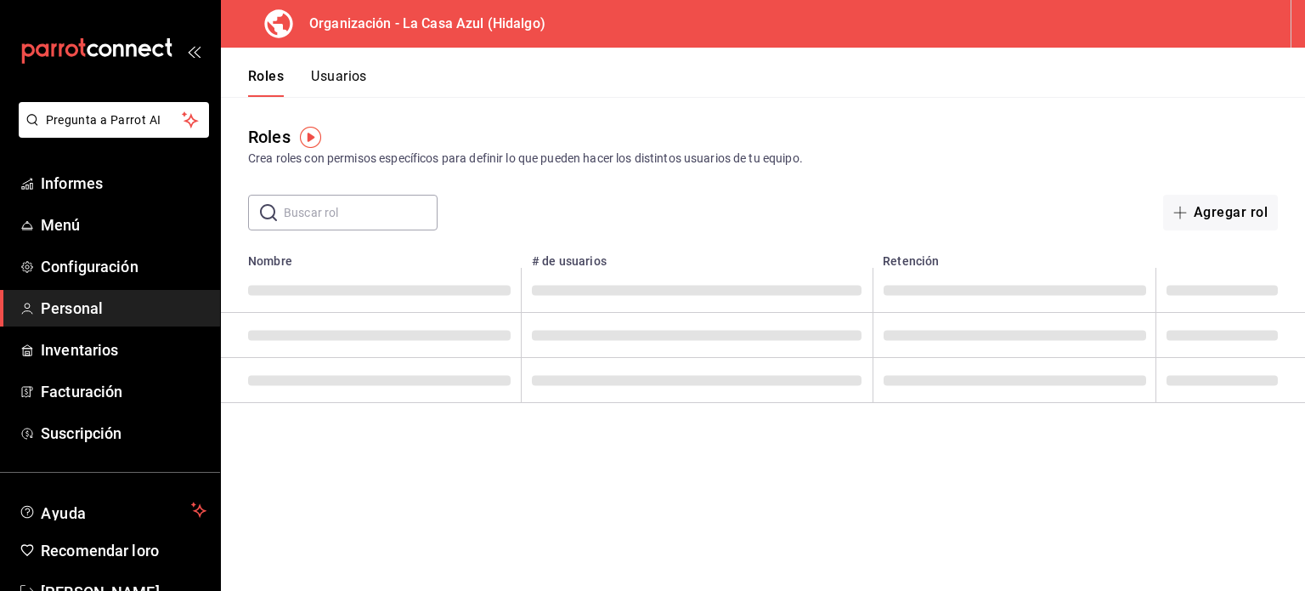
click at [846, 151] on div "Crea roles con permisos específicos para definir lo que pueden hacer los distin…" at bounding box center [763, 159] width 1030 height 18
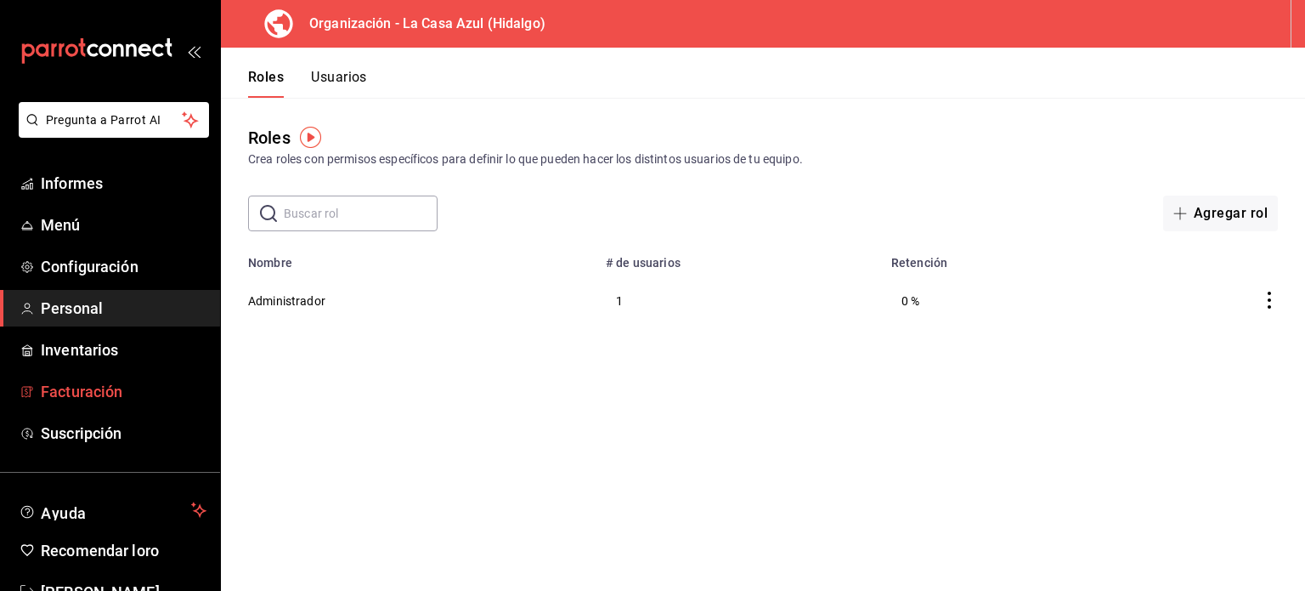
click at [110, 388] on font "Facturación" at bounding box center [82, 391] width 82 height 18
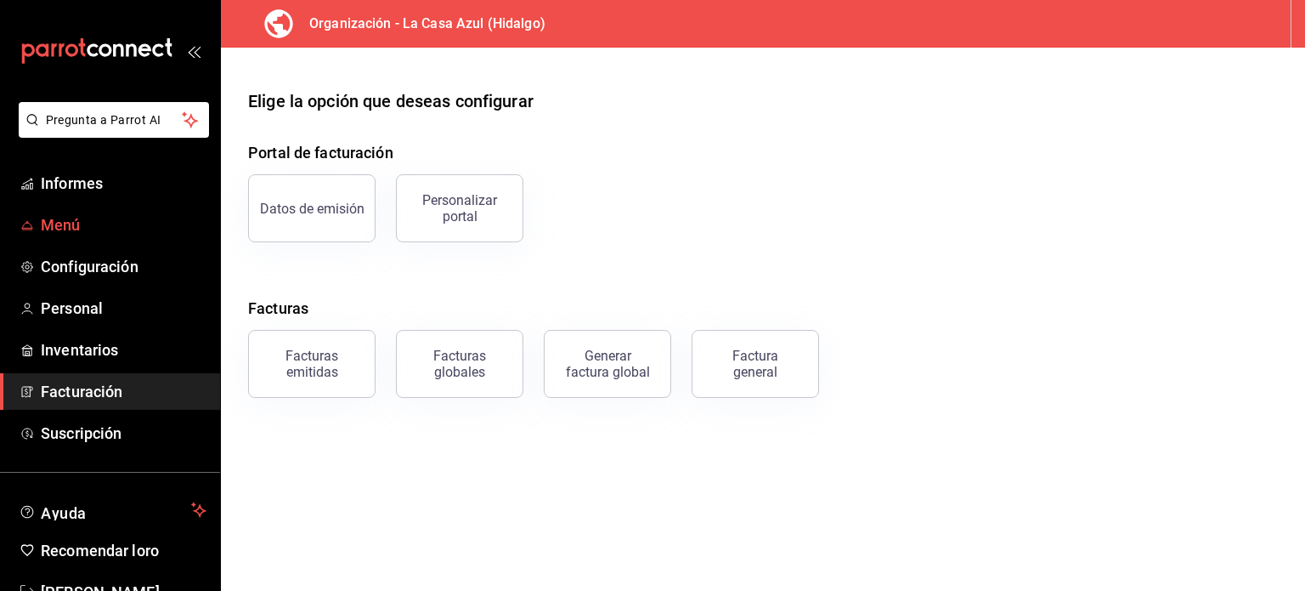
click at [85, 223] on span "Menú" at bounding box center [124, 224] width 166 height 23
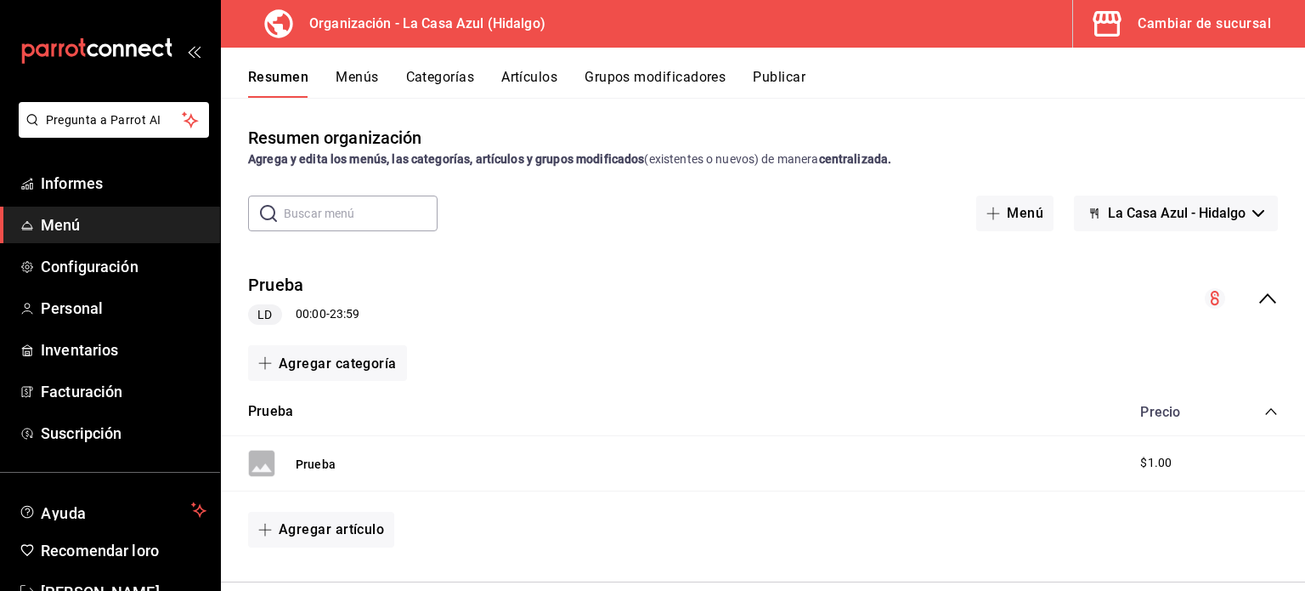
click at [1205, 292] on circle "colapsar-fila-del-menú" at bounding box center [1215, 298] width 20 height 20
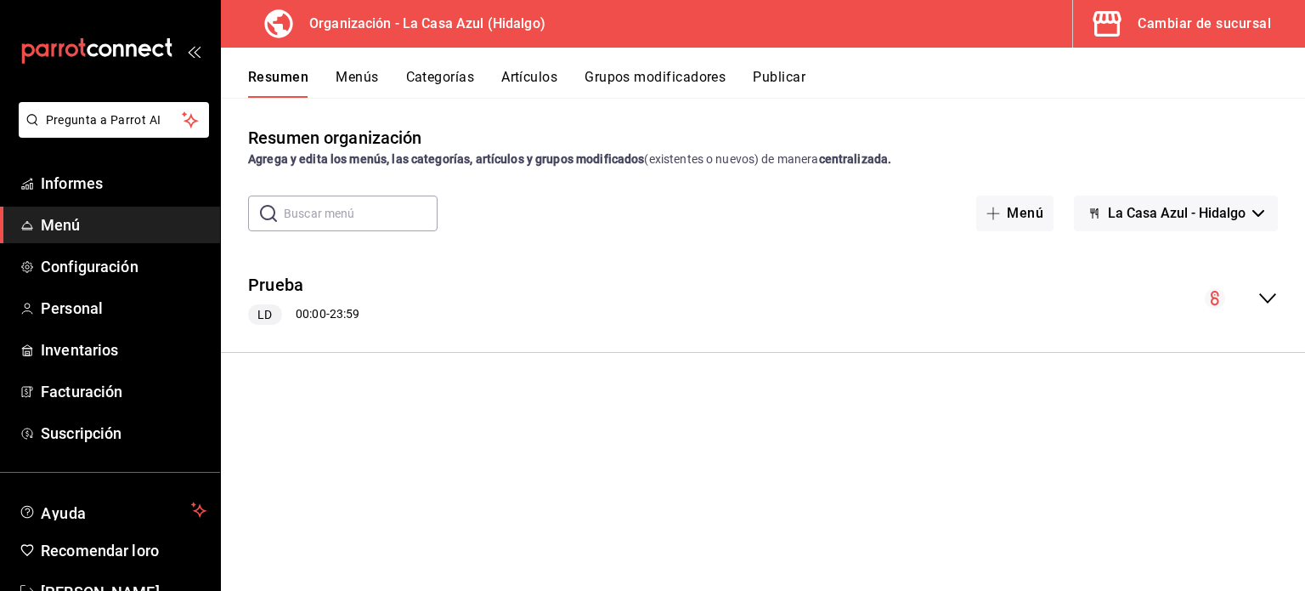
click at [1196, 292] on div "Prueba LD 00:00 - 23:59" at bounding box center [763, 298] width 1084 height 81
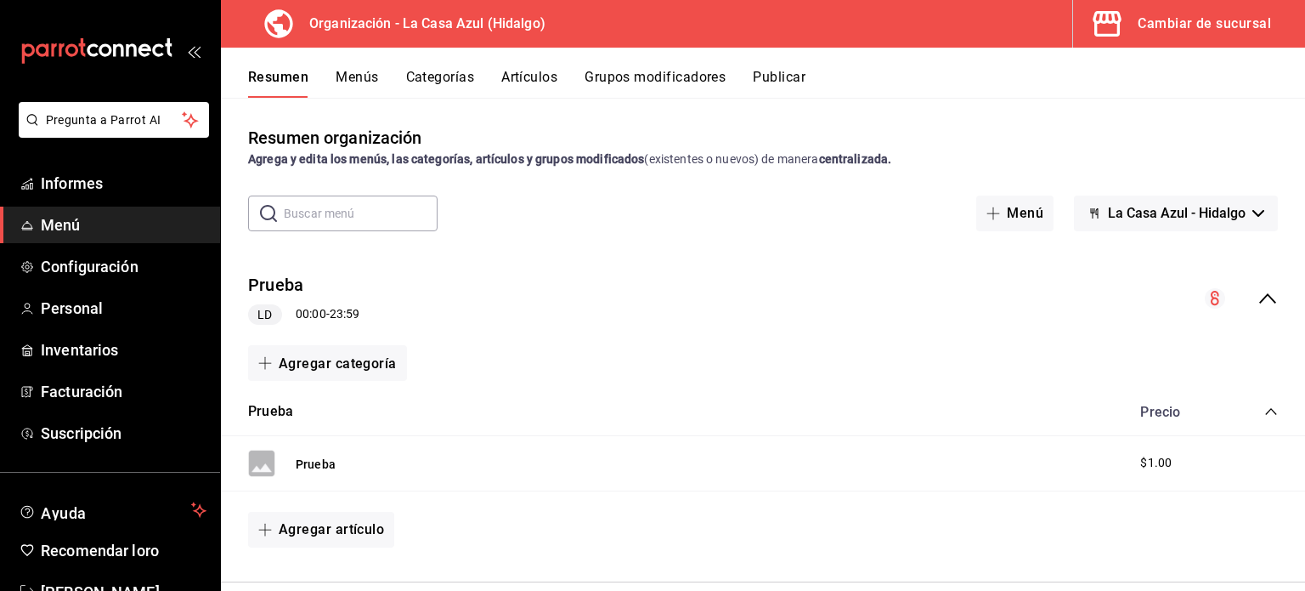
click at [1258, 303] on icon "colapsar-fila-del-menú" at bounding box center [1268, 298] width 20 height 20
click at [352, 74] on font "Menús" at bounding box center [357, 77] width 42 height 16
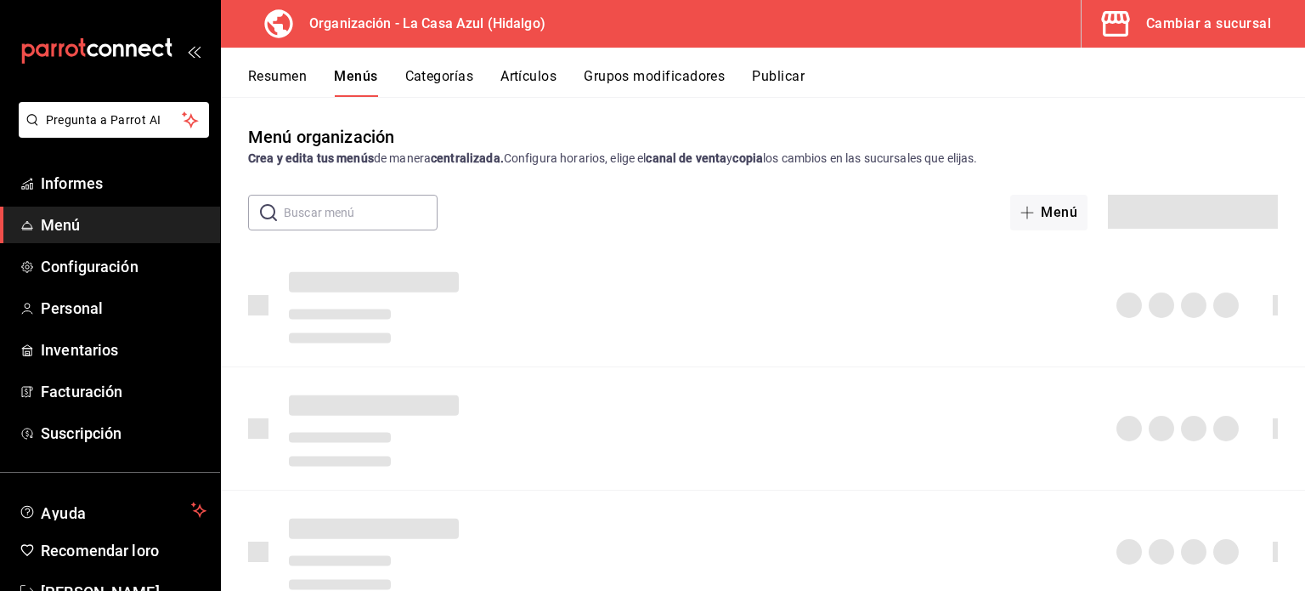
click at [1153, 29] on div "Cambiar a sucursal" at bounding box center [1208, 24] width 125 height 24
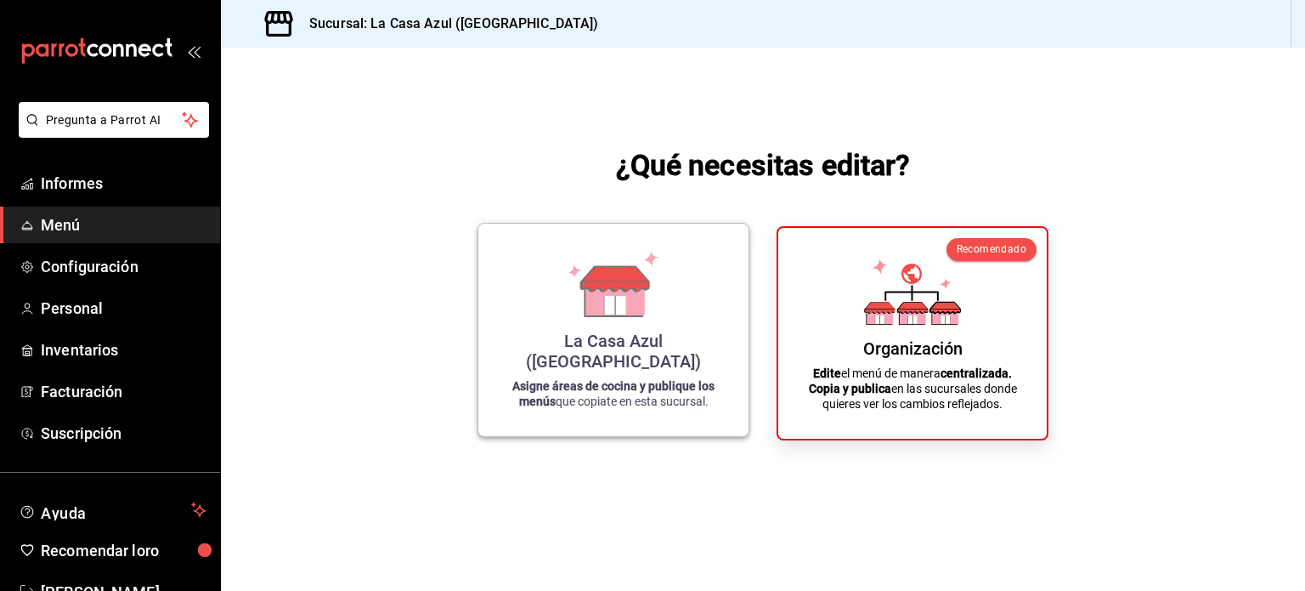
click at [687, 361] on font "La Casa Azul ([GEOGRAPHIC_DATA])" at bounding box center [613, 351] width 175 height 41
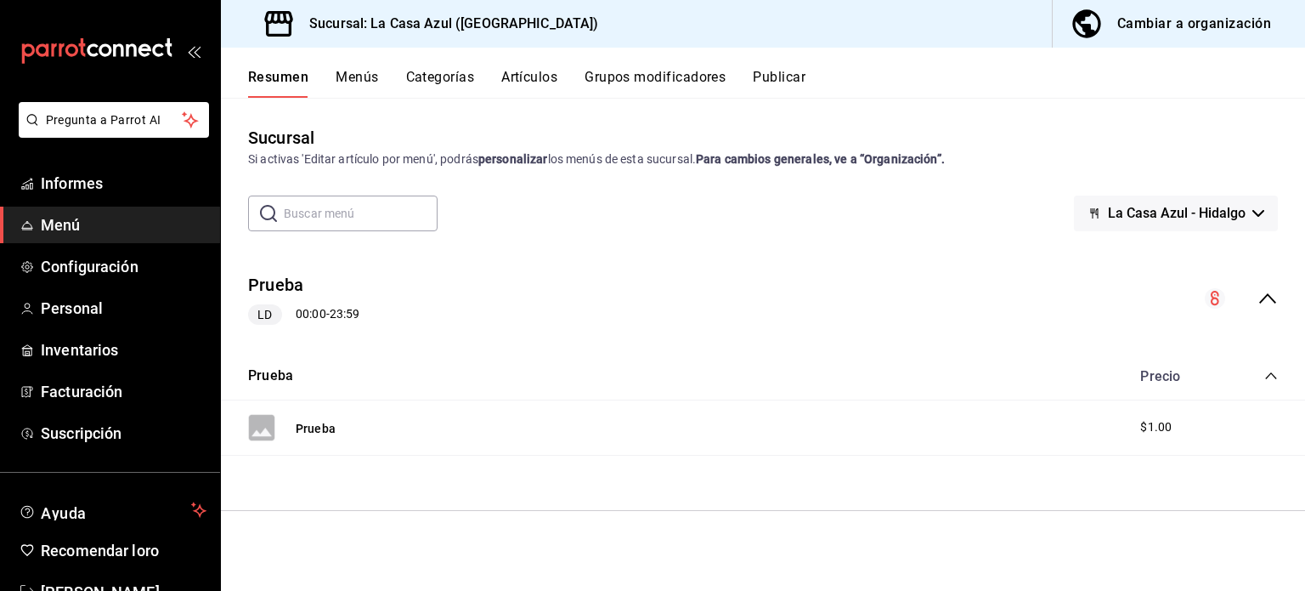
click at [1185, 35] on div "Cambiar a organización" at bounding box center [1194, 24] width 154 height 24
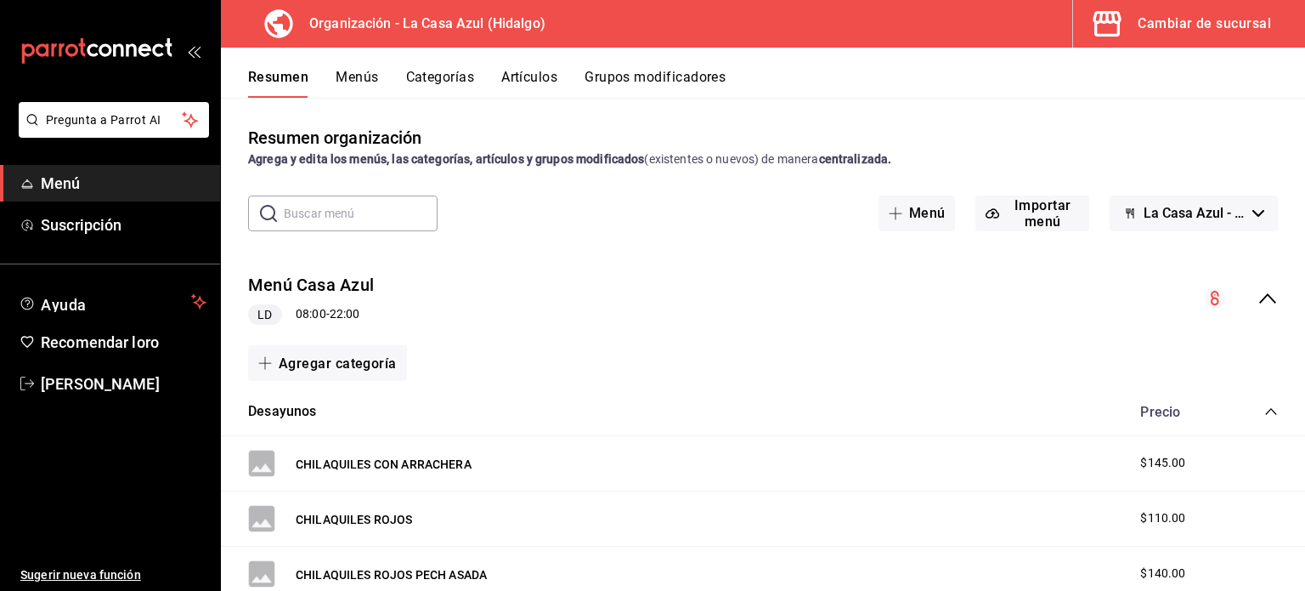
click at [66, 57] on icon "carpetas de buzón" at bounding box center [96, 50] width 153 height 25
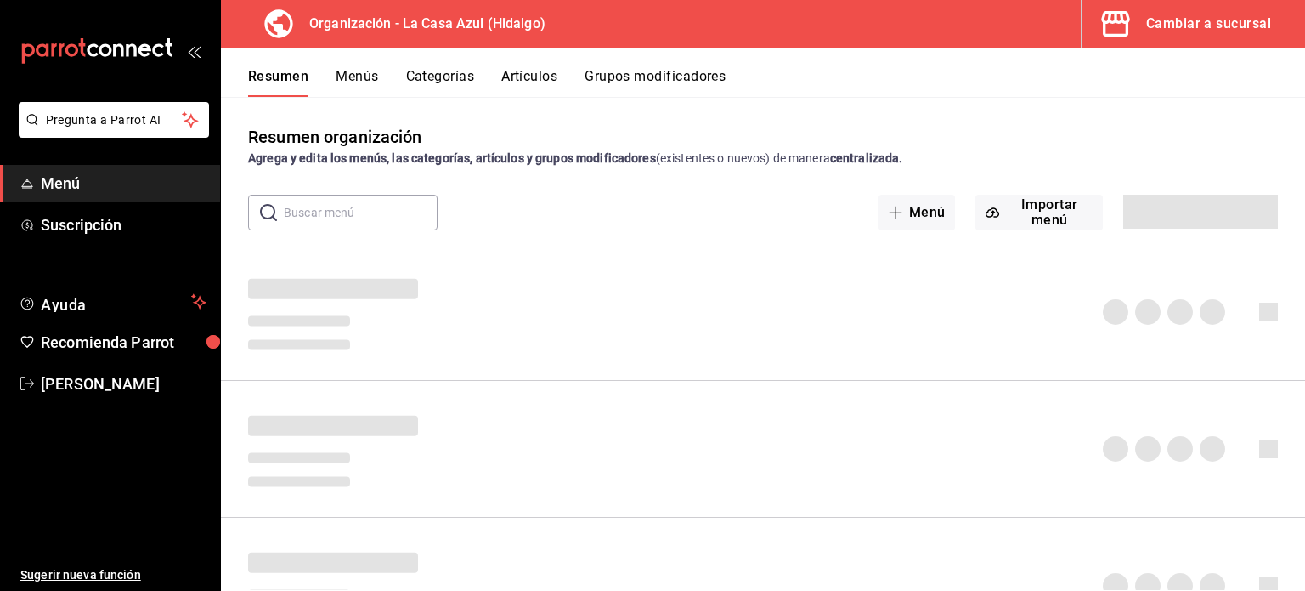
click at [66, 57] on icon "mailbox folders" at bounding box center [96, 50] width 153 height 25
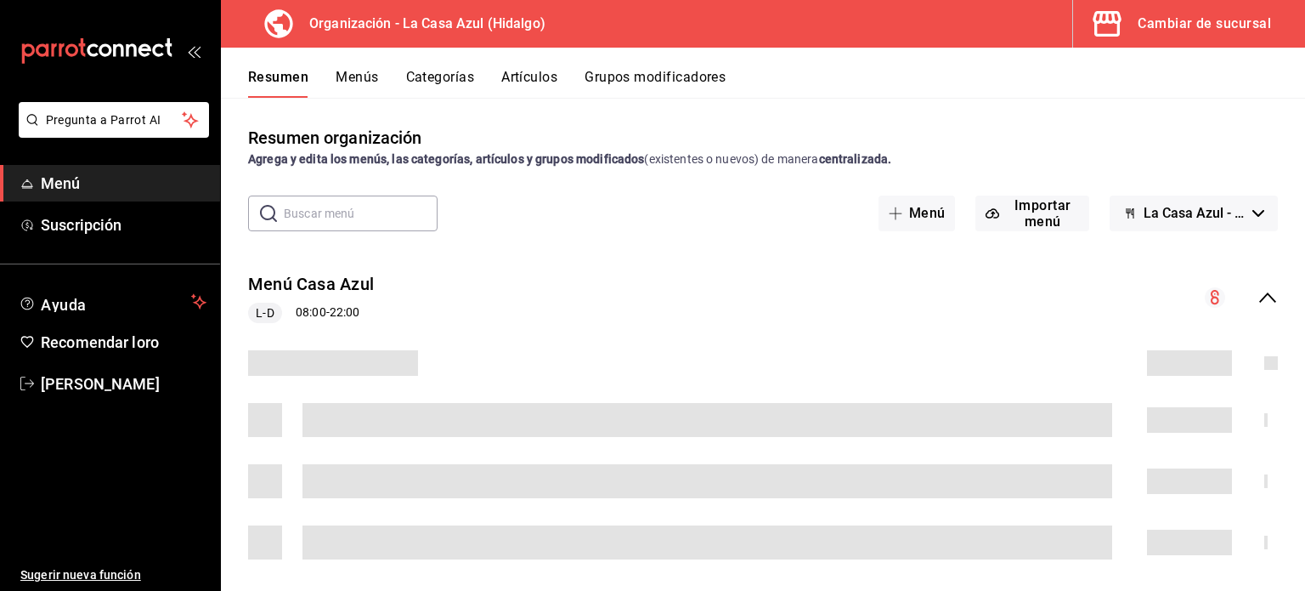
click at [1198, 30] on font "Cambiar de sucursal" at bounding box center [1204, 23] width 133 height 16
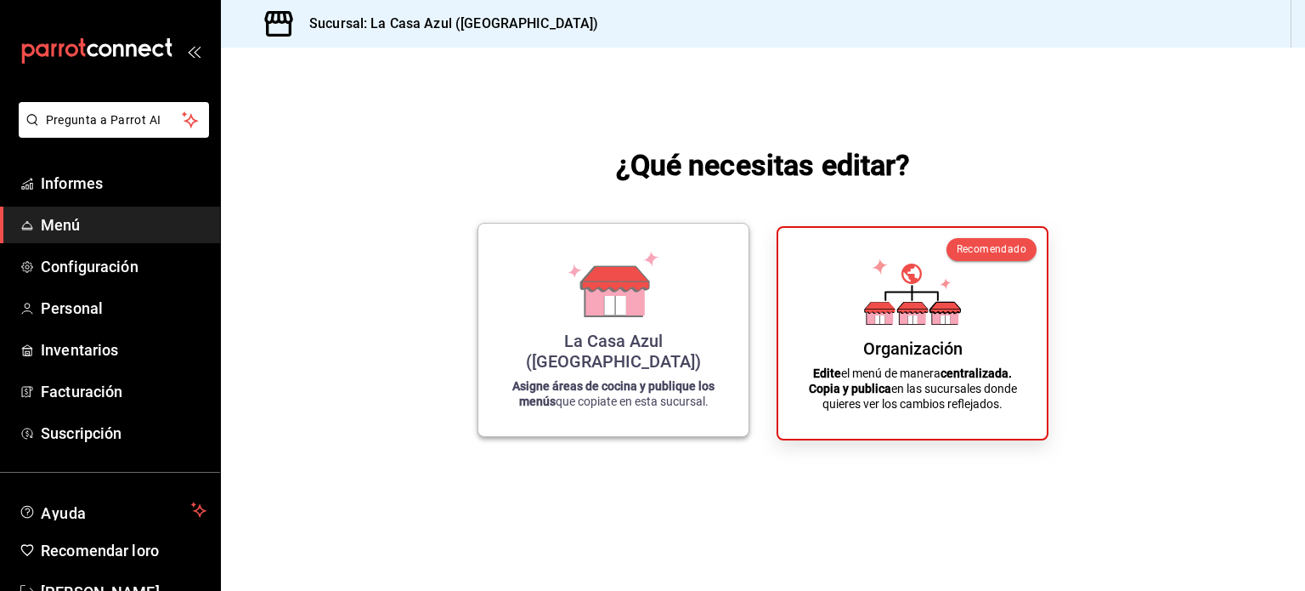
click at [655, 308] on icon at bounding box center [613, 284] width 97 height 66
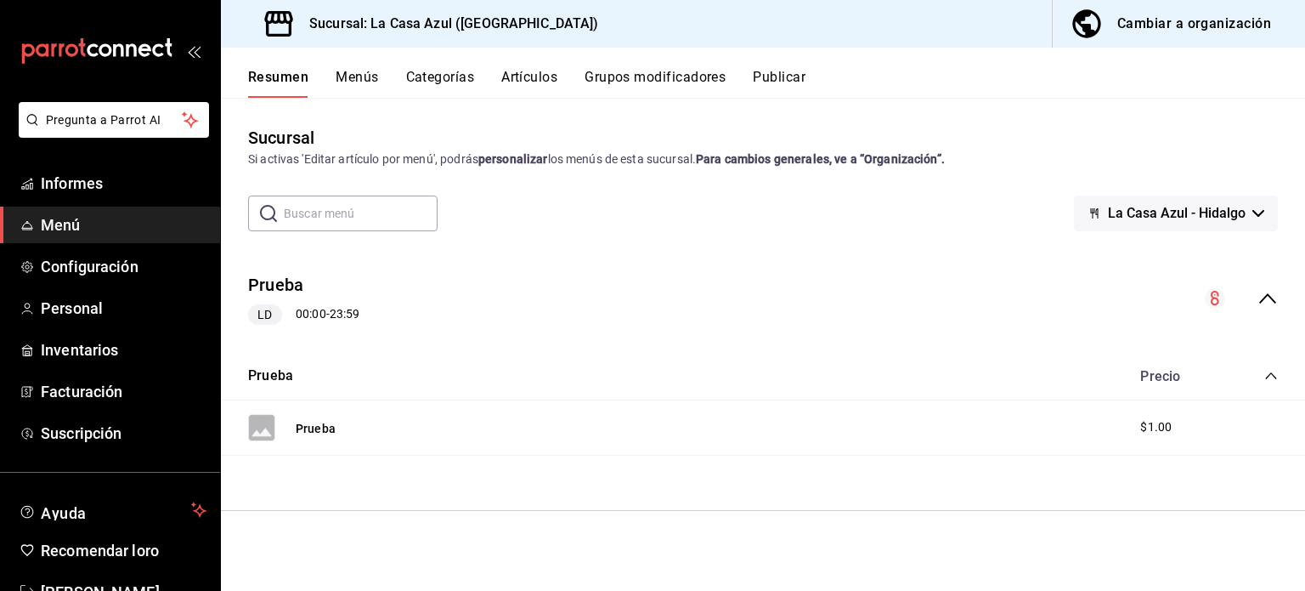
click at [768, 84] on font "Publicar" at bounding box center [779, 77] width 53 height 16
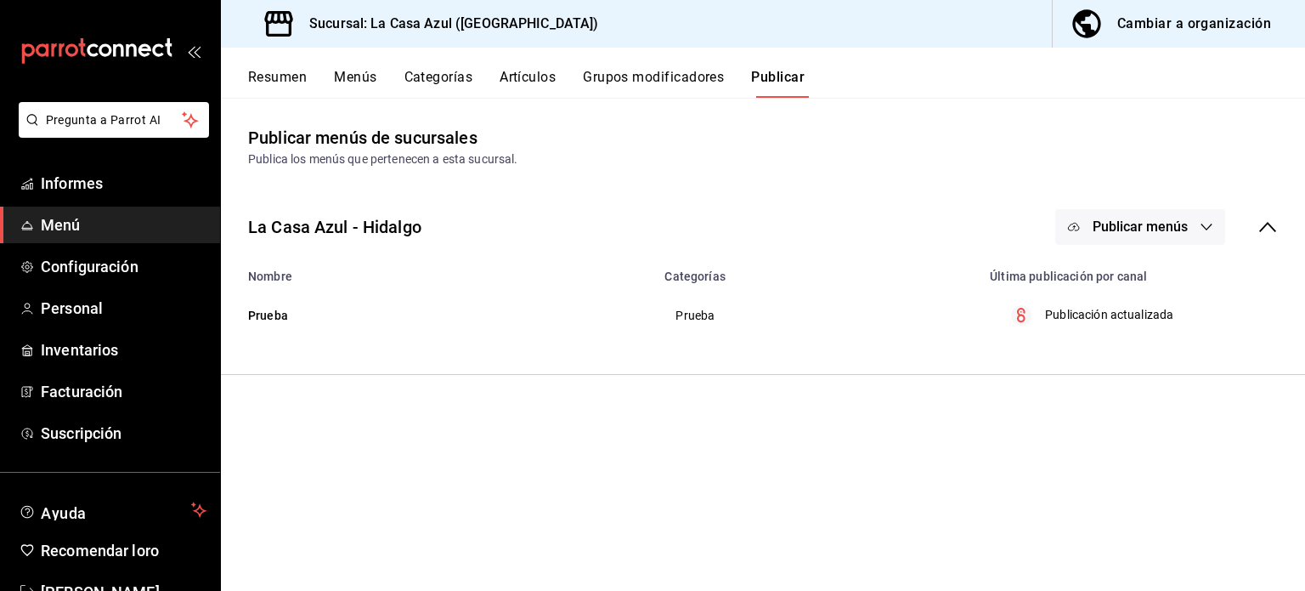
click at [376, 72] on font "Menús" at bounding box center [355, 77] width 42 height 16
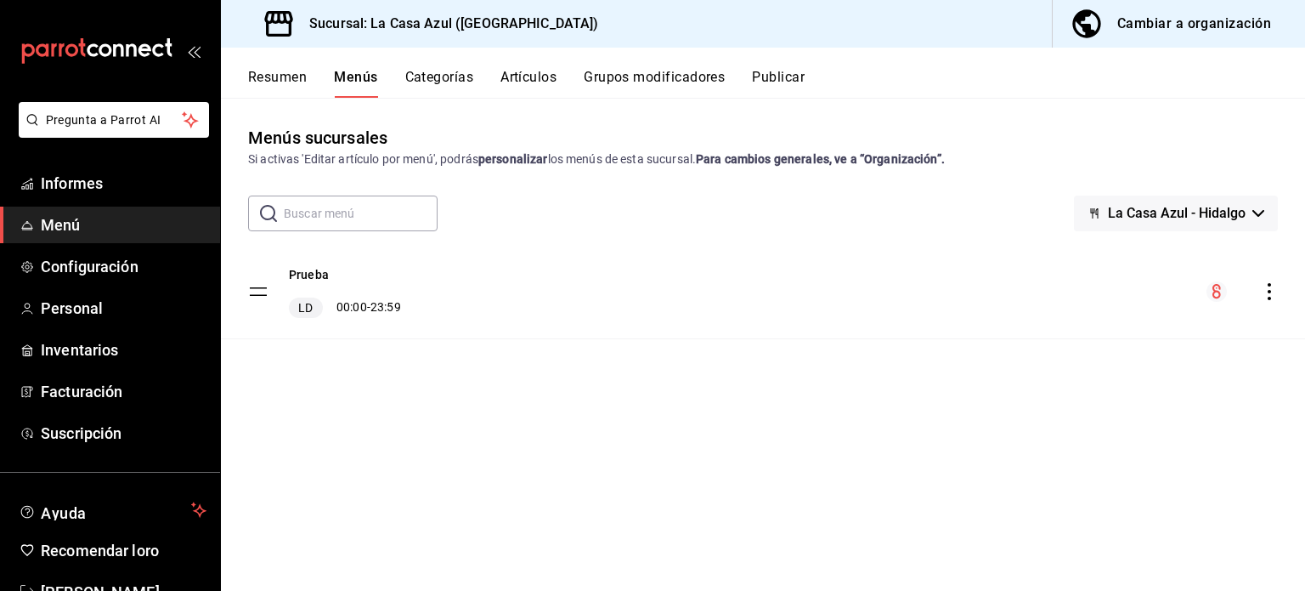
click at [1276, 292] on icon "comportamiento" at bounding box center [1269, 291] width 17 height 17
click at [732, 410] on div at bounding box center [652, 295] width 1305 height 591
click at [276, 73] on font "Resumen" at bounding box center [277, 77] width 59 height 16
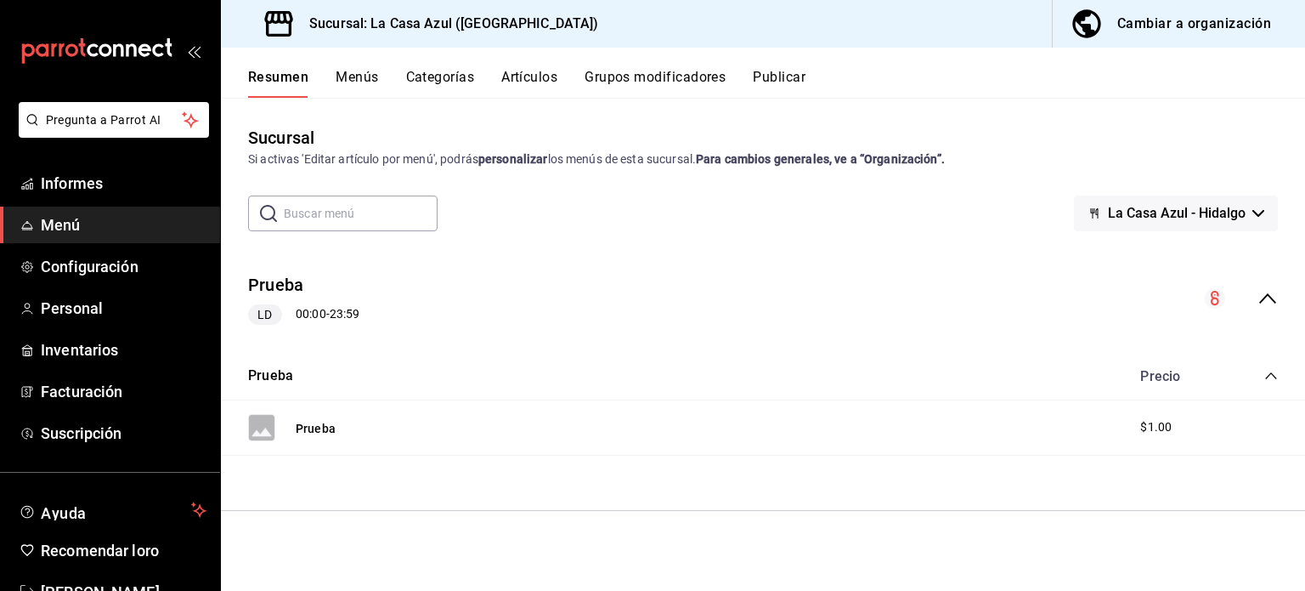
click at [433, 74] on font "Categorías" at bounding box center [440, 77] width 69 height 16
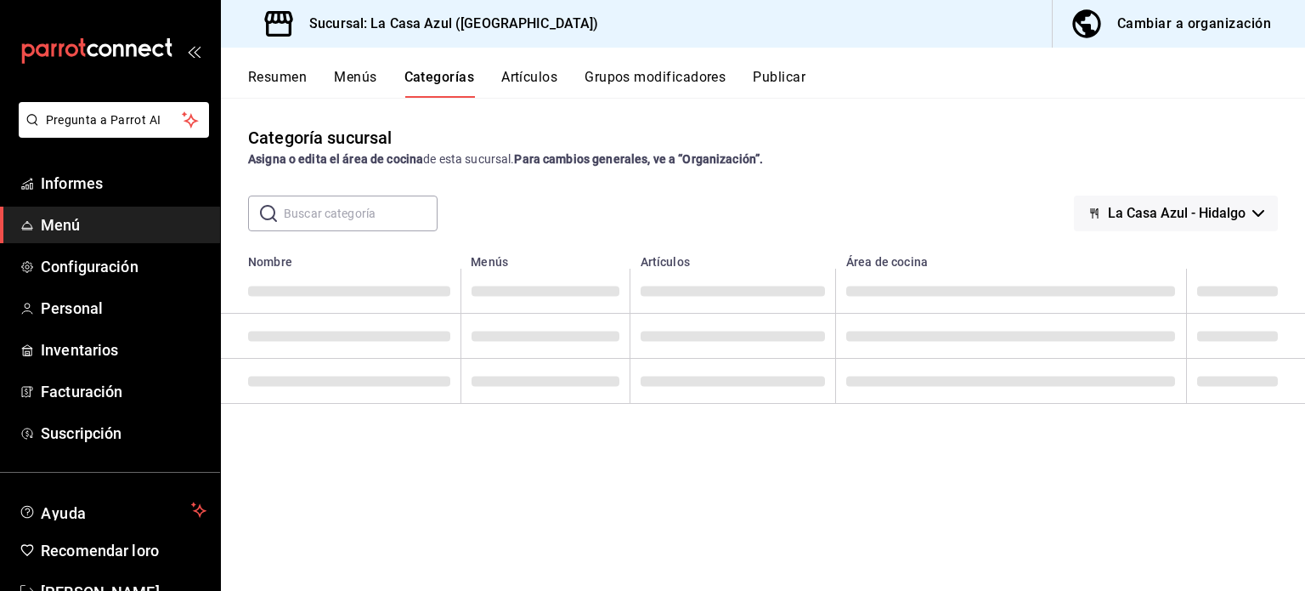
click at [372, 76] on font "Menús" at bounding box center [355, 77] width 42 height 16
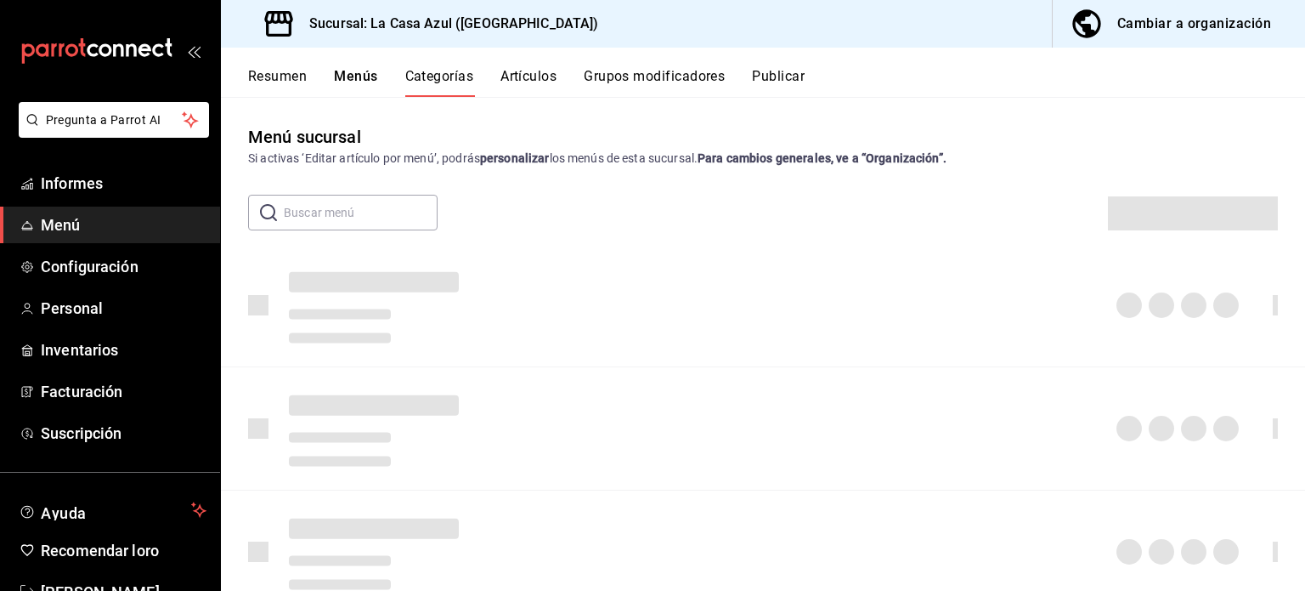
click at [802, 71] on button "Publicar" at bounding box center [778, 82] width 53 height 29
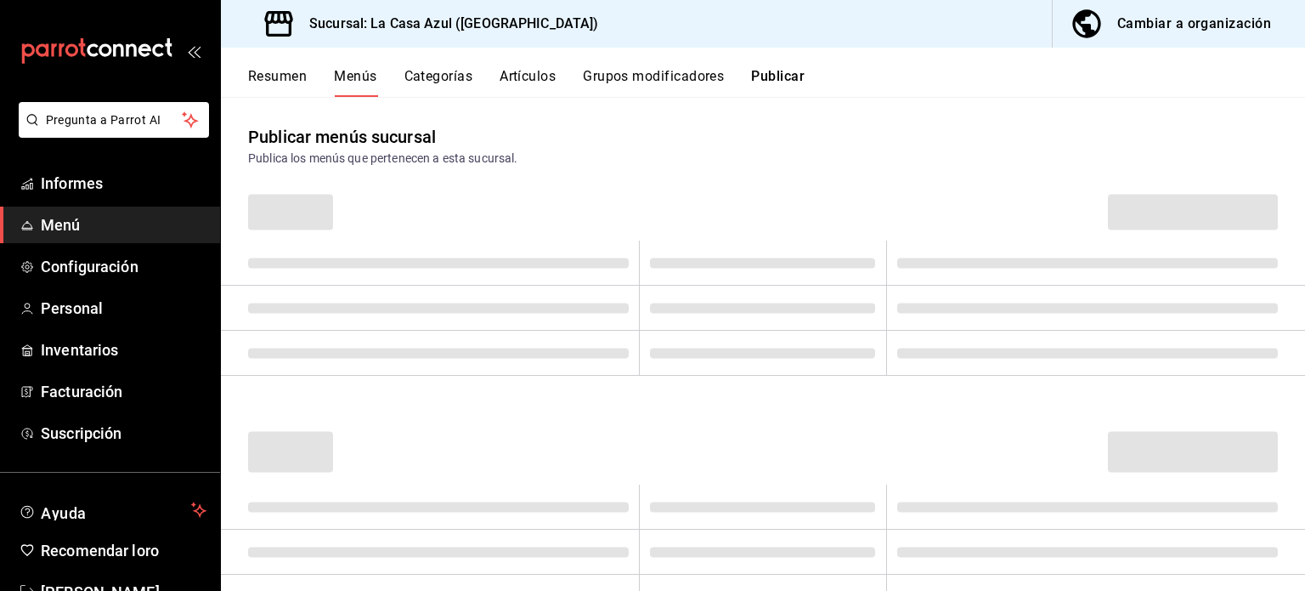
click at [364, 70] on button "Menús" at bounding box center [355, 82] width 42 height 29
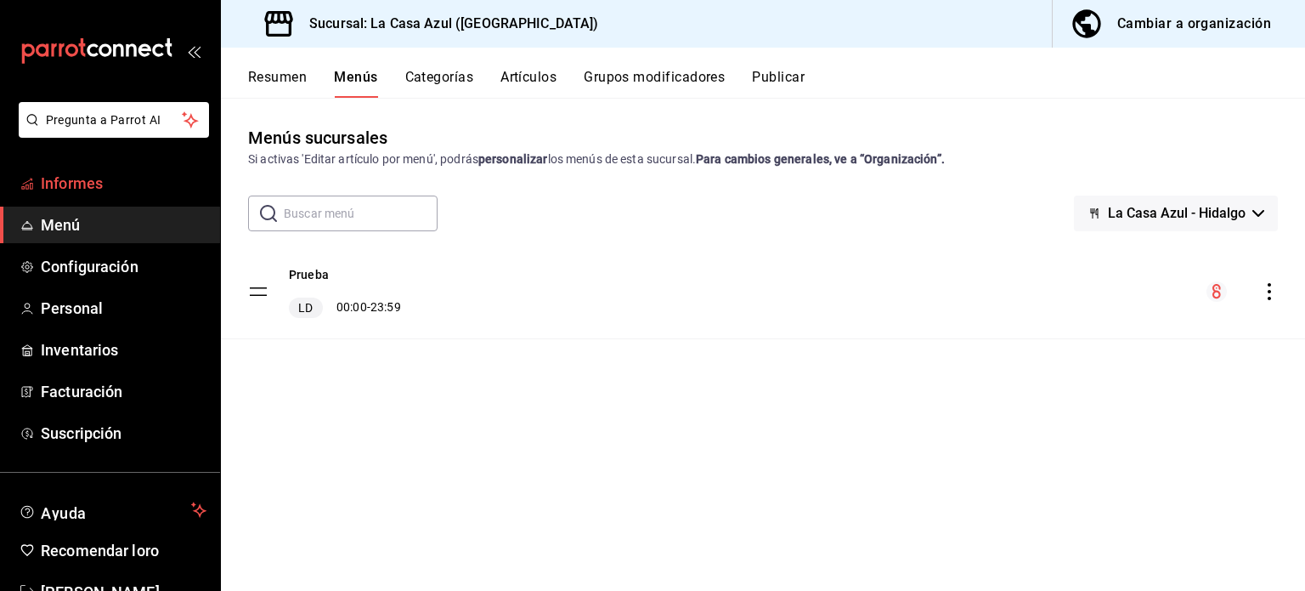
click at [68, 170] on link "Informes" at bounding box center [110, 183] width 220 height 37
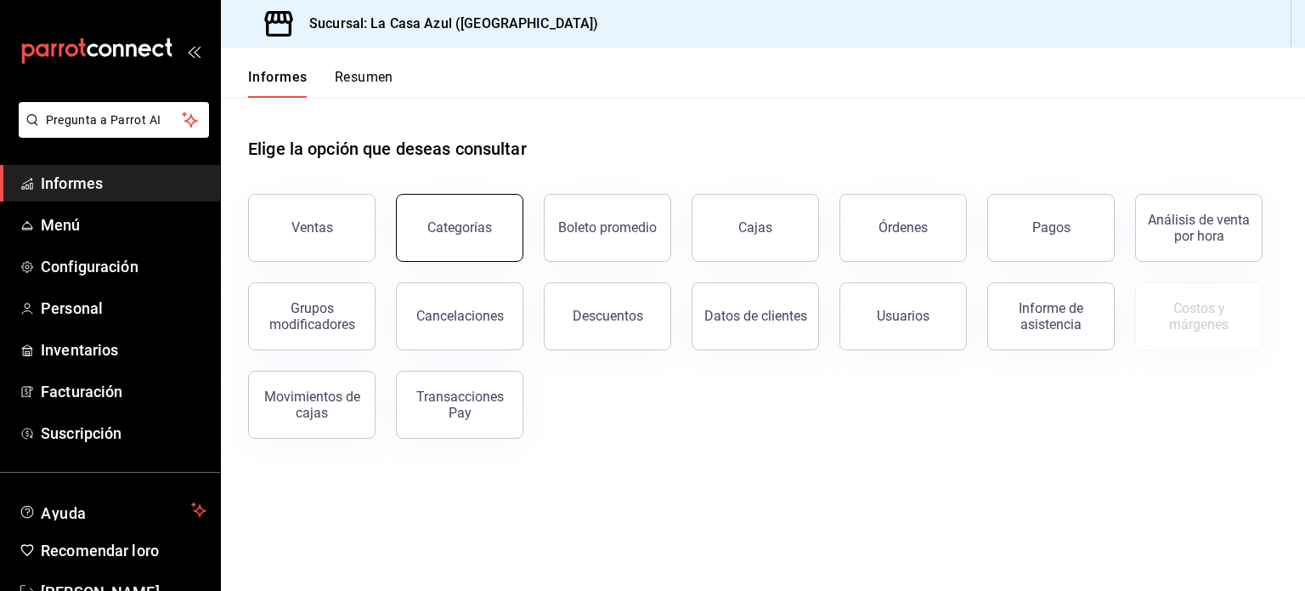
click at [442, 227] on font "Categorías" at bounding box center [459, 227] width 65 height 16
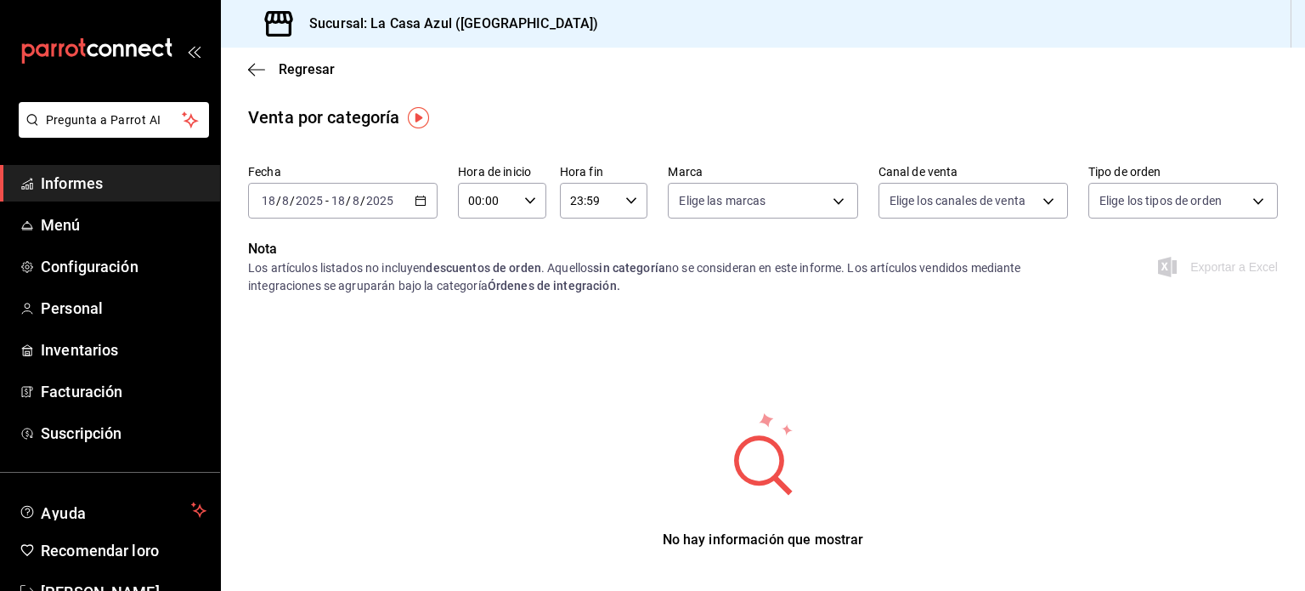
click at [54, 205] on ul "Informes Menú Configuración Personal Inventarios Facturación Suscripción" at bounding box center [110, 308] width 220 height 286
click at [60, 178] on font "Informes" at bounding box center [72, 183] width 62 height 18
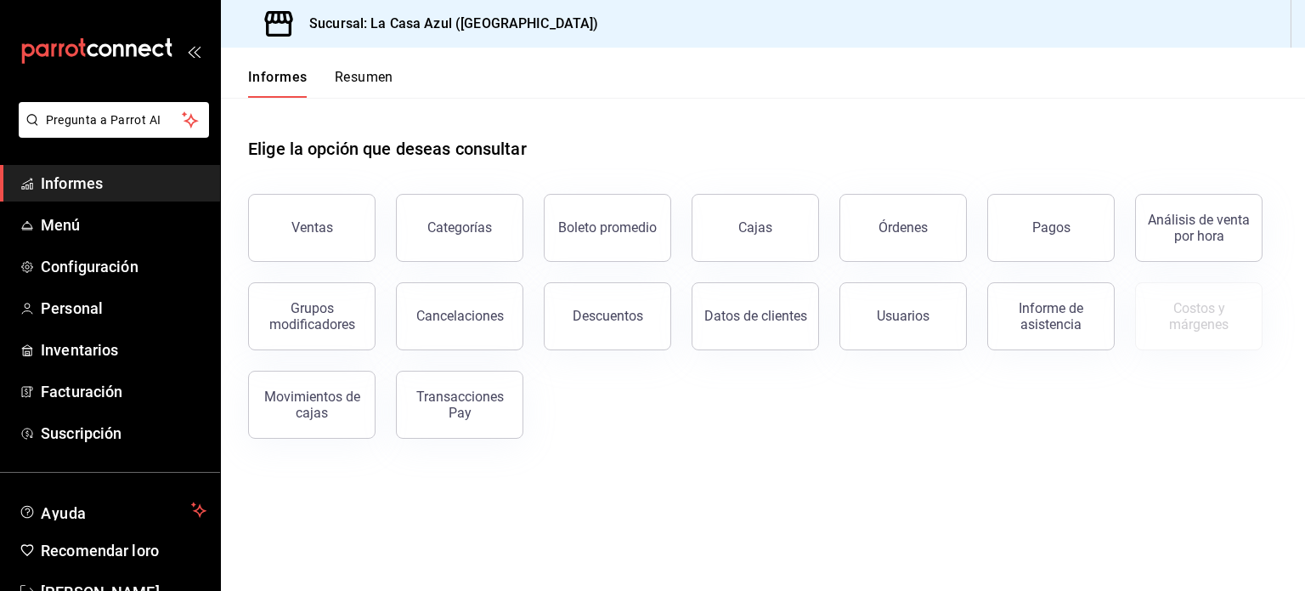
click at [912, 181] on div "Ventas Categorías Boleto promedio Cajas Órdenes Pagos Análisis de venta por hor…" at bounding box center [753, 305] width 1050 height 265
click at [729, 234] on button "Cajas" at bounding box center [755, 228] width 127 height 68
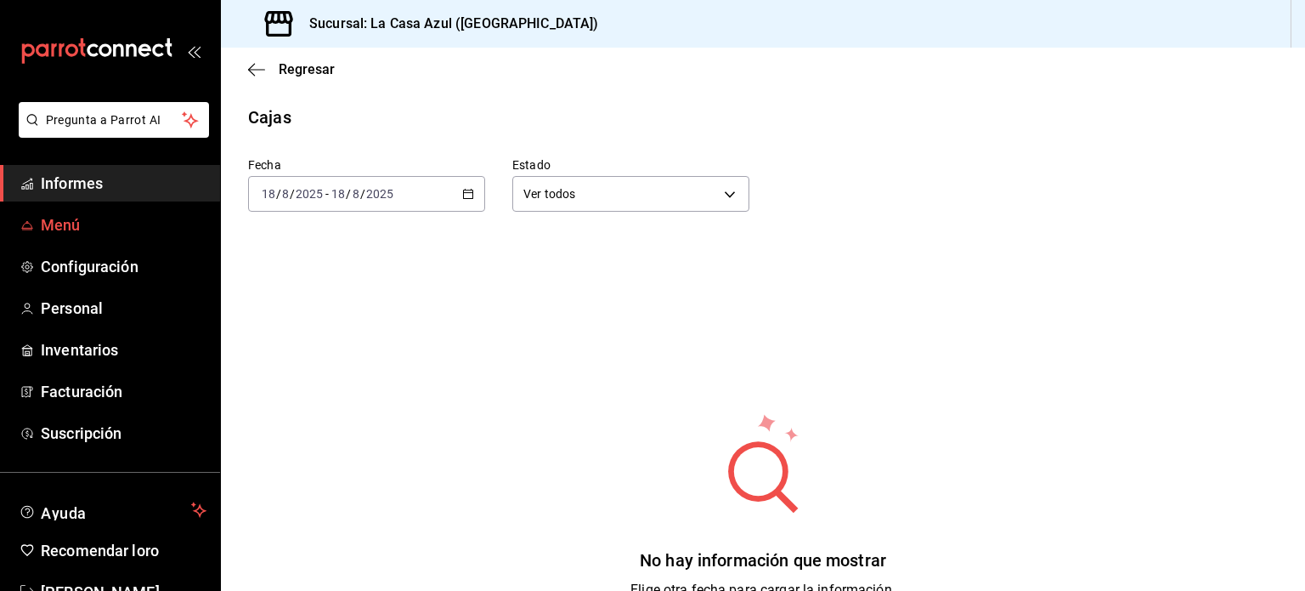
click at [110, 235] on span "Menú" at bounding box center [124, 224] width 166 height 23
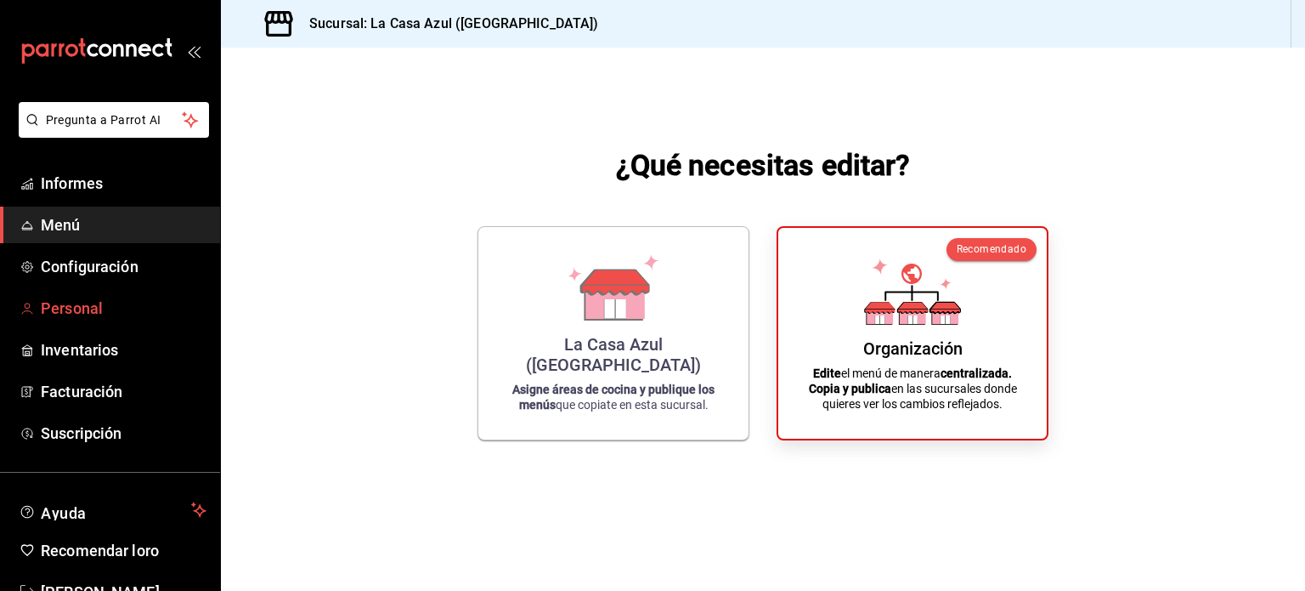
click at [112, 308] on span "Personal" at bounding box center [124, 308] width 166 height 23
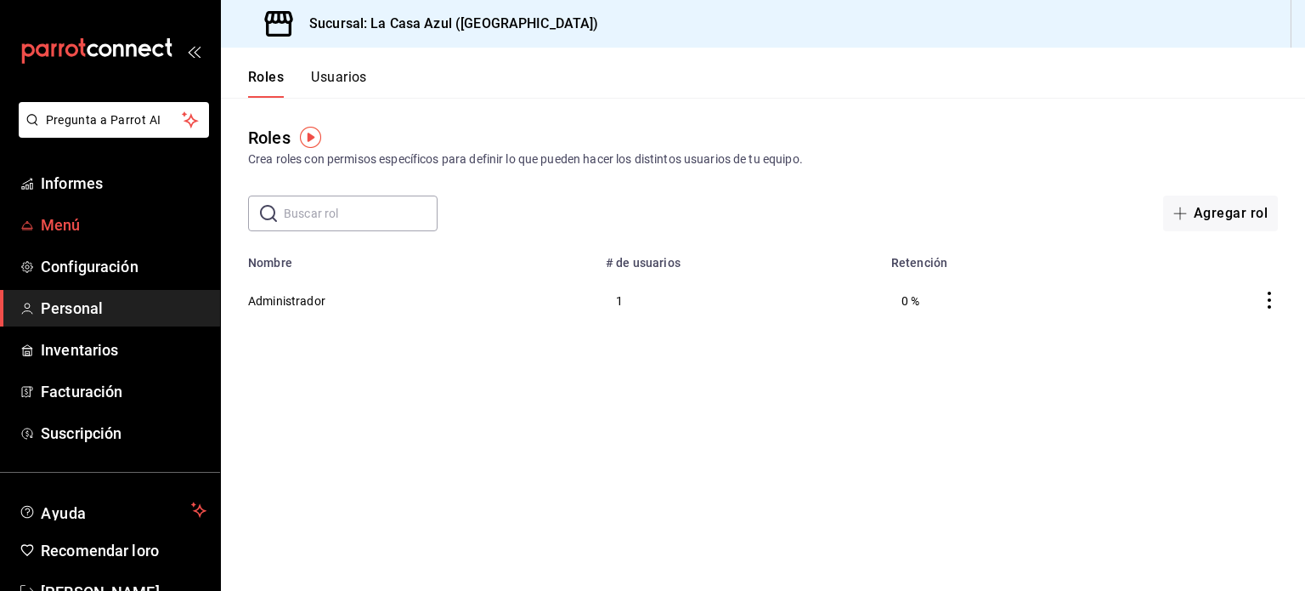
click at [80, 220] on span "Menú" at bounding box center [124, 224] width 166 height 23
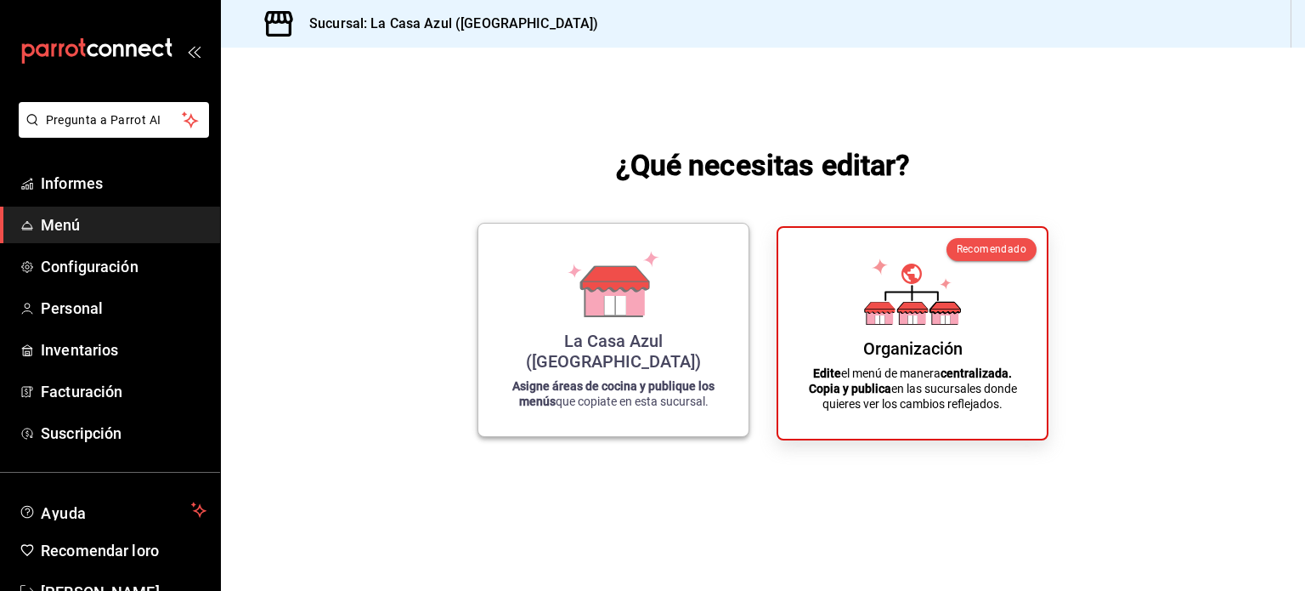
click at [574, 387] on font "Asigne áreas de cocina y publique los menús" at bounding box center [613, 393] width 202 height 29
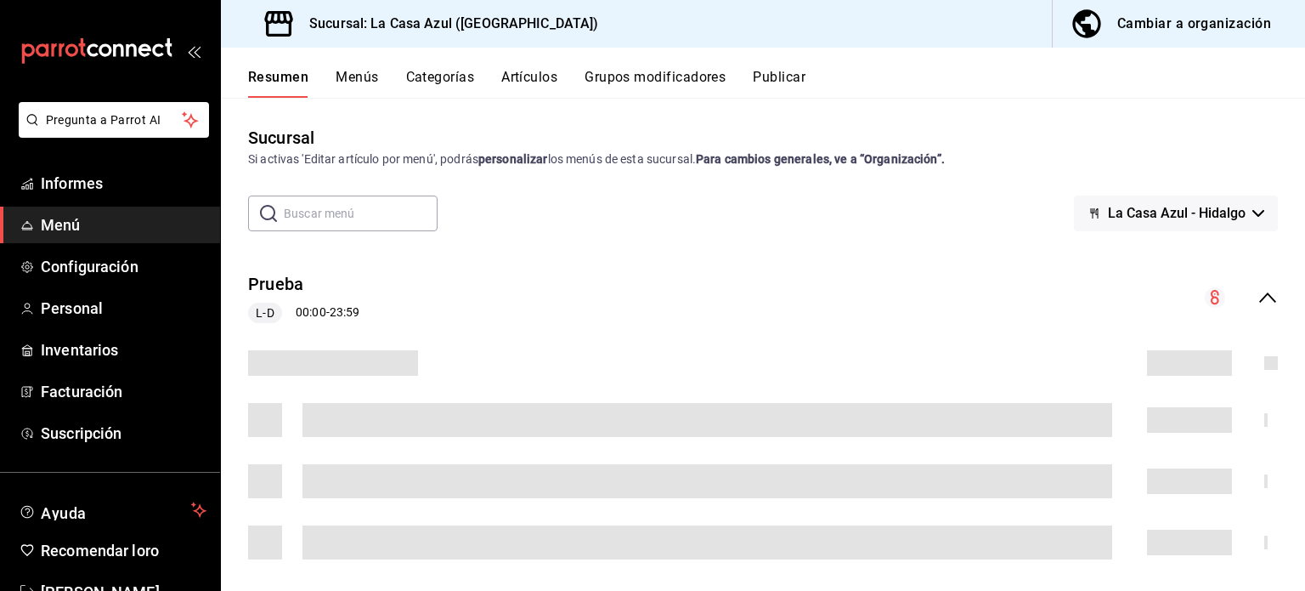
click at [785, 66] on div "Resumen Menús Categorías Artículos Grupos modificadores Publicar" at bounding box center [763, 73] width 1084 height 50
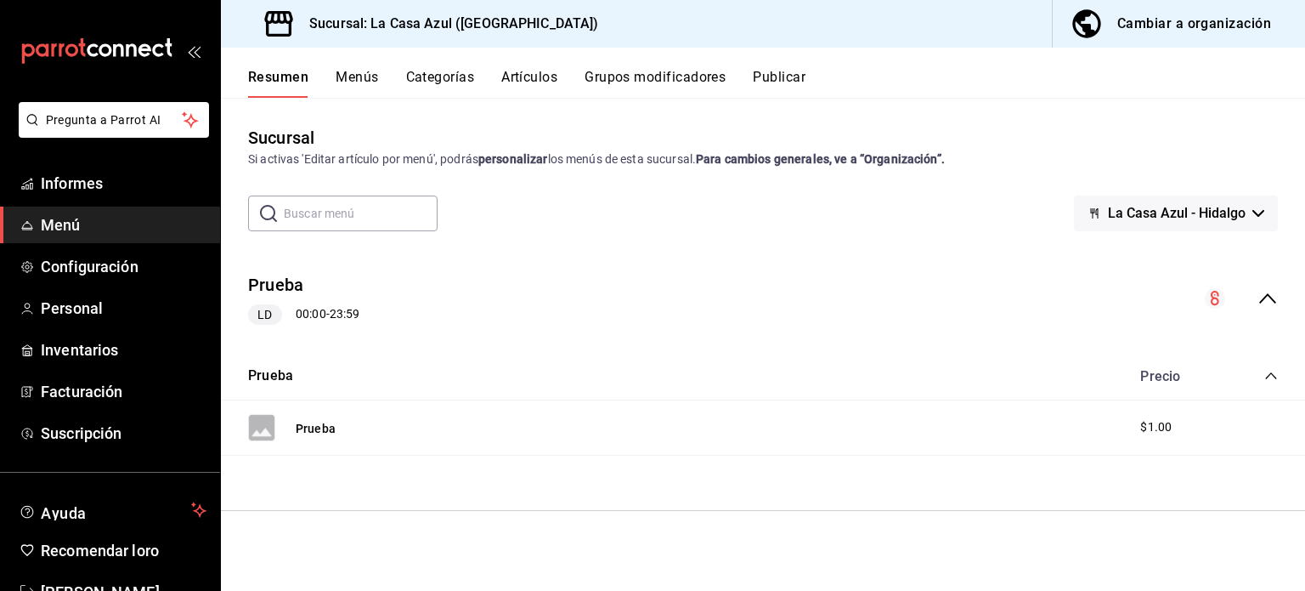
click at [1111, 33] on span "button" at bounding box center [1090, 24] width 41 height 34
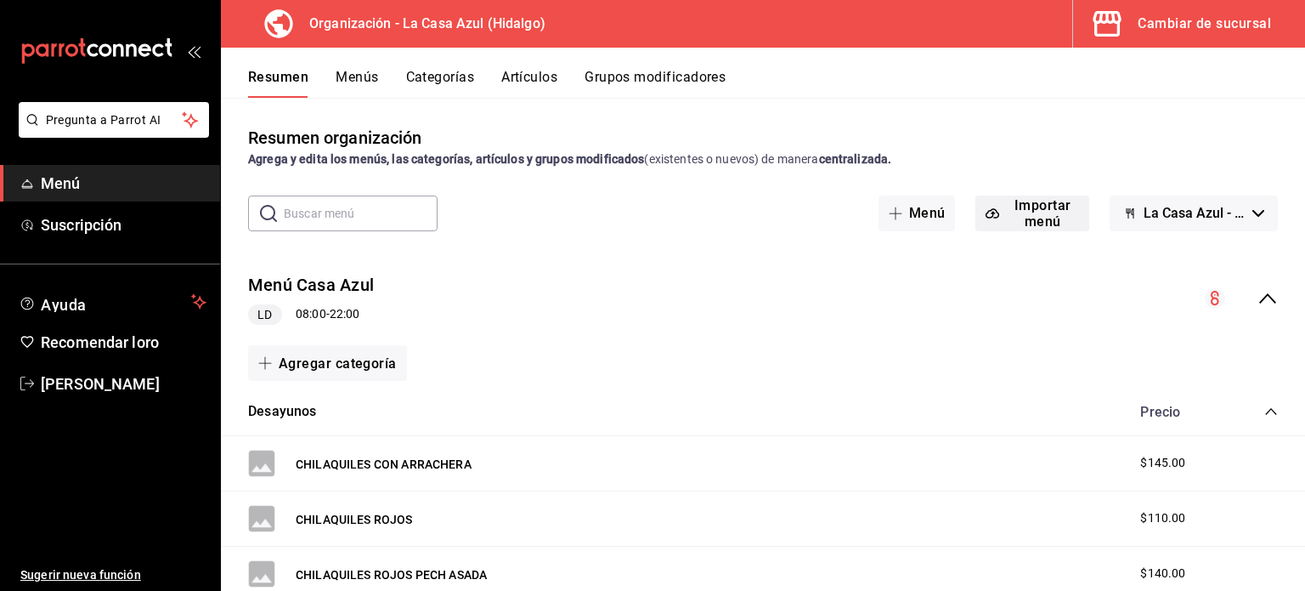
click at [1043, 213] on font "Importar menú" at bounding box center [1043, 213] width 57 height 32
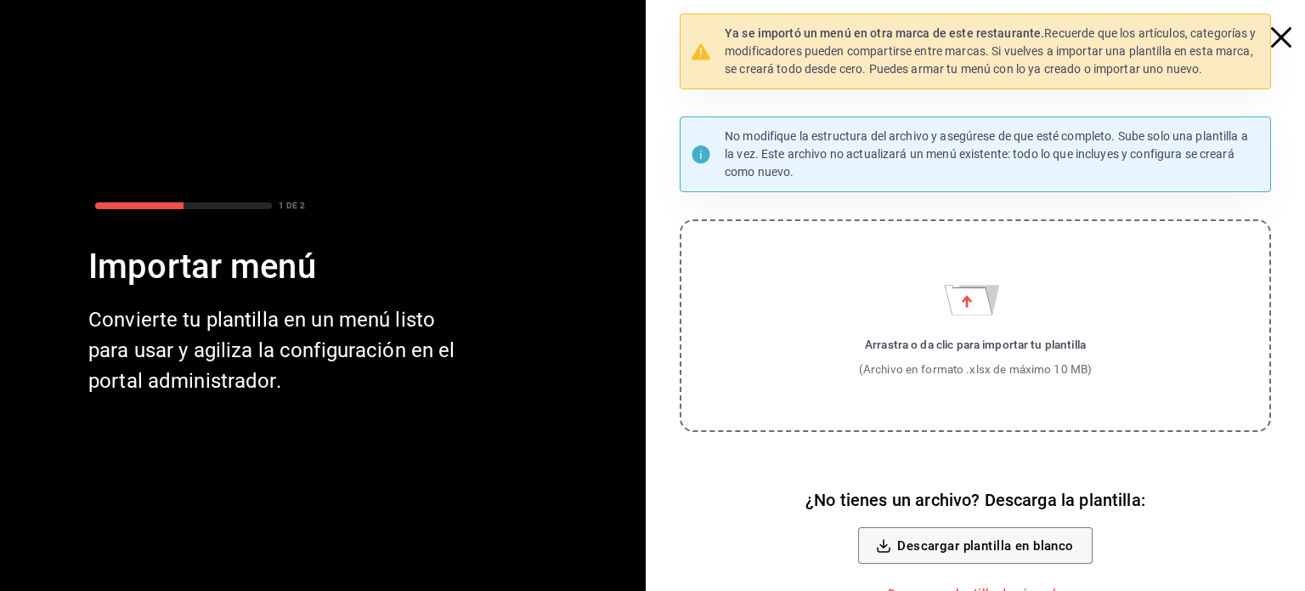
click at [1278, 33] on icon "button" at bounding box center [1281, 37] width 20 height 20
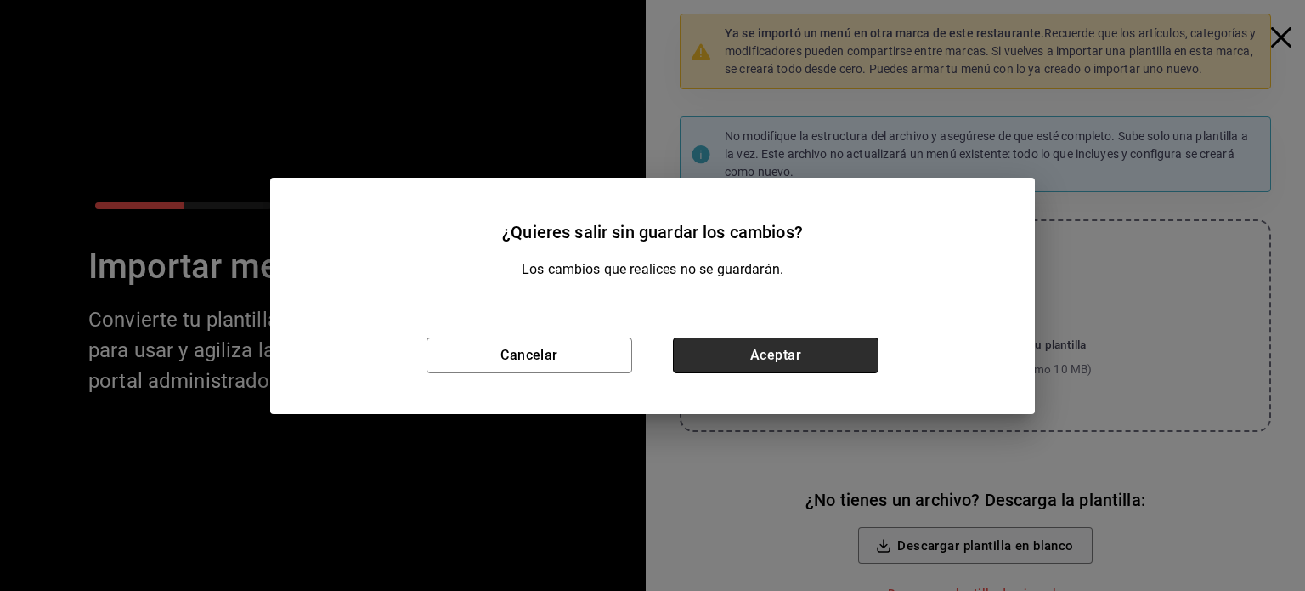
click at [704, 350] on button "Aceptar" at bounding box center [776, 355] width 206 height 36
click at [704, 350] on div "Agregar categoría" at bounding box center [763, 363] width 1030 height 36
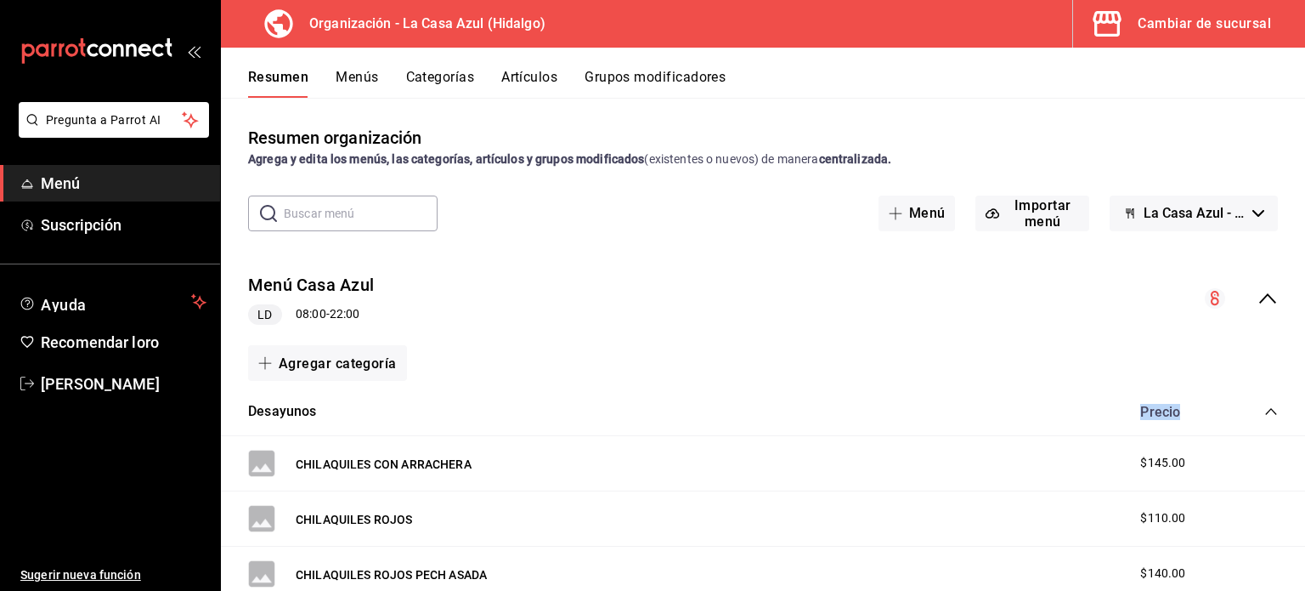
click at [1252, 212] on icon "button" at bounding box center [1258, 213] width 12 height 7
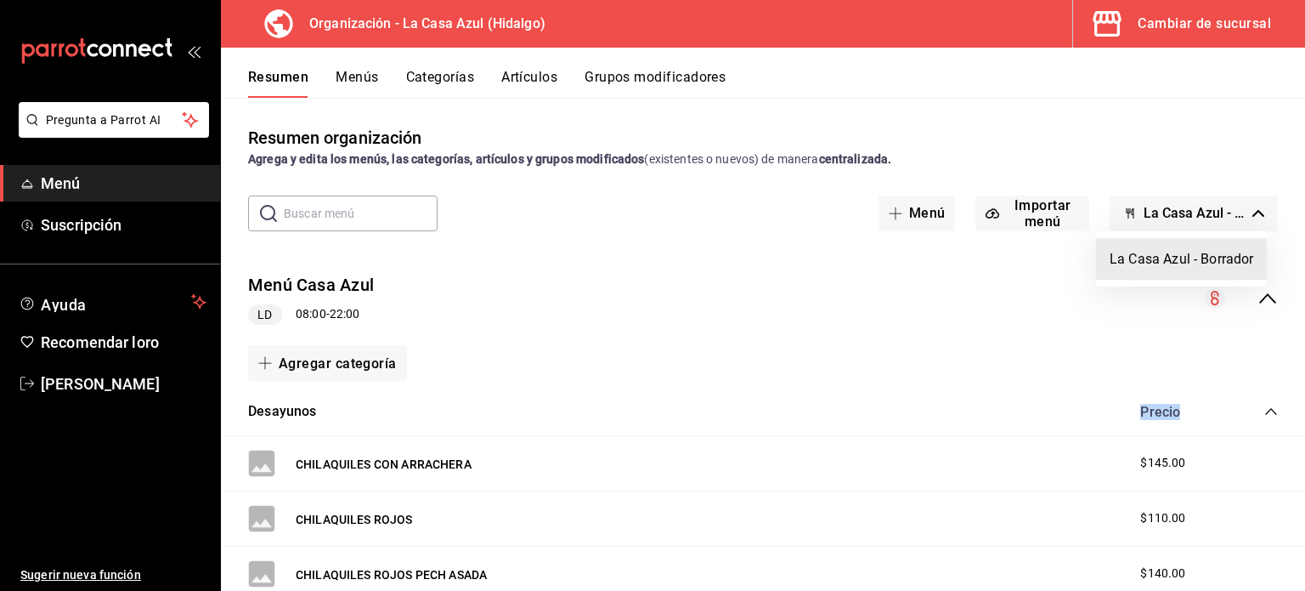
click at [1194, 262] on font "La Casa Azul - Borrador" at bounding box center [1182, 259] width 144 height 16
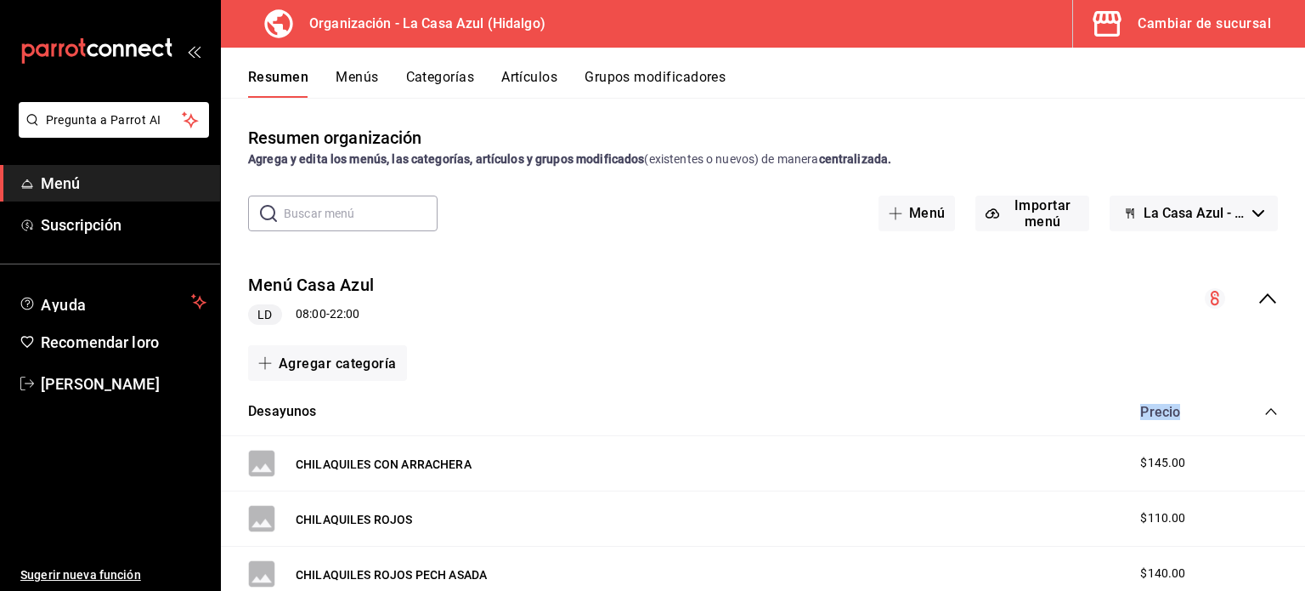
click at [356, 87] on button "Menús" at bounding box center [357, 83] width 42 height 30
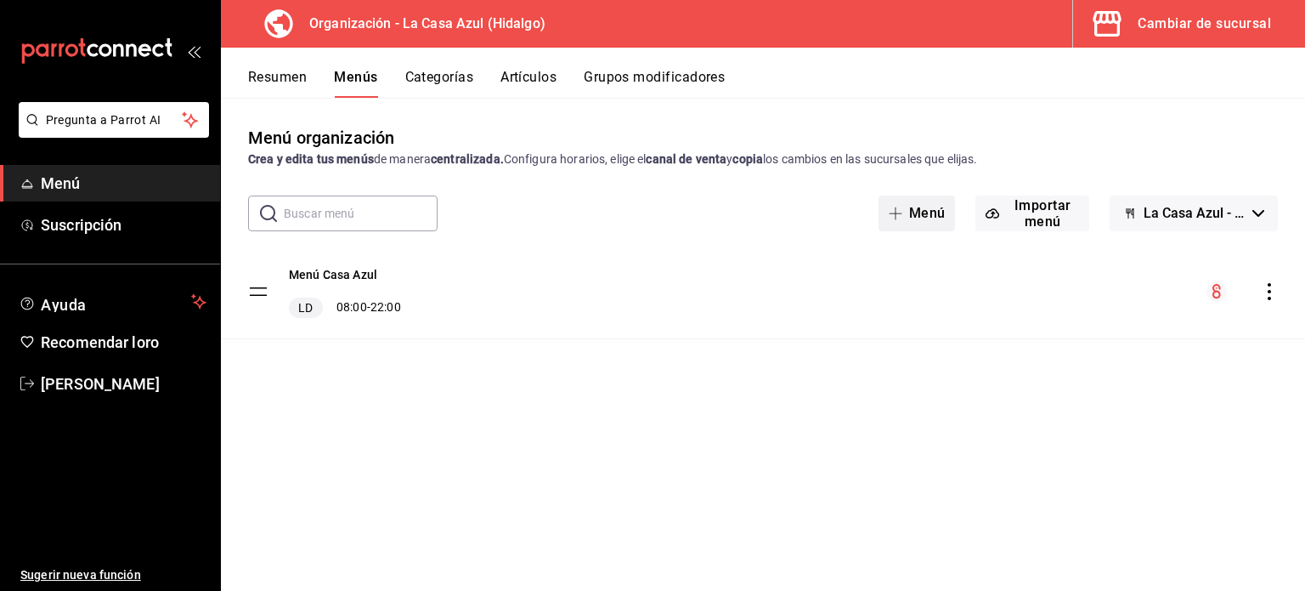
click at [928, 209] on font "Menú" at bounding box center [927, 213] width 37 height 16
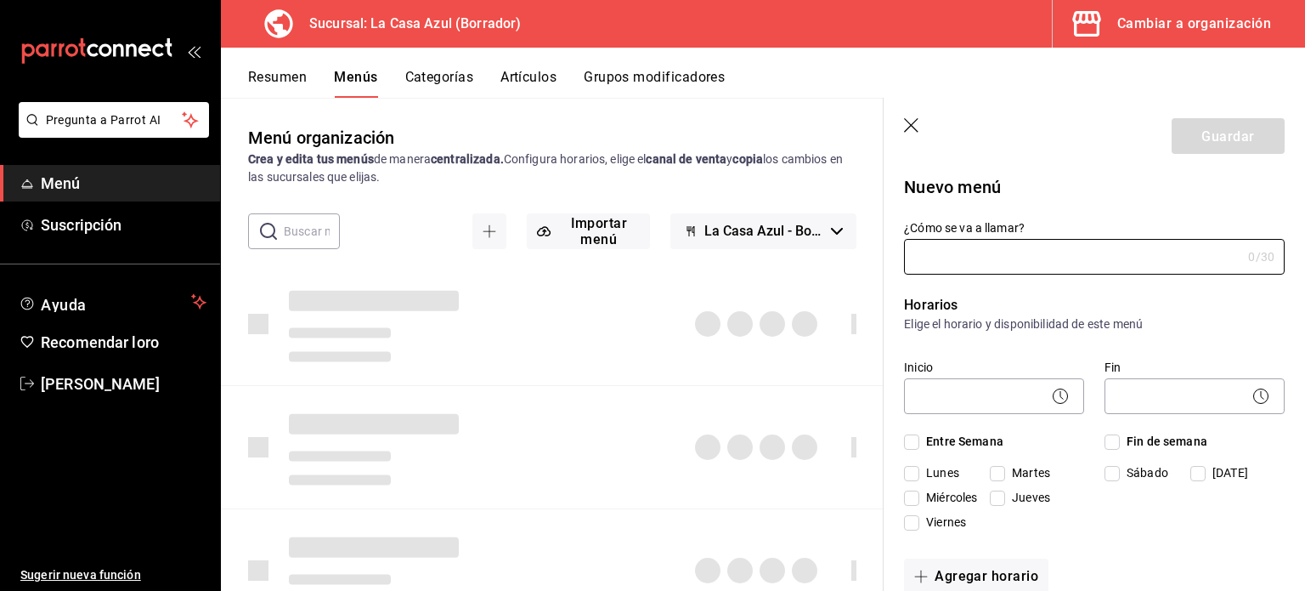
type input "1755574719088"
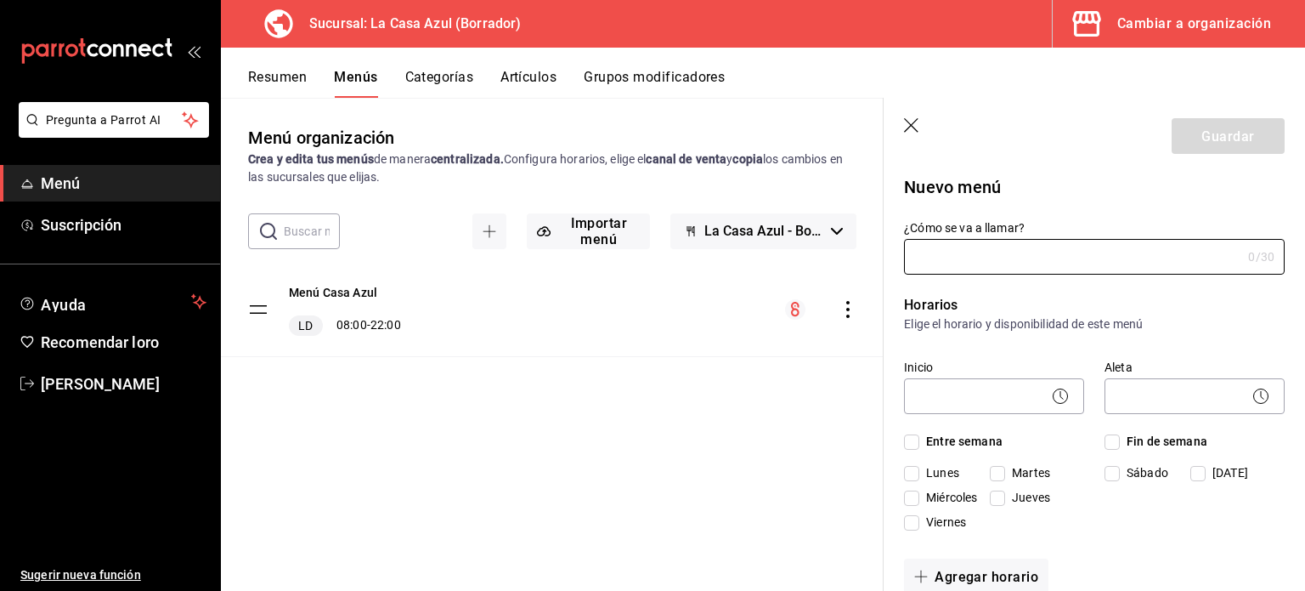
drag, startPoint x: 930, startPoint y: 127, endPoint x: 912, endPoint y: 123, distance: 18.2
click at [930, 127] on header "Guardar" at bounding box center [1094, 133] width 421 height 70
click at [912, 123] on icon "button" at bounding box center [911, 125] width 14 height 14
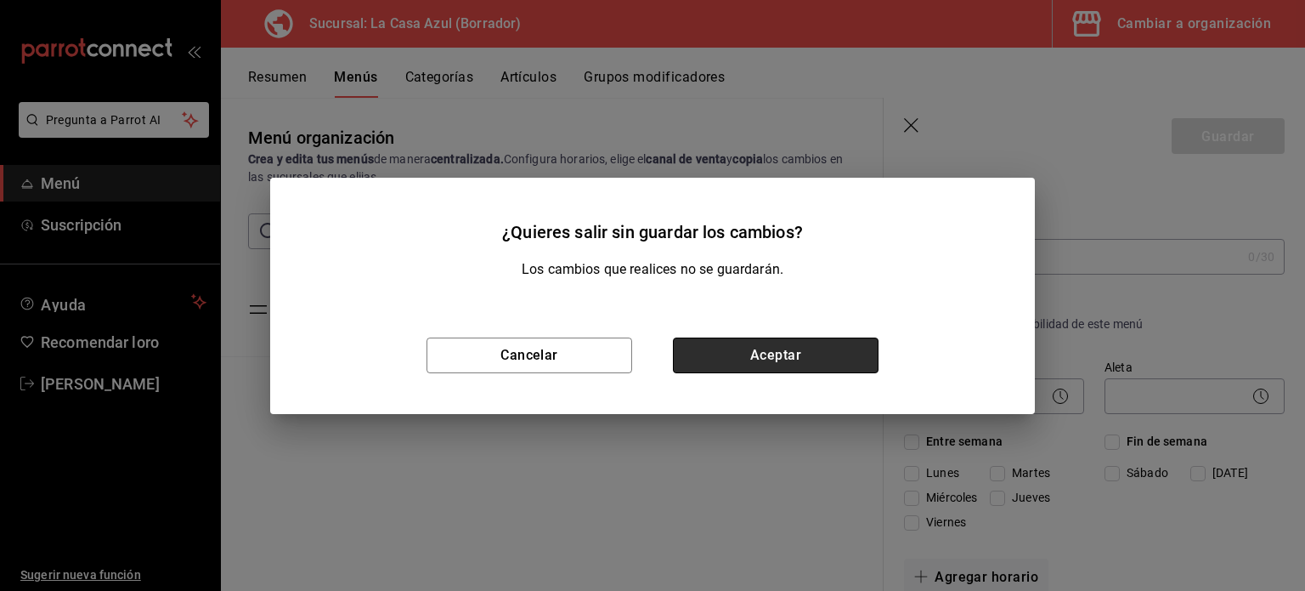
click at [800, 354] on font "Aceptar" at bounding box center [775, 355] width 51 height 16
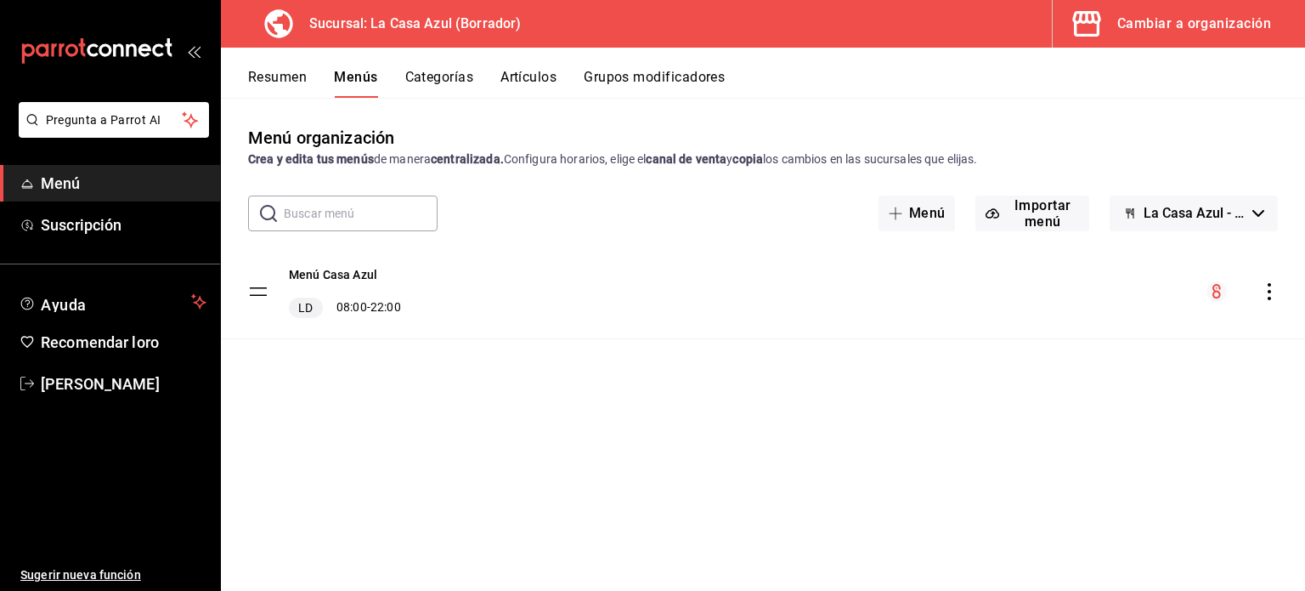
click at [1274, 291] on icon "comportamiento" at bounding box center [1269, 291] width 17 height 17
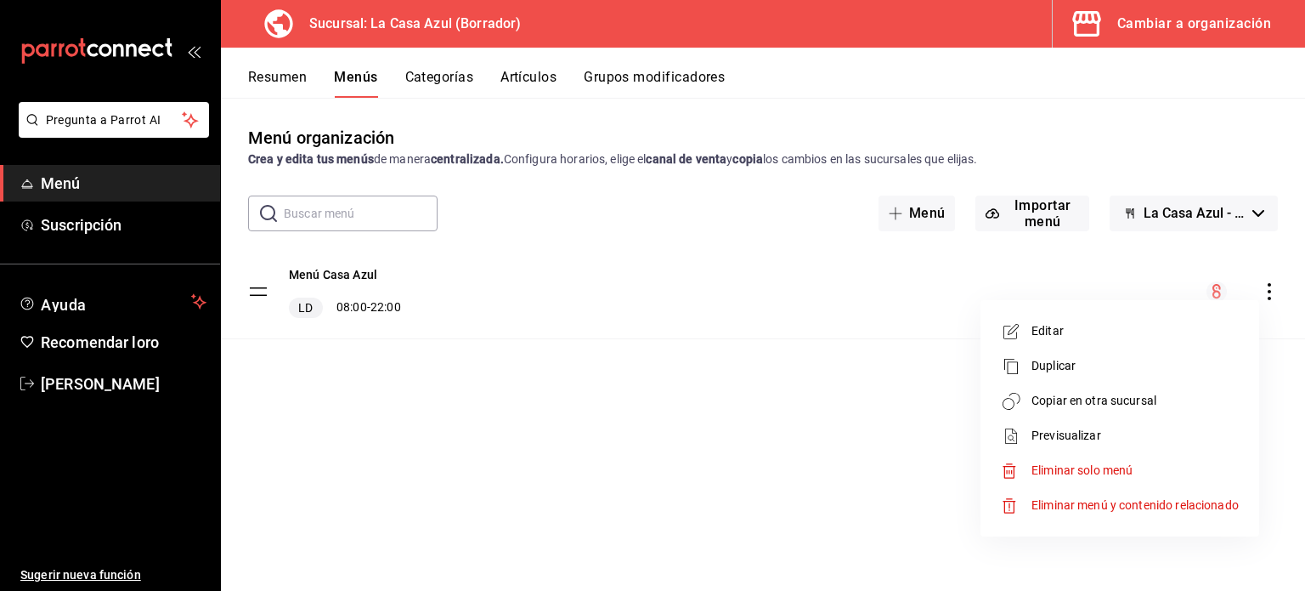
click at [1125, 399] on font "Copiar en otra sucursal" at bounding box center [1094, 400] width 125 height 14
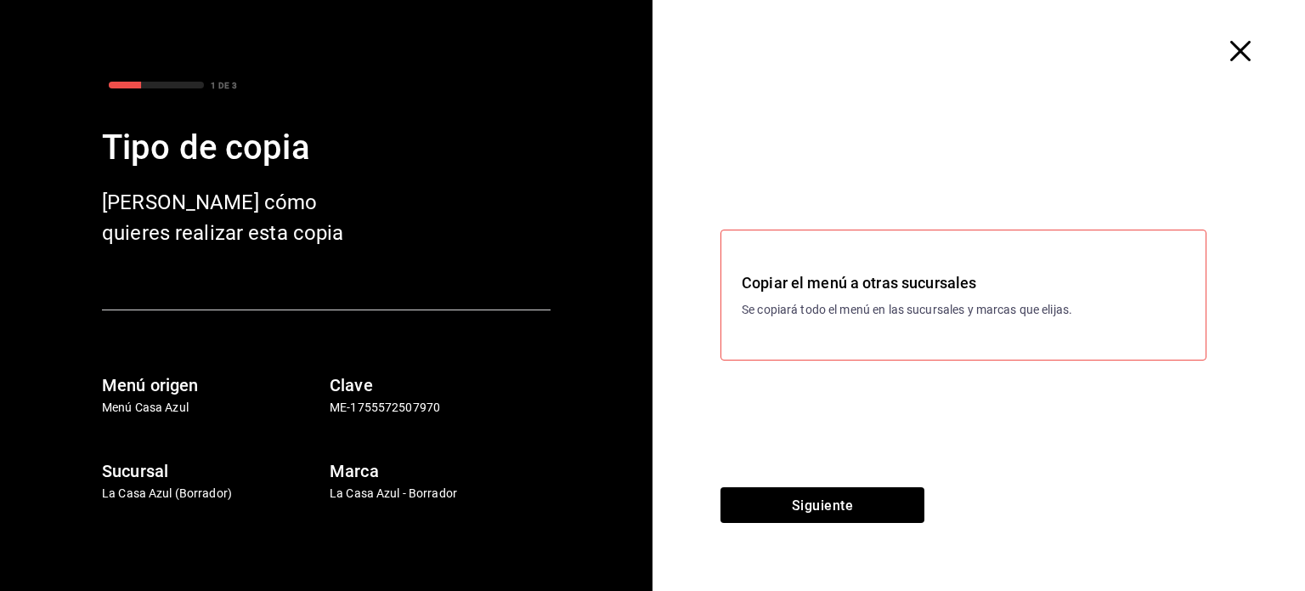
click at [924, 311] on font "Se copiará todo el menú en las sucursales y marcas que elijas." at bounding box center [907, 310] width 331 height 14
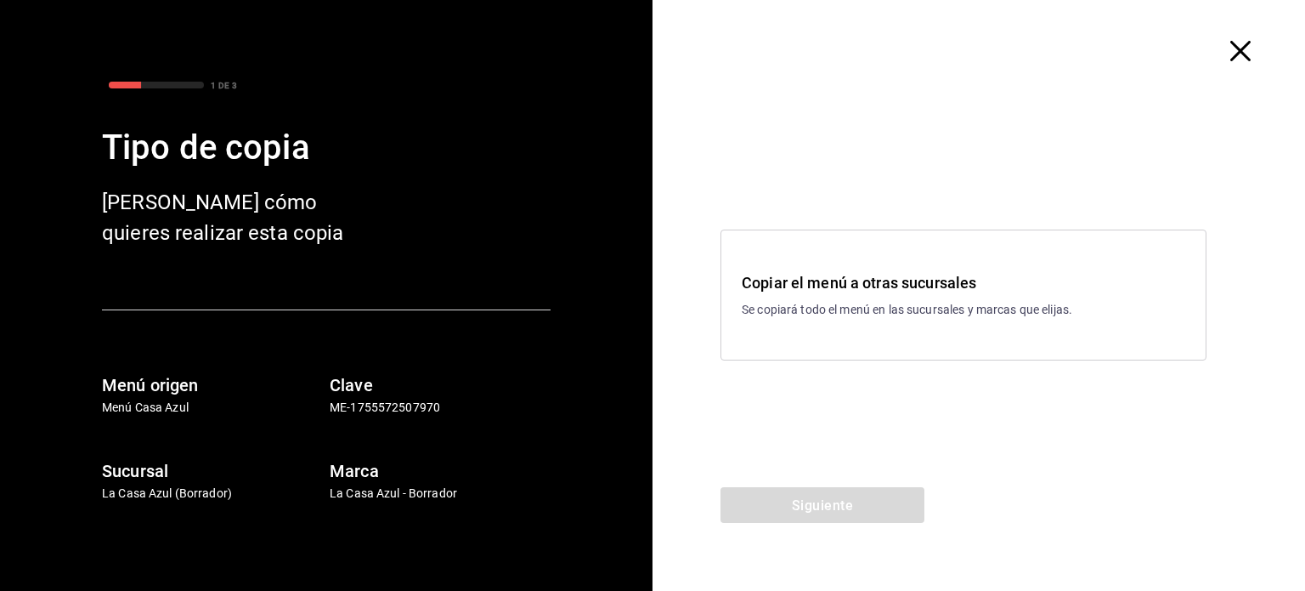
click at [868, 316] on p "Se copiará todo el menú en las sucursales y marcas que elijas." at bounding box center [964, 310] width 444 height 18
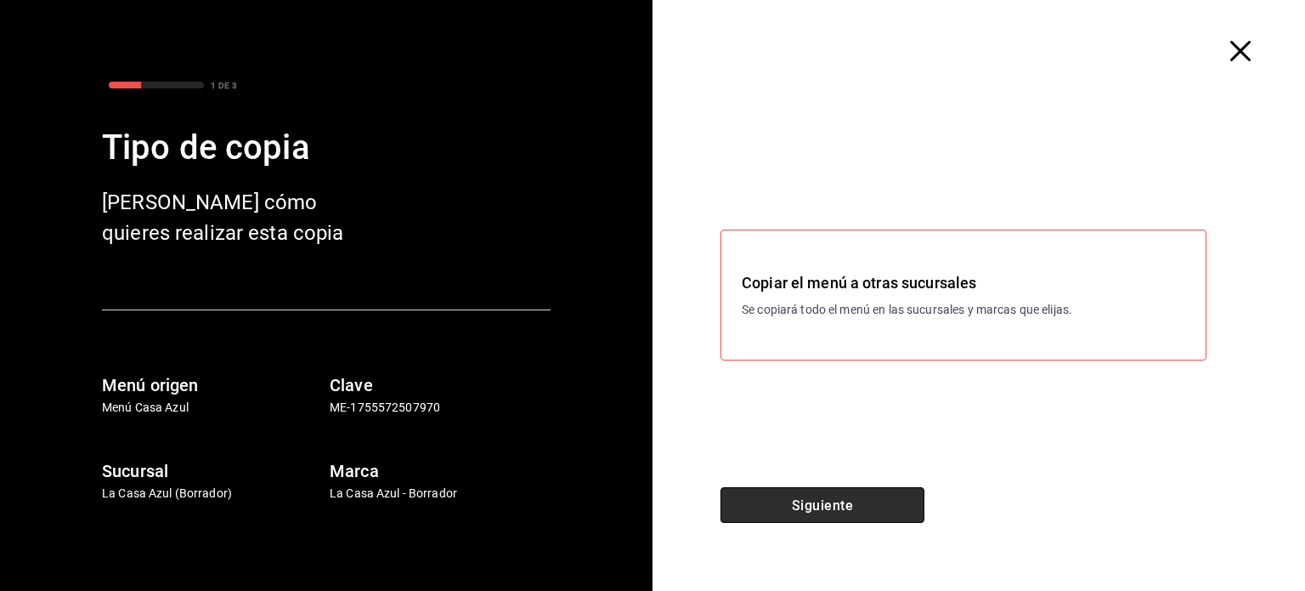
click at [819, 512] on font "Siguiente" at bounding box center [822, 504] width 61 height 16
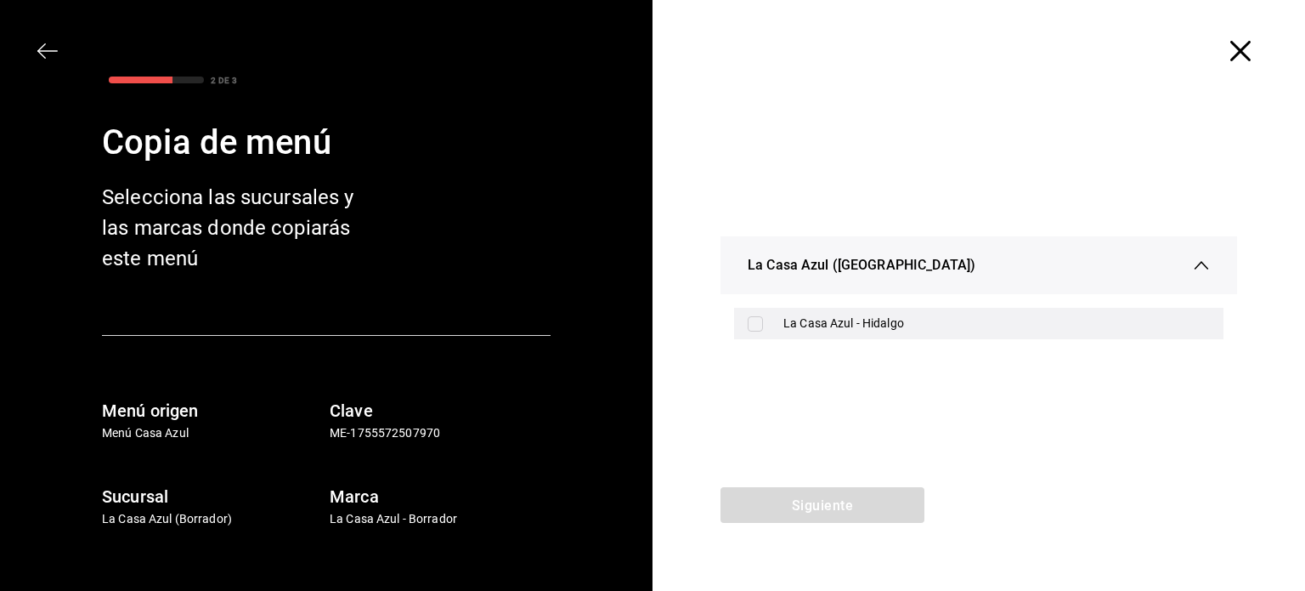
click at [758, 322] on input "checkbox" at bounding box center [755, 323] width 15 height 15
checkbox input "true"
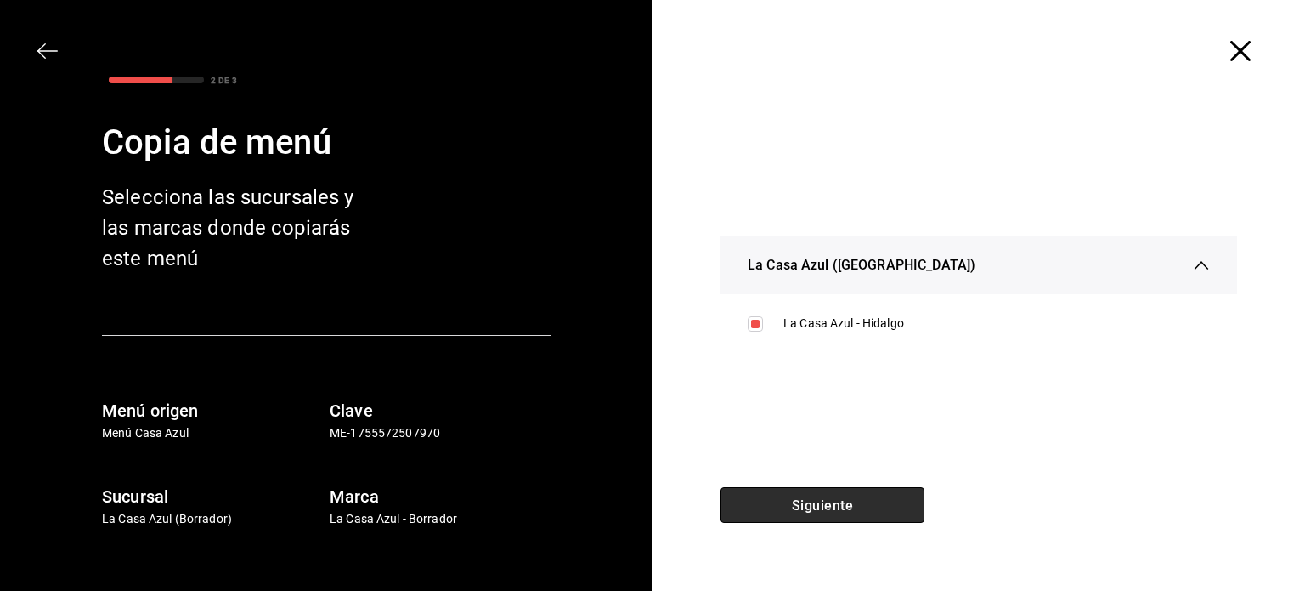
click at [813, 512] on font "Siguiente" at bounding box center [822, 504] width 61 height 16
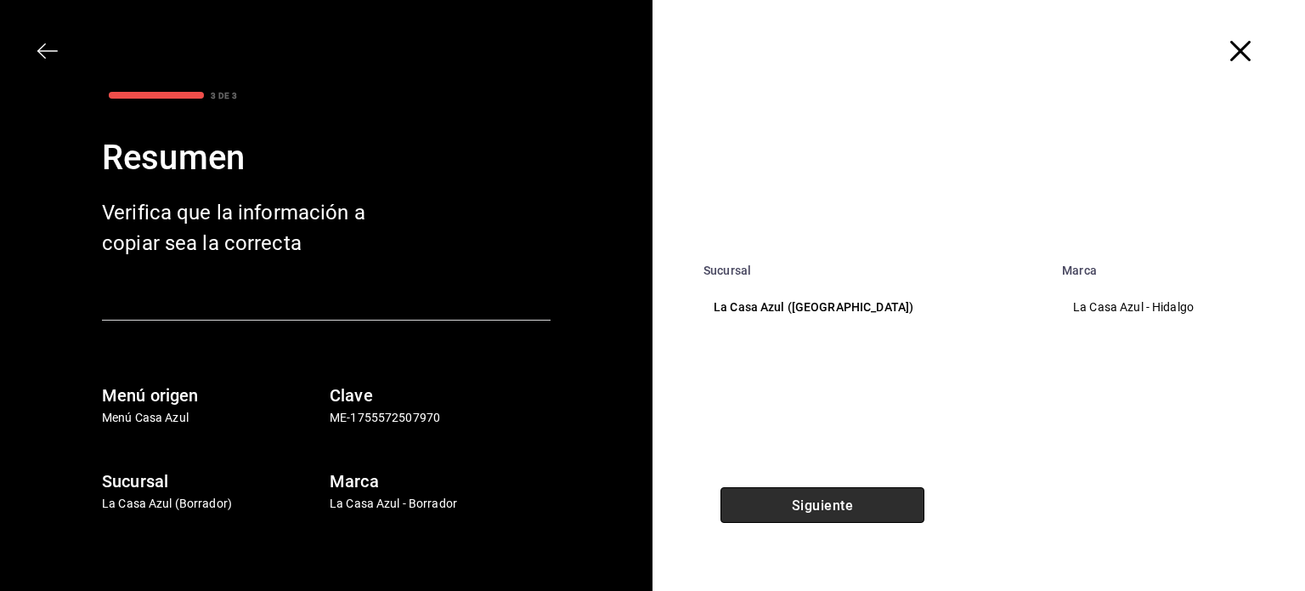
click at [813, 510] on font "Siguiente" at bounding box center [822, 504] width 61 height 16
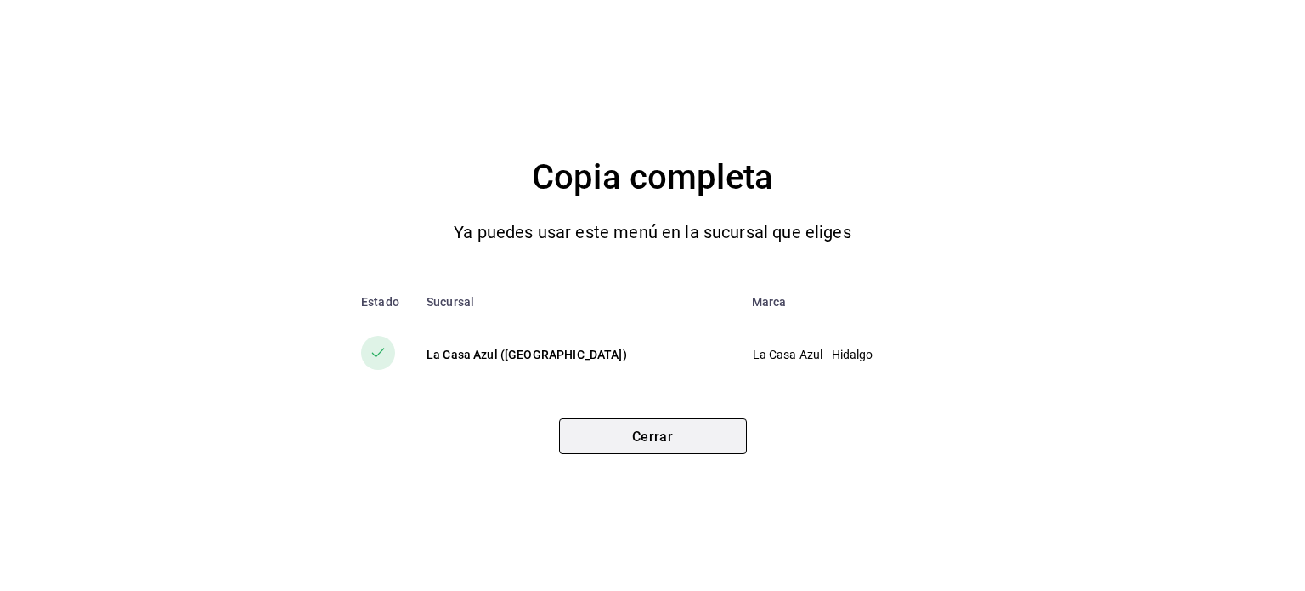
click at [639, 438] on font "Cerrar" at bounding box center [653, 435] width 42 height 16
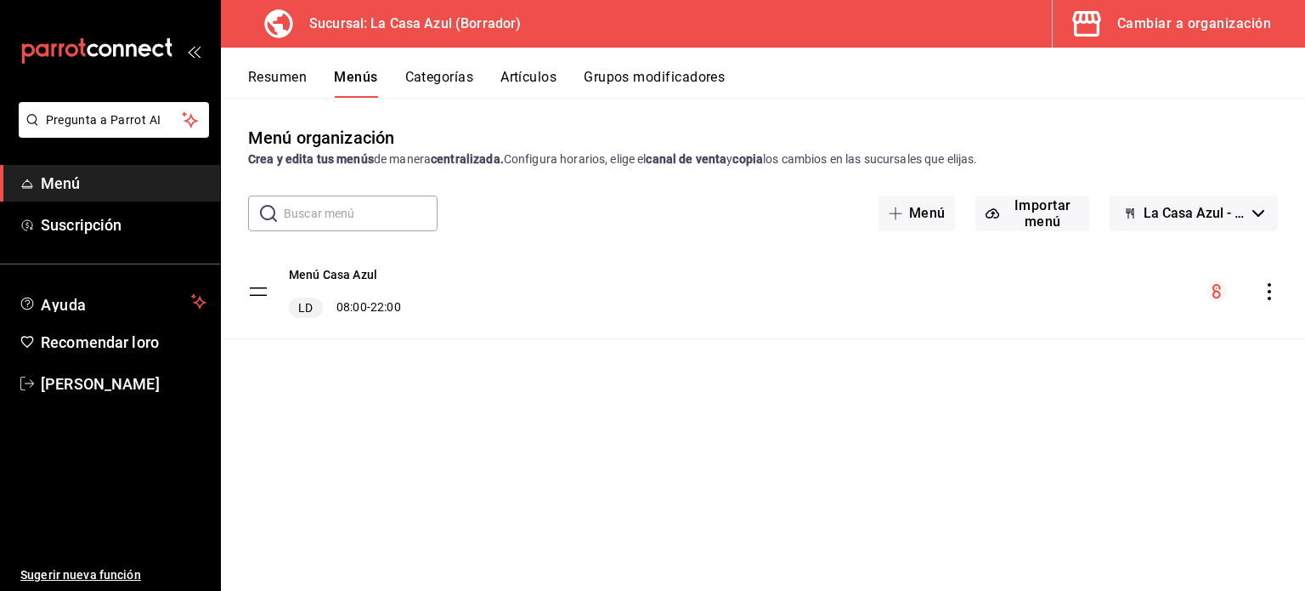
click at [1136, 37] on button "Cambiar a organización" at bounding box center [1172, 24] width 239 height 48
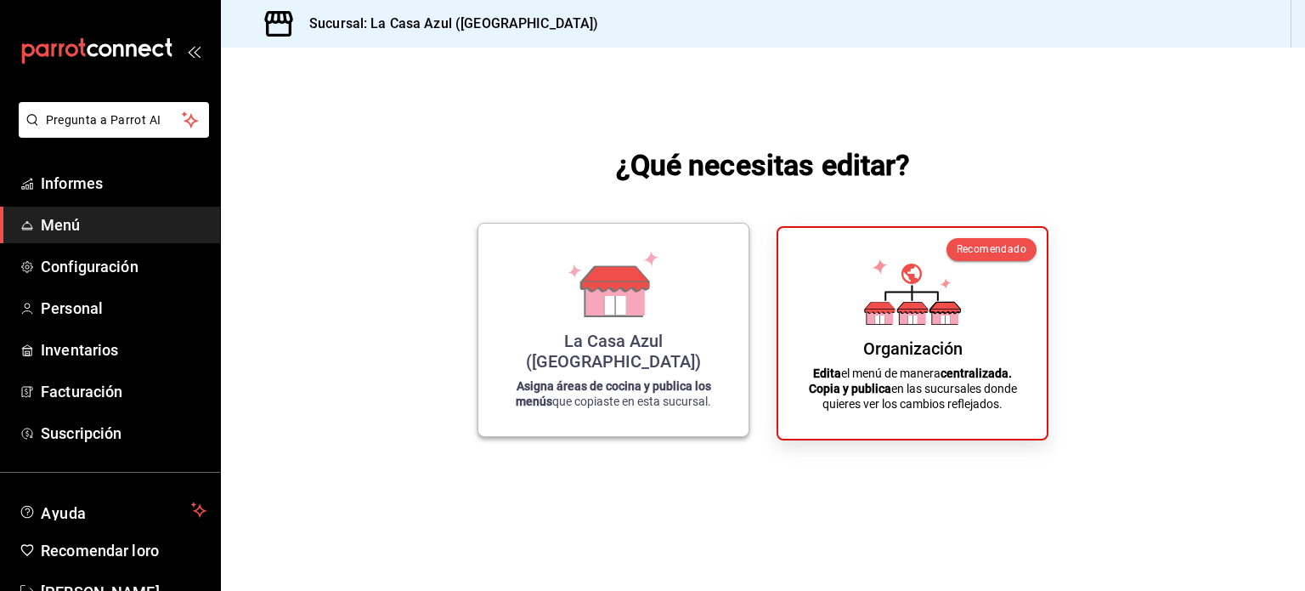
click at [717, 358] on div "La Casa Azul ([GEOGRAPHIC_DATA]) Asigna áreas de cocina y publica los menús que…" at bounding box center [613, 329] width 229 height 185
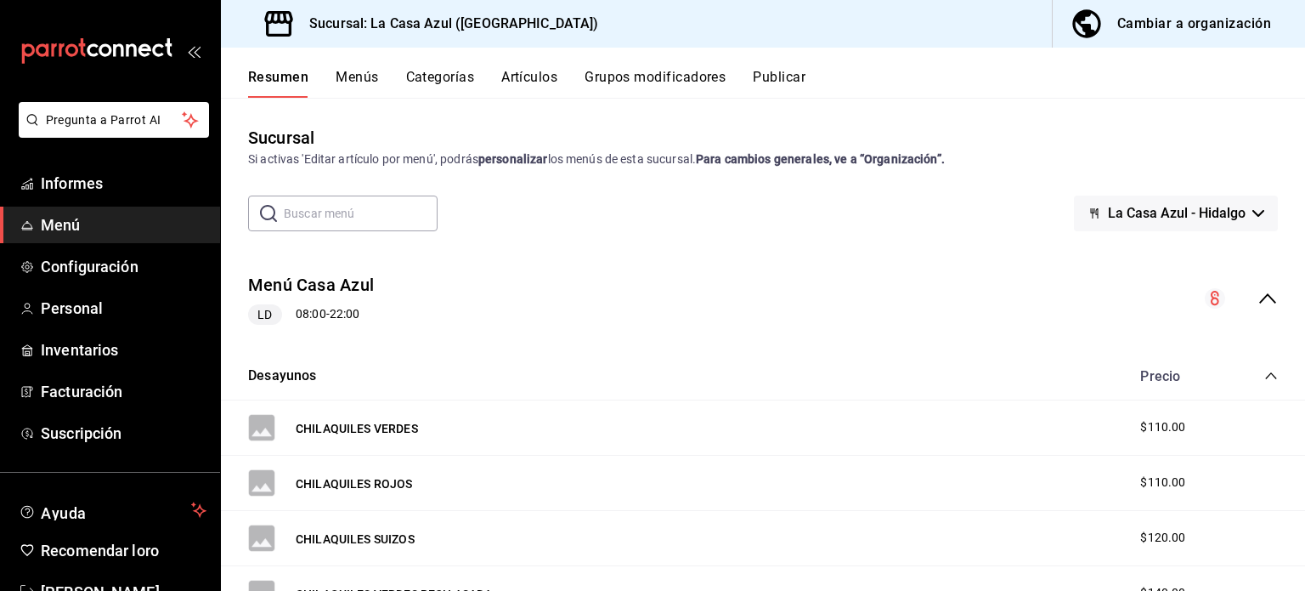
click at [427, 77] on font "Categorías" at bounding box center [440, 77] width 69 height 16
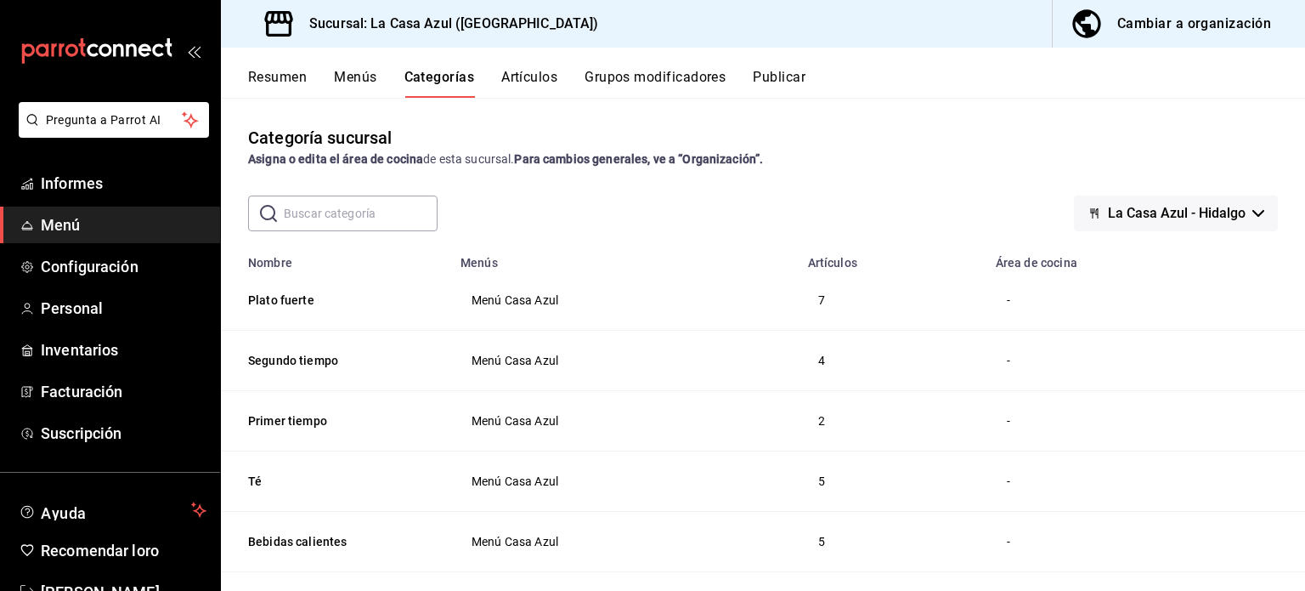
click at [447, 303] on th "Plato fuerte" at bounding box center [335, 300] width 229 height 60
click at [318, 295] on button "Plato fuerte" at bounding box center [333, 299] width 170 height 17
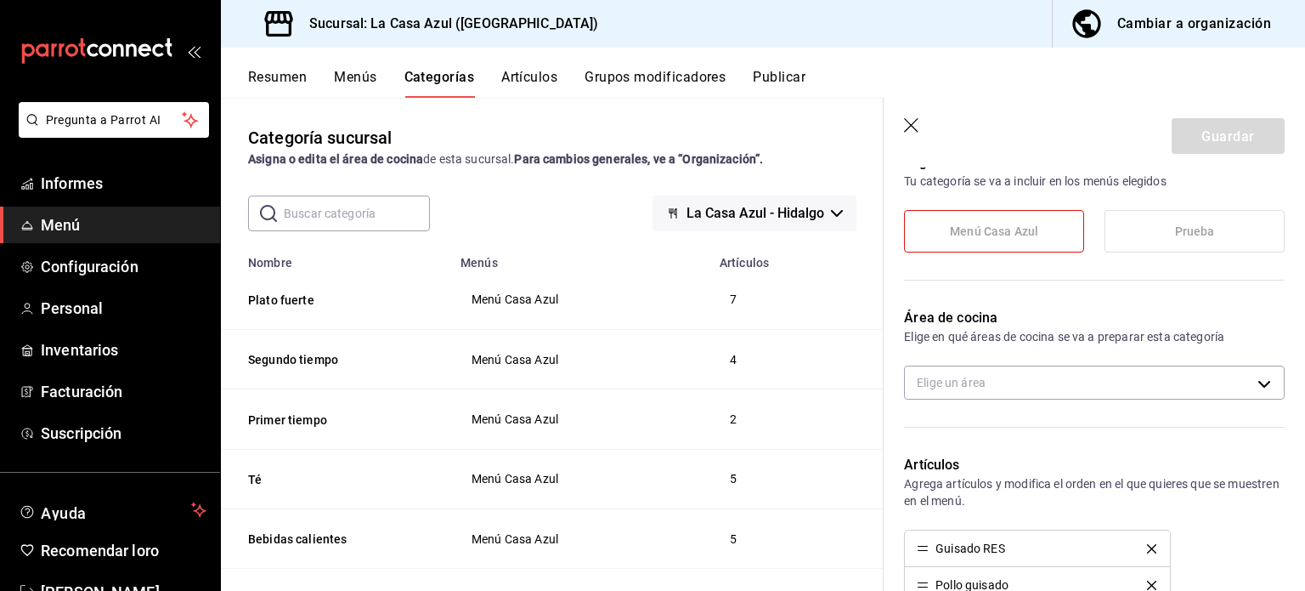
scroll to position [258, 0]
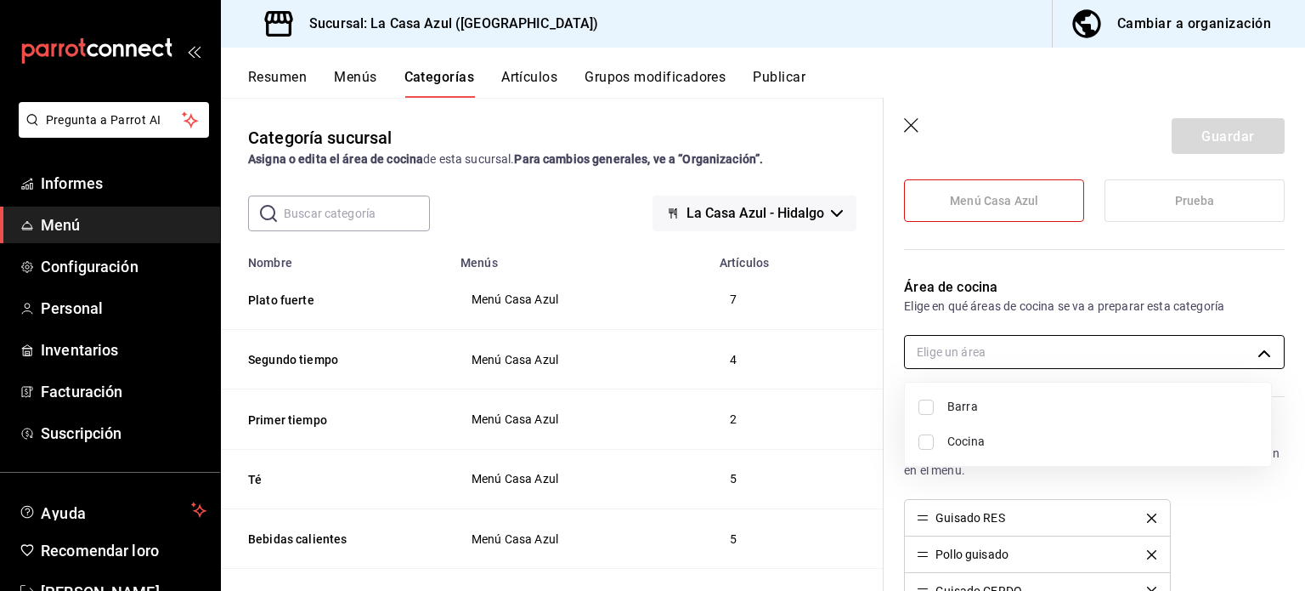
click at [1257, 356] on body "Pregunta a Parrot AI Informes Menú Configuración Personal Inventarios Facturaci…" at bounding box center [652, 295] width 1305 height 591
click at [965, 438] on font "Cocina" at bounding box center [965, 441] width 37 height 14
type input "fe24b010-7f3d-4d71-aef9-560db996f24c"
checkbox input "true"
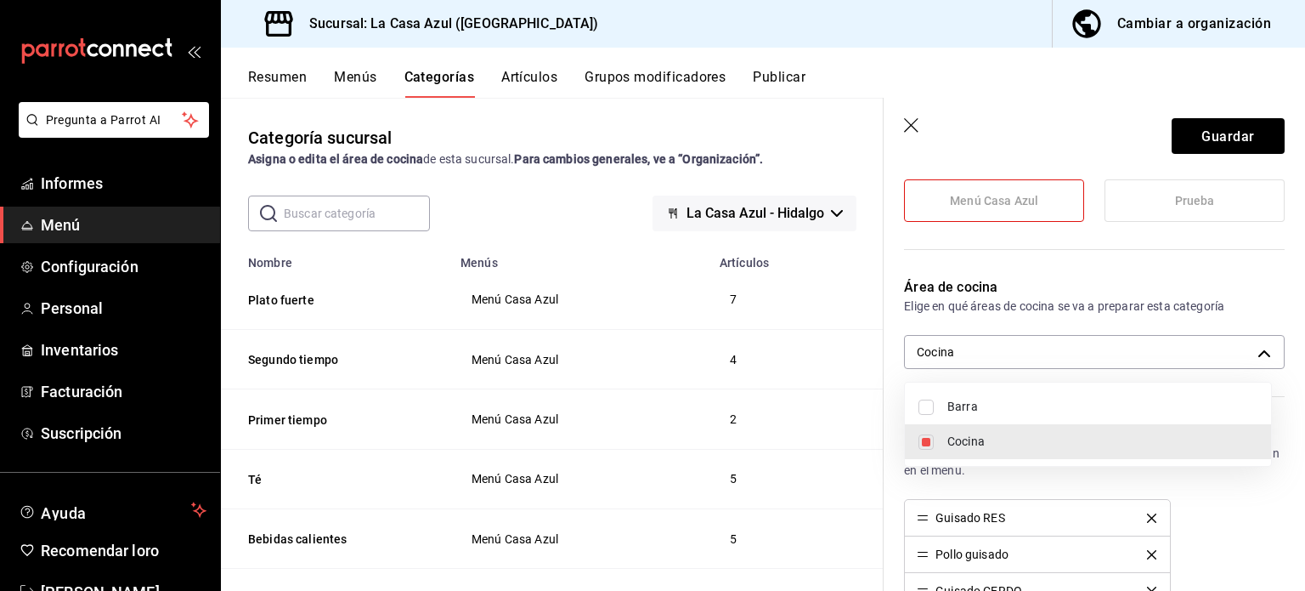
click at [1187, 139] on div at bounding box center [652, 295] width 1305 height 591
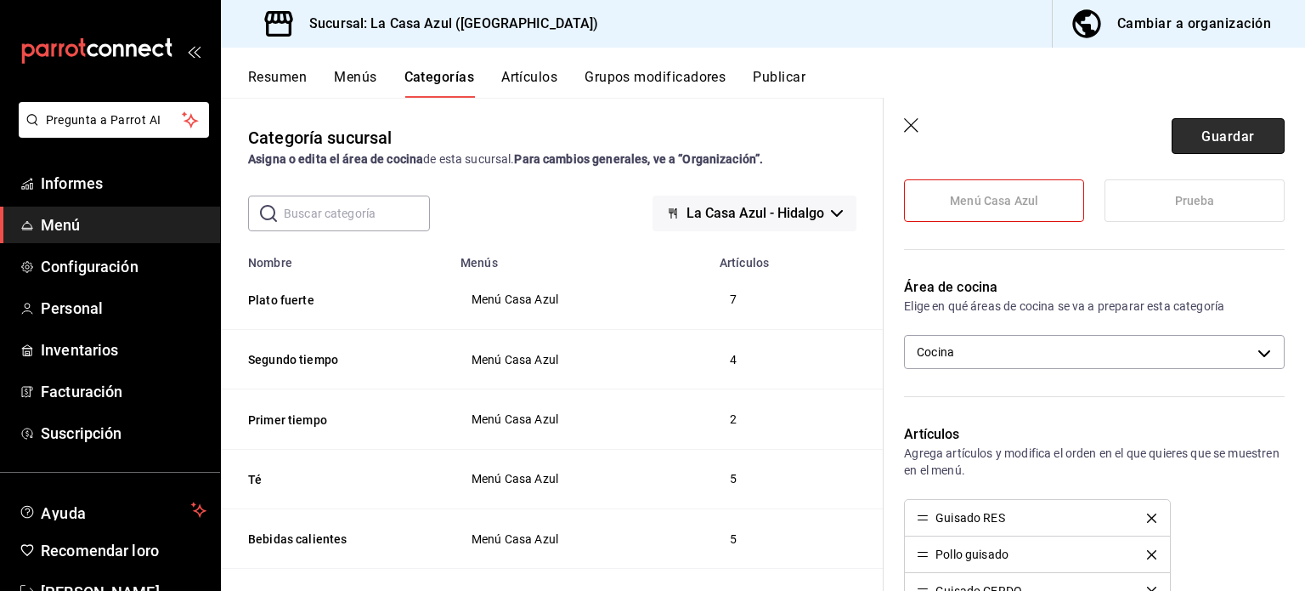
click at [1202, 134] on font "Guardar" at bounding box center [1228, 135] width 53 height 16
click at [1196, 134] on div "Guardar" at bounding box center [1228, 136] width 113 height 36
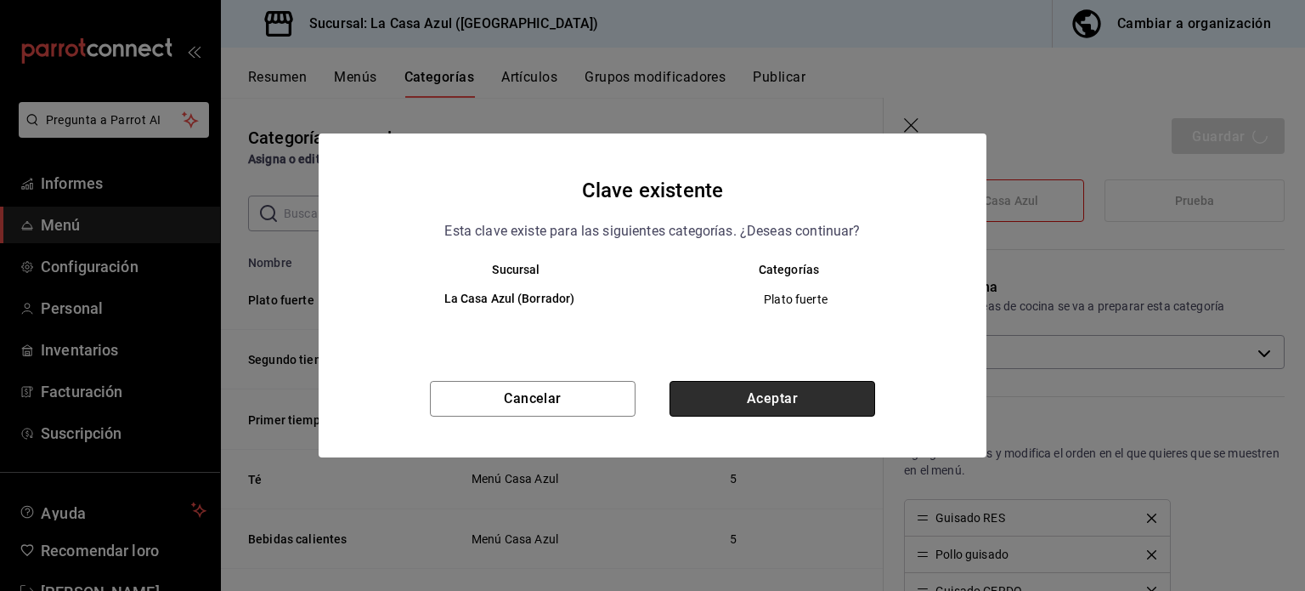
click at [854, 383] on button "Aceptar" at bounding box center [773, 399] width 206 height 36
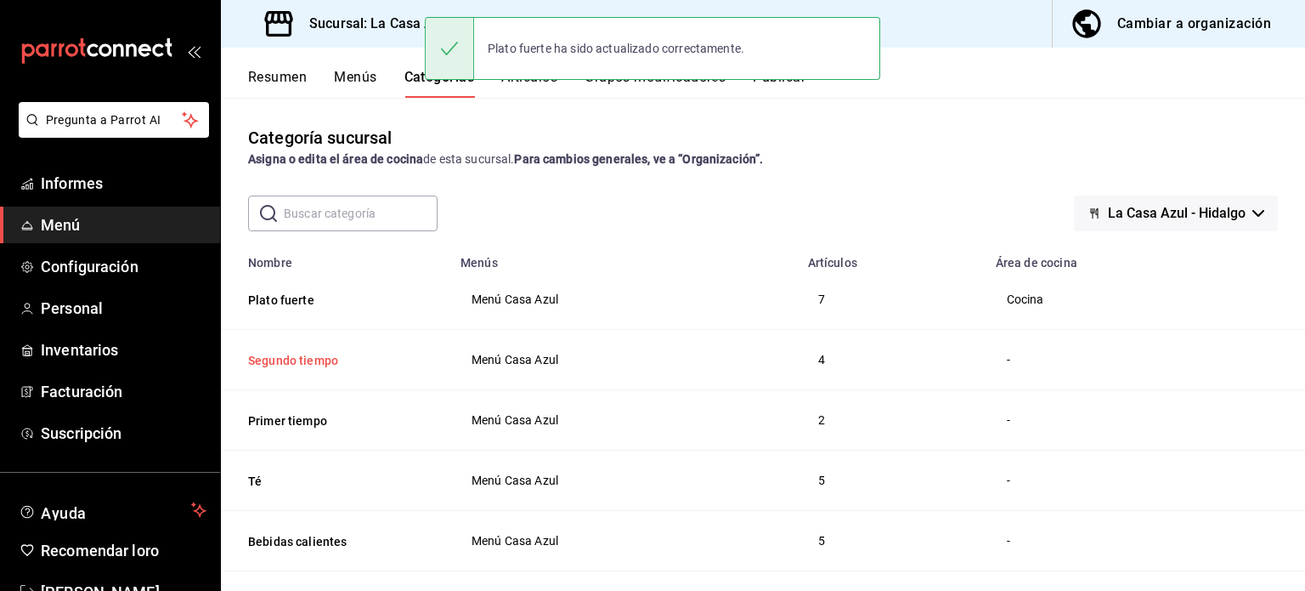
click at [290, 362] on button "Segundo tiempo" at bounding box center [333, 360] width 170 height 17
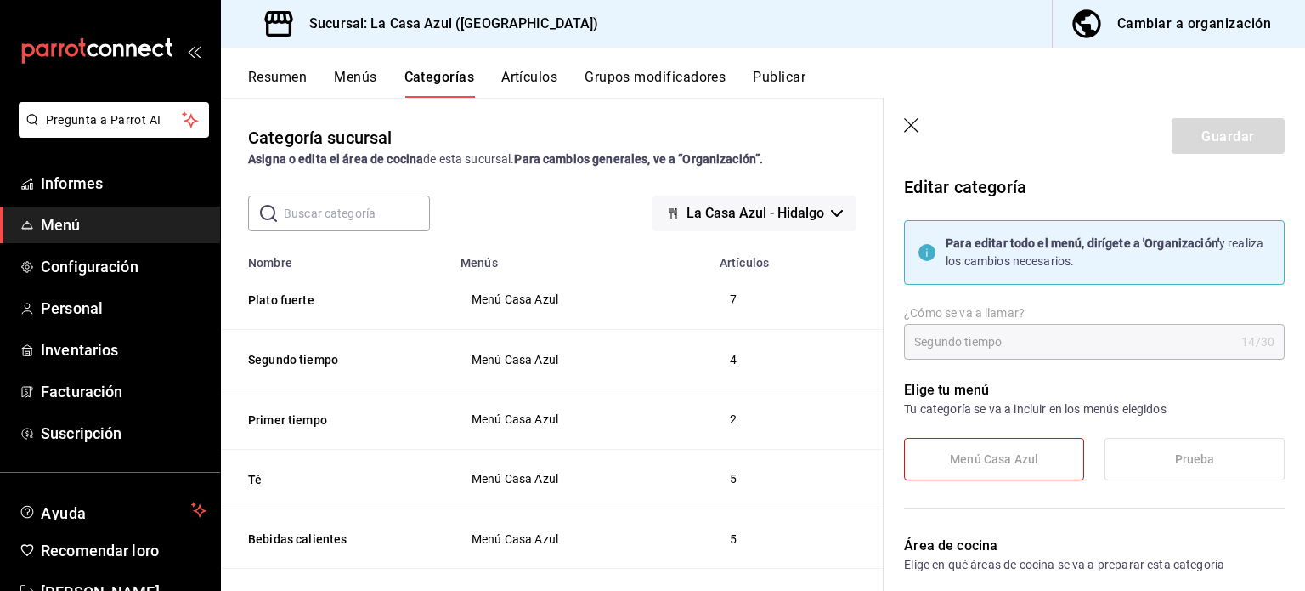
click at [916, 120] on icon "button" at bounding box center [911, 125] width 14 height 14
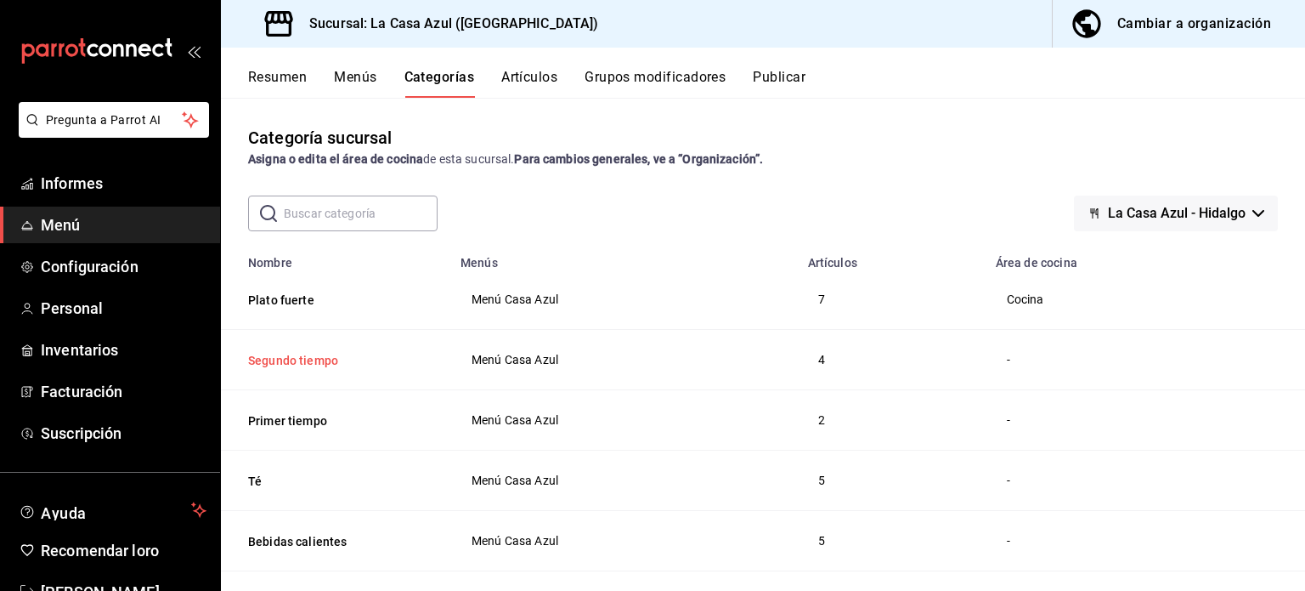
click at [268, 357] on button "Segundo tiempo" at bounding box center [333, 360] width 170 height 17
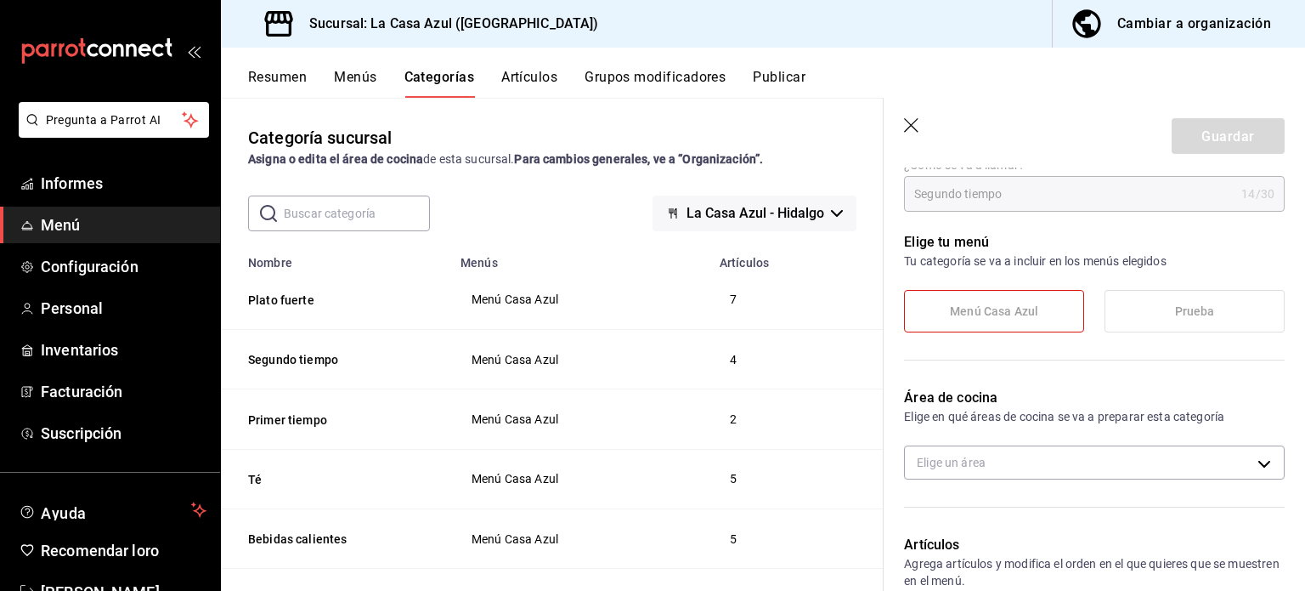
scroll to position [176, 0]
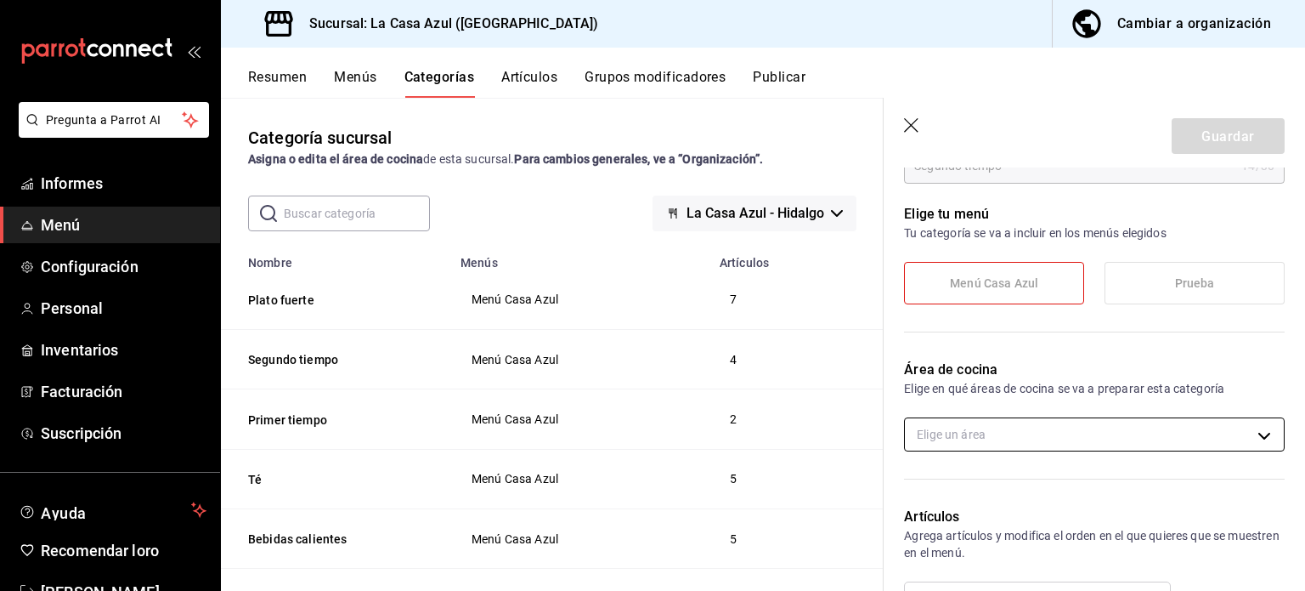
click at [1254, 419] on body "Pregunta a Parrot AI Informes Menú Configuración Personal Inventarios Facturaci…" at bounding box center [652, 295] width 1305 height 591
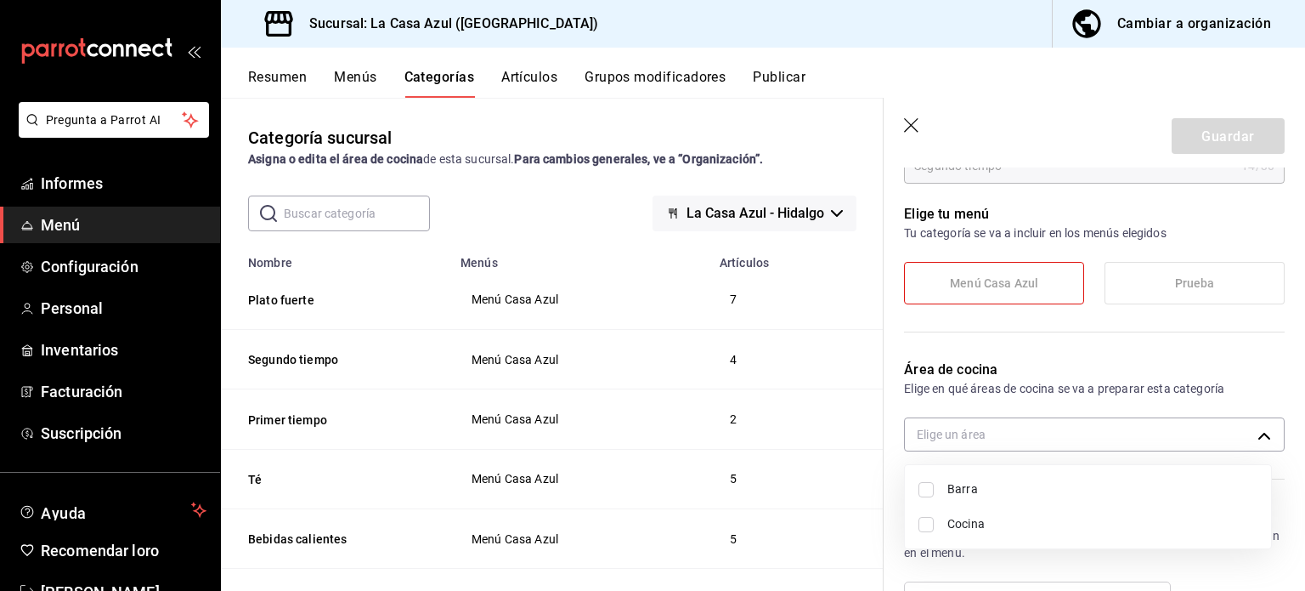
click at [955, 524] on font "Cocina" at bounding box center [965, 524] width 37 height 14
type input "fe24b010-7f3d-4d71-aef9-560db996f24c"
checkbox input "true"
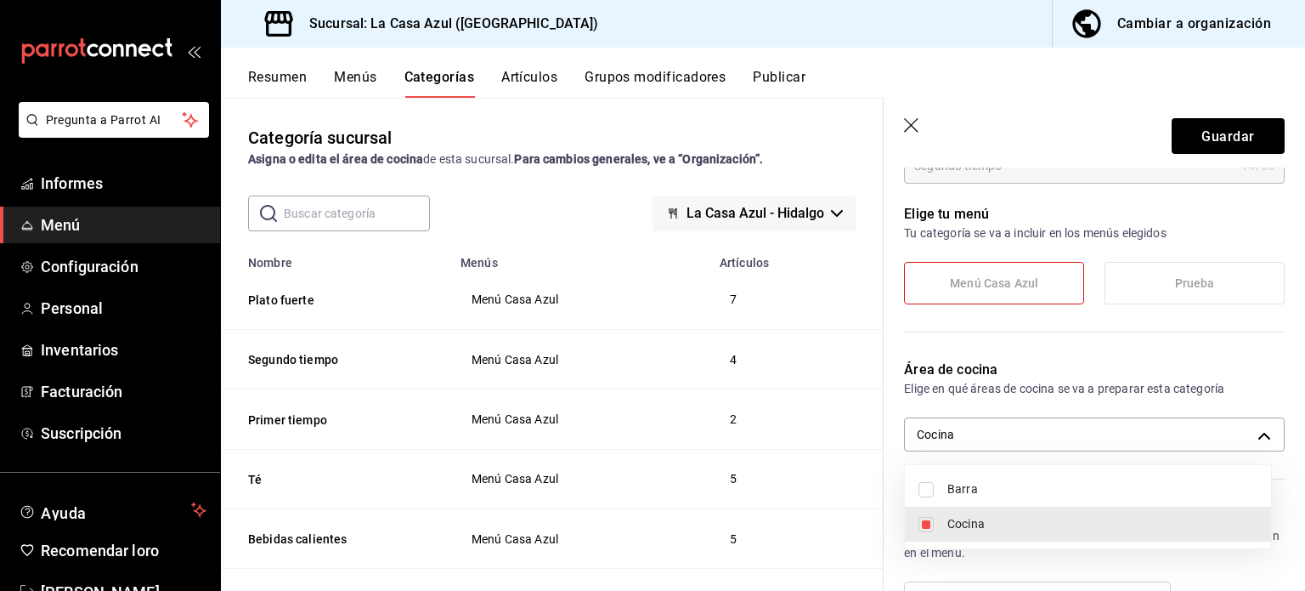
click at [964, 281] on div at bounding box center [652, 295] width 1305 height 591
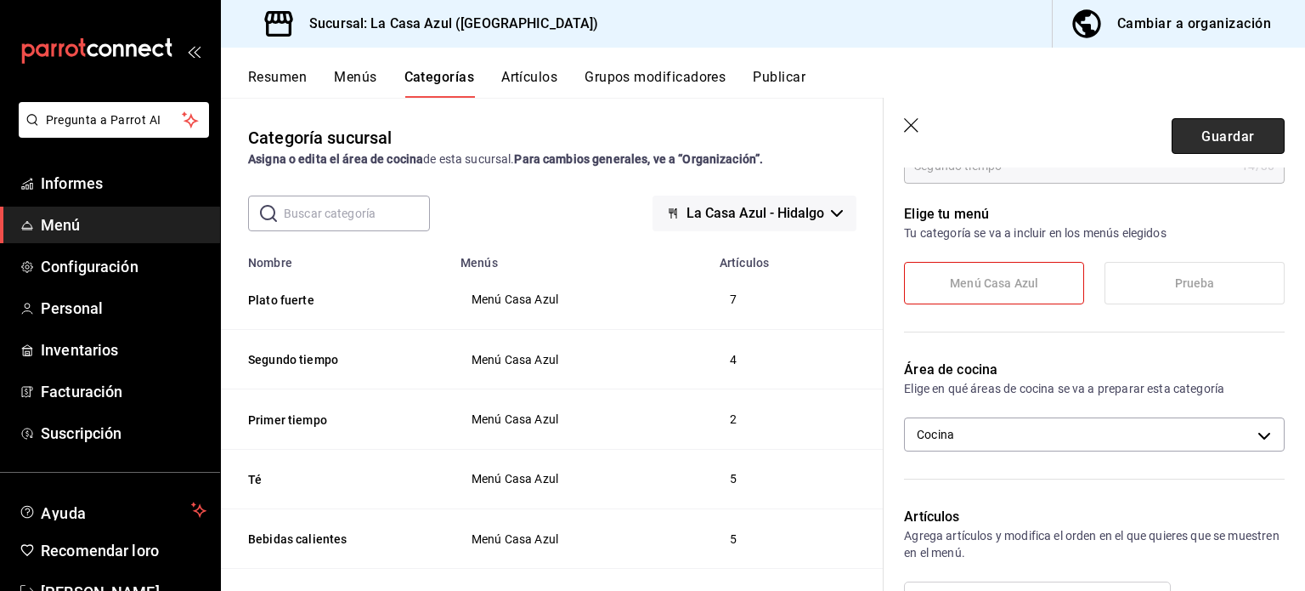
click at [1185, 150] on button "Guardar" at bounding box center [1228, 136] width 113 height 36
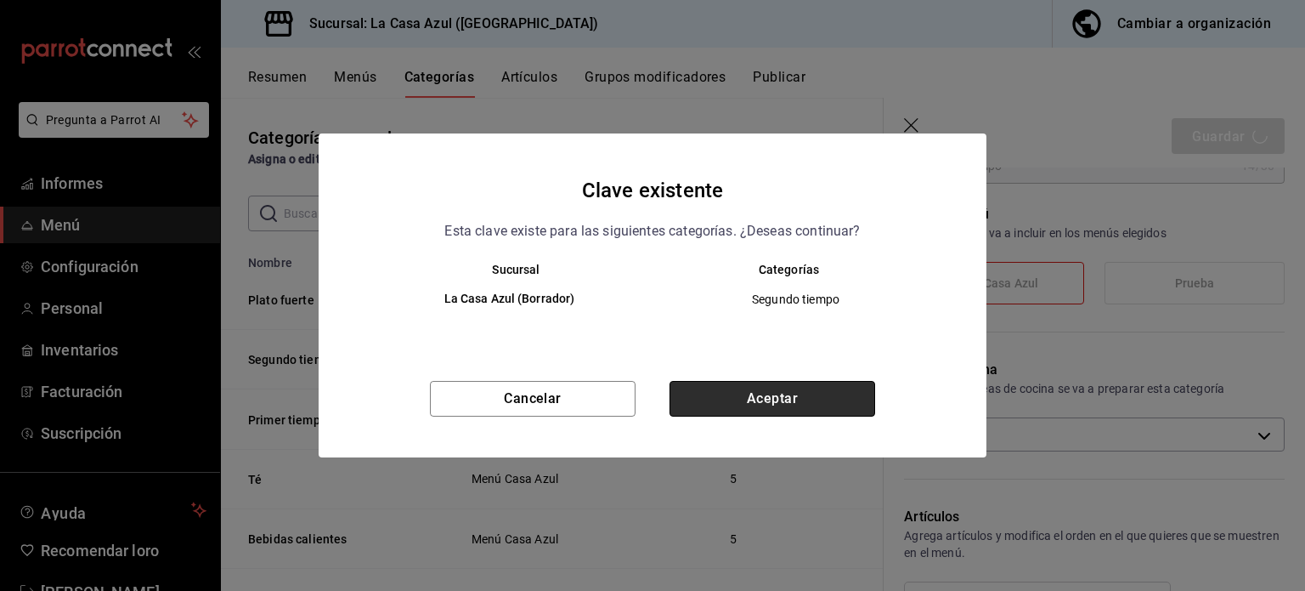
click at [823, 392] on button "Aceptar" at bounding box center [773, 399] width 206 height 36
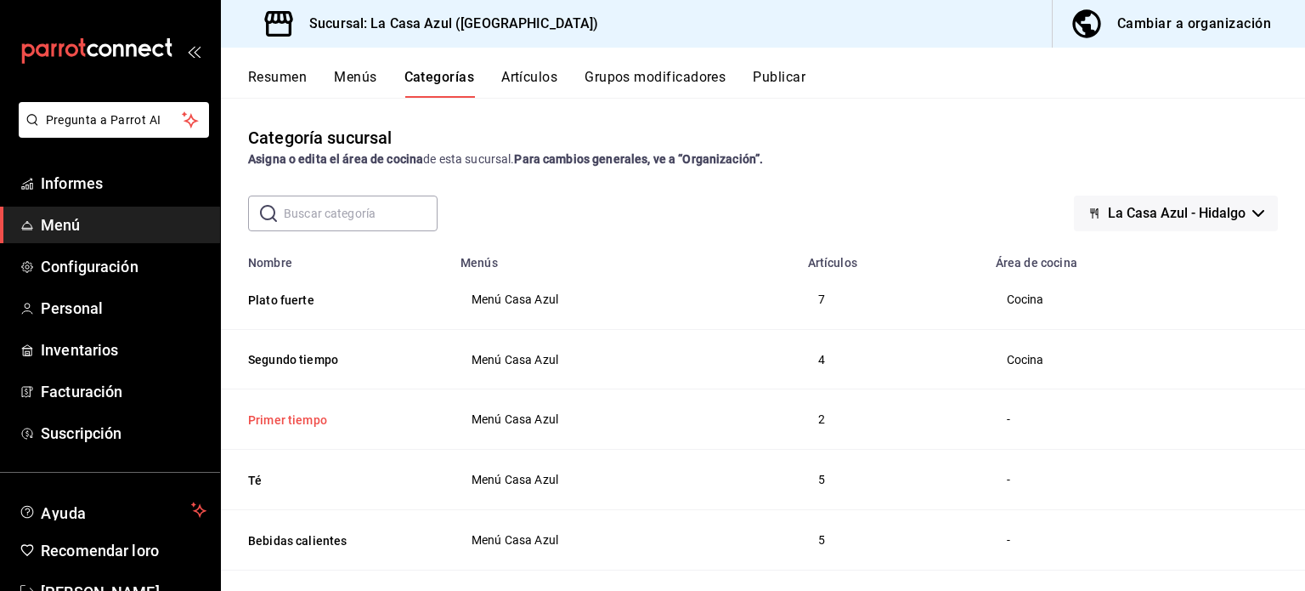
click at [285, 427] on button "Primer tiempo" at bounding box center [333, 419] width 170 height 17
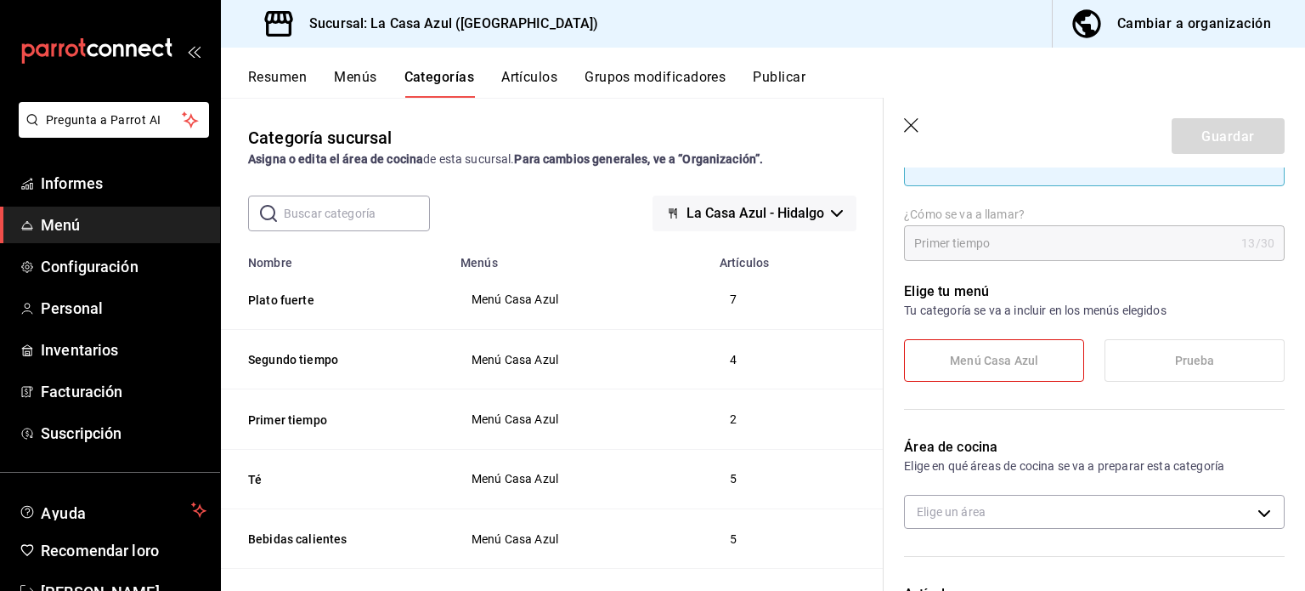
scroll to position [109, 0]
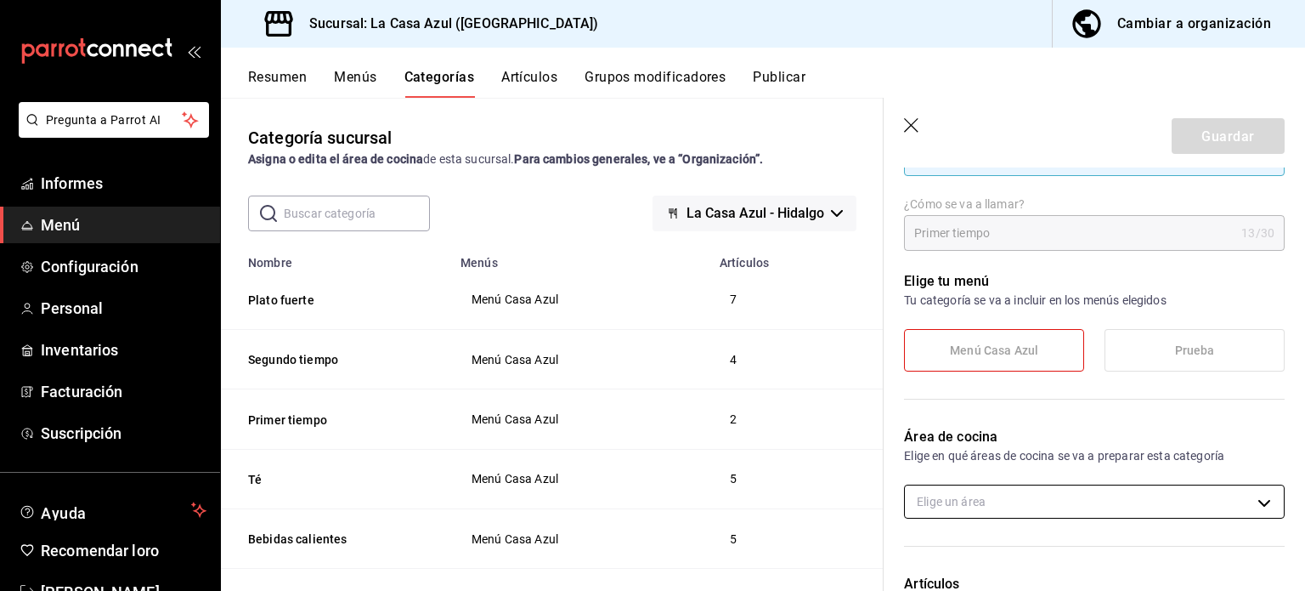
click at [1233, 497] on body "Pregunta a Parrot AI Informes Menú Configuración Personal Inventarios Facturaci…" at bounding box center [652, 295] width 1305 height 591
click at [942, 562] on li "Cocina" at bounding box center [1088, 565] width 366 height 35
type input "fe24b010-7f3d-4d71-aef9-560db996f24c"
checkbox input "true"
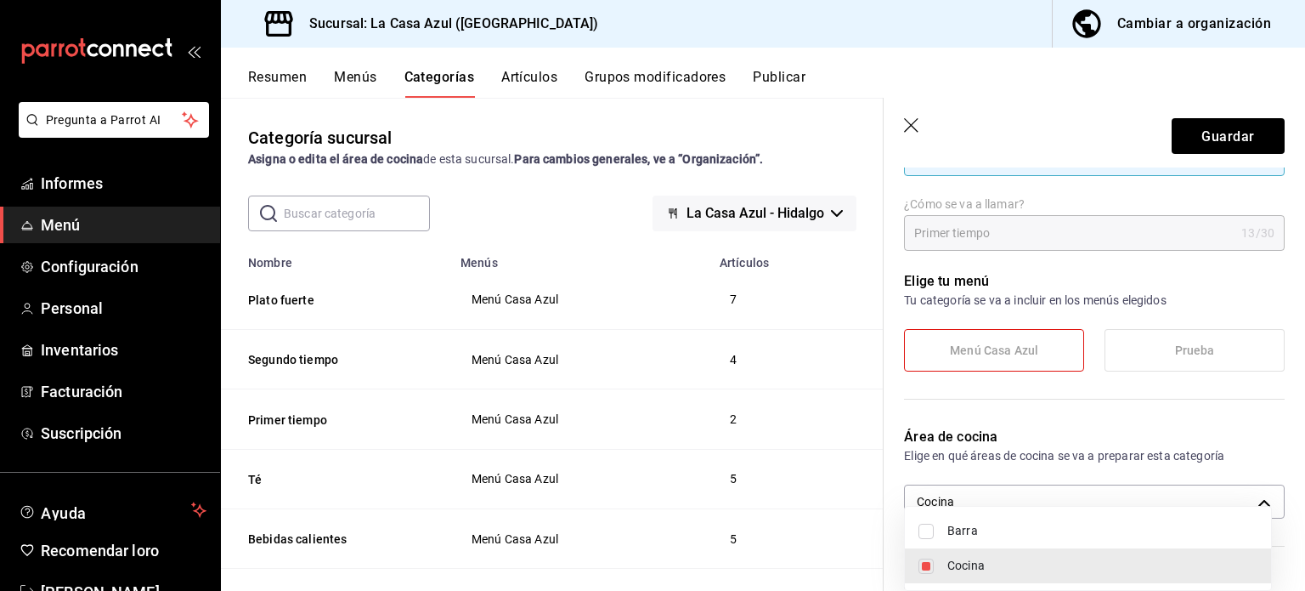
click at [1173, 119] on div at bounding box center [652, 295] width 1305 height 591
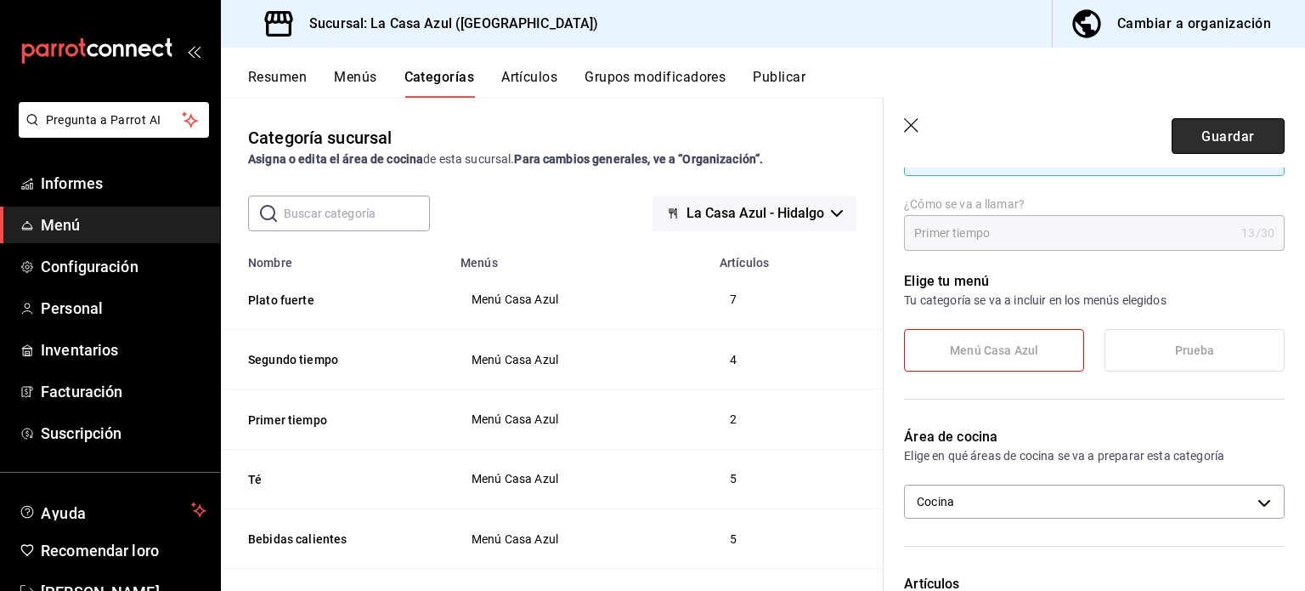
click at [1185, 130] on button "Guardar" at bounding box center [1228, 136] width 113 height 36
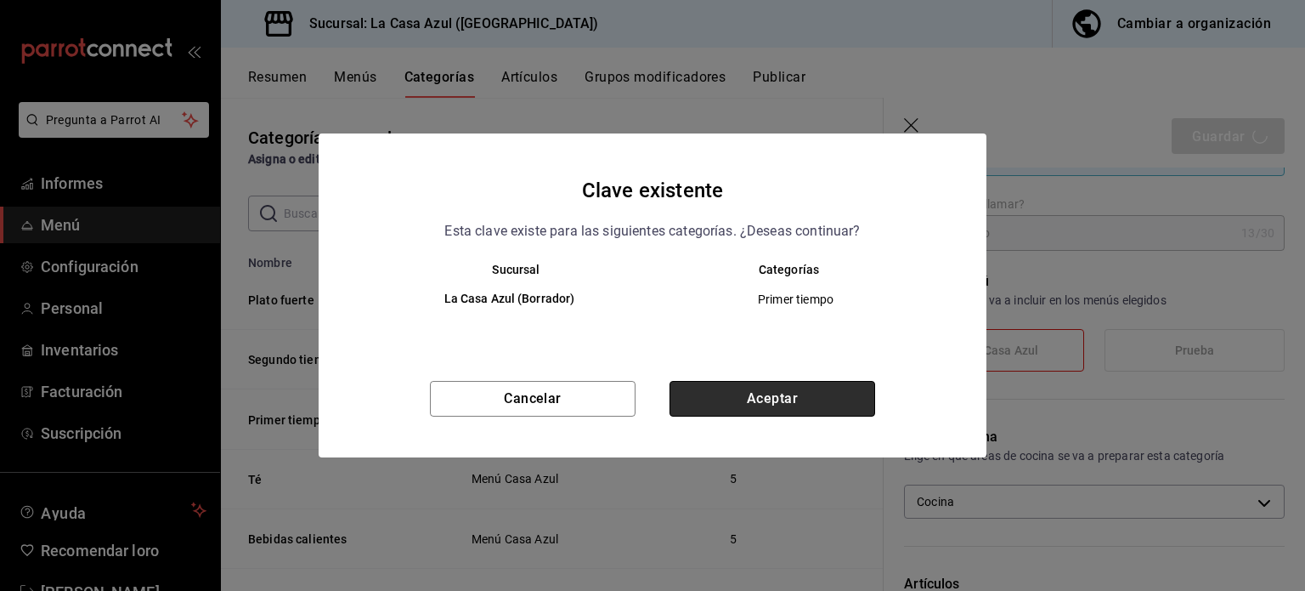
click at [828, 386] on button "Aceptar" at bounding box center [773, 399] width 206 height 36
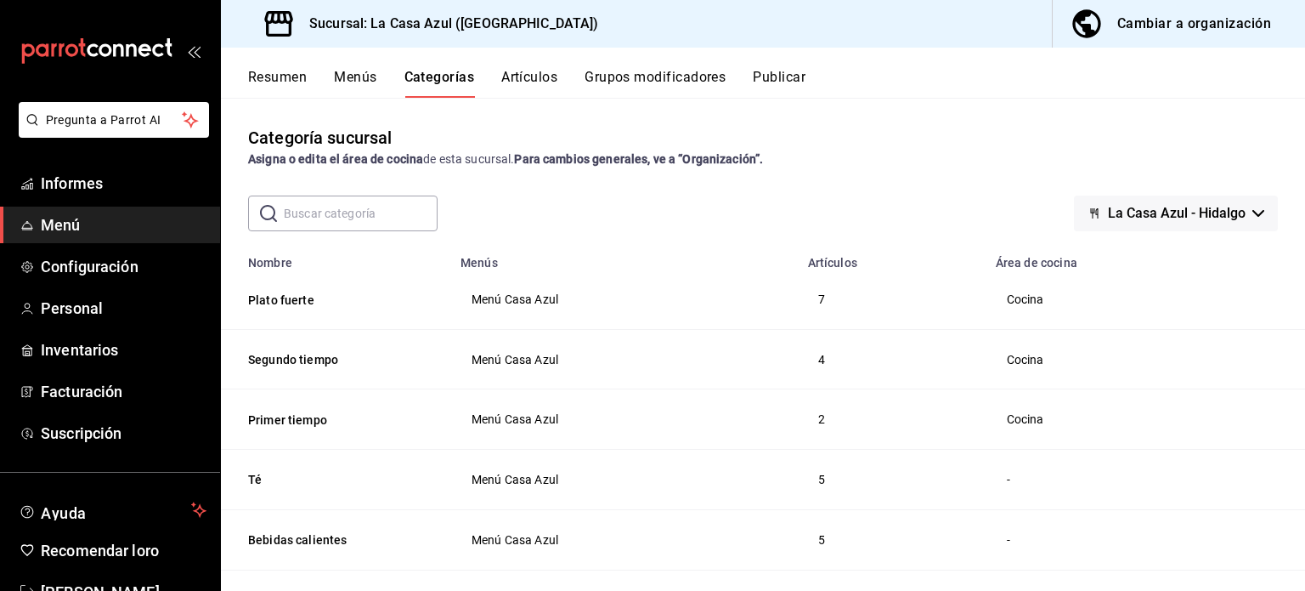
click at [499, 481] on span "Menú Casa Azul" at bounding box center [624, 479] width 305 height 12
click at [269, 492] on th "Té" at bounding box center [335, 479] width 229 height 60
drag, startPoint x: 1288, startPoint y: 202, endPoint x: 1304, endPoint y: 244, distance: 44.7
click at [1304, 244] on div "Categoría sucursal Asigna o edita el área de cocina de esta sucursal. Para camb…" at bounding box center [763, 344] width 1084 height 493
click at [1207, 365] on span "Cocina" at bounding box center [1142, 359] width 270 height 12
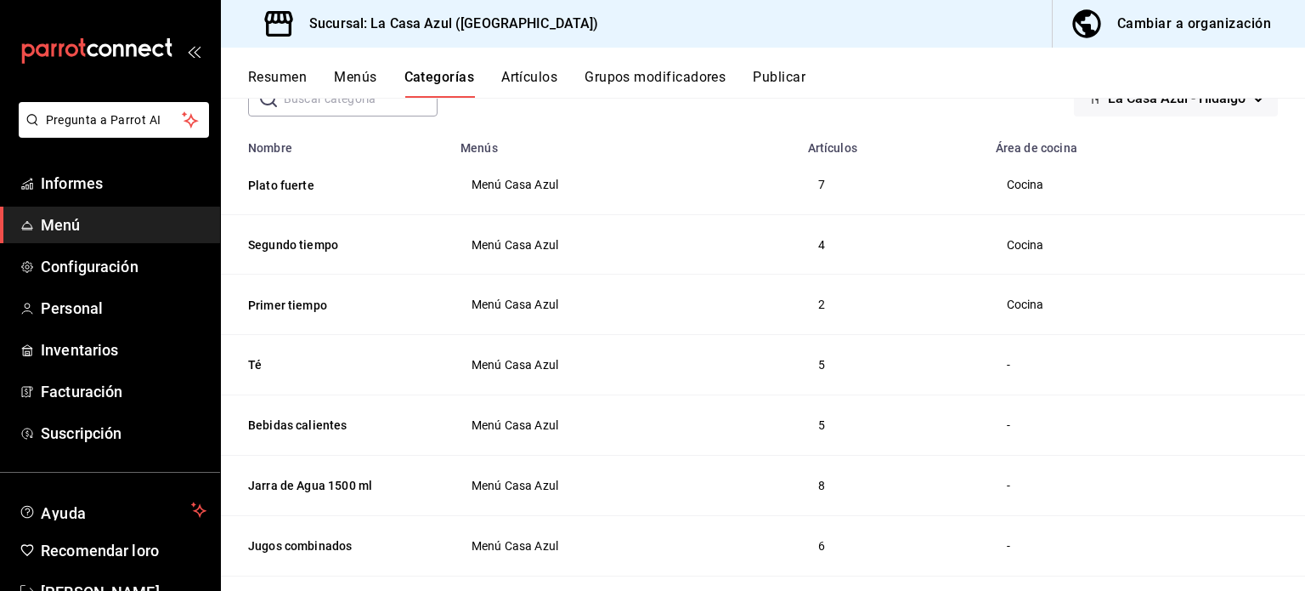
scroll to position [119, 0]
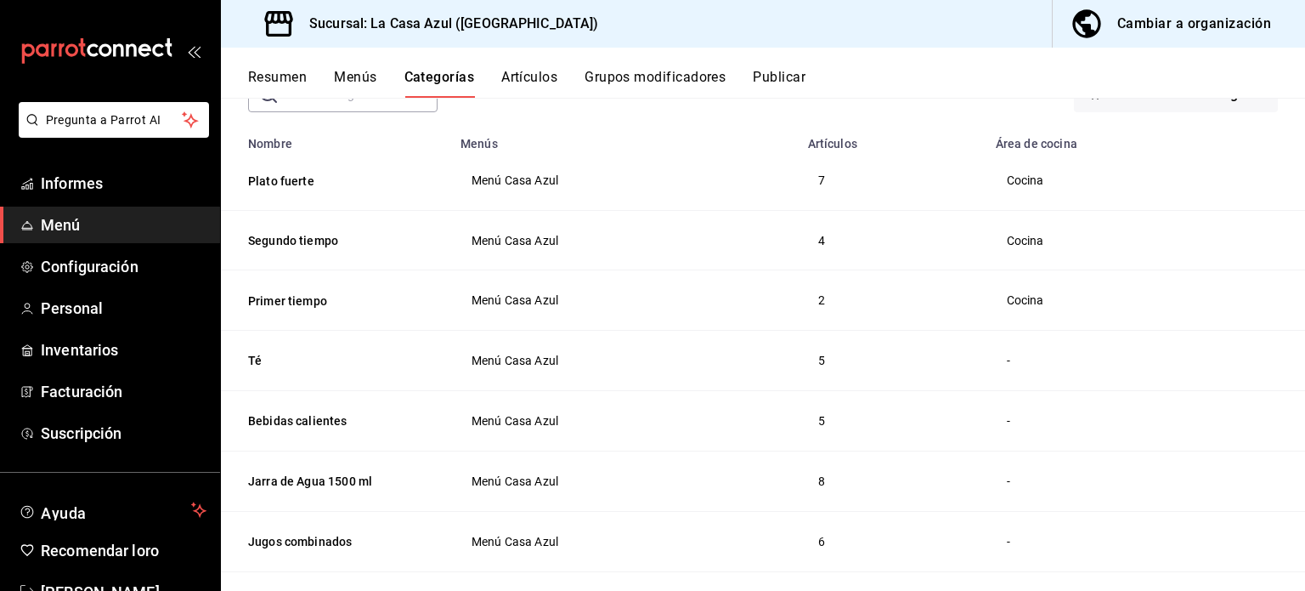
click at [435, 371] on th "Té" at bounding box center [335, 360] width 229 height 60
click at [265, 353] on button "Té" at bounding box center [333, 360] width 170 height 17
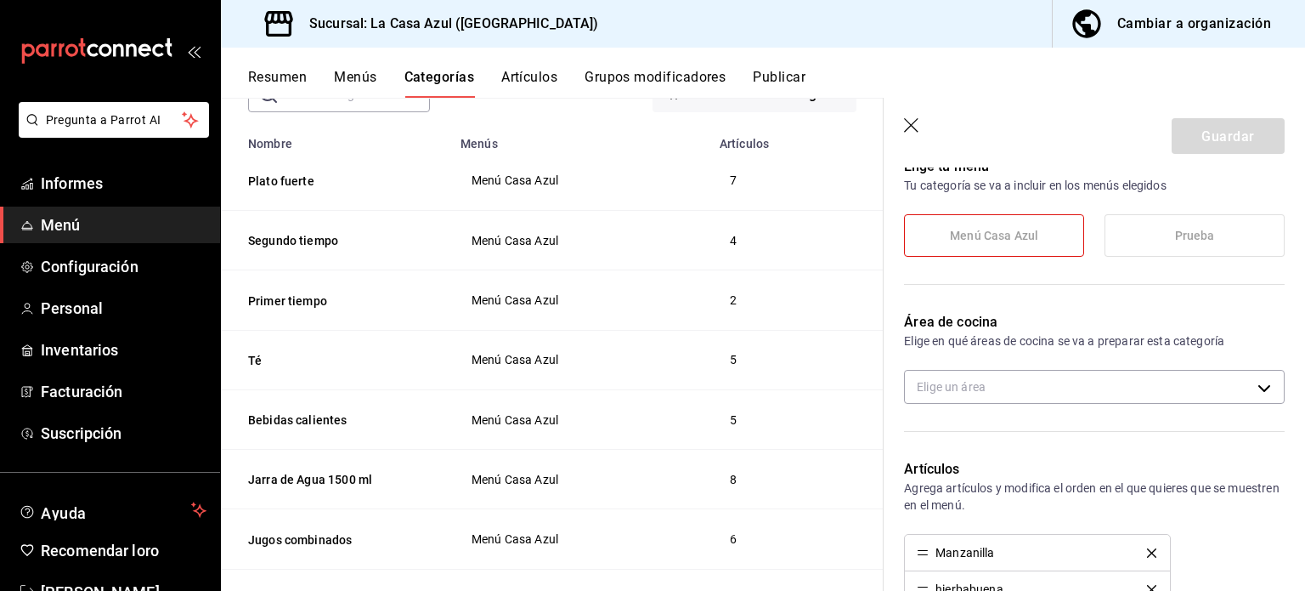
scroll to position [225, 0]
click at [1259, 382] on body "Pregunta a Parrot AI Informes Menú Configuración Personal Inventarios Facturaci…" at bounding box center [652, 295] width 1305 height 591
click at [1024, 453] on li "Barra" at bounding box center [1088, 439] width 366 height 35
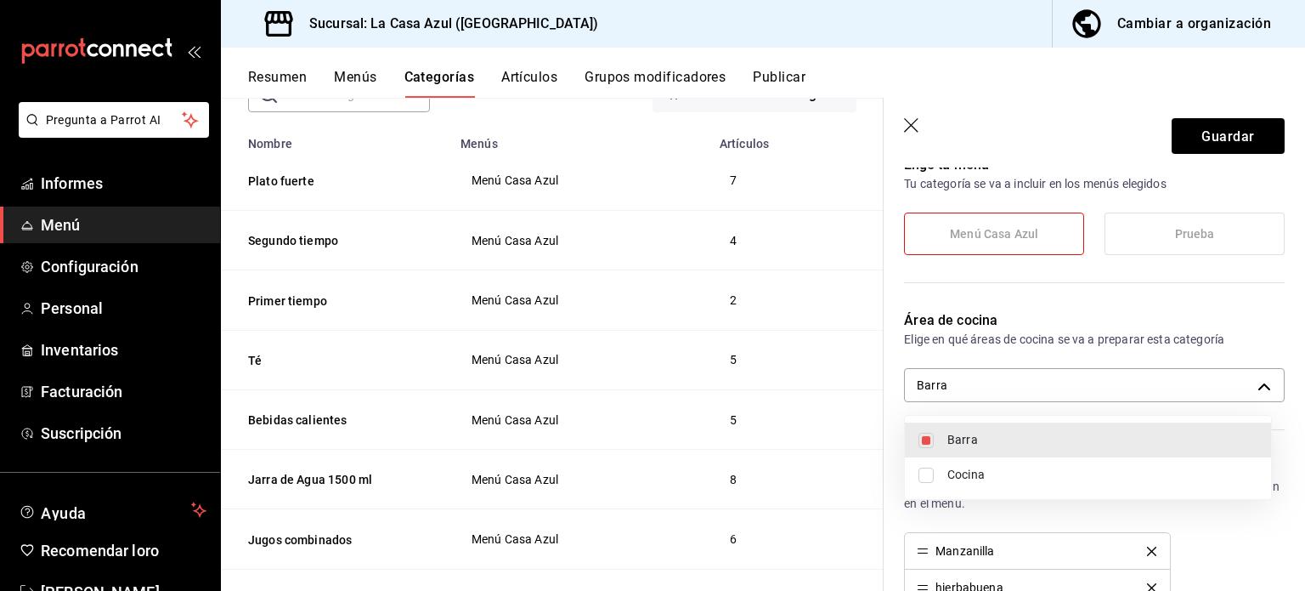
type input "1b23c50e-3b74-4abc-a184-902de47989ad"
checkbox input "true"
click at [1201, 129] on div at bounding box center [652, 295] width 1305 height 591
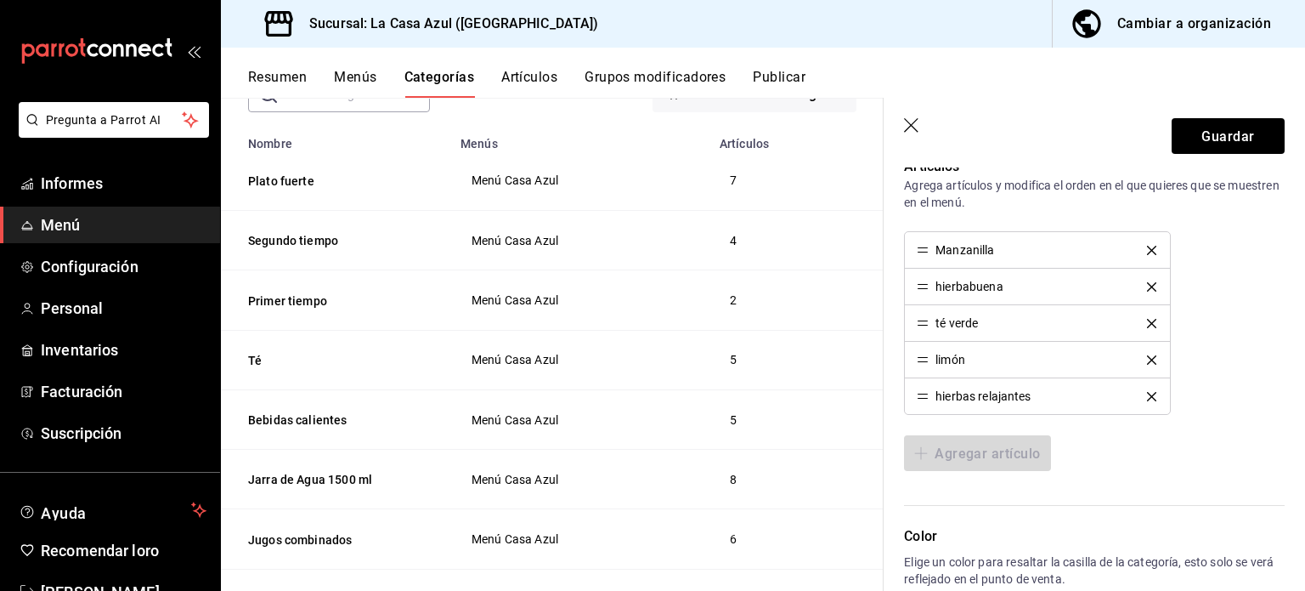
scroll to position [529, 0]
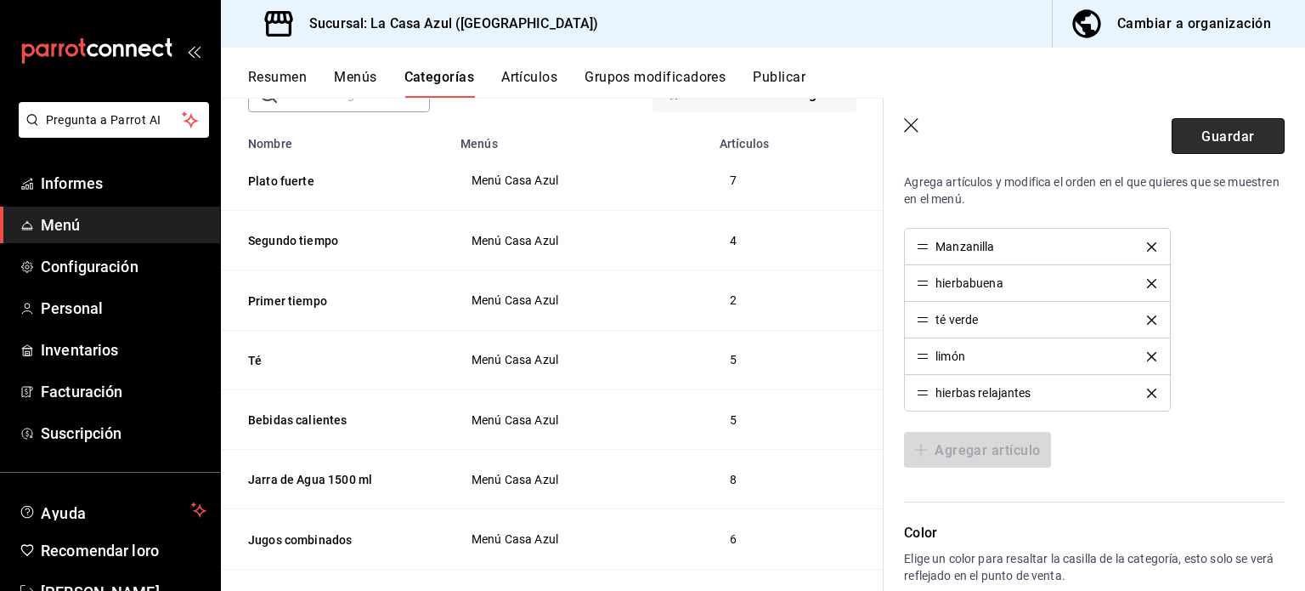
click at [1202, 139] on font "Guardar" at bounding box center [1228, 135] width 53 height 16
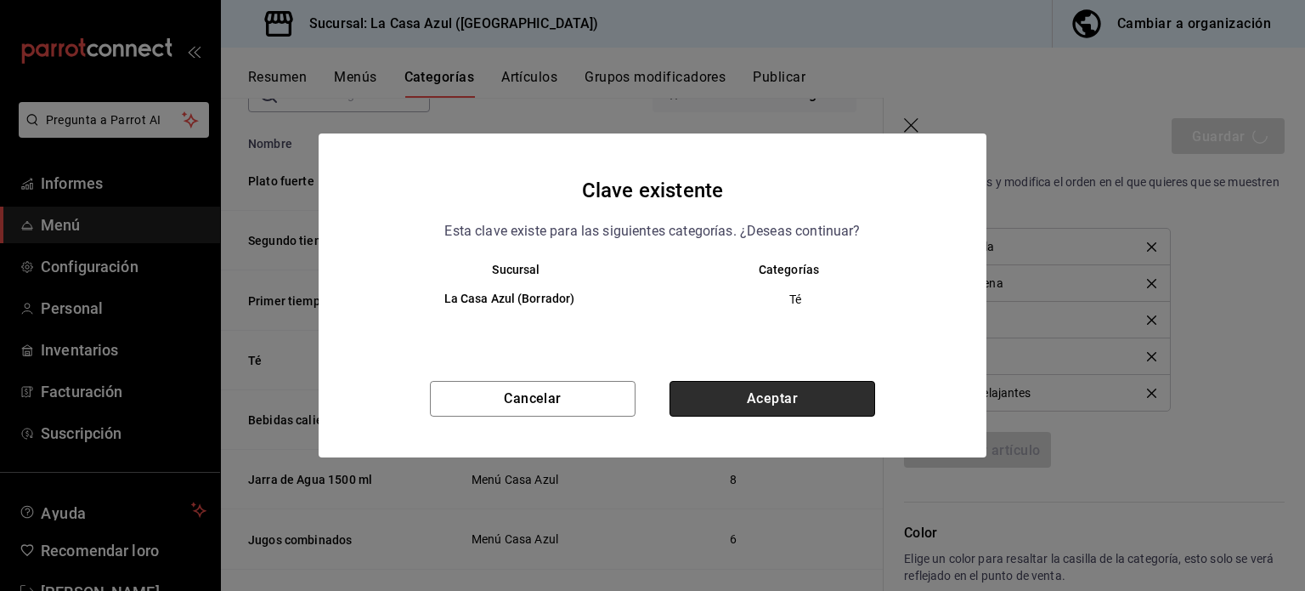
click at [823, 393] on button "Aceptar" at bounding box center [773, 399] width 206 height 36
